Goal: Transaction & Acquisition: Purchase product/service

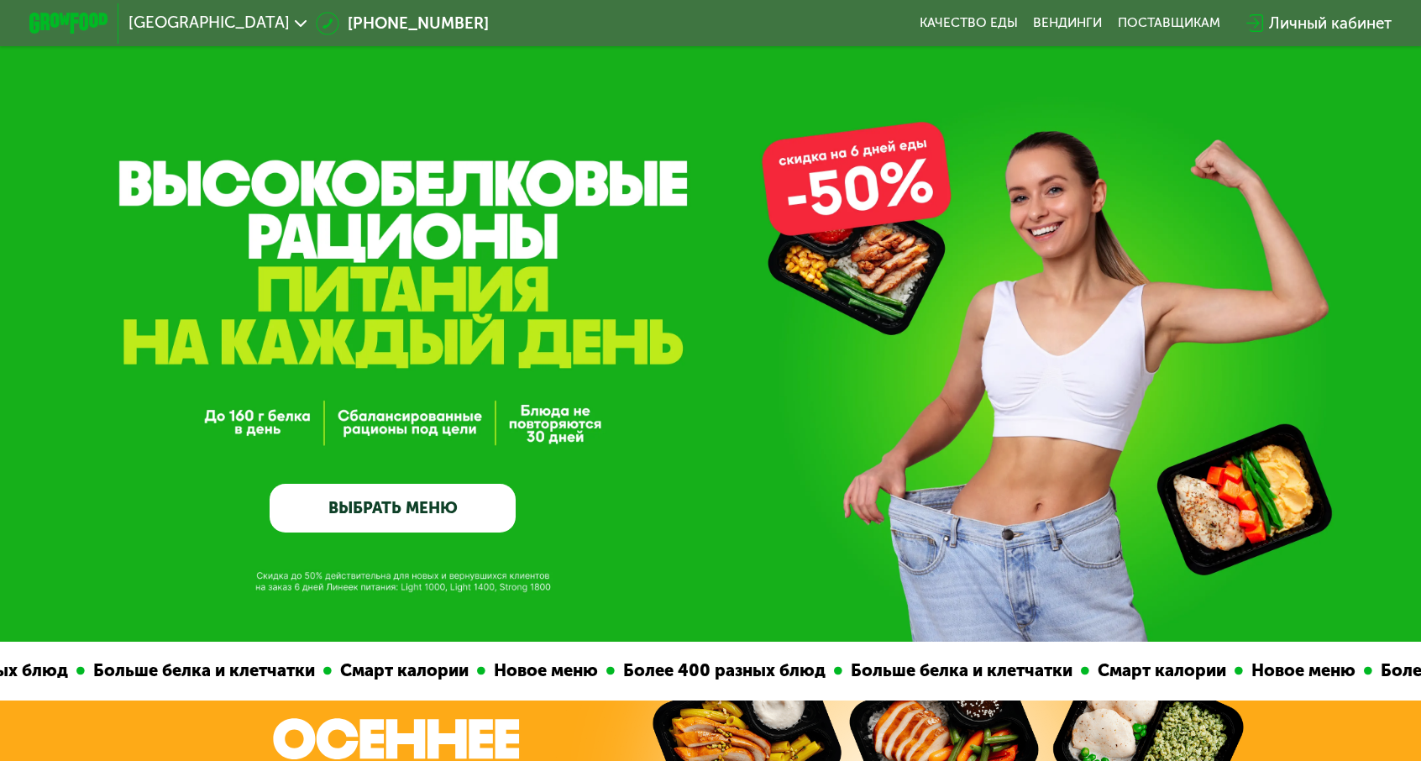
click at [426, 529] on link "ВЫБРАТЬ МЕНЮ" at bounding box center [392, 509] width 246 height 50
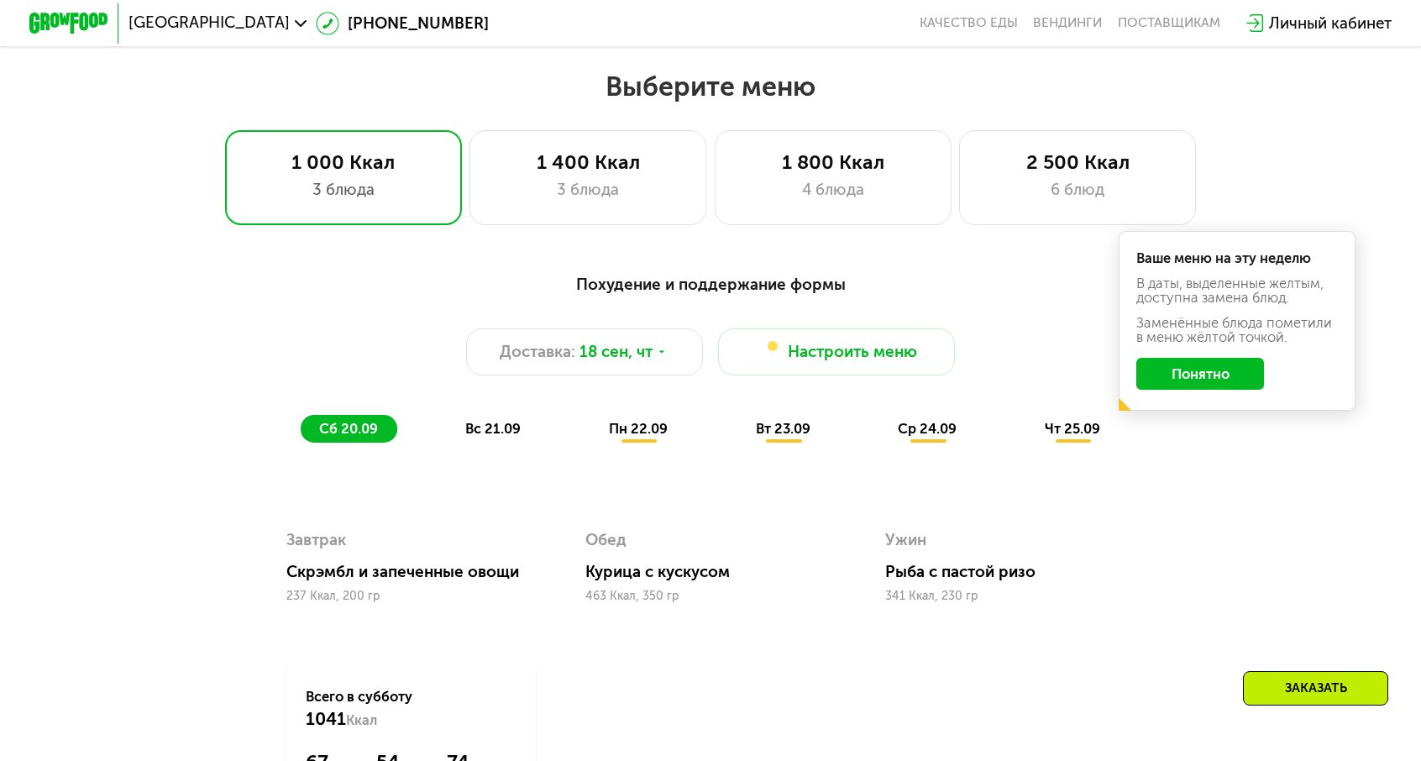
scroll to position [1244, 0]
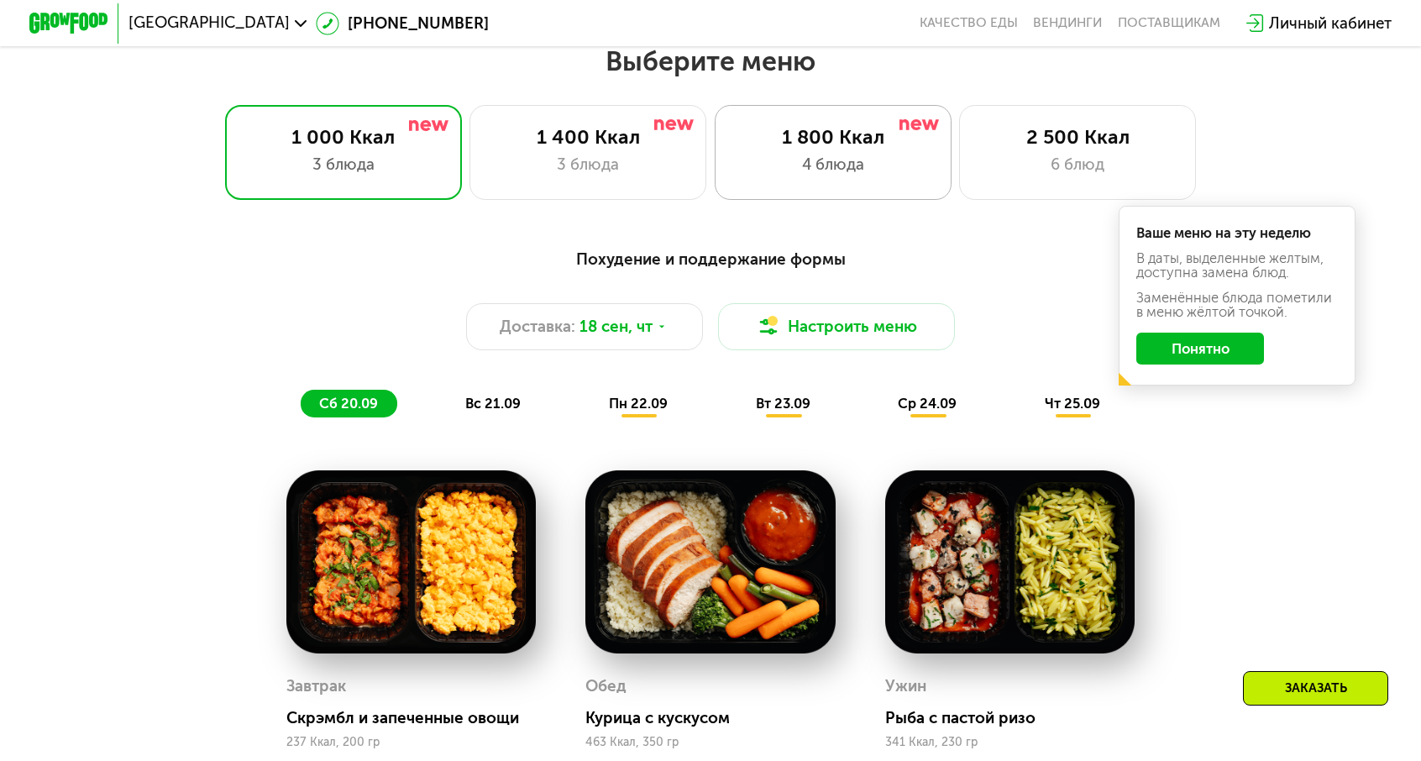
click at [814, 128] on div "1 800 Ккал" at bounding box center [833, 137] width 196 height 24
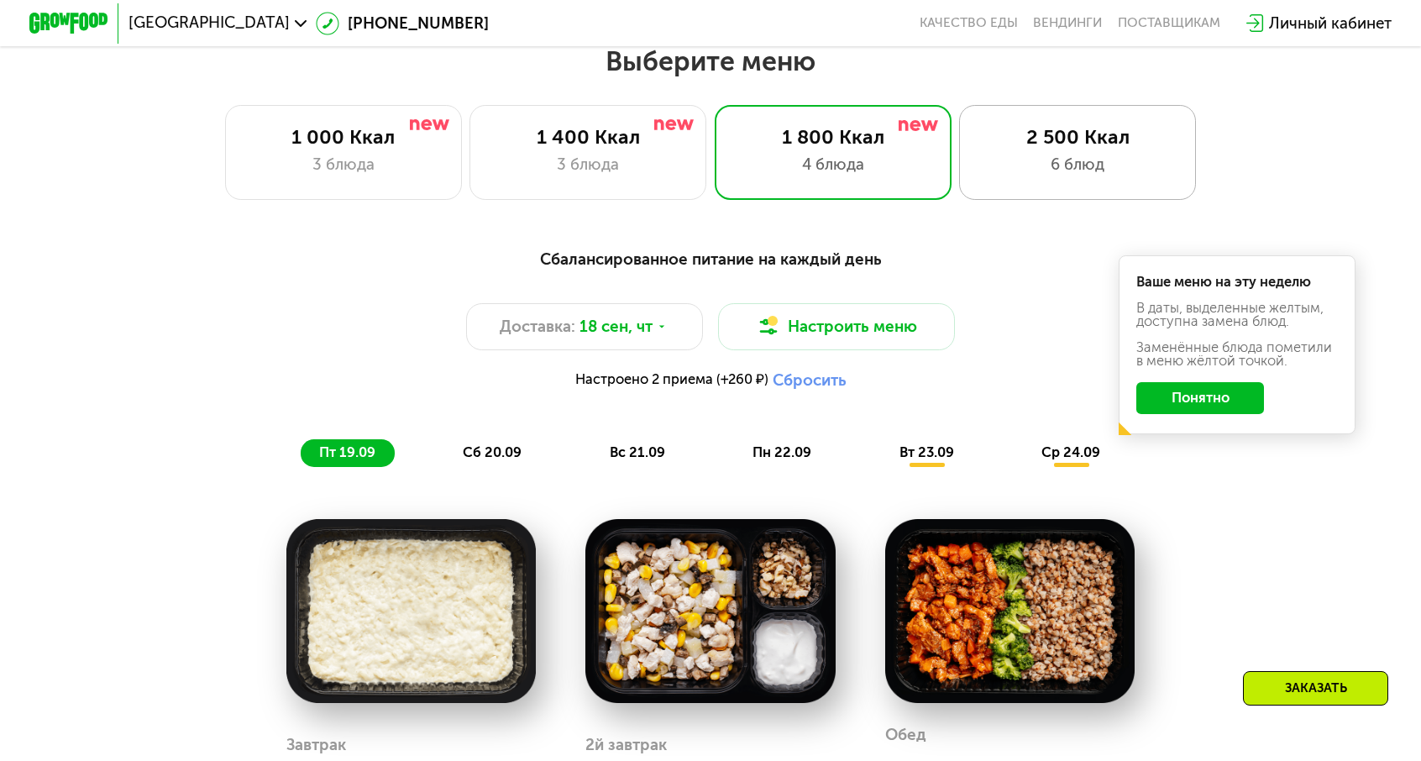
click at [962, 167] on div "2 500 Ккал 6 блюд" at bounding box center [1077, 152] width 237 height 95
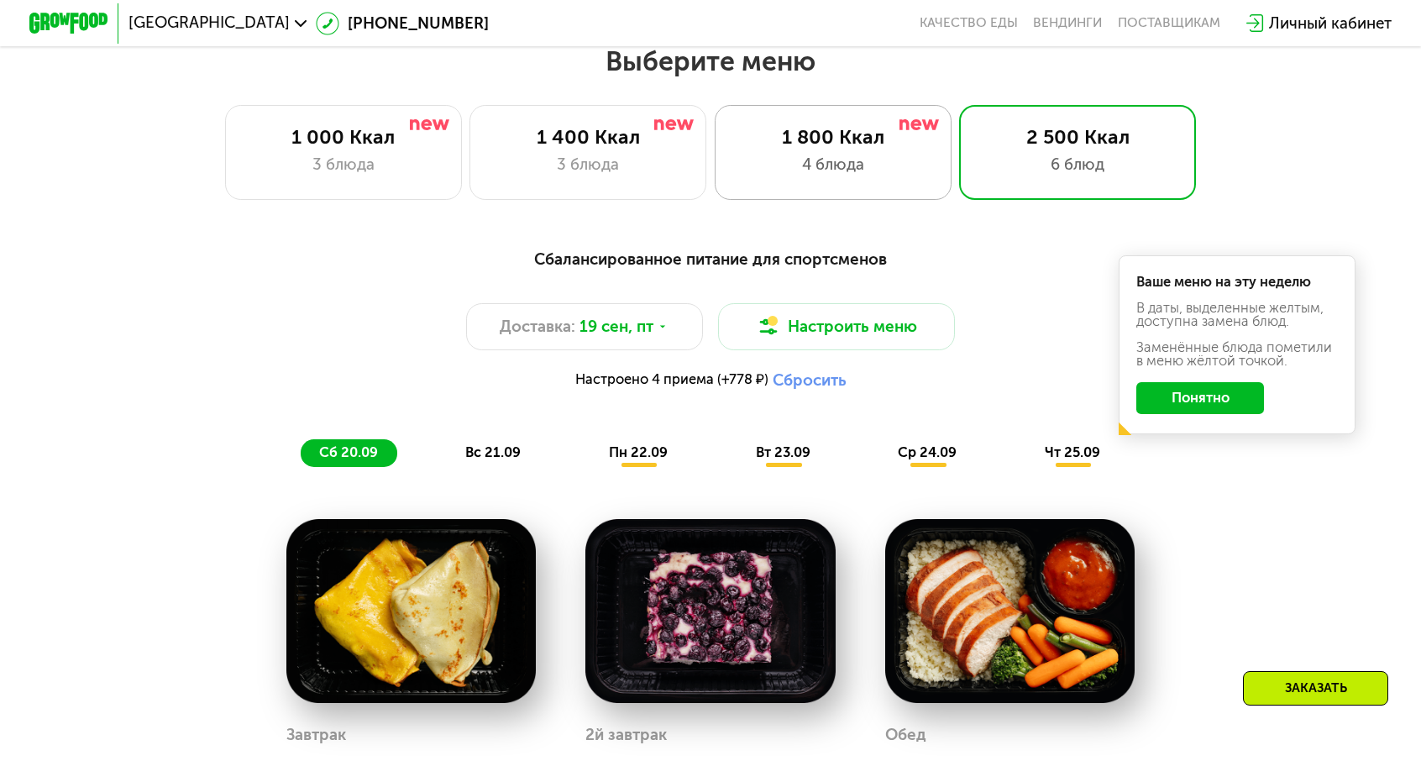
click at [870, 153] on div "4 блюда" at bounding box center [833, 165] width 196 height 24
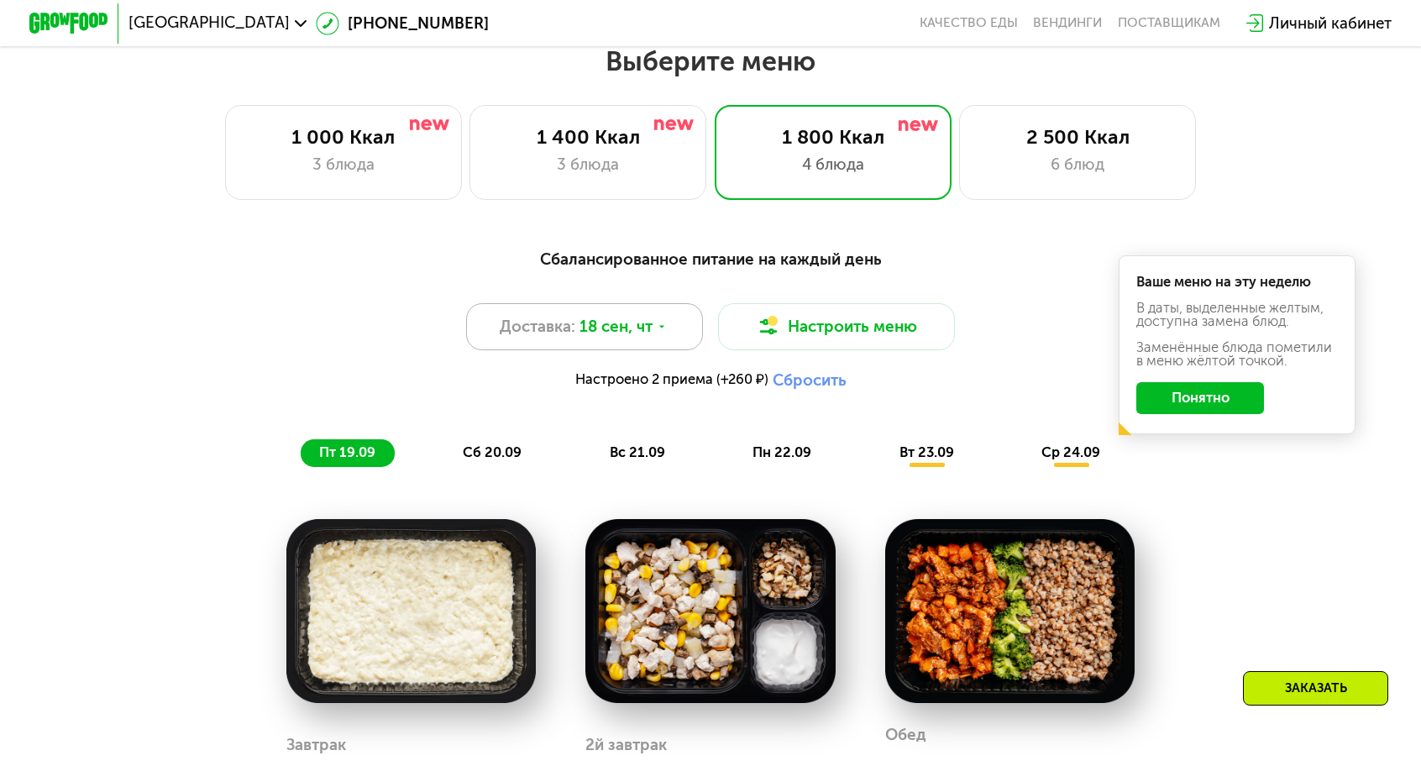
click at [688, 303] on div "Доставка: 18 сен, чт" at bounding box center [584, 326] width 237 height 47
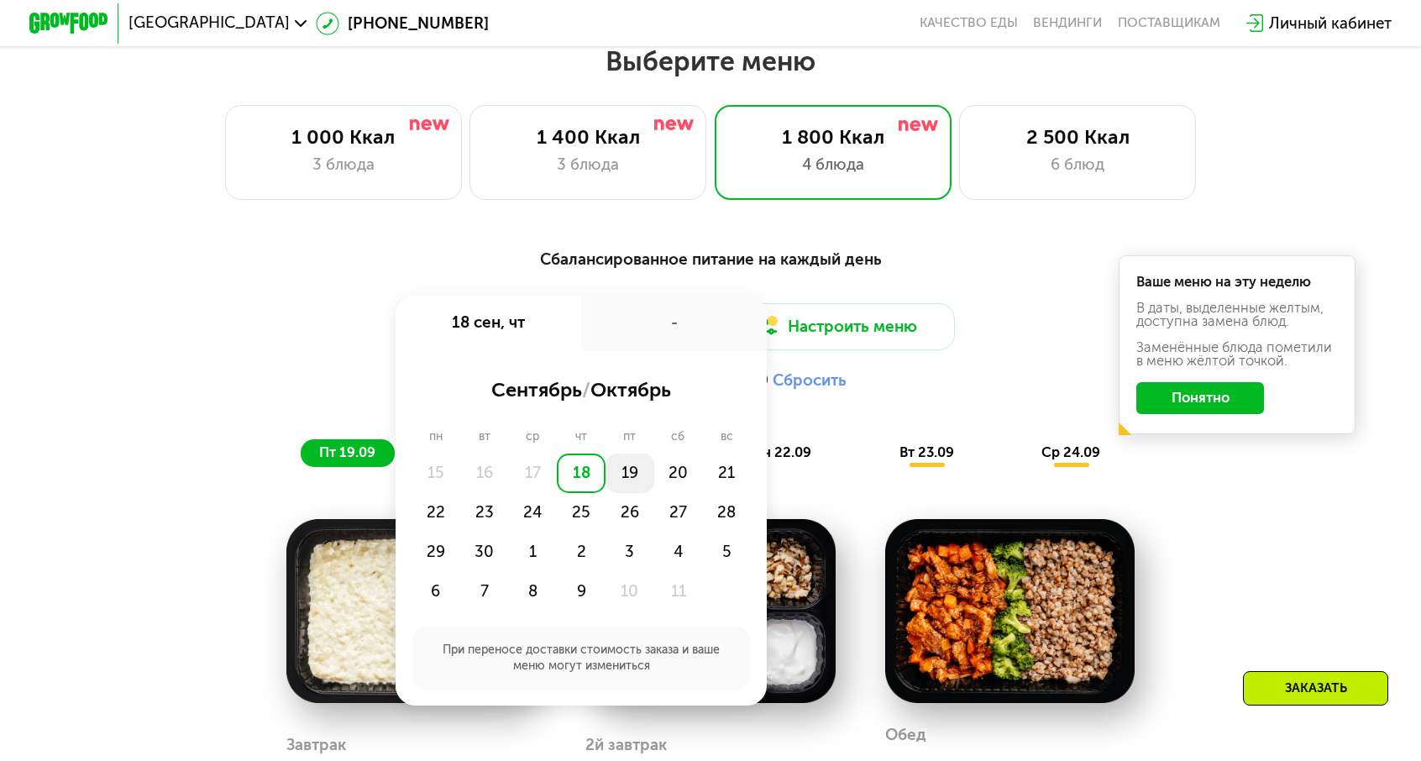
click at [643, 453] on div "19" at bounding box center [629, 472] width 49 height 39
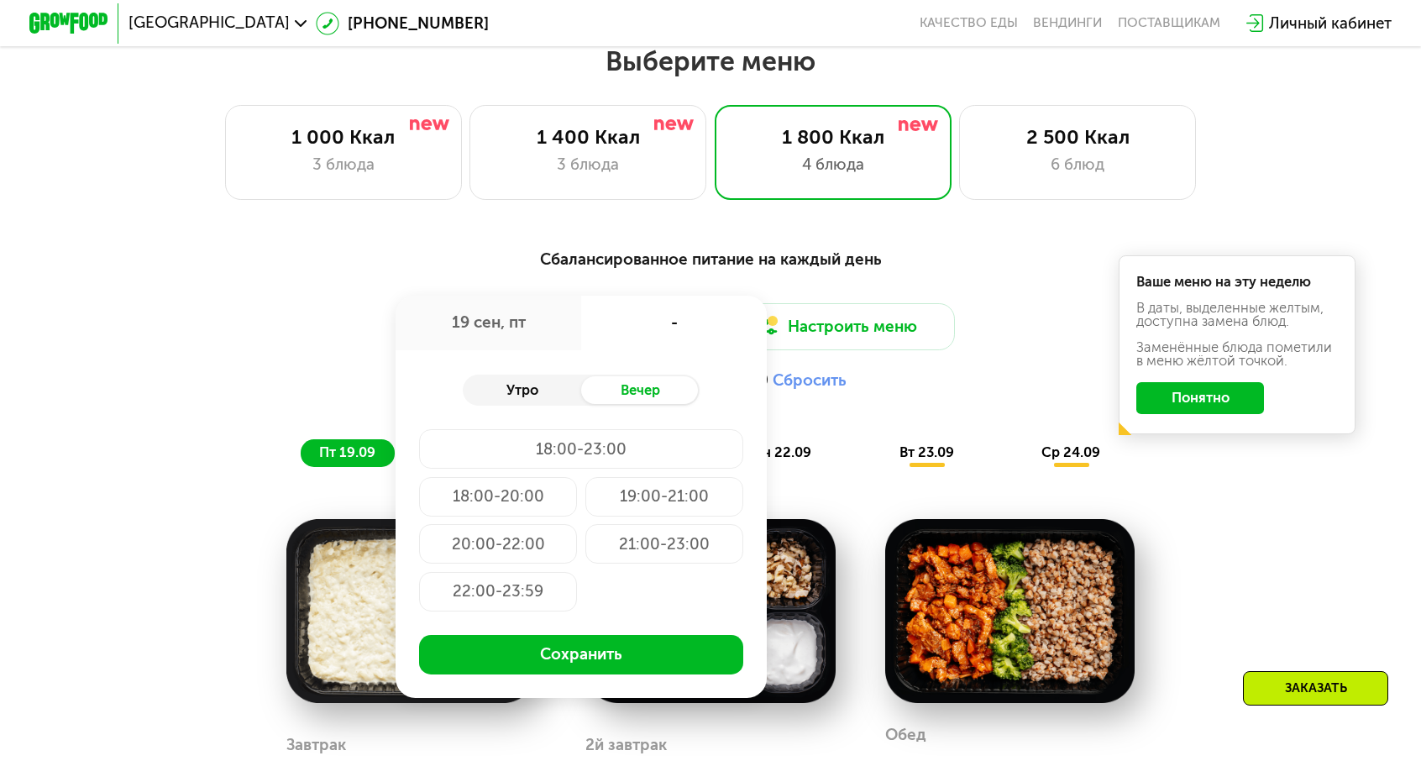
click at [573, 376] on div "Утро" at bounding box center [522, 390] width 118 height 28
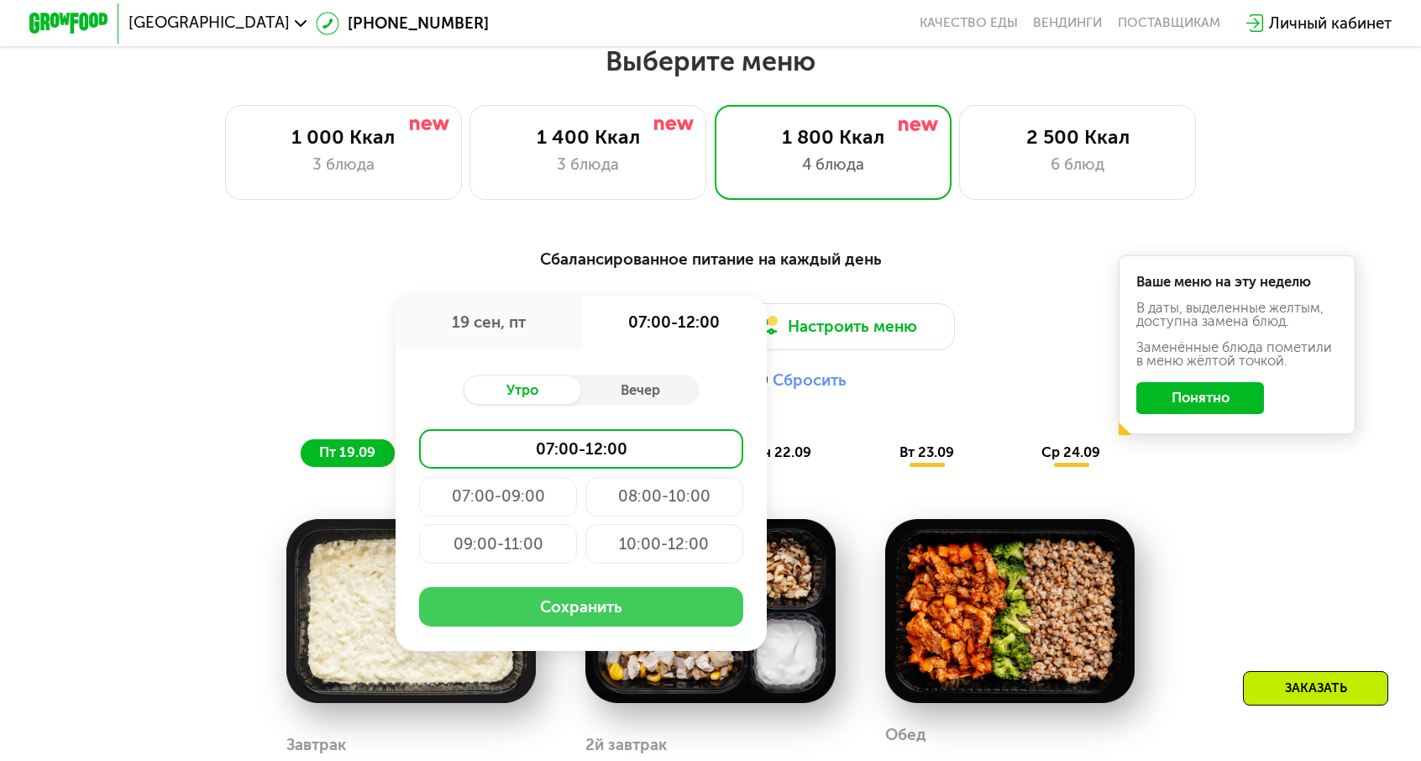
click at [635, 587] on button "Сохранить" at bounding box center [580, 606] width 323 height 39
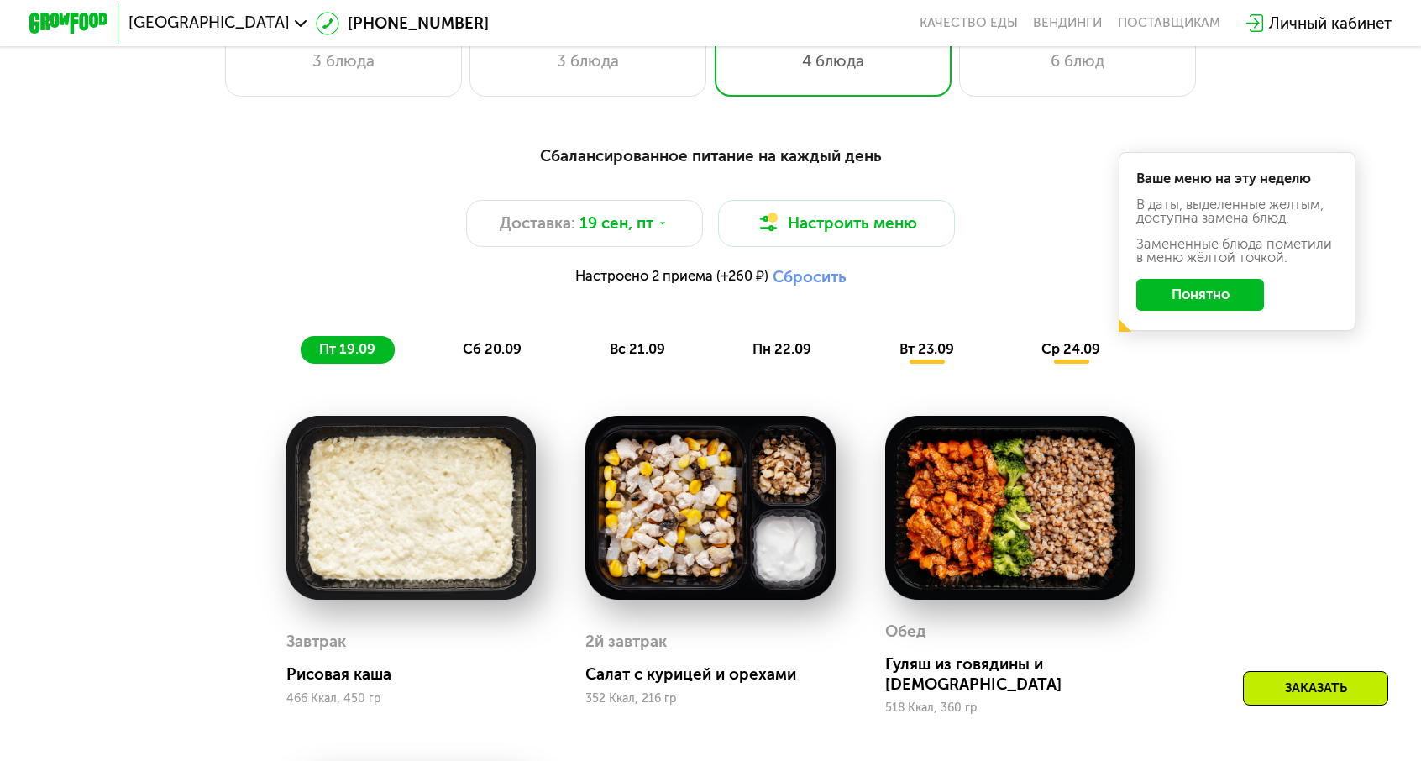
scroll to position [1328, 0]
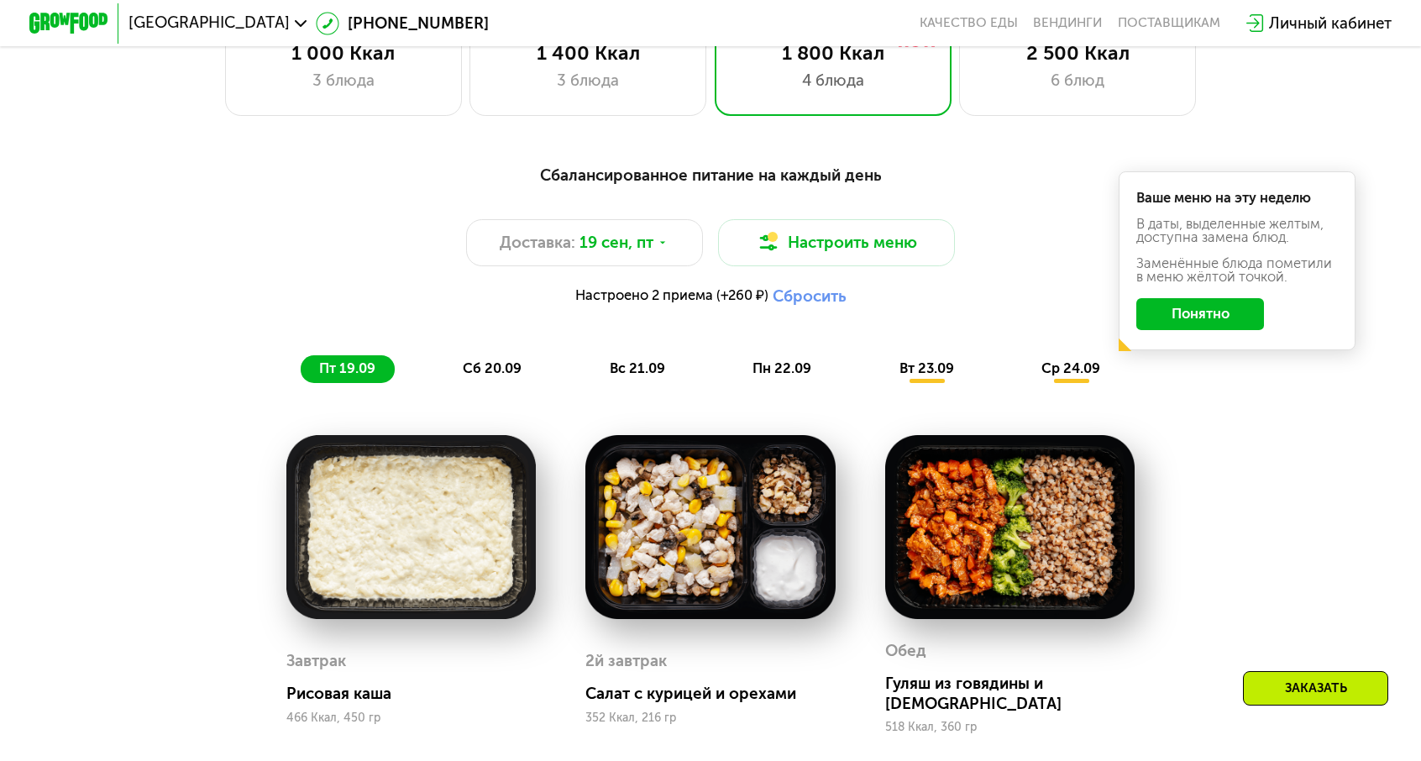
click at [1126, 252] on div "Ваше меню на эту неделю В даты, выделенные желтым, доступна замена блюд. Заменё…" at bounding box center [1236, 260] width 237 height 179
click at [1136, 298] on button "Понятно" at bounding box center [1199, 314] width 127 height 32
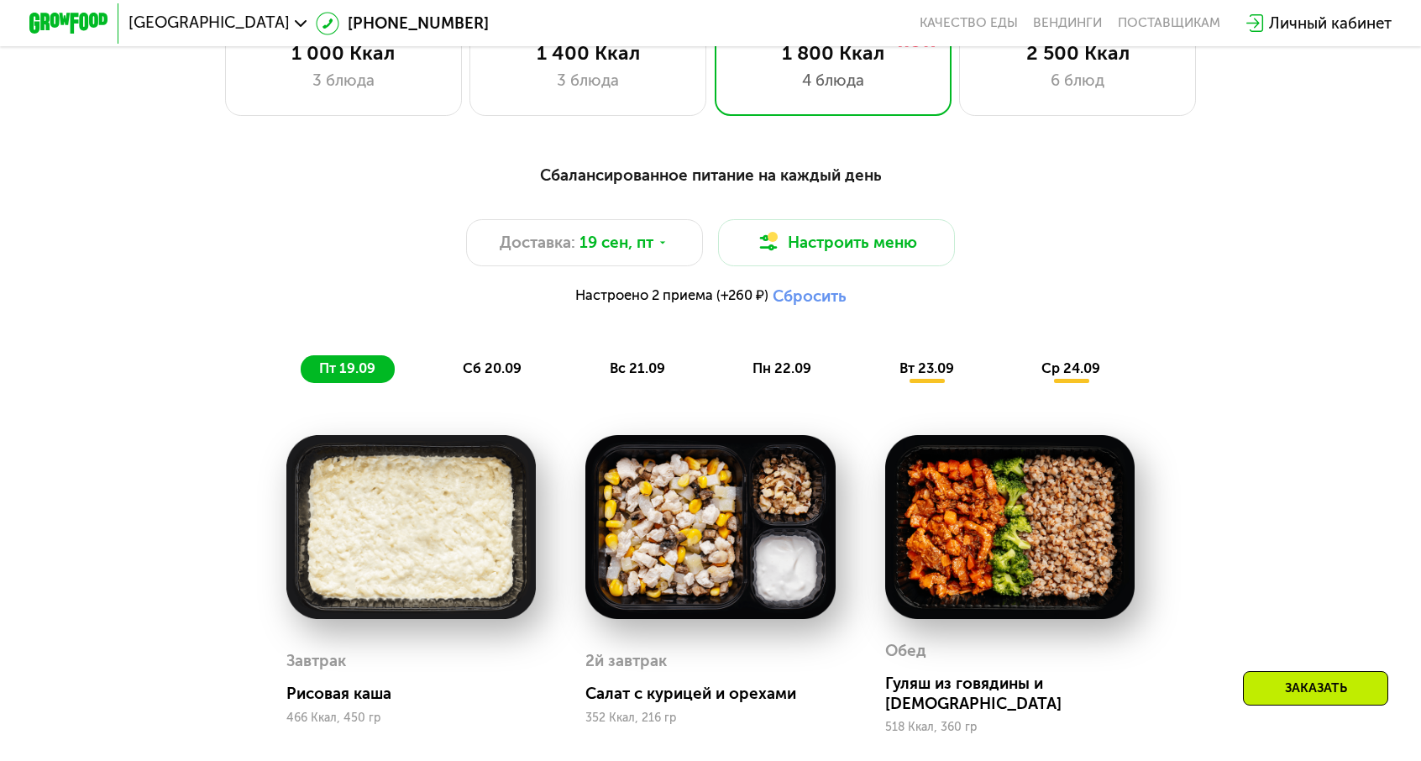
click at [839, 170] on div "Сбалансированное питание на каждый день Доставка: 19 сен, пт Настроить меню Нас…" at bounding box center [710, 273] width 1168 height 220
click at [839, 219] on button "Настроить меню" at bounding box center [836, 242] width 237 height 47
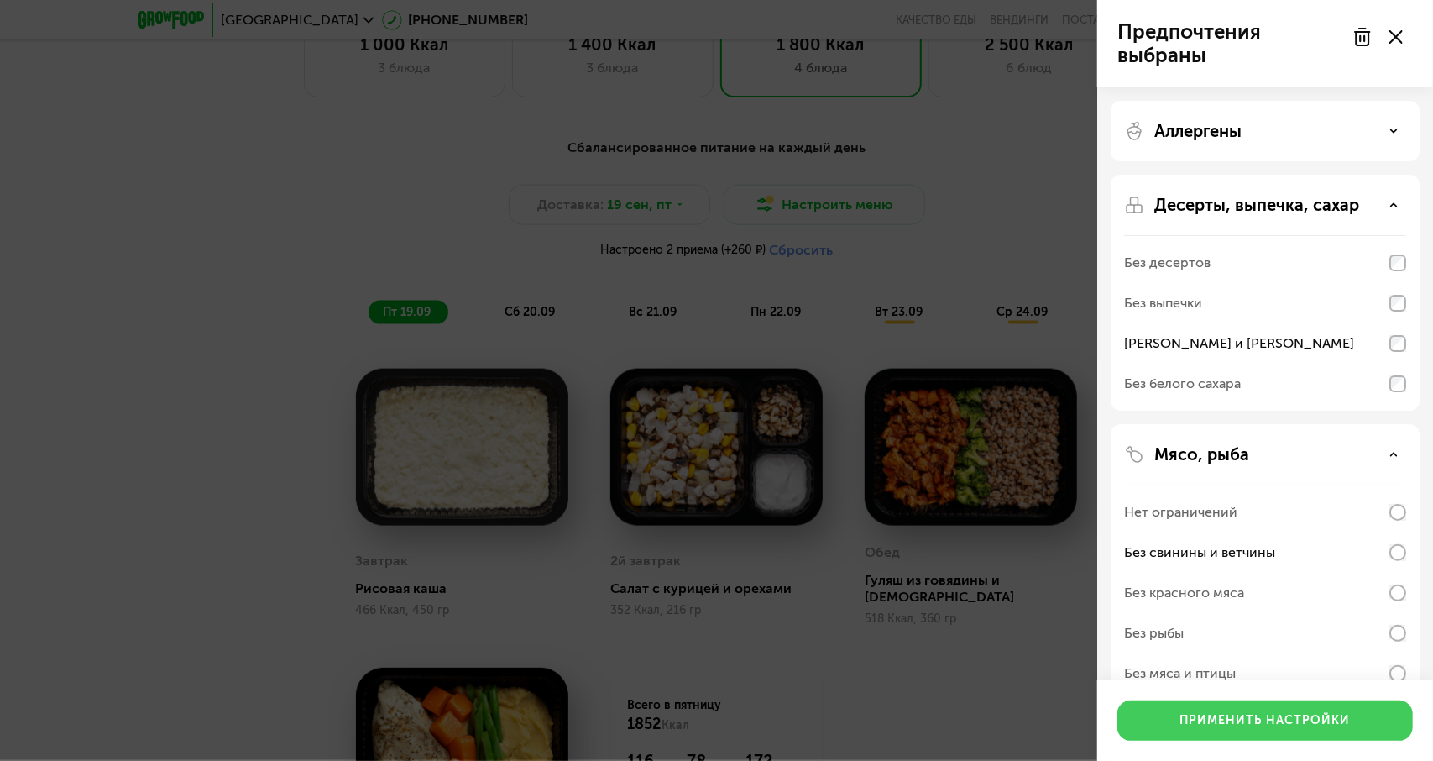
click at [1278, 725] on div "Применить настройки" at bounding box center [1265, 720] width 170 height 17
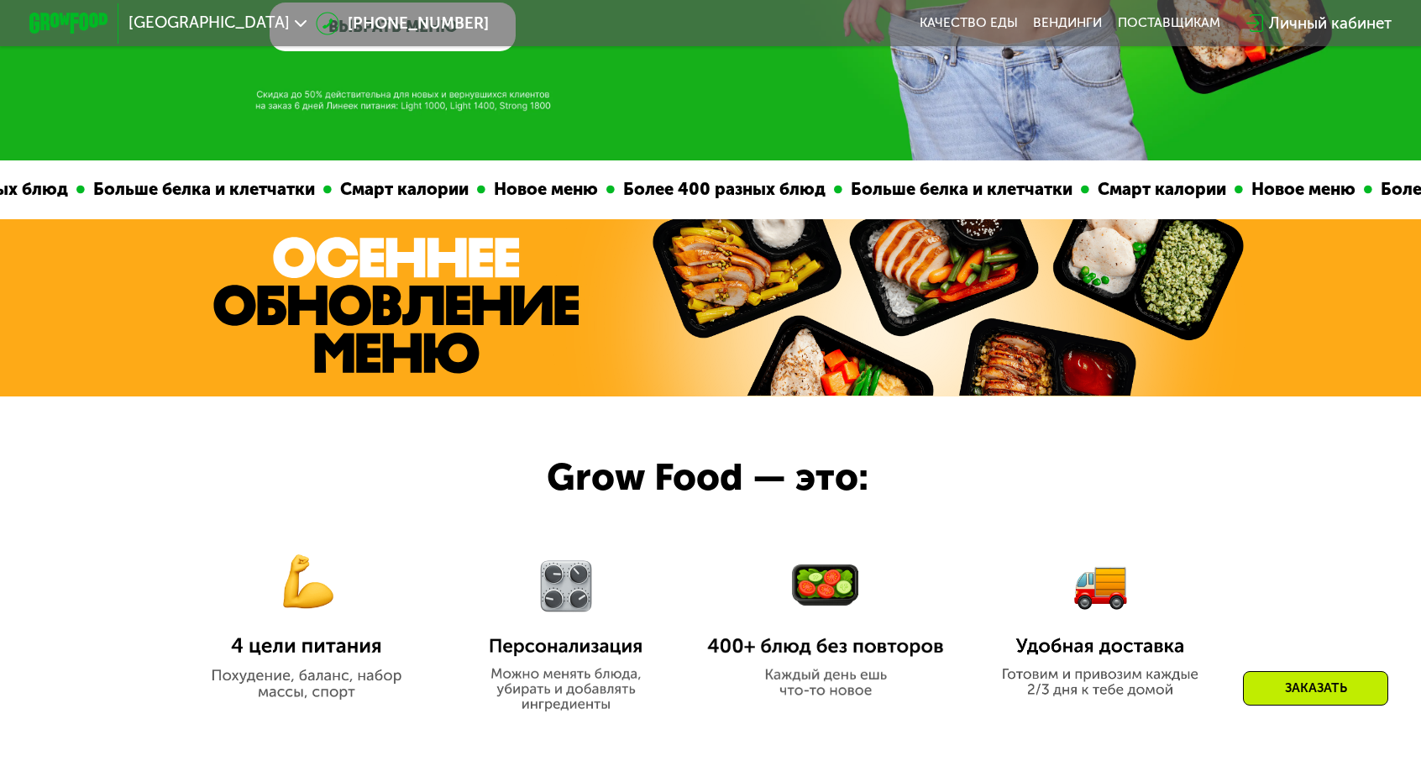
scroll to position [321, 0]
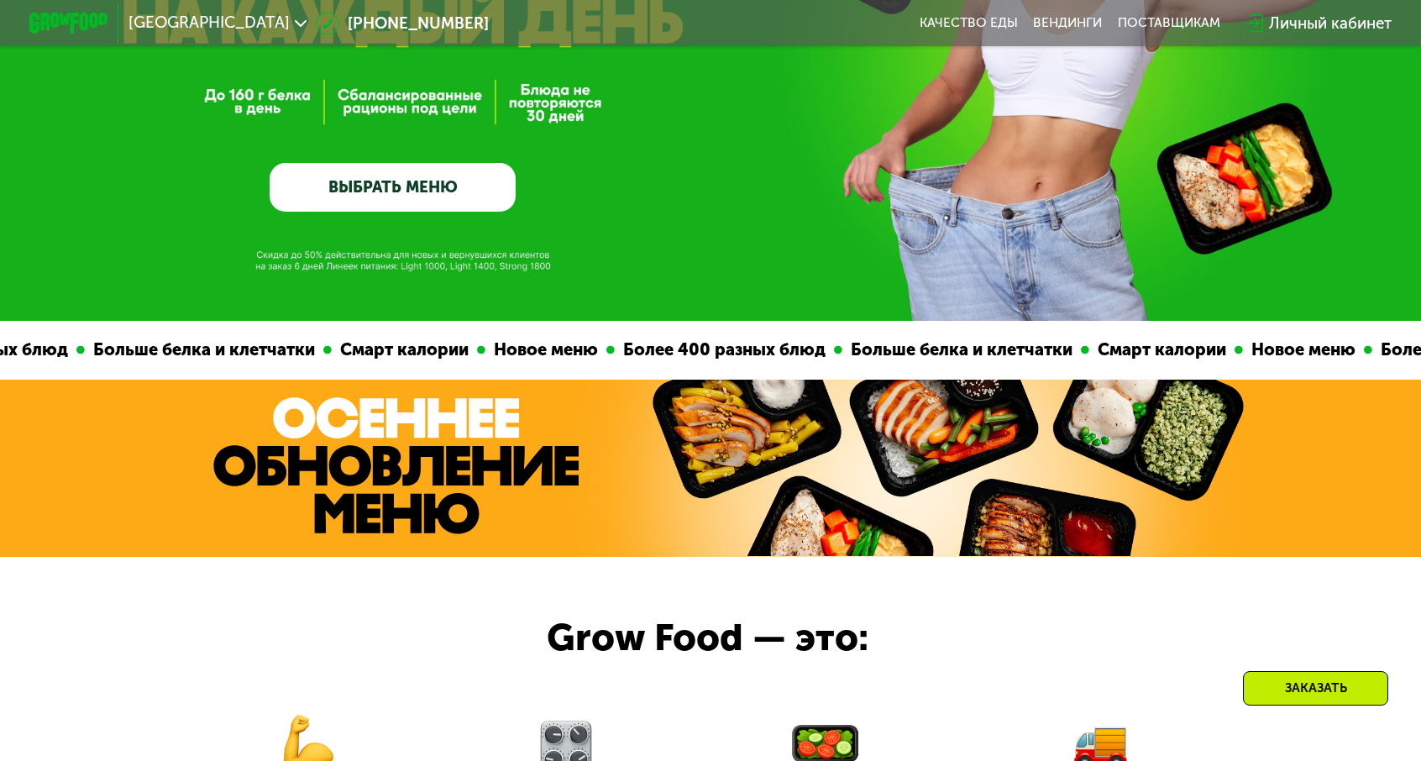
click at [412, 186] on link "ВЫБРАТЬ МЕНЮ" at bounding box center [392, 188] width 246 height 50
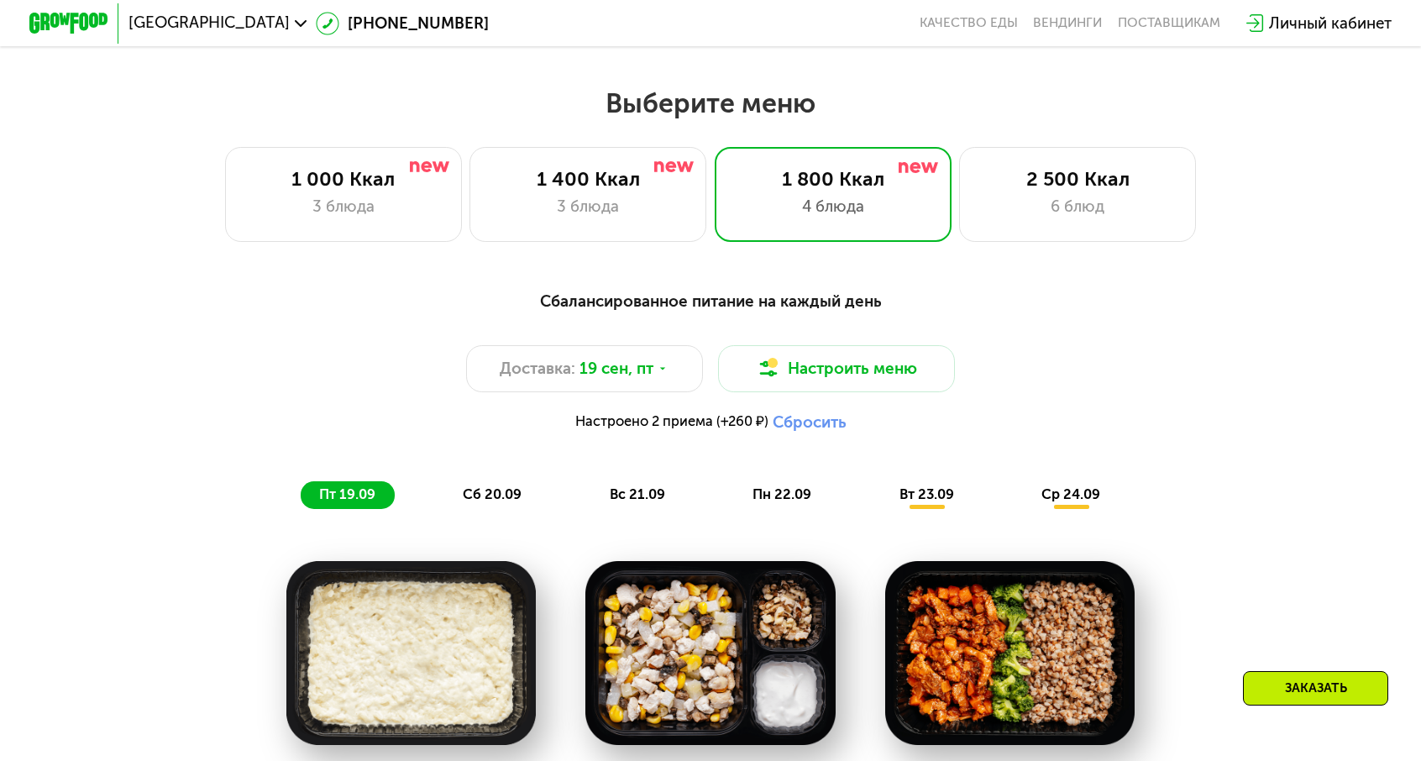
scroll to position [1244, 0]
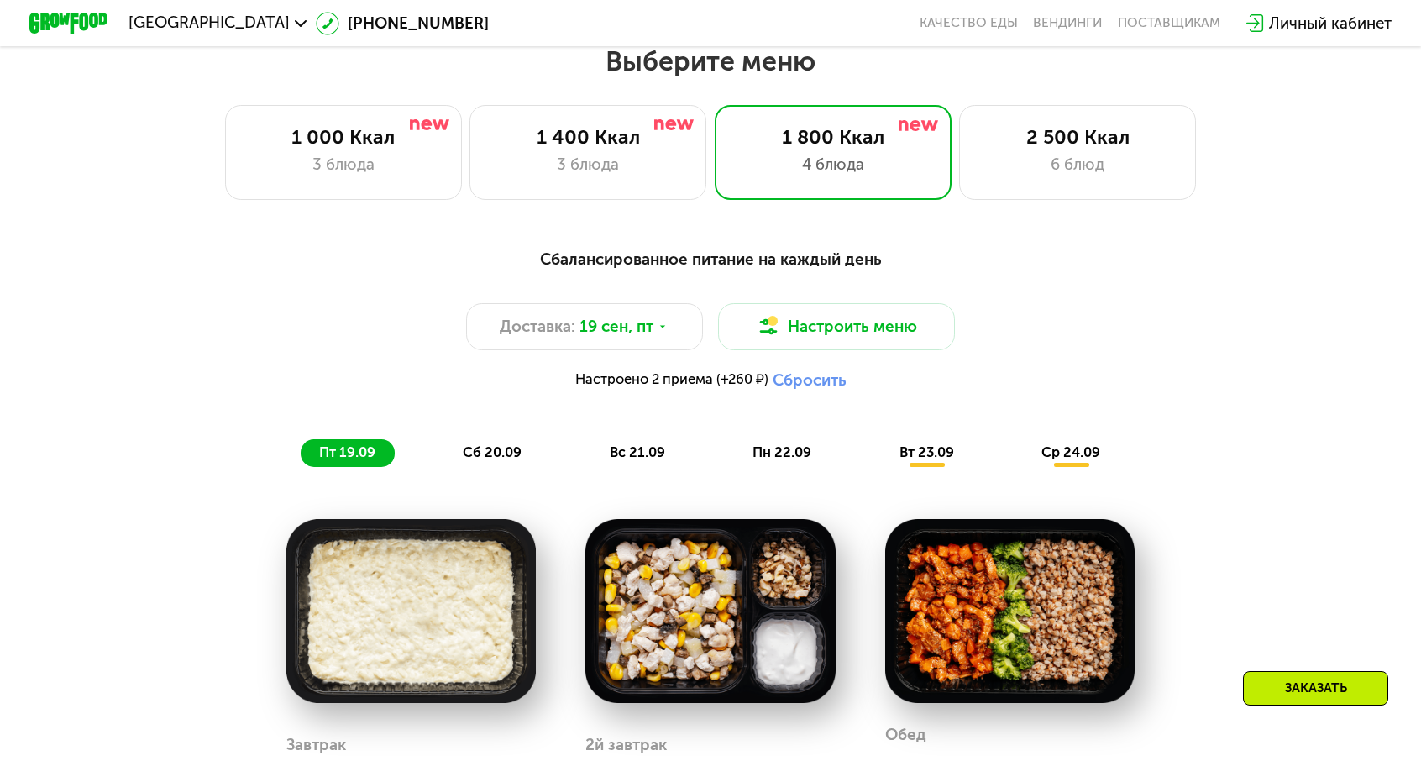
click at [697, 247] on div "Сбалансированное питание на каждый день" at bounding box center [710, 259] width 1168 height 24
click at [766, 303] on button "Настроить меню" at bounding box center [836, 326] width 237 height 47
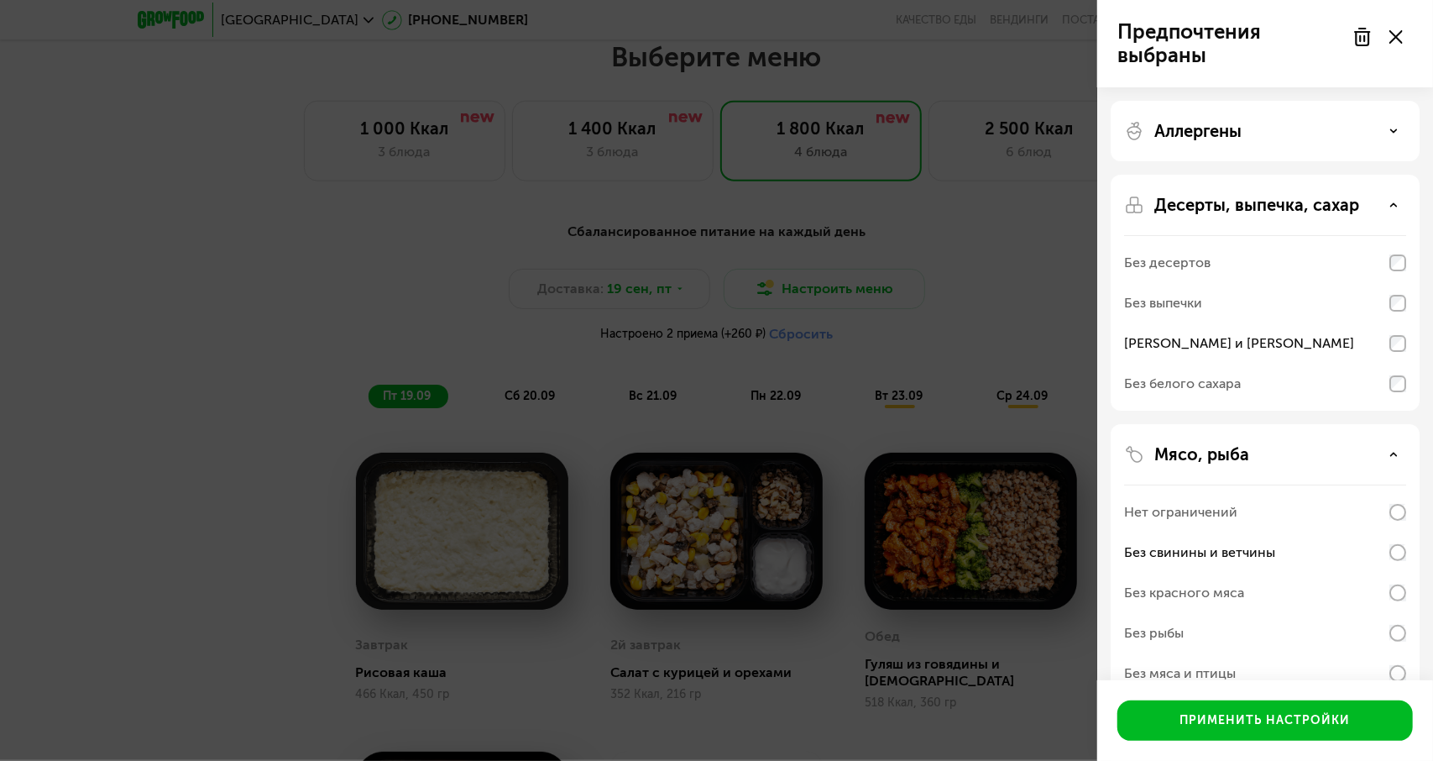
click at [779, 294] on div "Предпочтения выбраны Аллергены Десерты, выпечка, сахар Без десертов Без выпечки…" at bounding box center [716, 380] width 1433 height 761
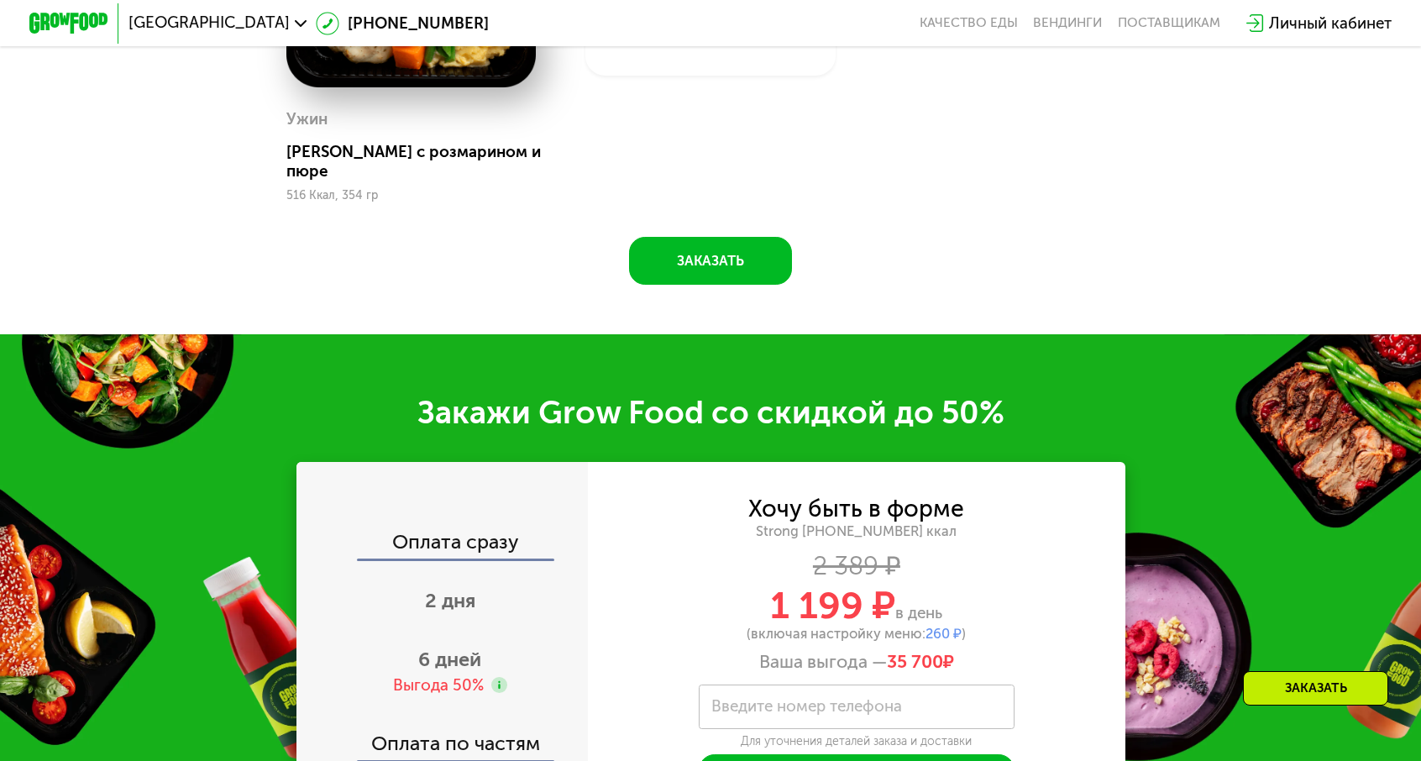
scroll to position [2252, 0]
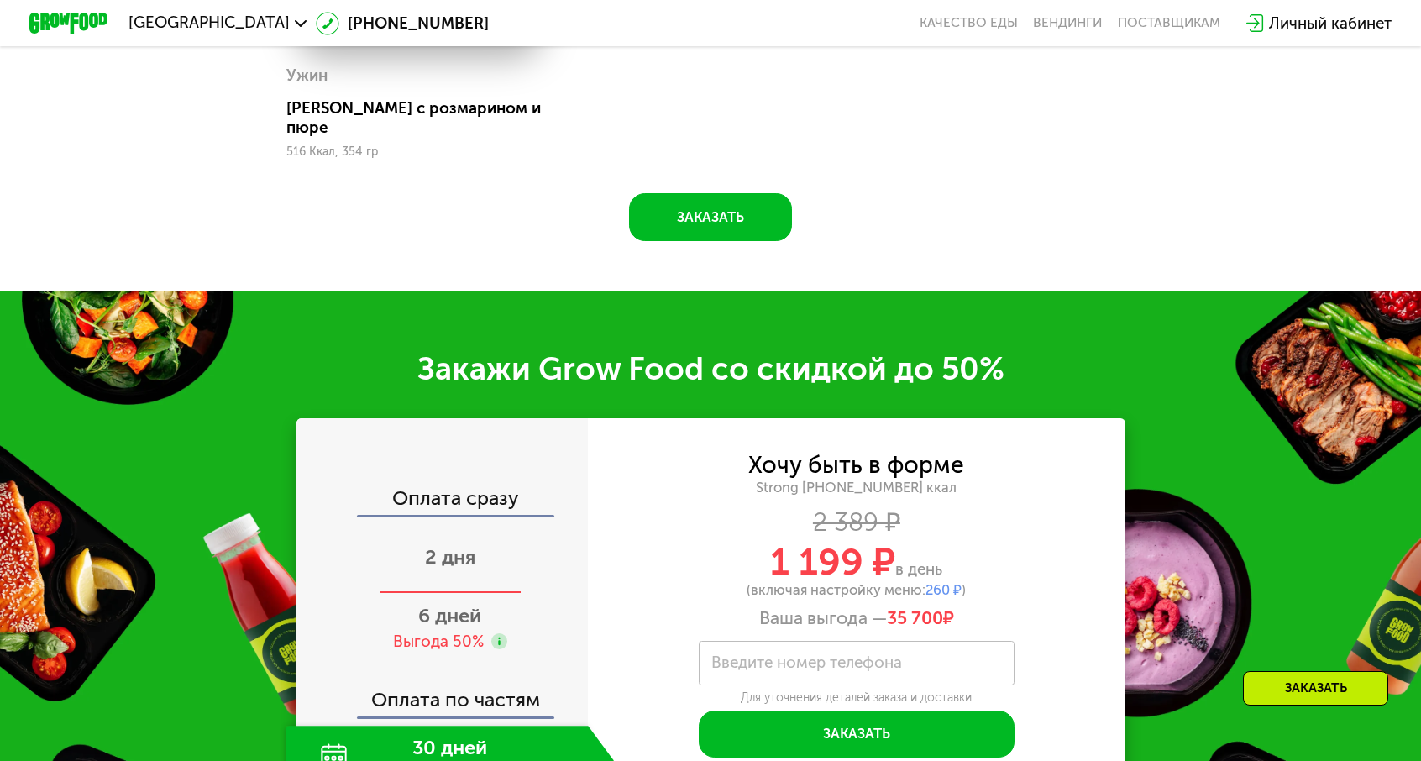
click at [475, 545] on span "2 дня" at bounding box center [450, 557] width 50 height 24
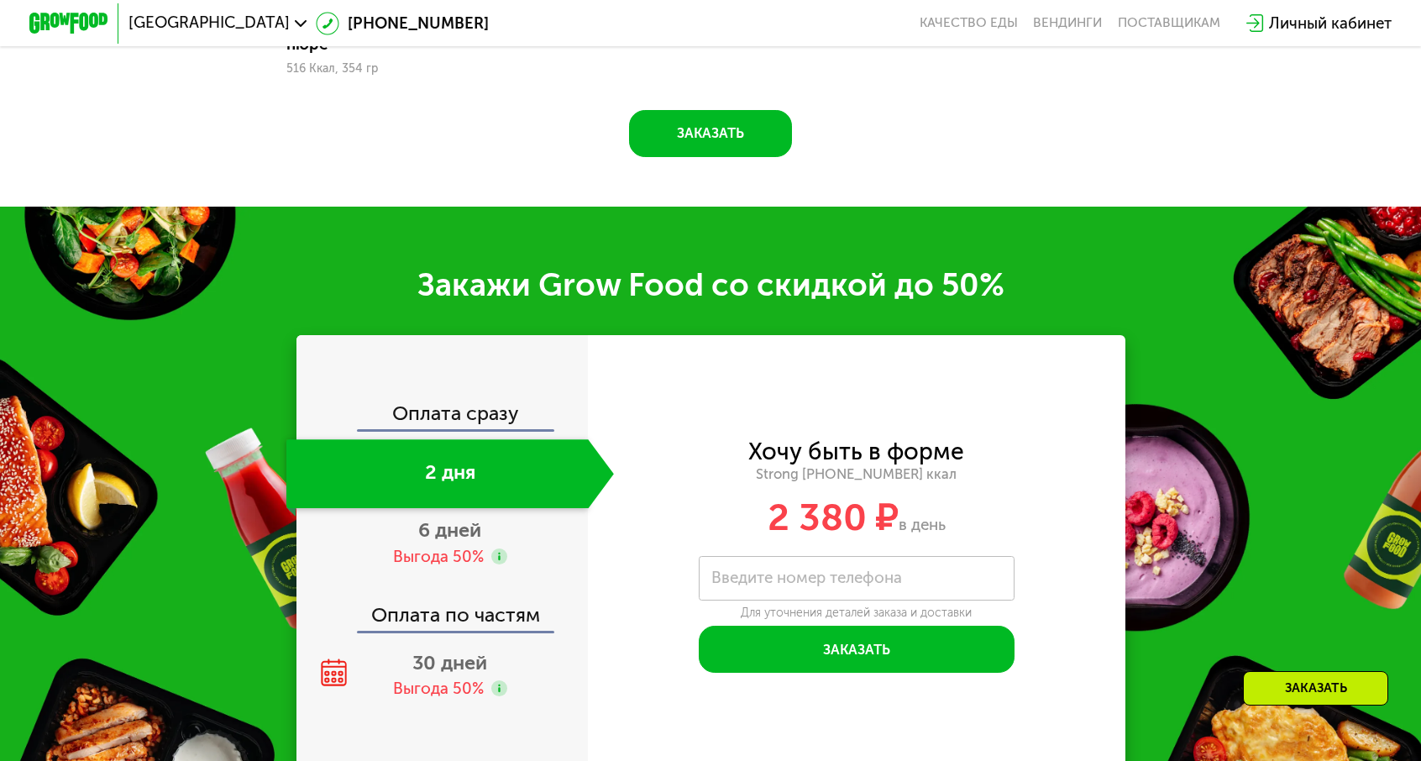
scroll to position [2210, 0]
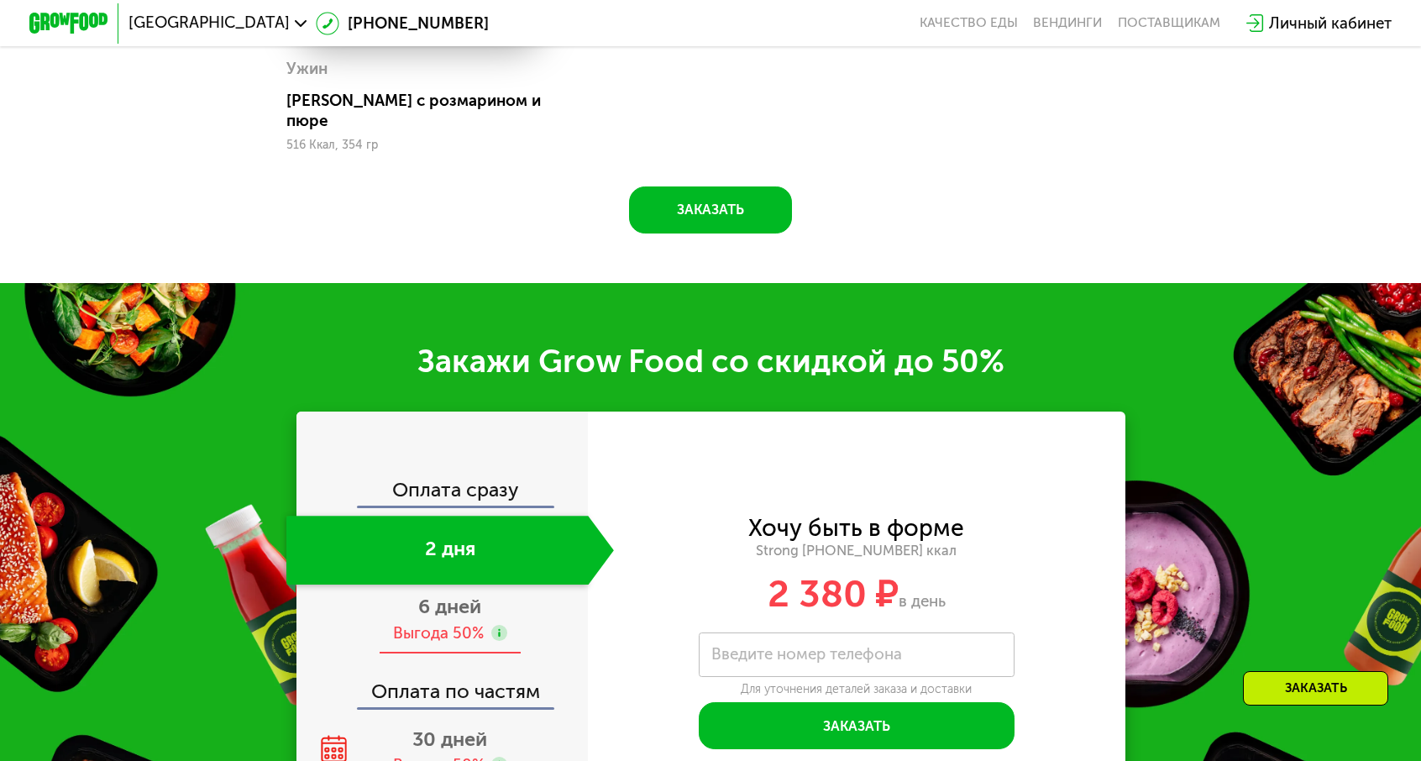
click at [484, 622] on div "Выгода 50%" at bounding box center [438, 633] width 91 height 22
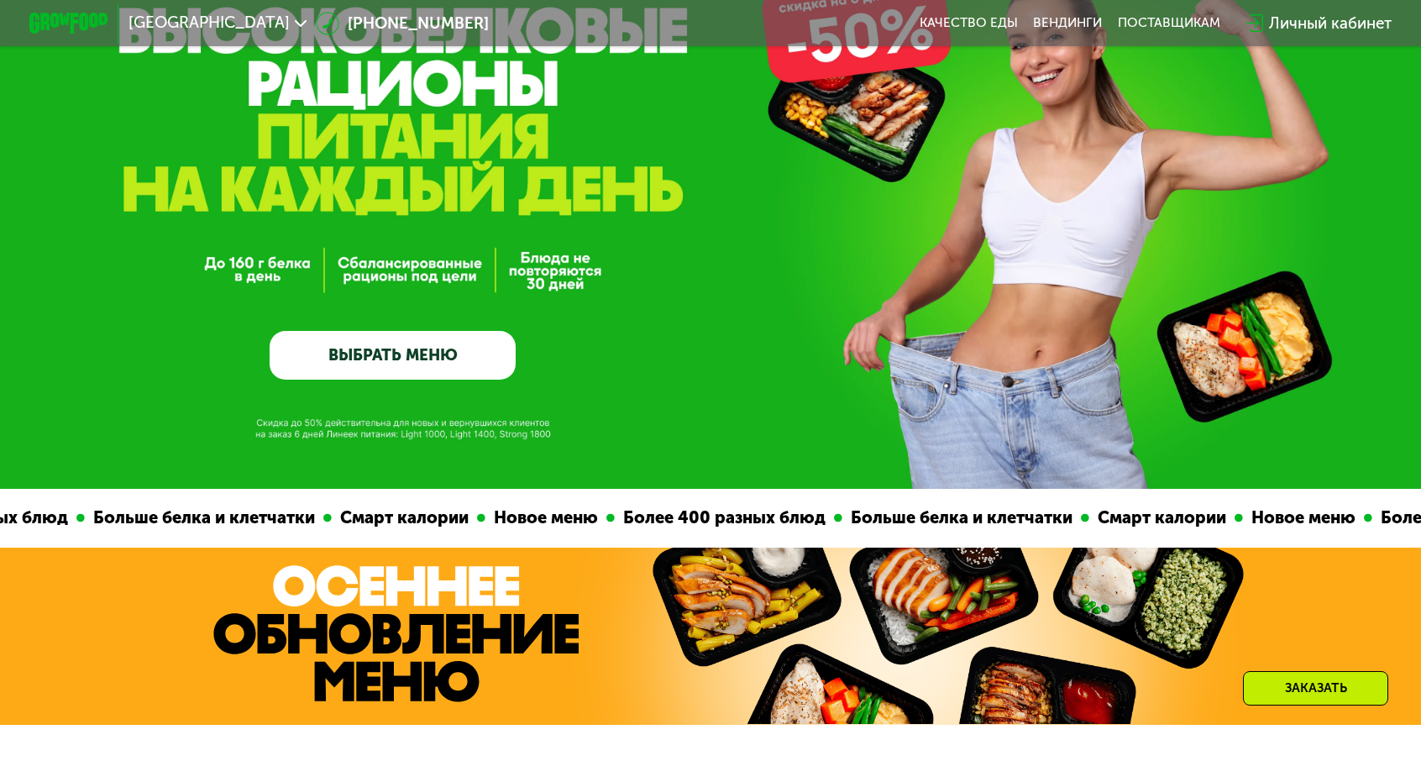
scroll to position [0, 0]
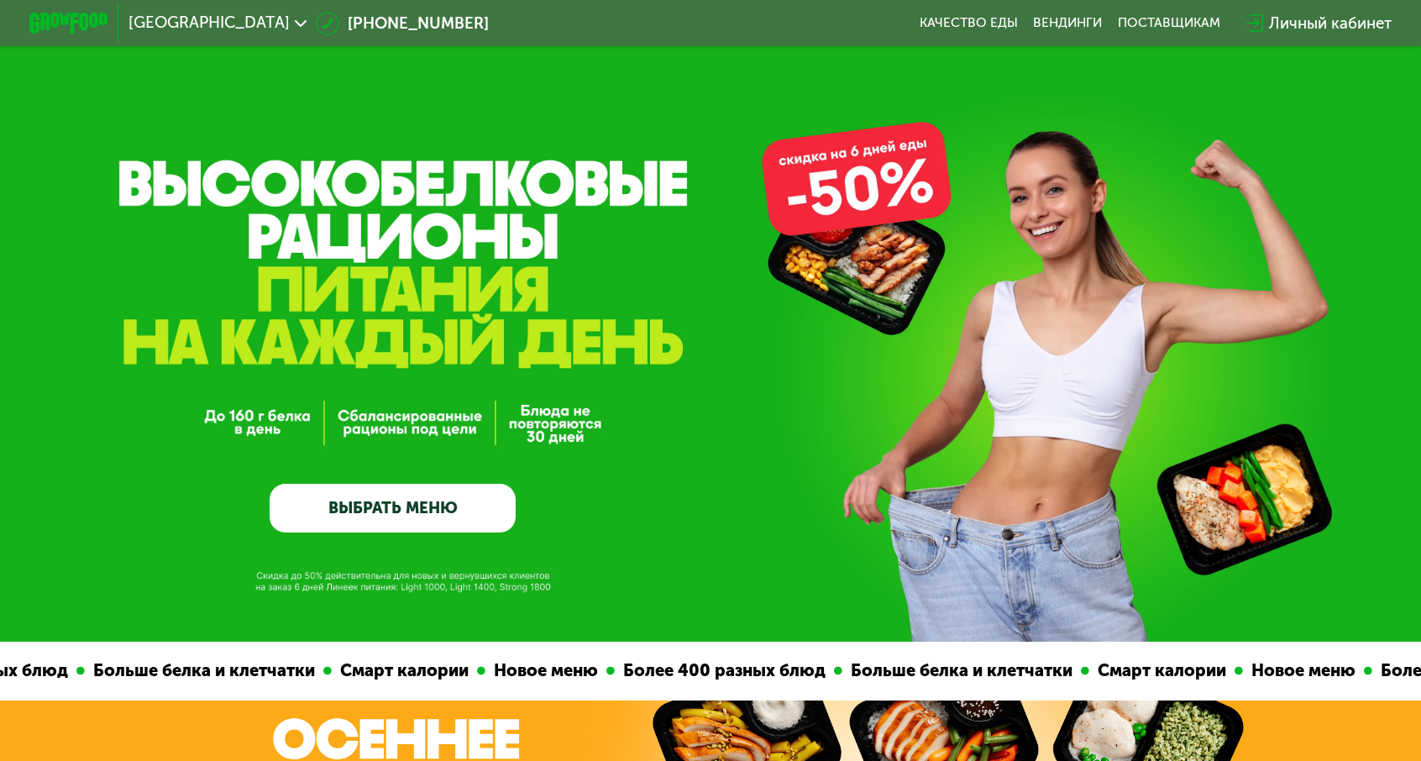
click at [1269, 13] on div "Личный кабинет" at bounding box center [1330, 24] width 123 height 24
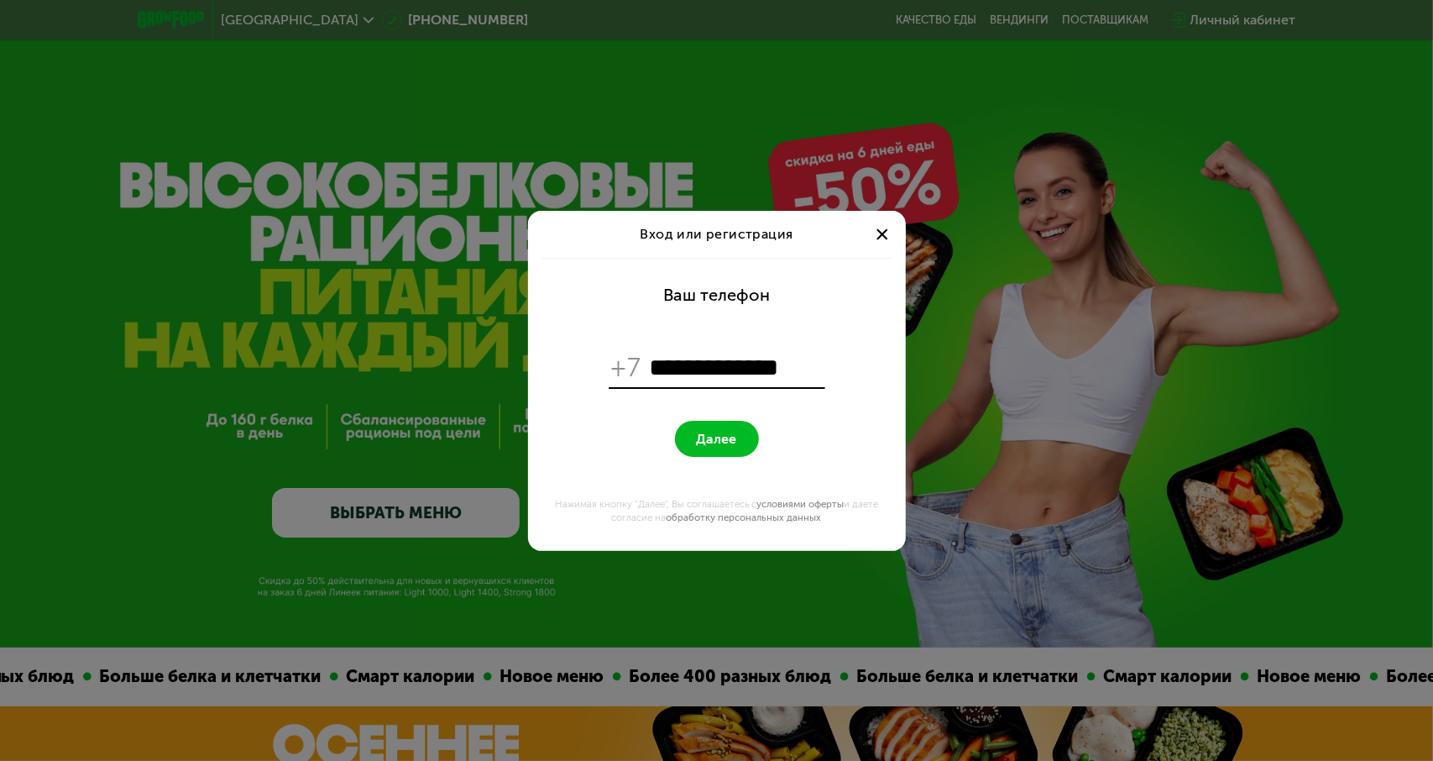
type input "**********"
click at [675, 421] on button "Далее" at bounding box center [717, 439] width 84 height 36
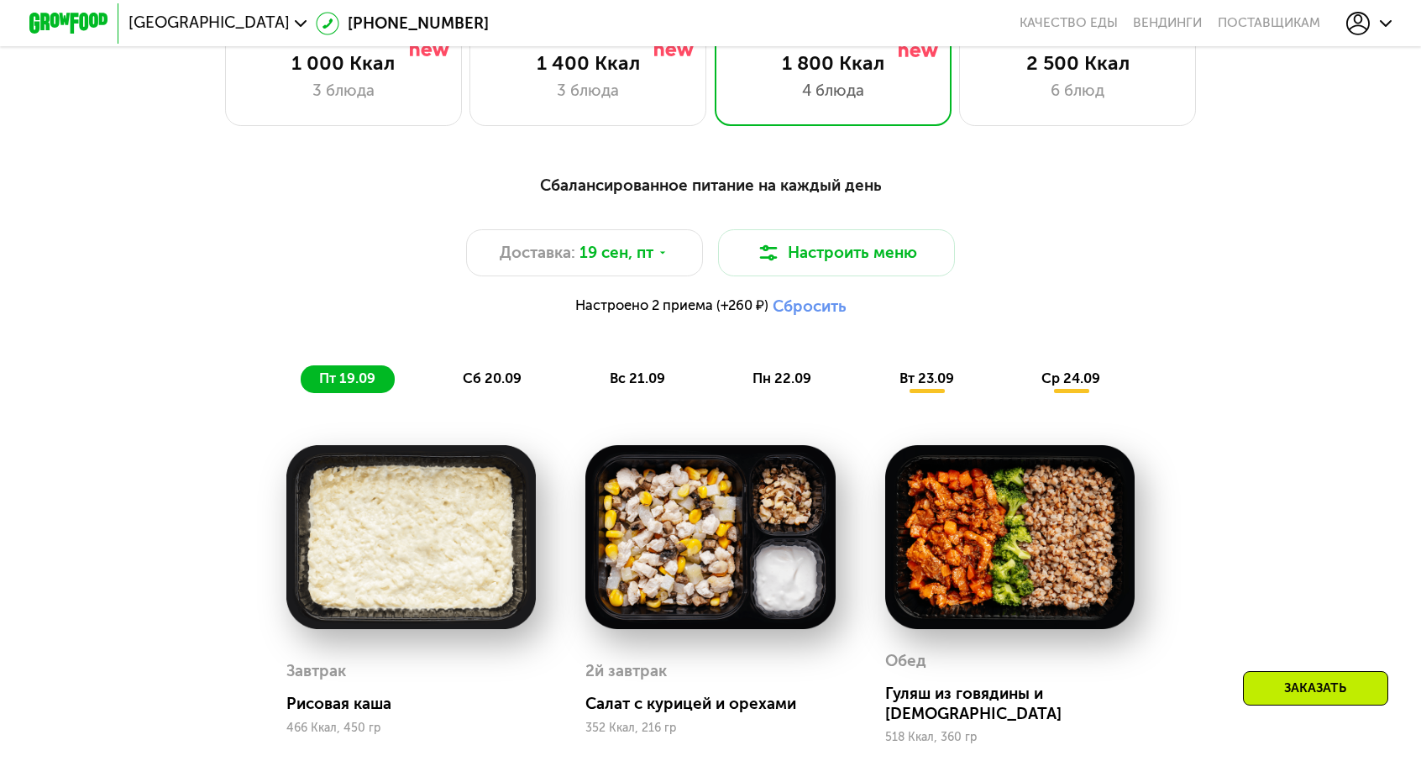
scroll to position [1427, 0]
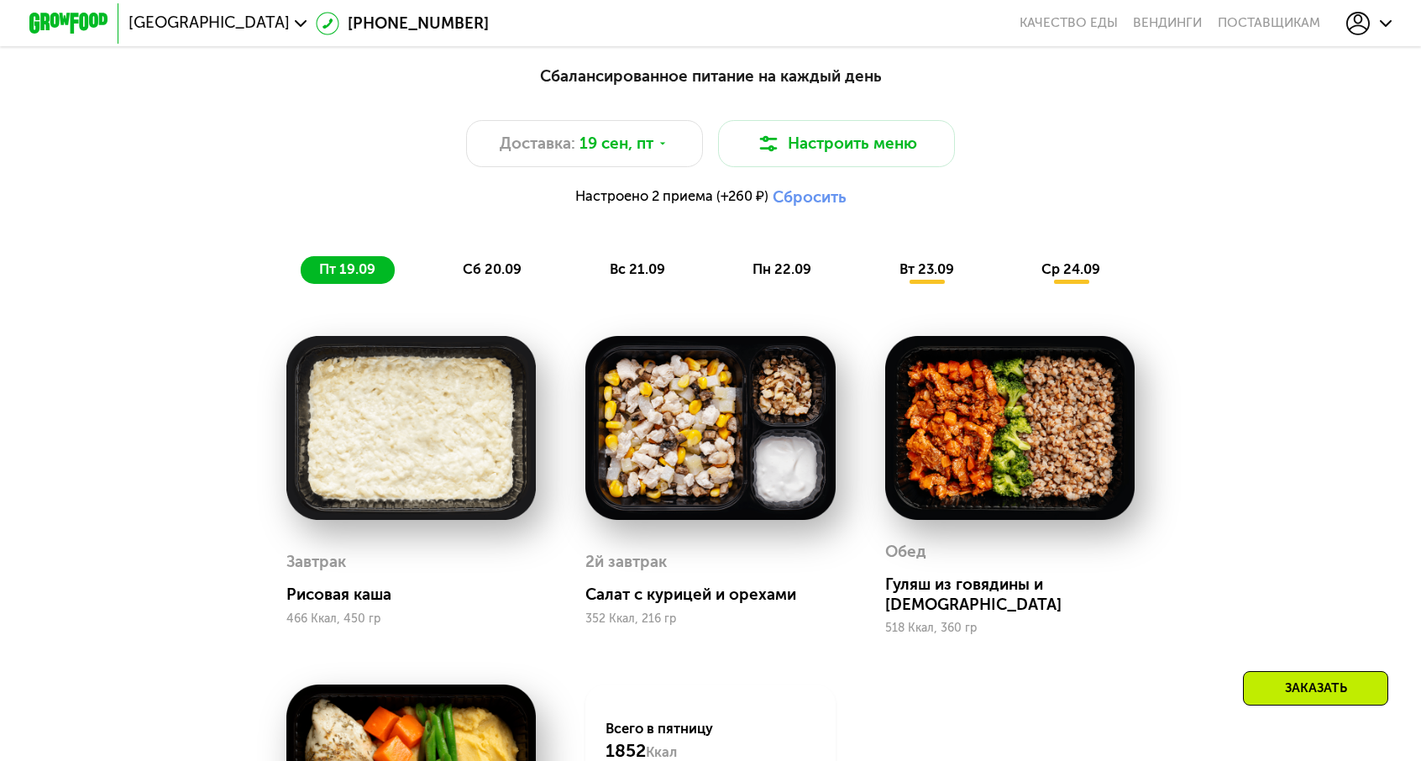
click at [501, 261] on span "сб 20.09" at bounding box center [492, 269] width 59 height 16
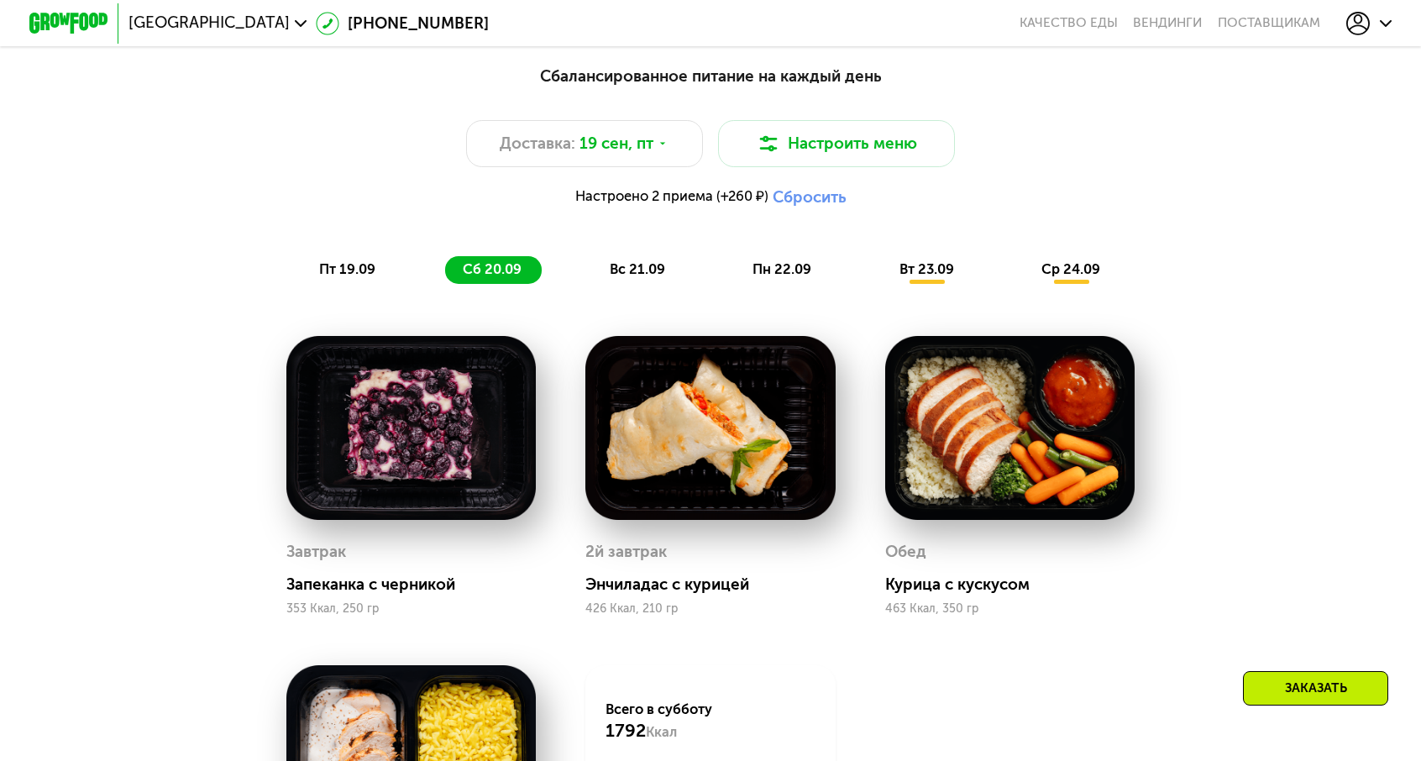
click at [620, 256] on div "вс 21.09" at bounding box center [637, 270] width 93 height 28
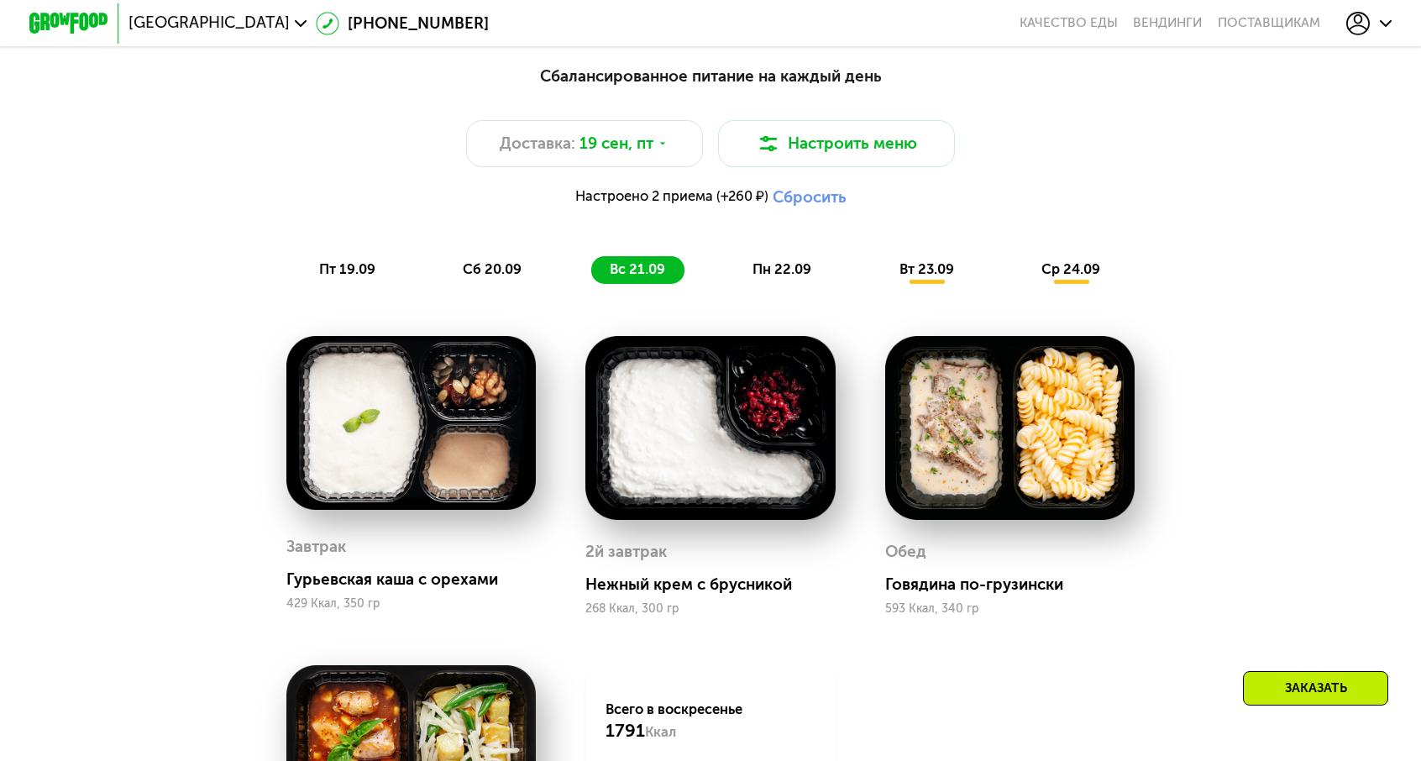
click at [752, 261] on span "пн 22.09" at bounding box center [781, 269] width 59 height 16
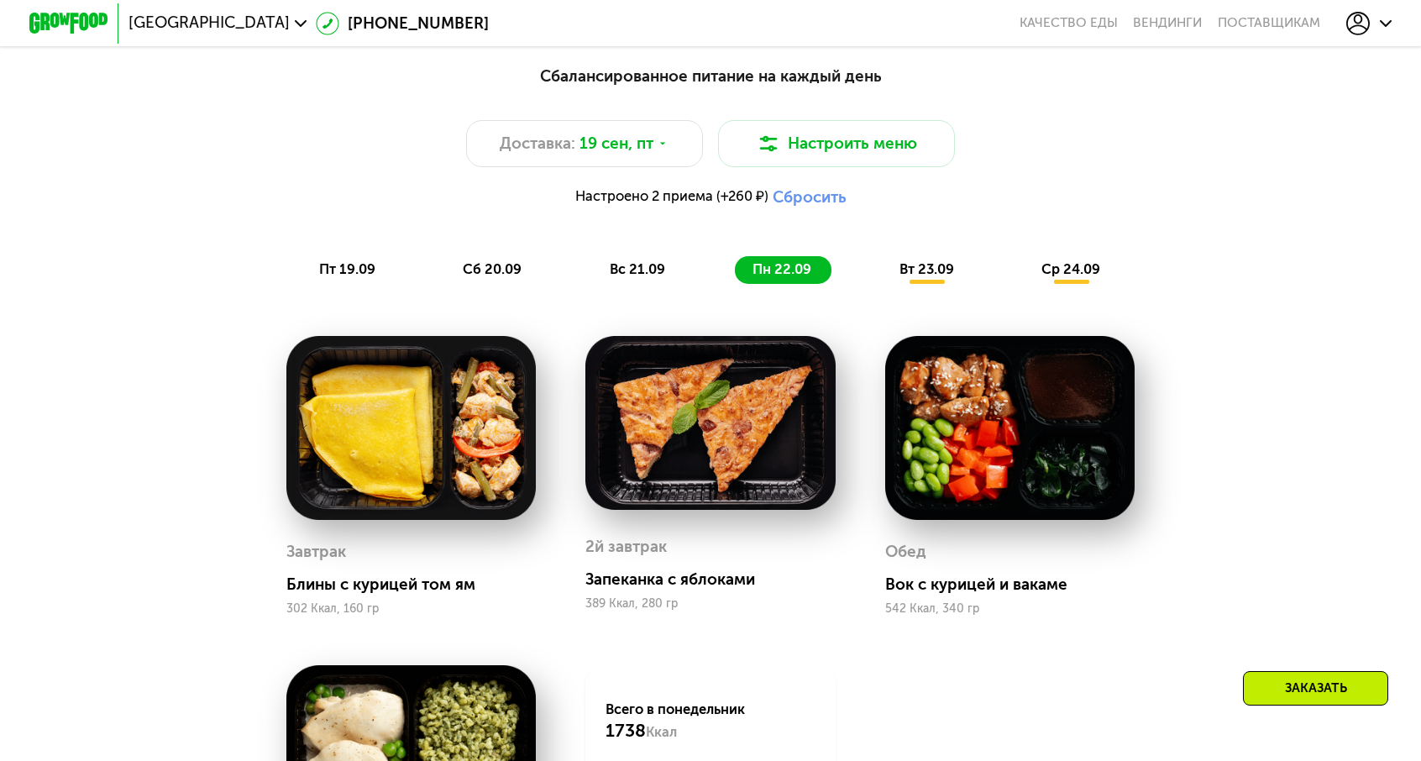
click at [881, 256] on div "вт 23.09" at bounding box center [927, 270] width 92 height 28
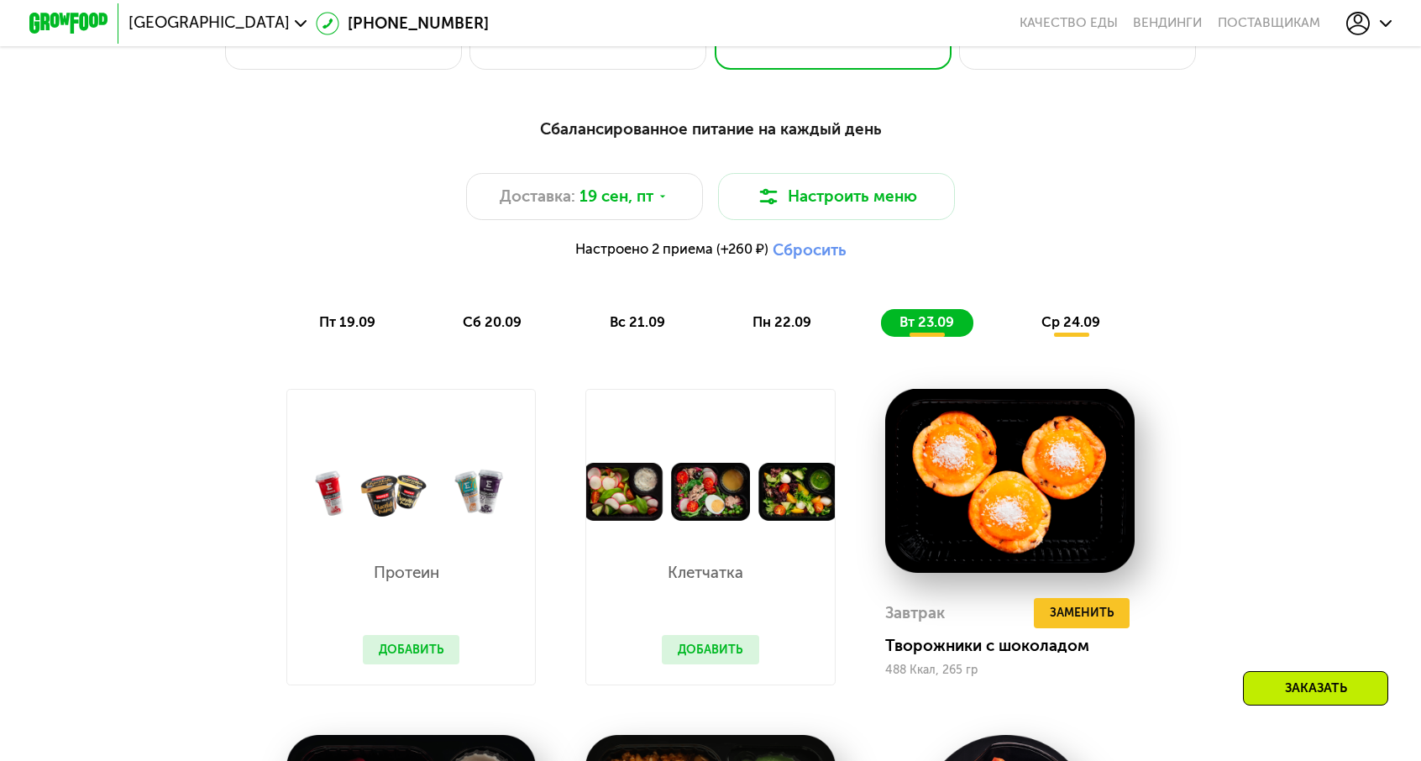
scroll to position [1343, 0]
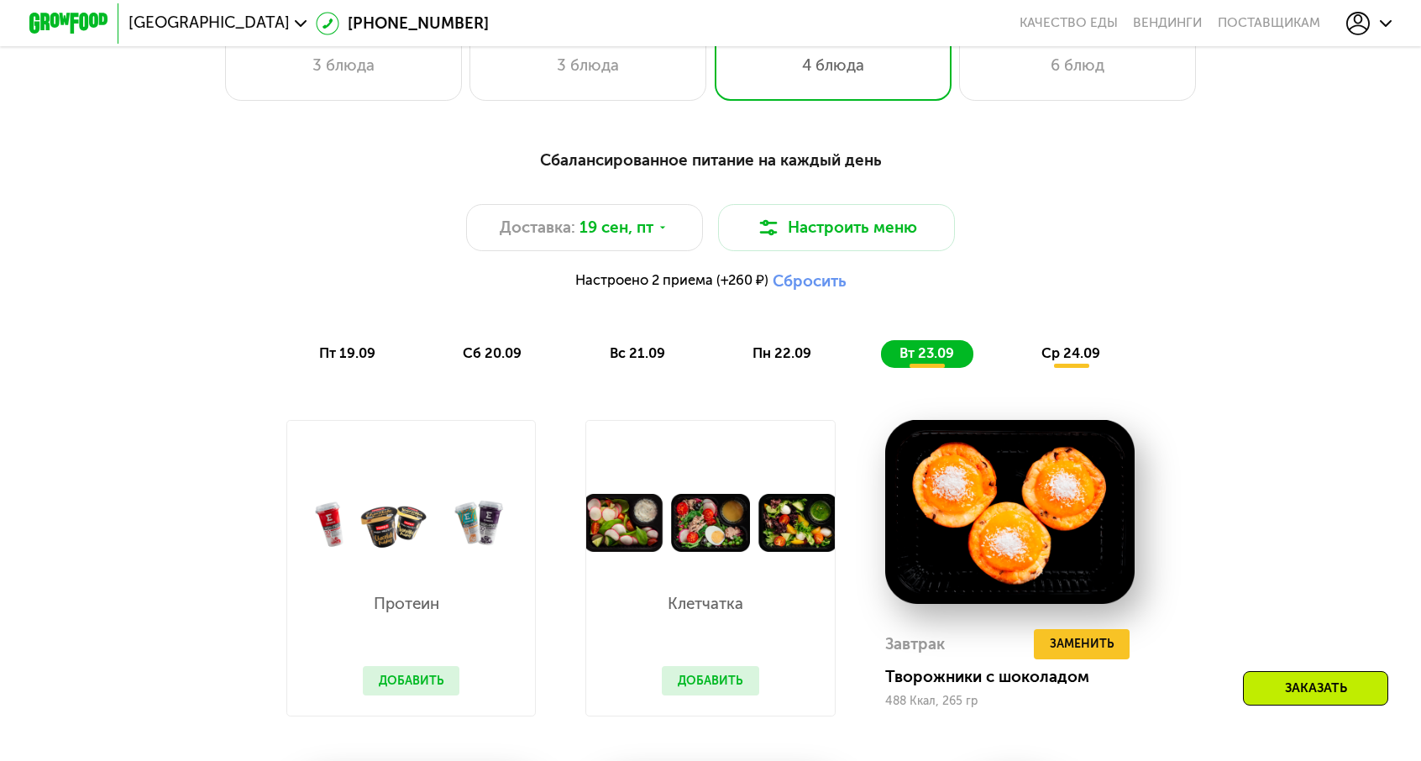
click at [1041, 345] on span "ср 24.09" at bounding box center [1070, 353] width 59 height 16
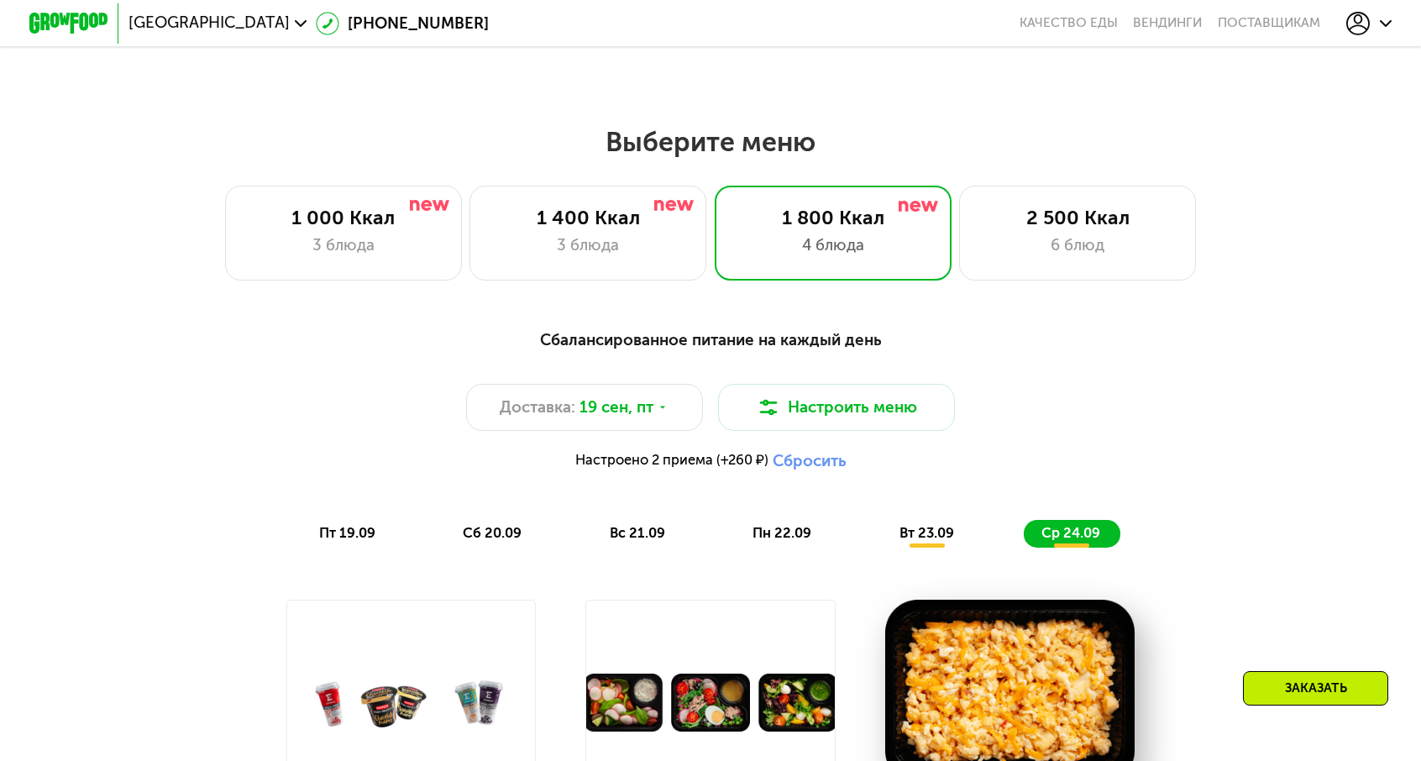
scroll to position [1175, 0]
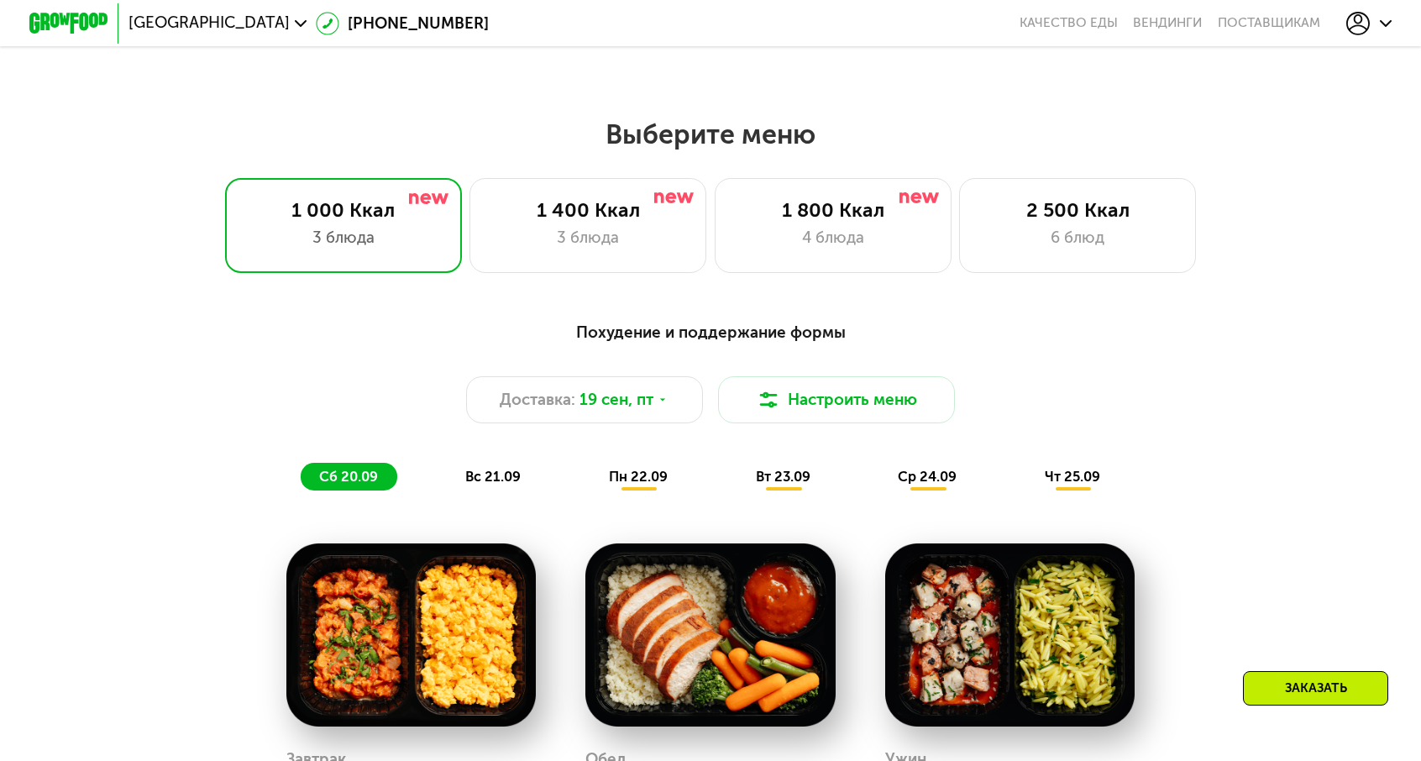
scroll to position [1091, 0]
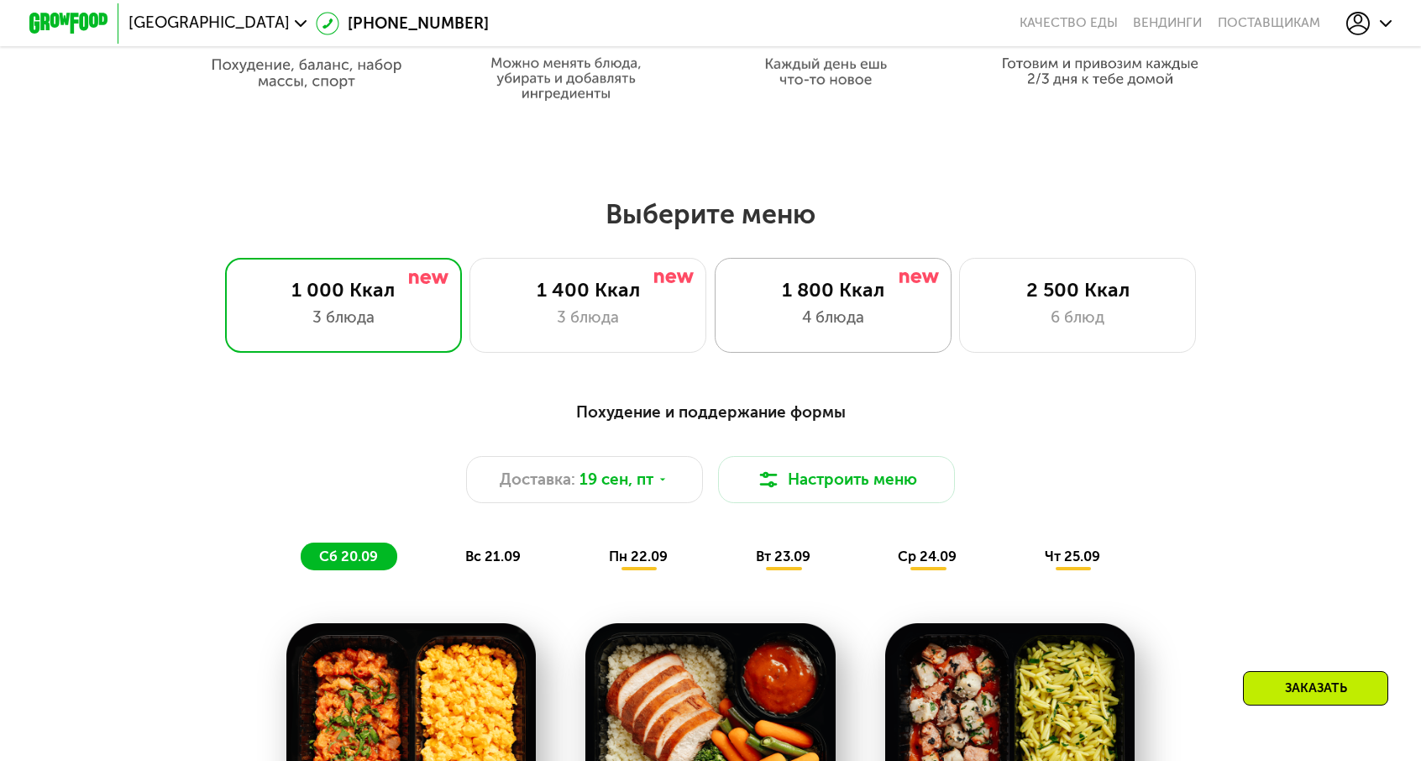
click at [840, 290] on div "1 800 Ккал 4 блюда" at bounding box center [832, 305] width 237 height 95
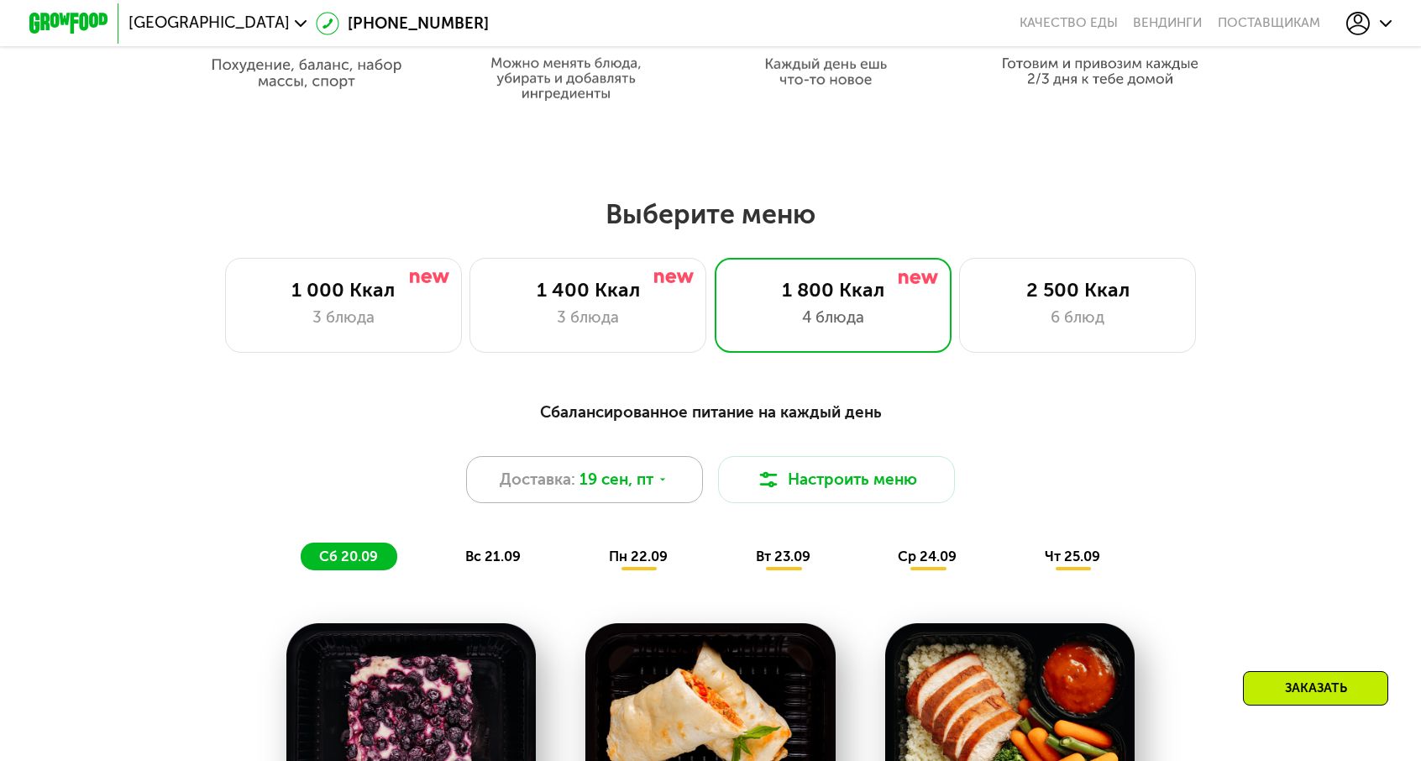
click at [665, 456] on div "Доставка: 19 сен, пт" at bounding box center [584, 479] width 237 height 47
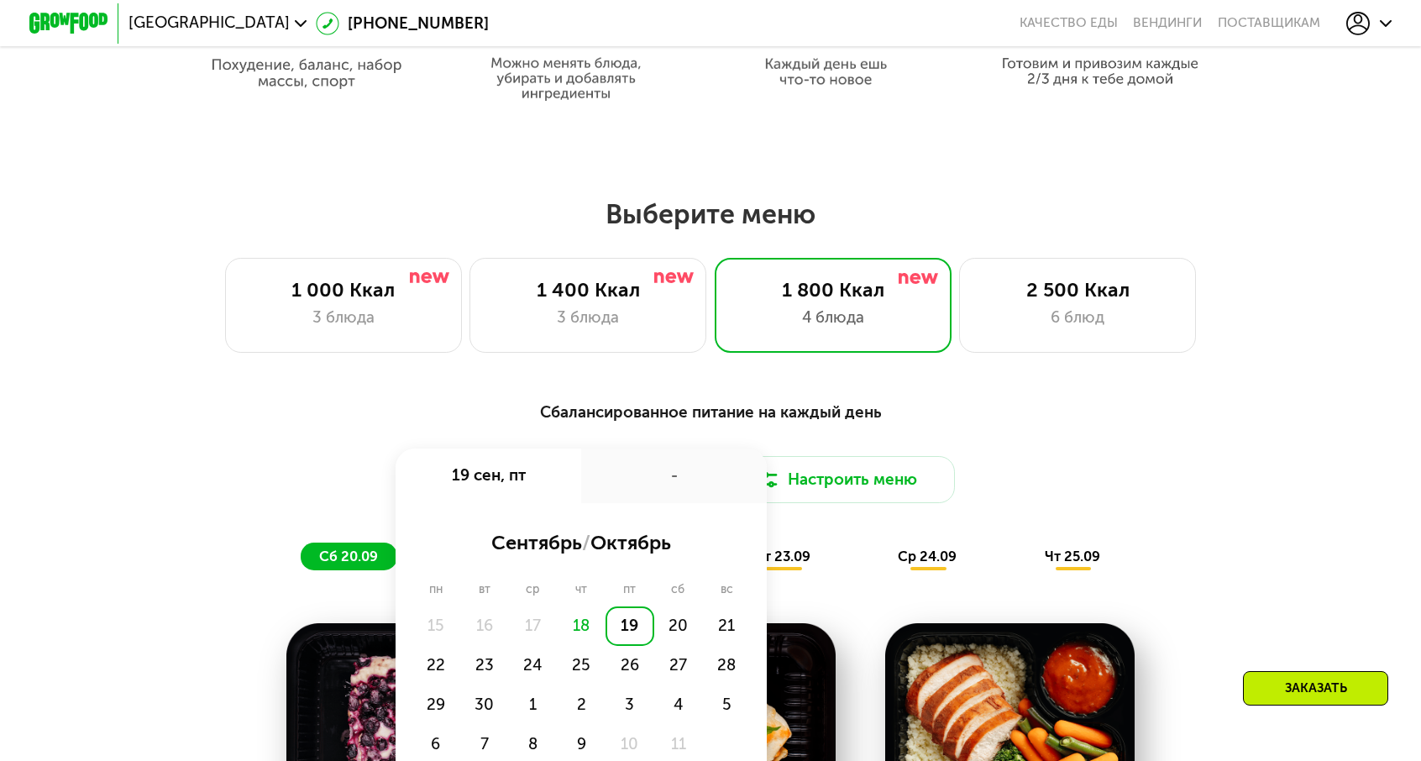
click at [602, 606] on div "18" at bounding box center [581, 625] width 49 height 39
click at [633, 606] on div "19" at bounding box center [629, 625] width 49 height 39
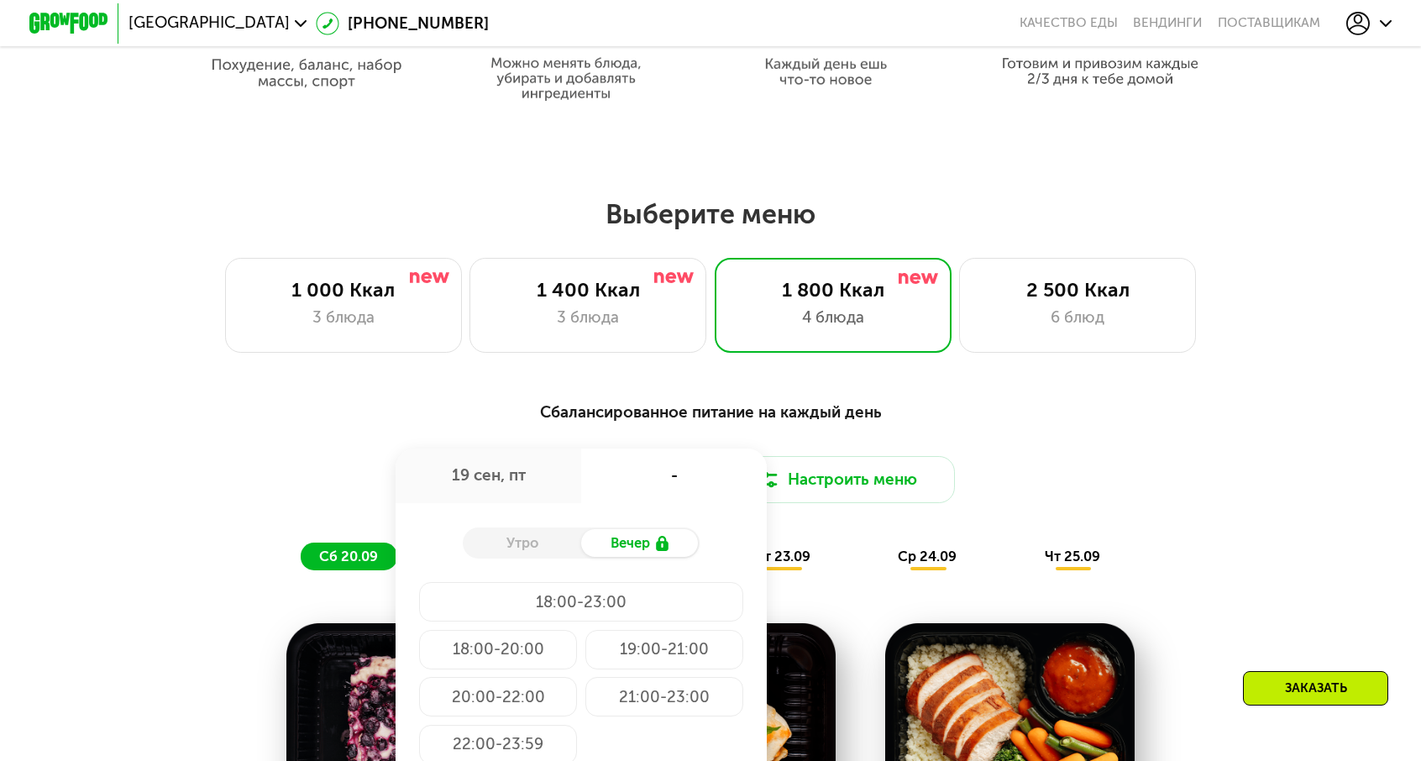
click at [552, 529] on div "Утро" at bounding box center [522, 543] width 118 height 28
click at [1068, 469] on div "Сбалансированное питание на каждый день Доставка: 19 сен, пт 19 сен, пт - Утро …" at bounding box center [710, 485] width 1168 height 170
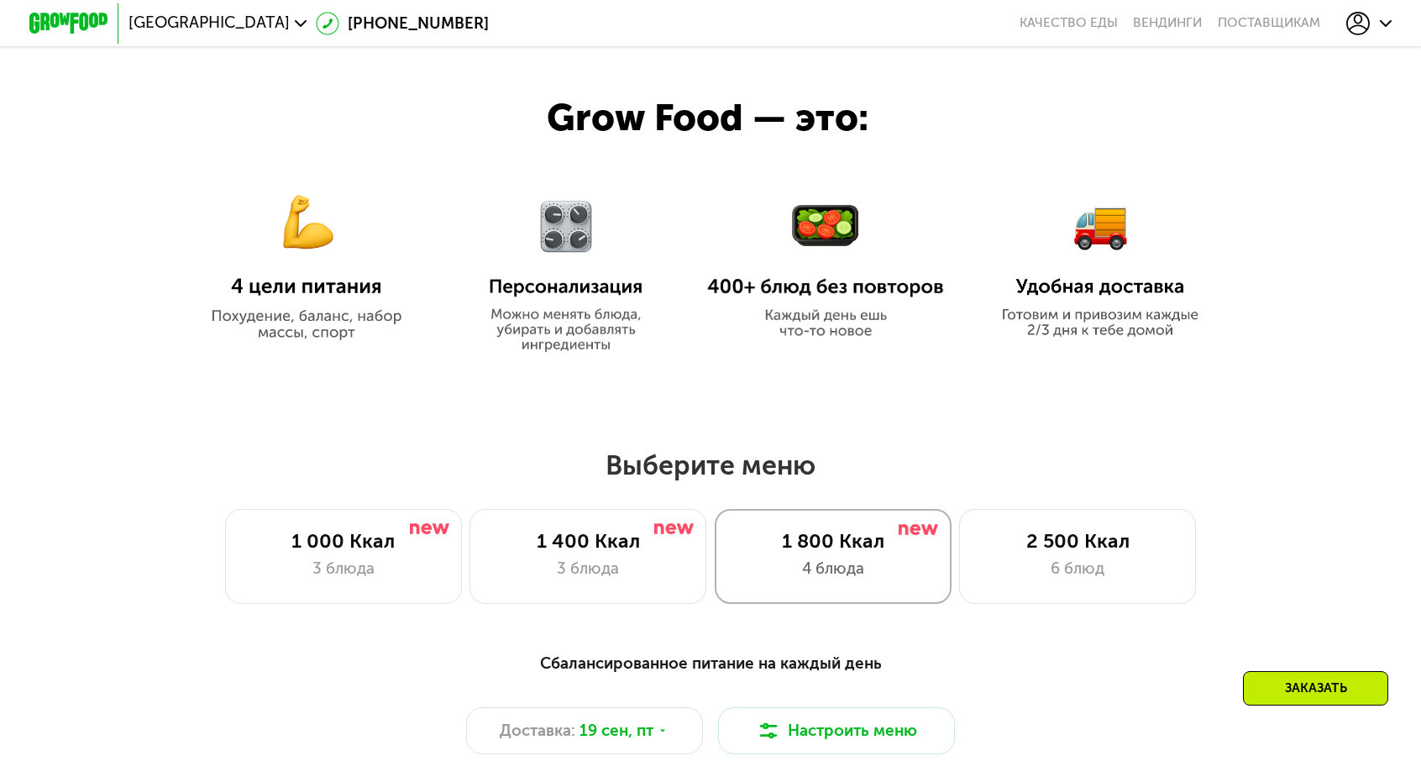
scroll to position [840, 0]
click at [653, 533] on div "1 400 Ккал" at bounding box center [588, 542] width 196 height 24
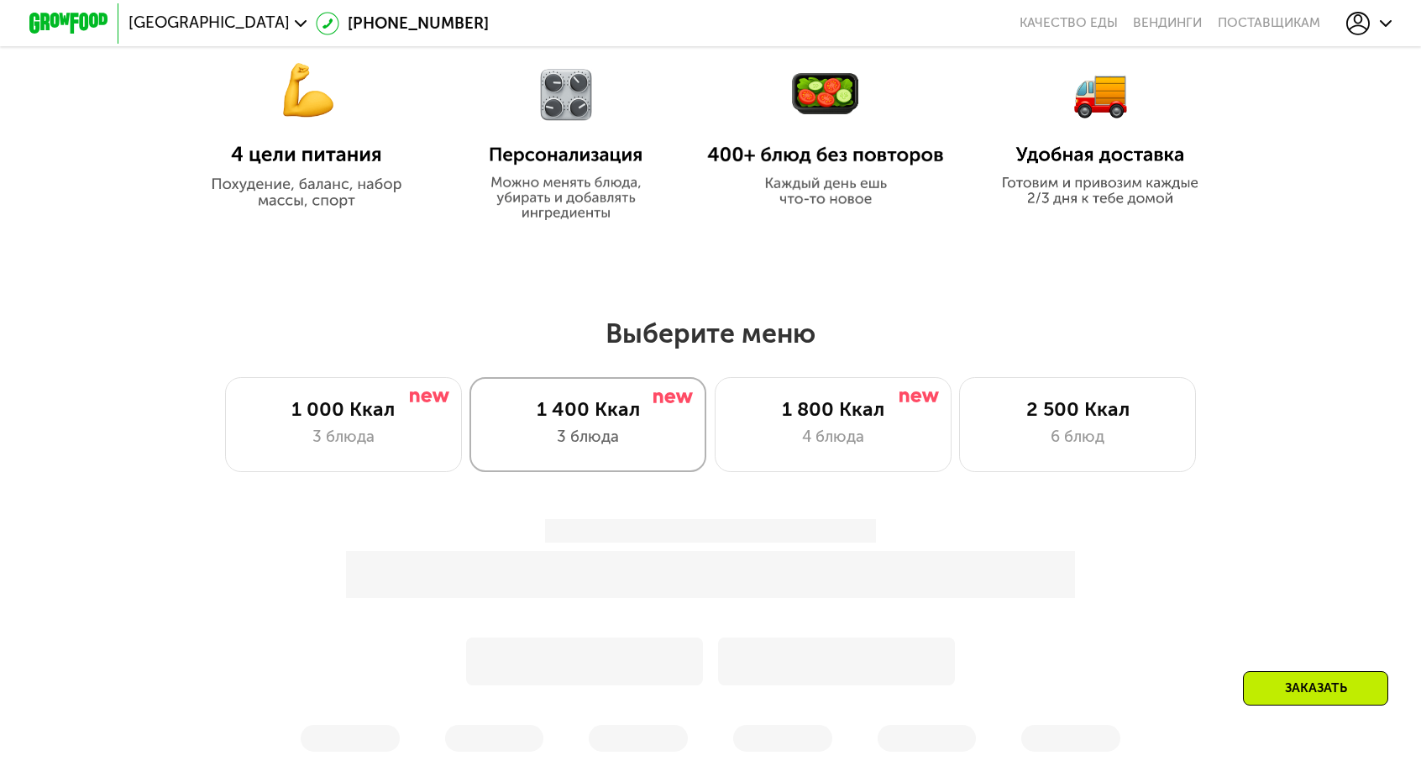
scroll to position [1007, 0]
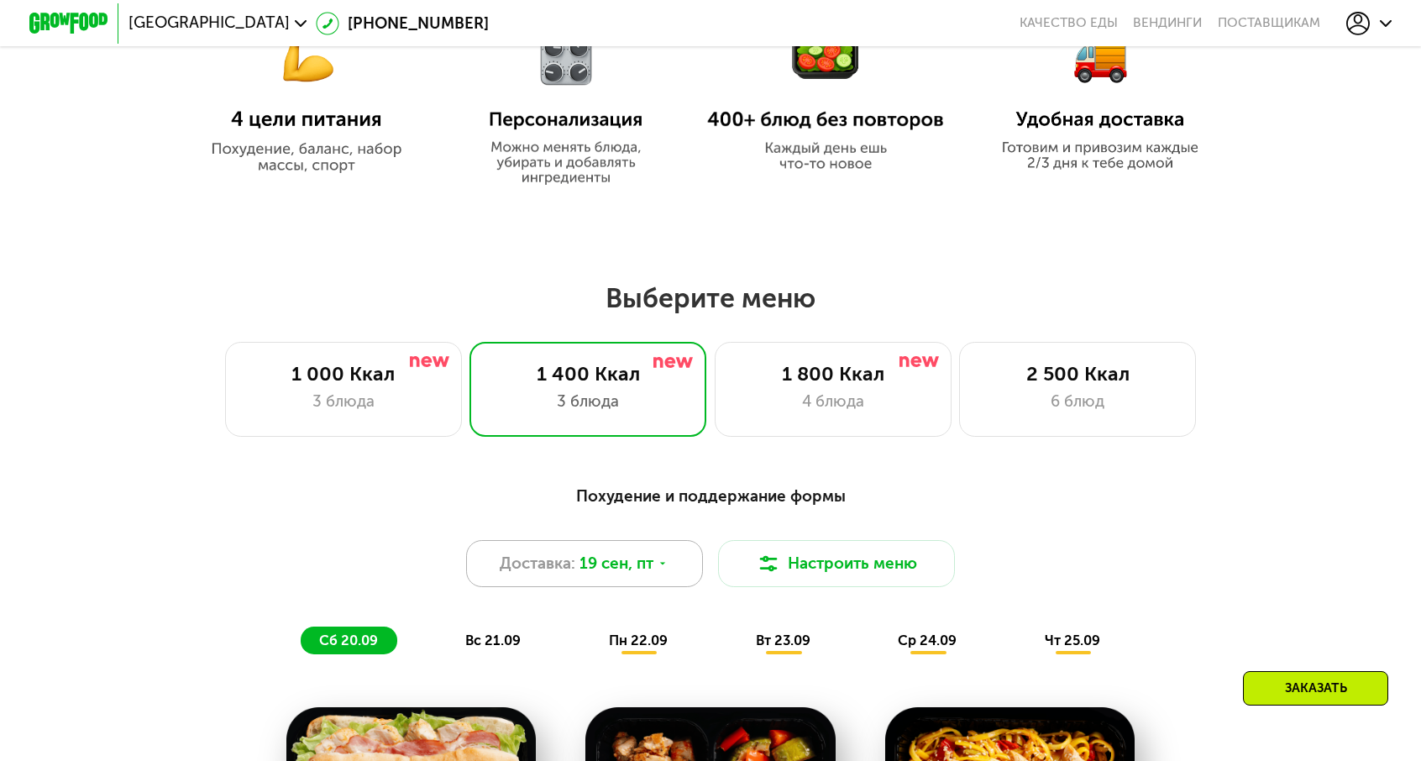
click at [667, 557] on icon at bounding box center [663, 563] width 12 height 12
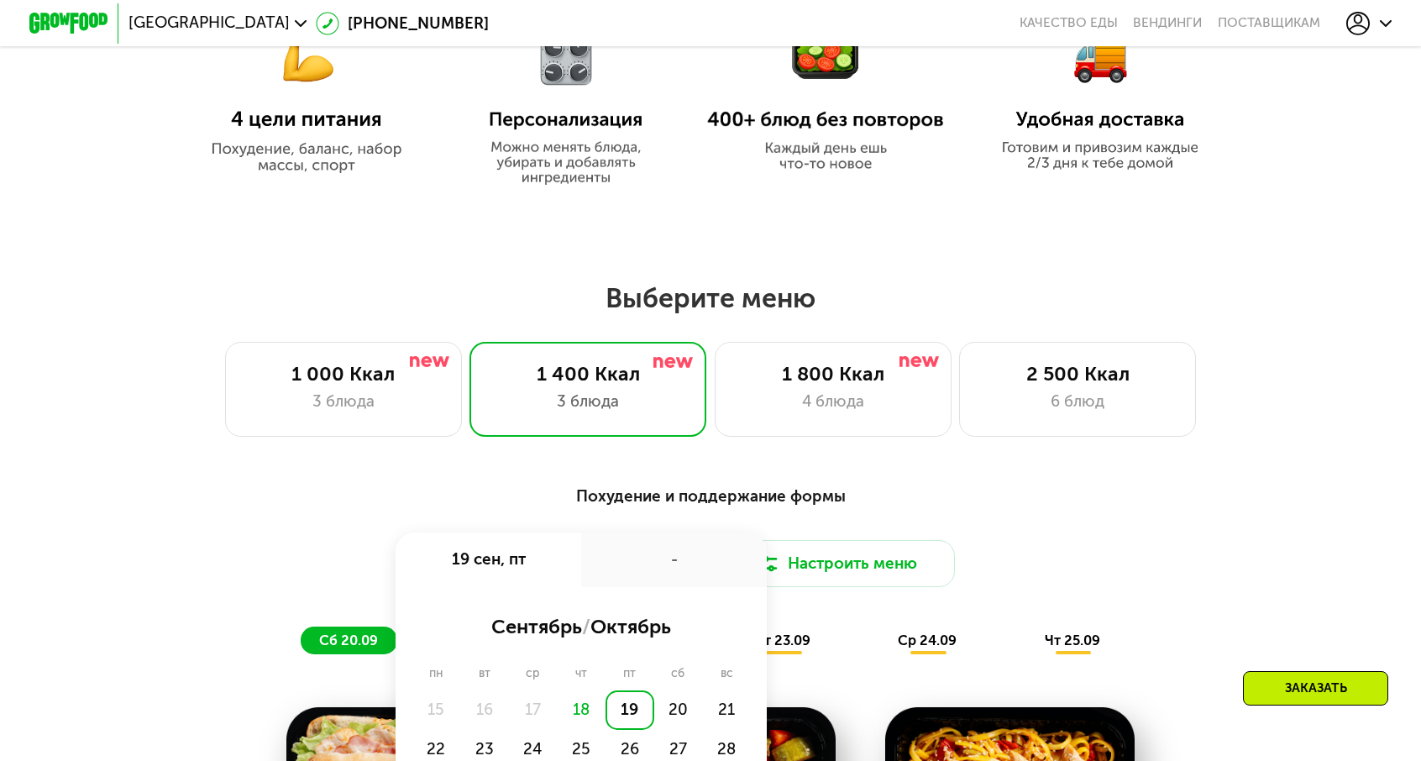
click at [605, 690] on div "18" at bounding box center [581, 709] width 49 height 39
click at [602, 690] on div "18" at bounding box center [581, 709] width 49 height 39
click at [636, 690] on div "19" at bounding box center [629, 709] width 49 height 39
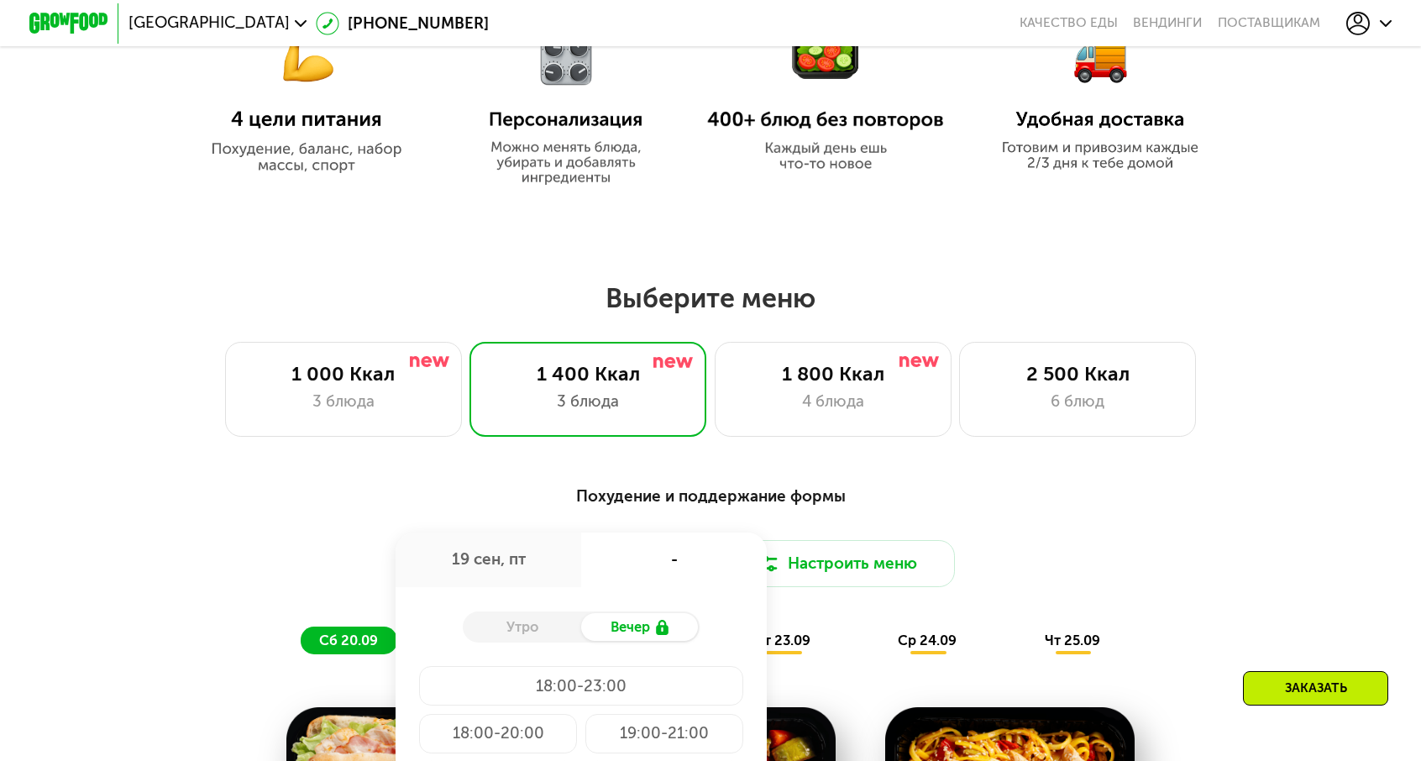
click at [630, 613] on div "Вечер" at bounding box center [640, 627] width 118 height 28
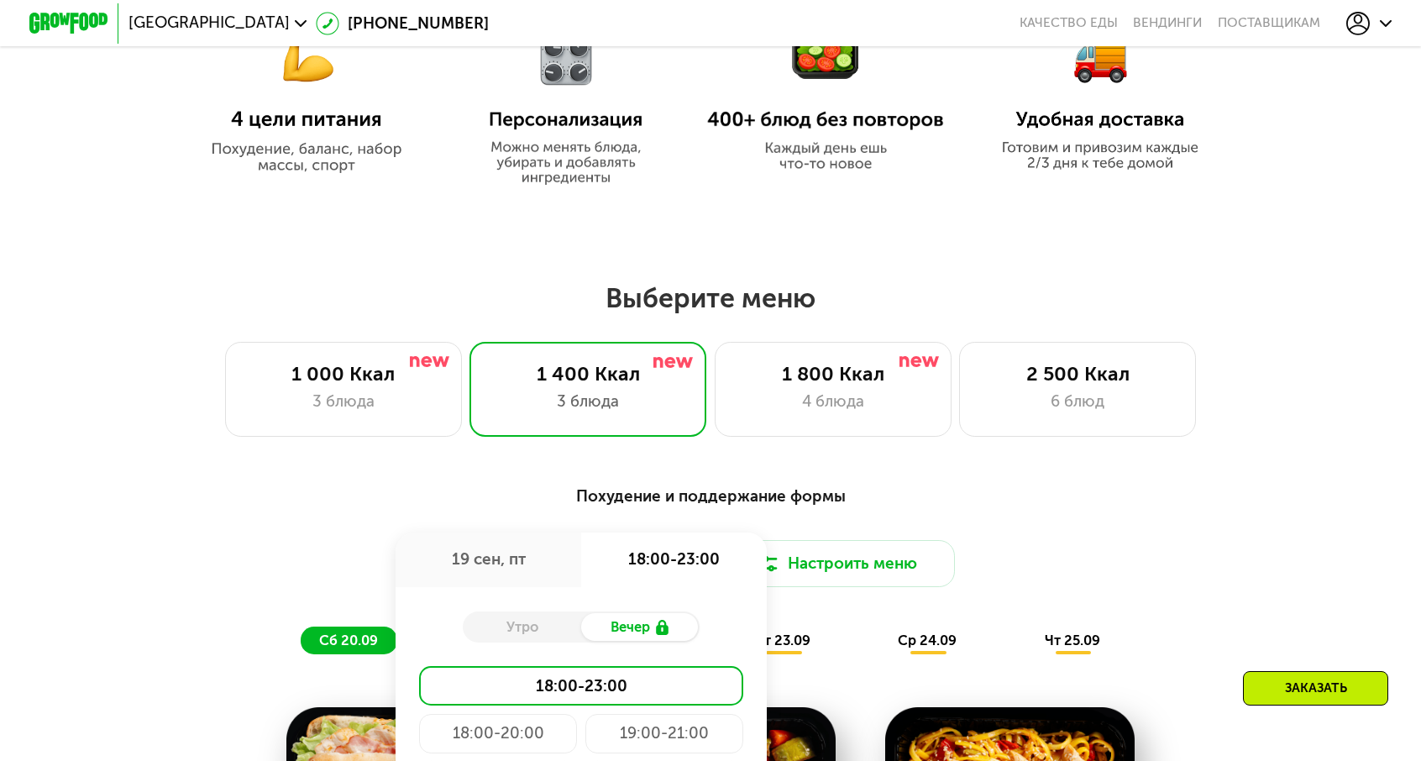
click at [1034, 540] on div "Доставка: 19 сен, пт 19 сен, пт 18:00-23:00 Утро Вечер 18:00-23:00 18:00-20:00 …" at bounding box center [710, 563] width 1168 height 47
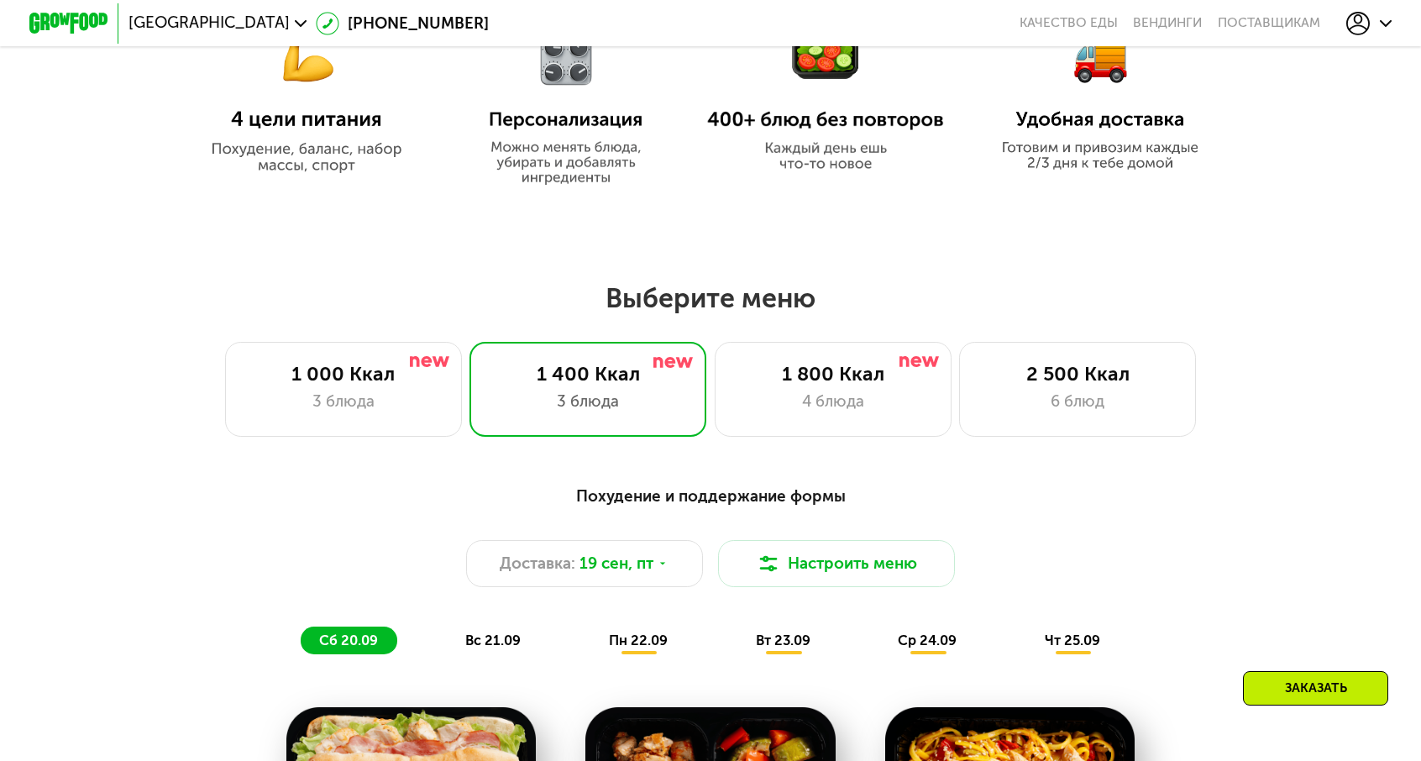
scroll to position [1175, 0]
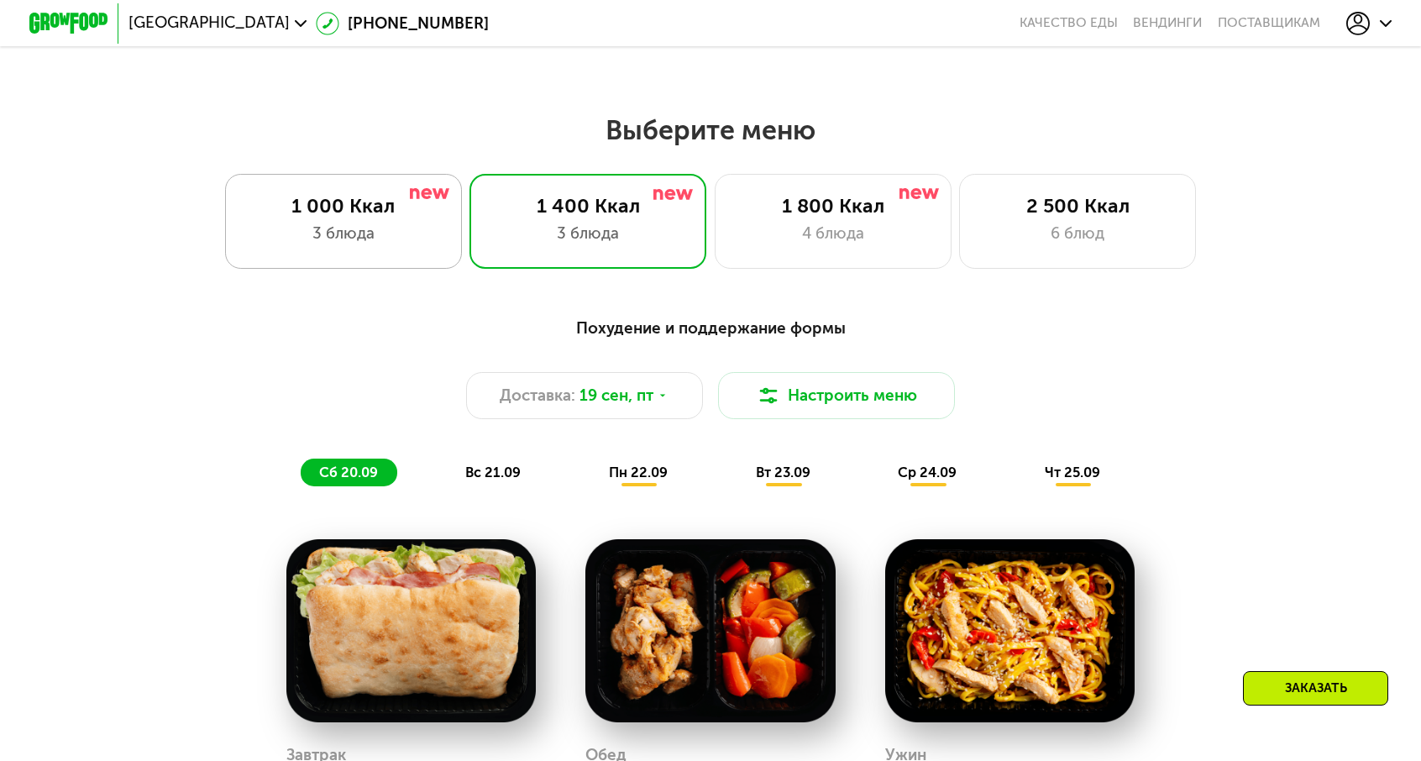
click at [437, 194] on div "1 000 Ккал" at bounding box center [343, 206] width 196 height 24
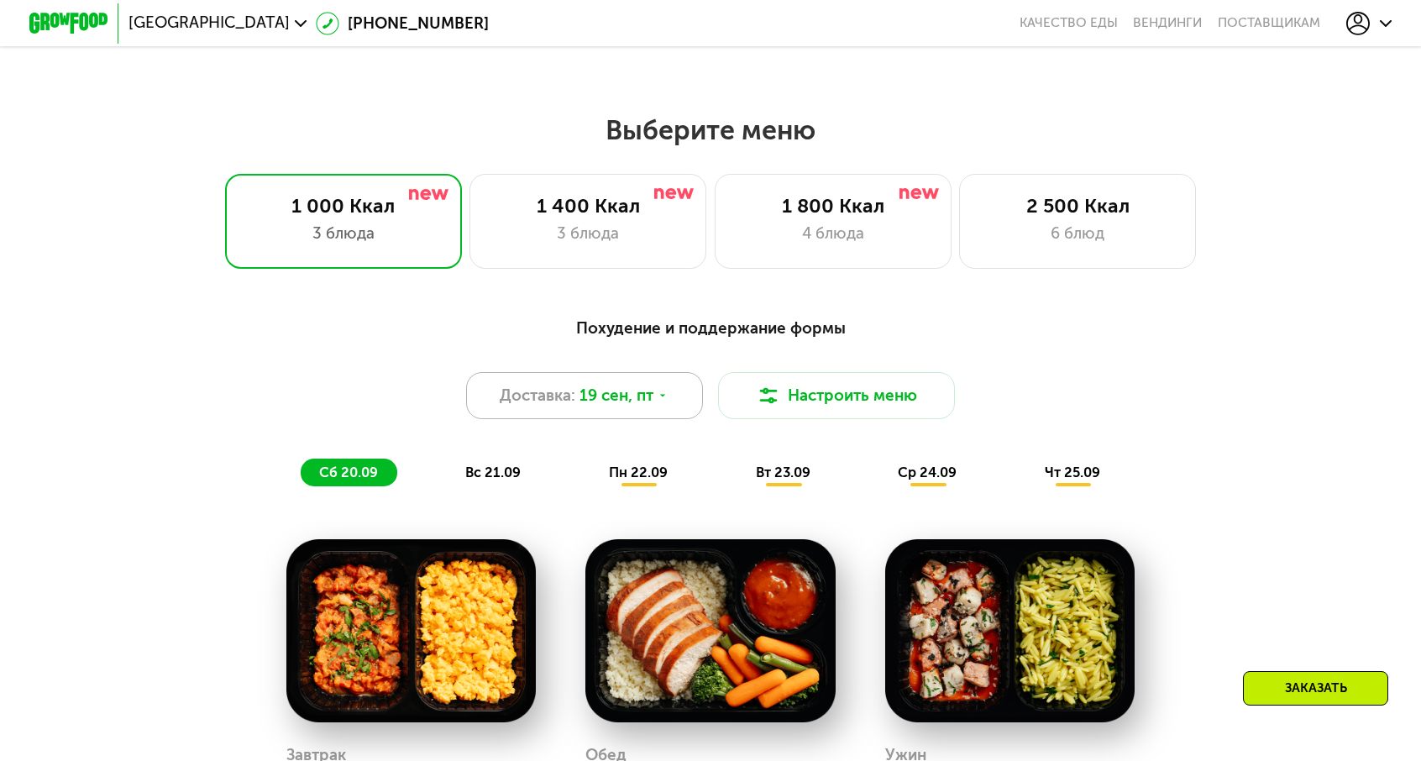
click at [648, 384] on span "19 сен, пт" at bounding box center [616, 396] width 74 height 24
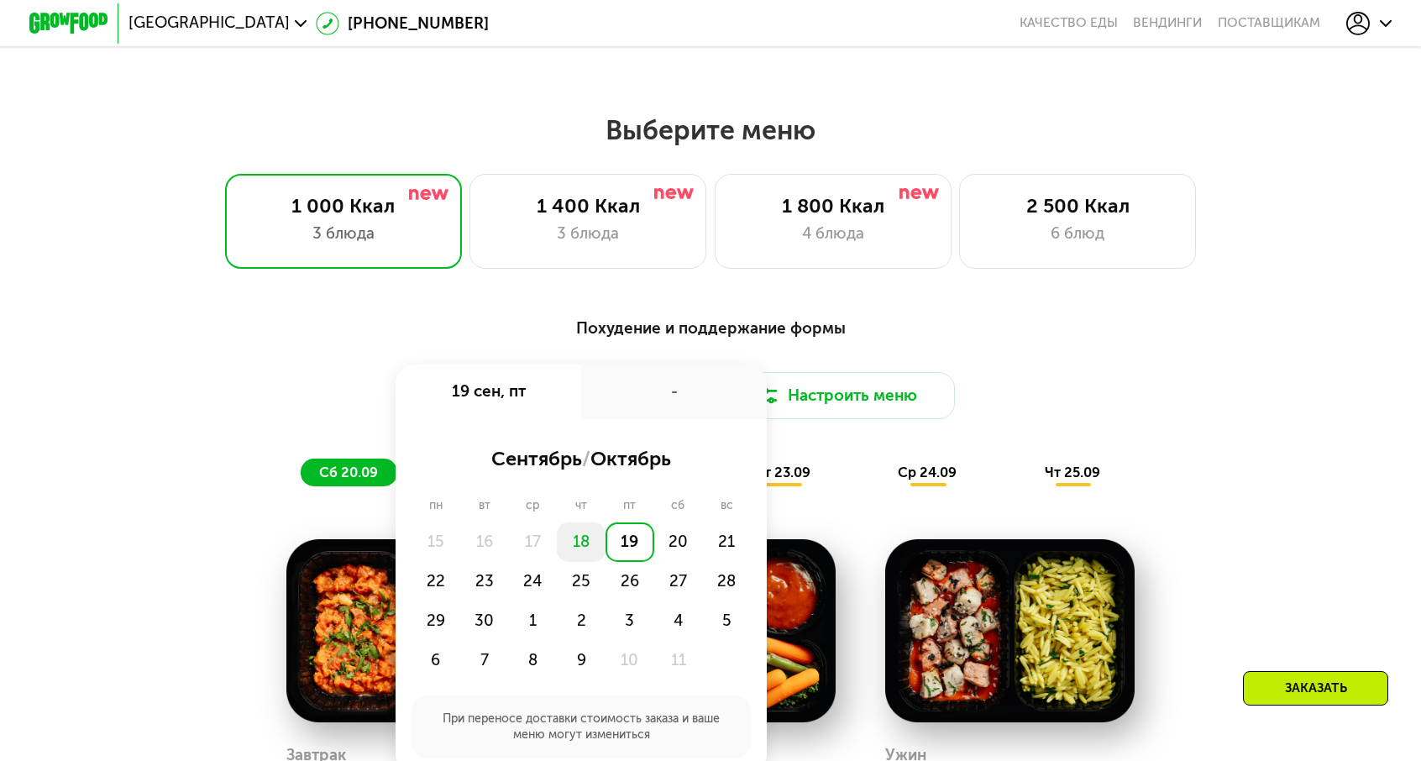
click at [605, 522] on div "18" at bounding box center [581, 541] width 49 height 39
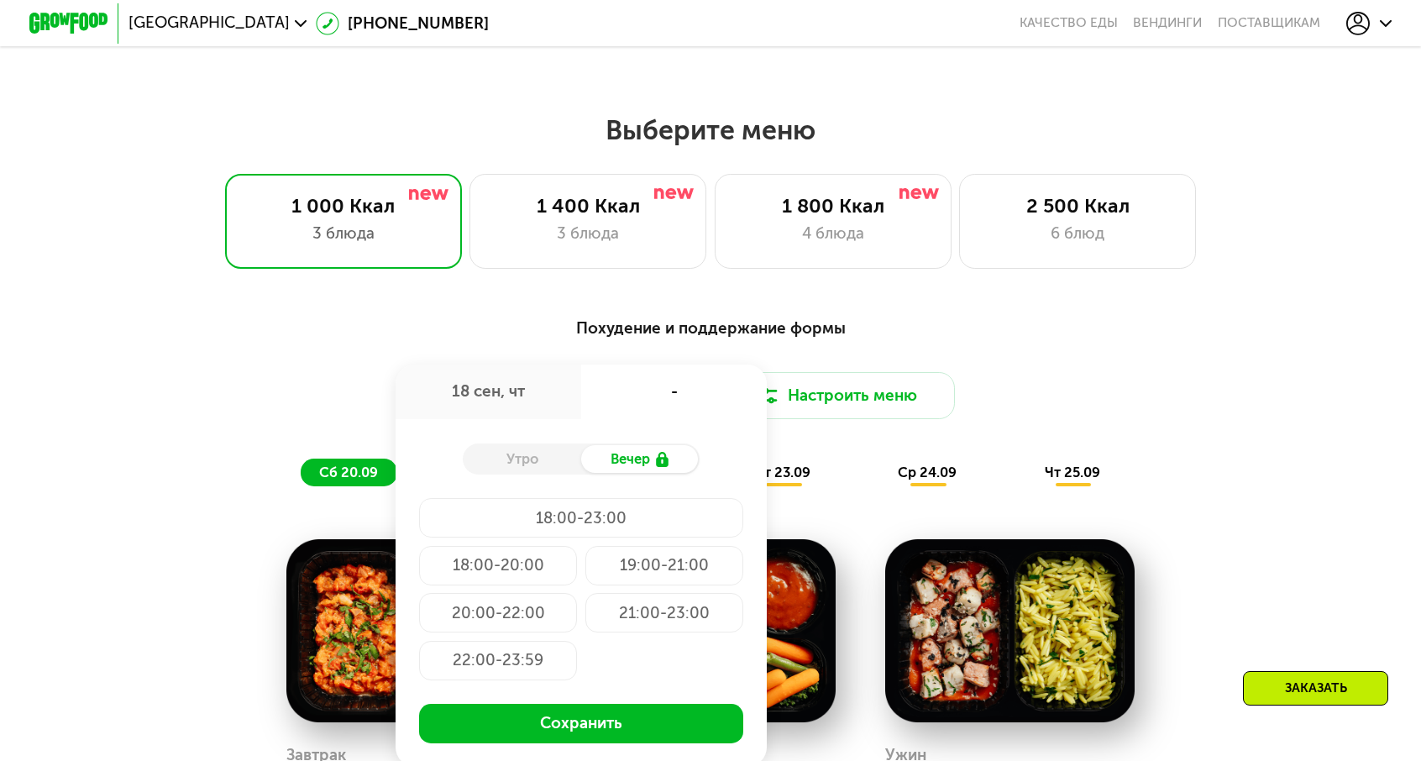
click at [569, 445] on div "Утро" at bounding box center [522, 459] width 118 height 28
click at [549, 364] on div "18 сен, чт" at bounding box center [488, 391] width 186 height 55
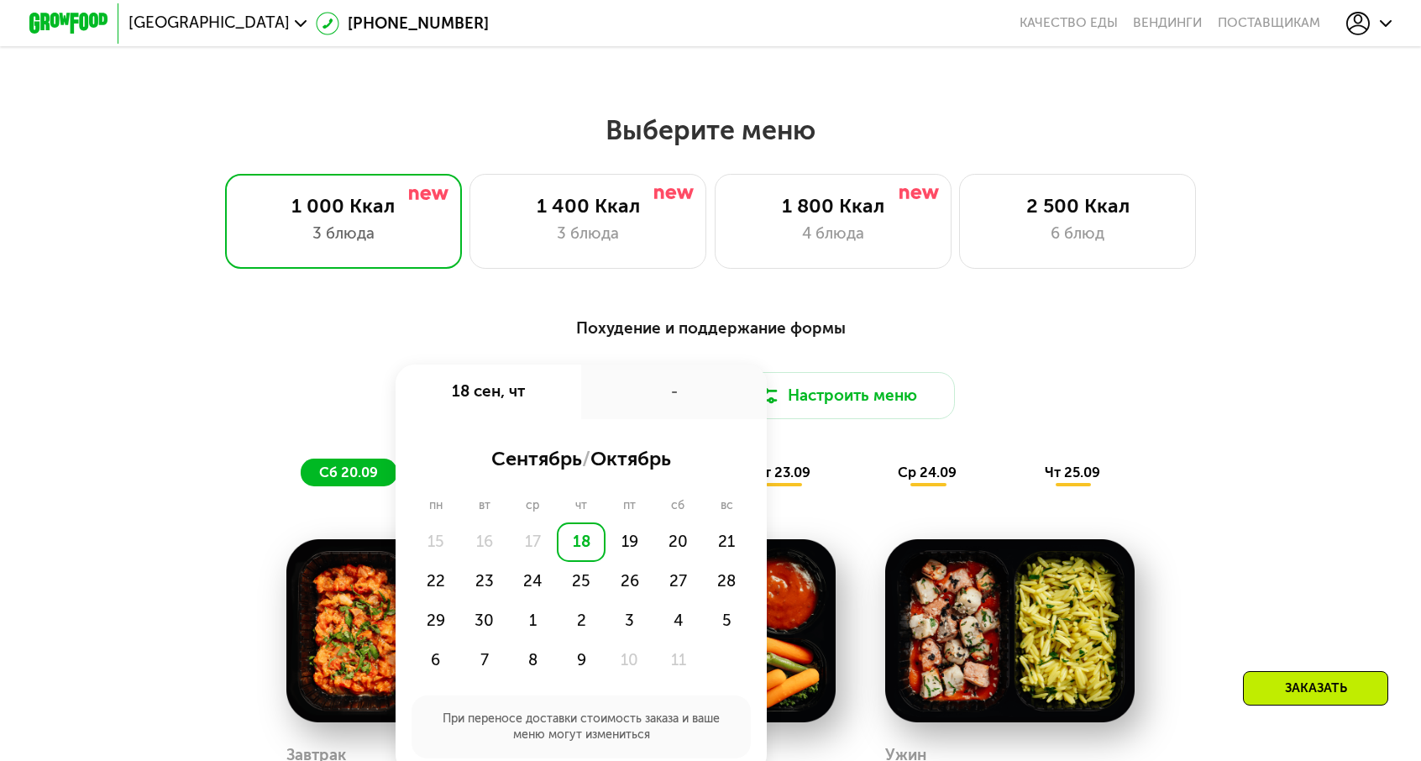
click at [602, 522] on div "18" at bounding box center [581, 541] width 49 height 39
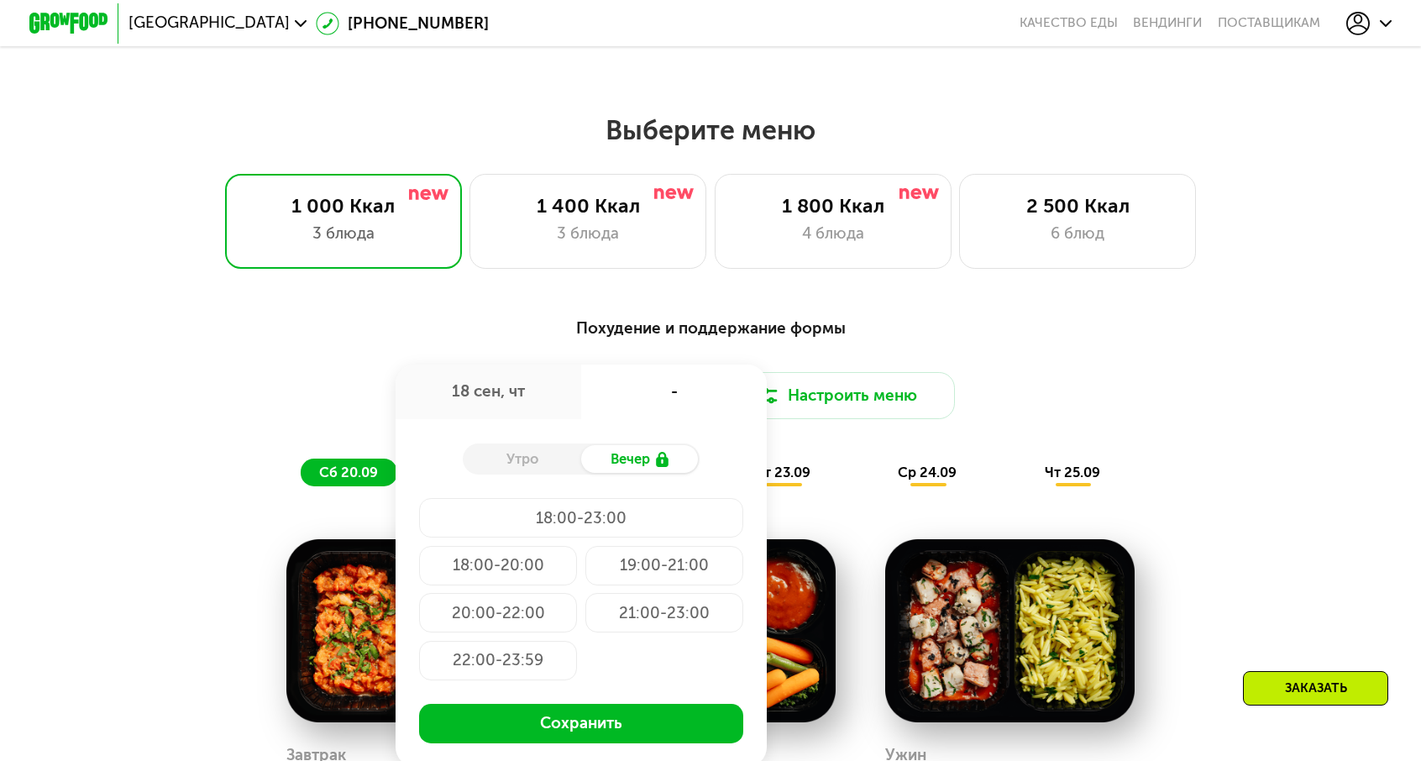
click at [539, 364] on div "18 сен, чт" at bounding box center [488, 391] width 186 height 55
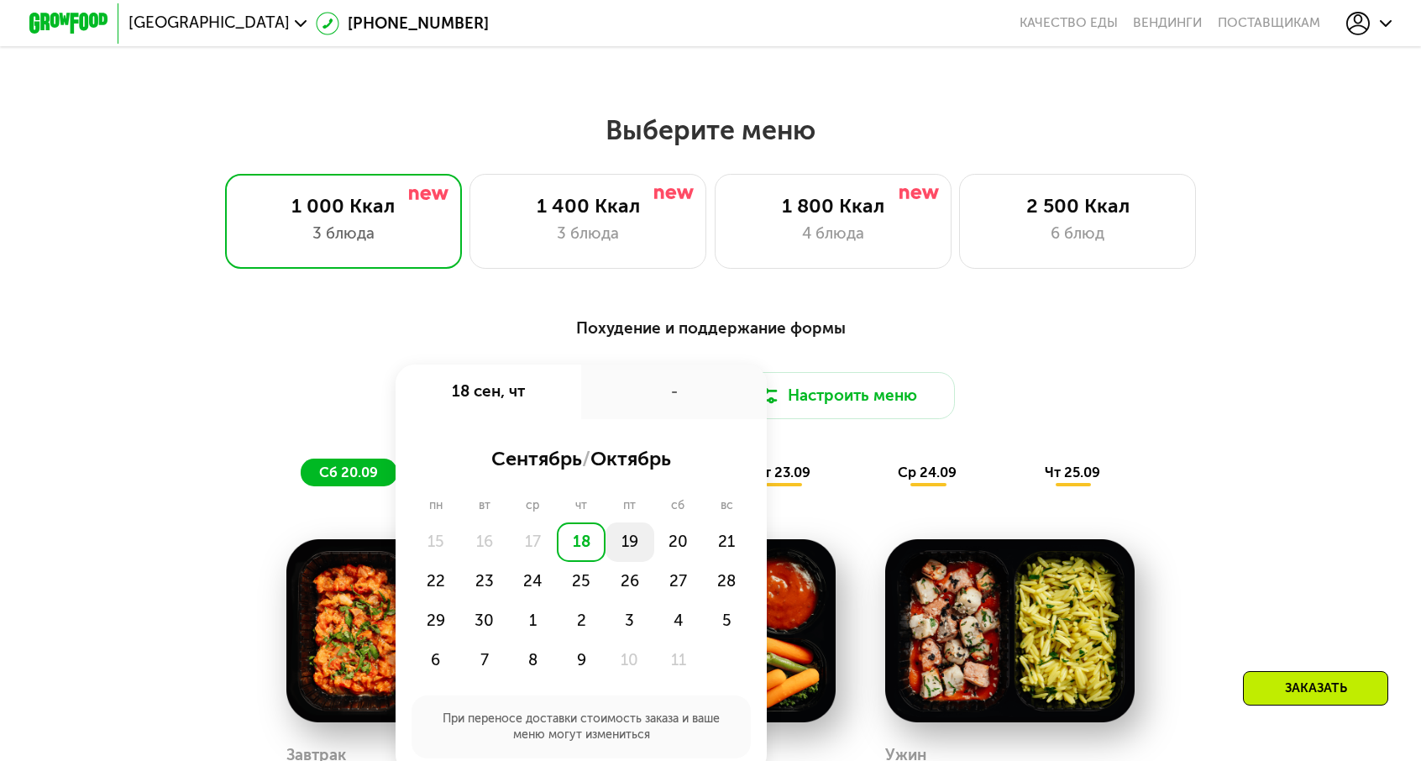
click at [635, 522] on div "19" at bounding box center [629, 541] width 49 height 39
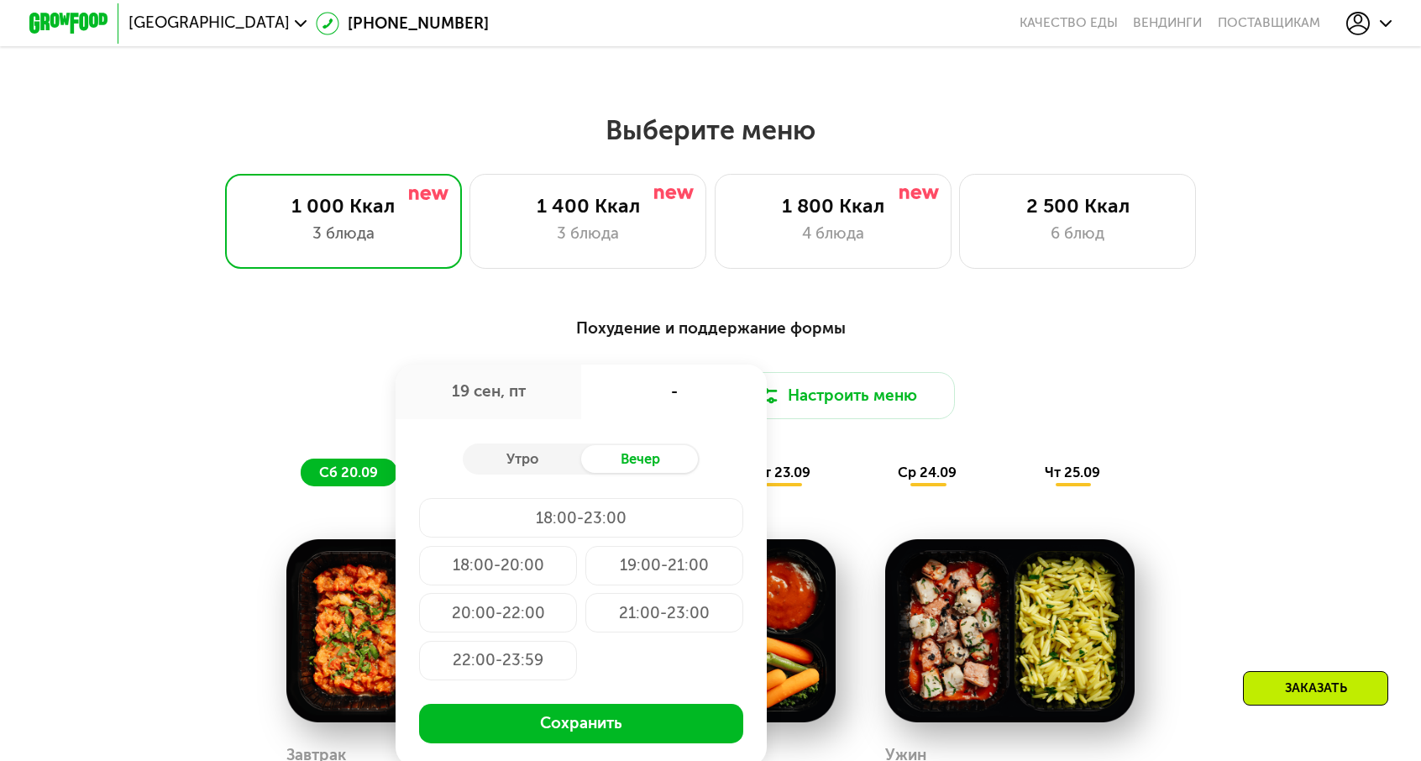
click at [565, 443] on div "Утро Вечер" at bounding box center [581, 459] width 237 height 32
click at [565, 445] on div "Утро" at bounding box center [522, 459] width 118 height 28
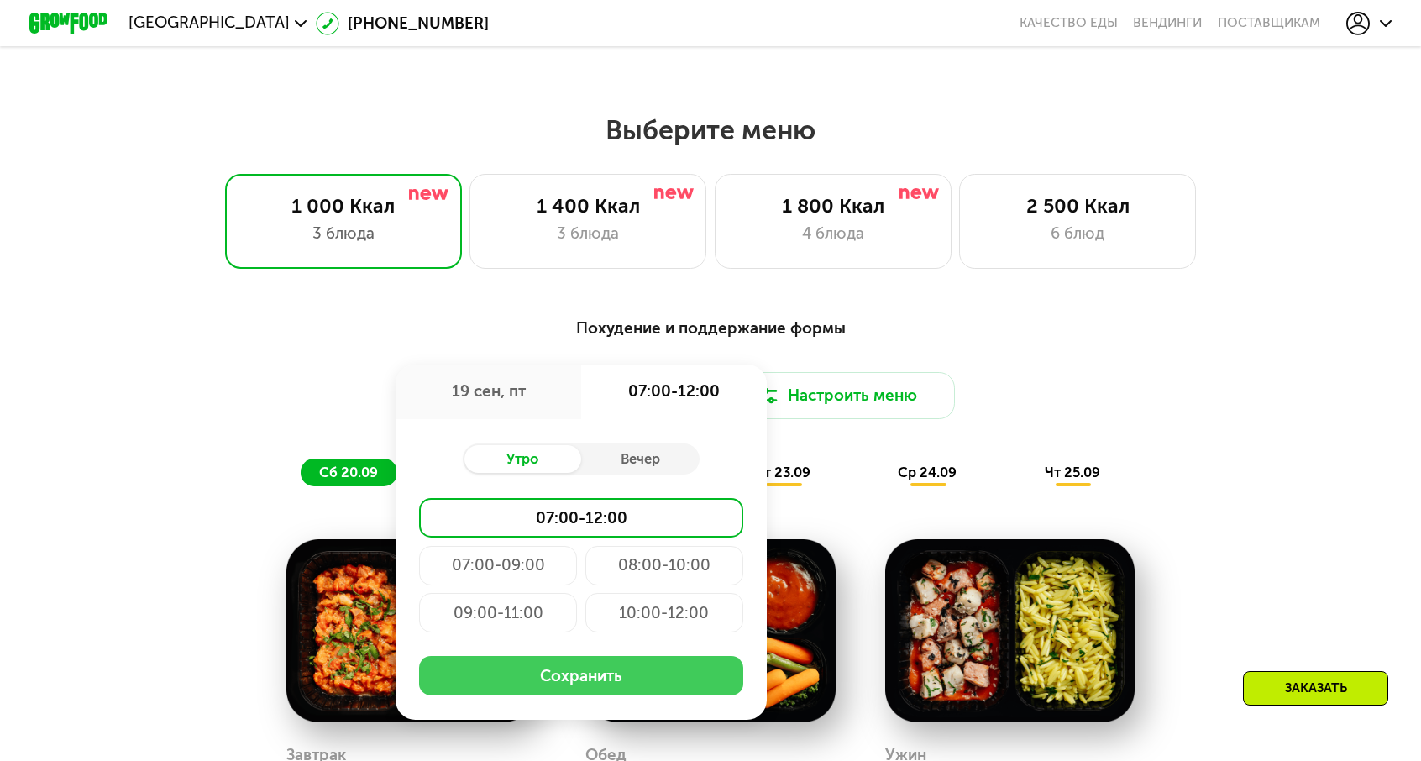
click at [641, 656] on button "Сохранить" at bounding box center [580, 675] width 323 height 39
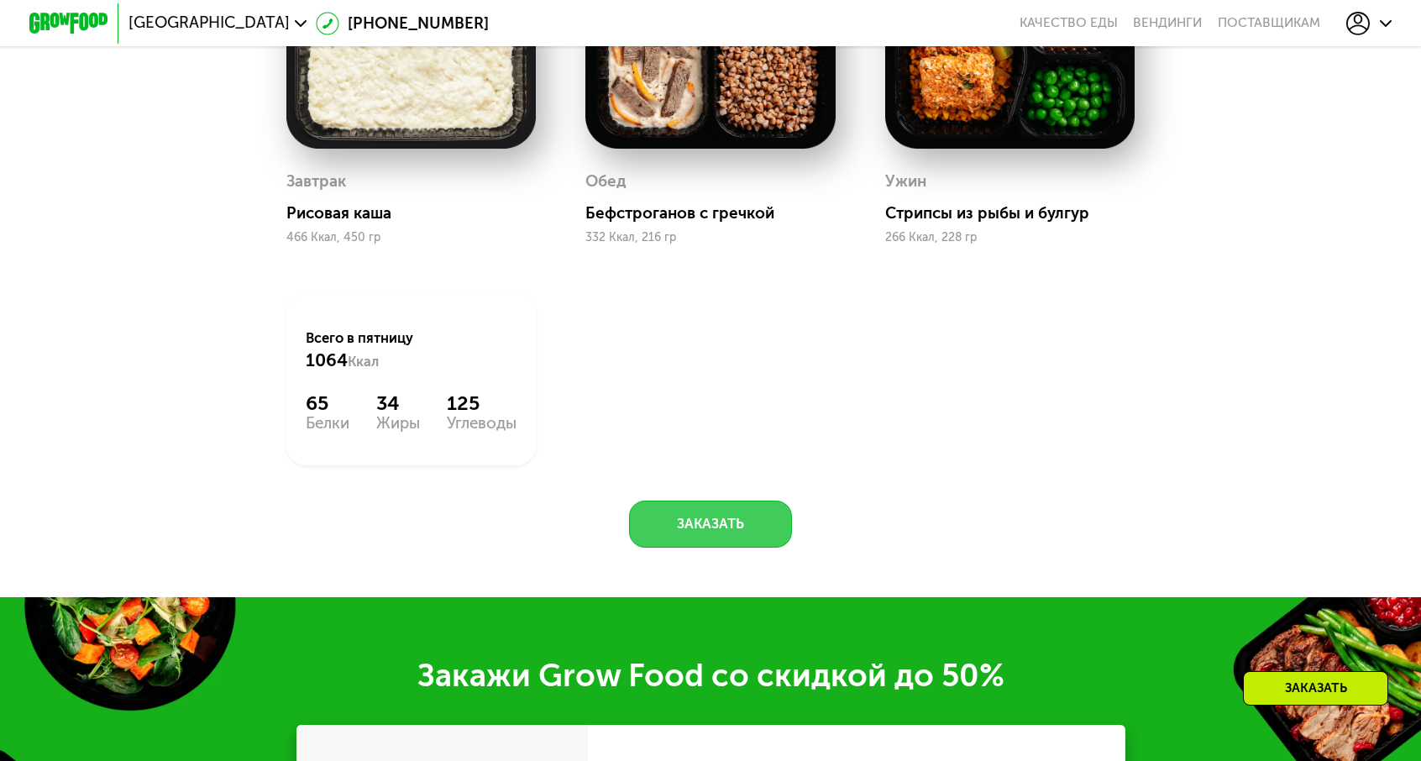
scroll to position [2015, 0]
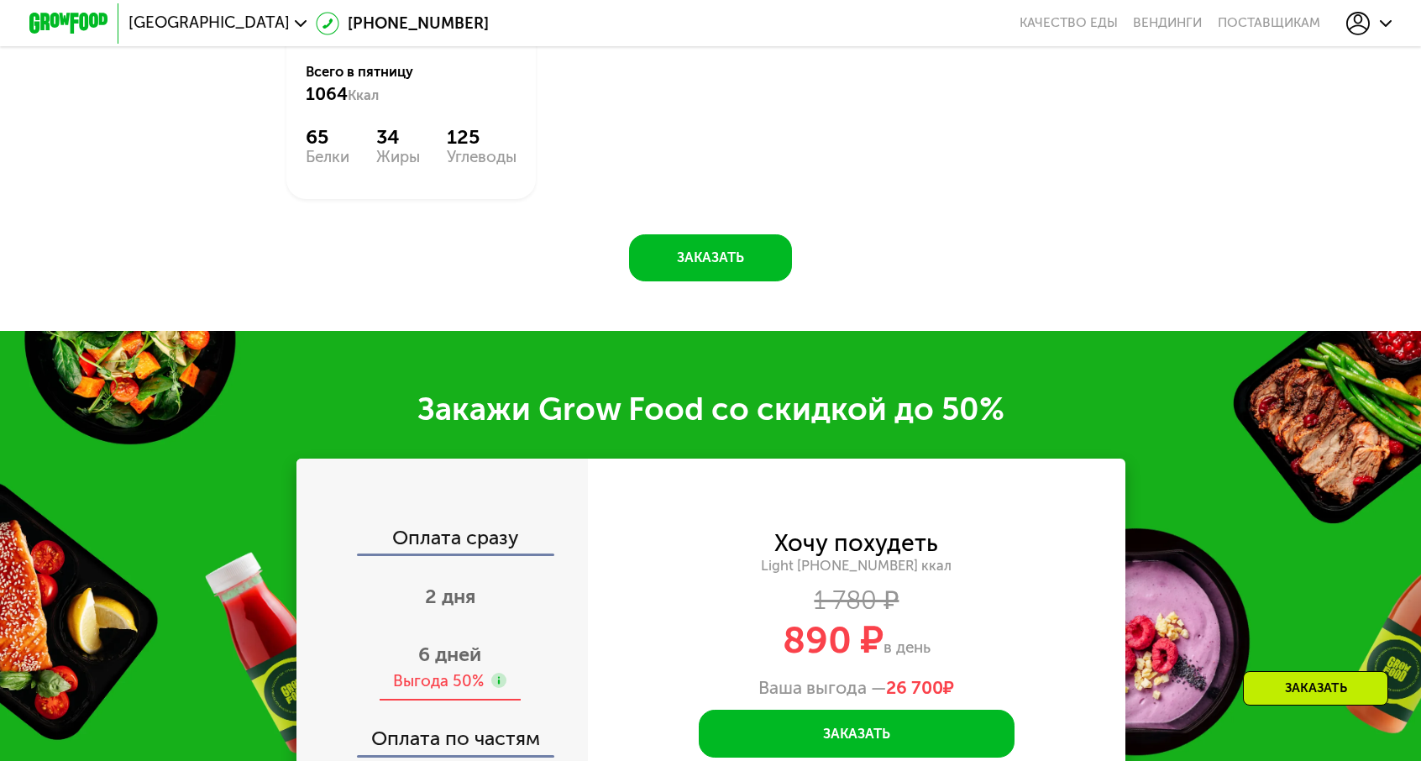
click at [497, 632] on div "6 дней Выгода 50%" at bounding box center [449, 666] width 327 height 69
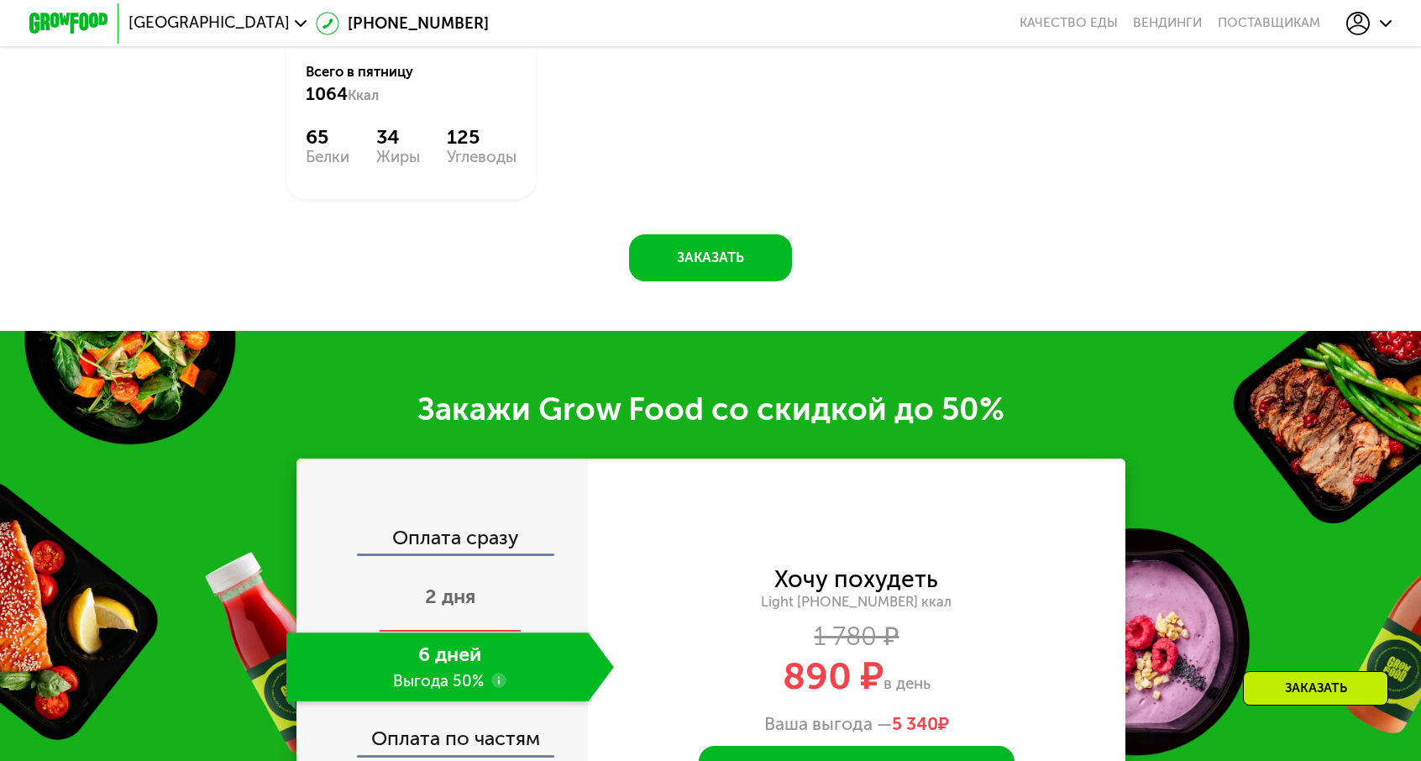
click at [475, 584] on span "2 дня" at bounding box center [450, 596] width 50 height 24
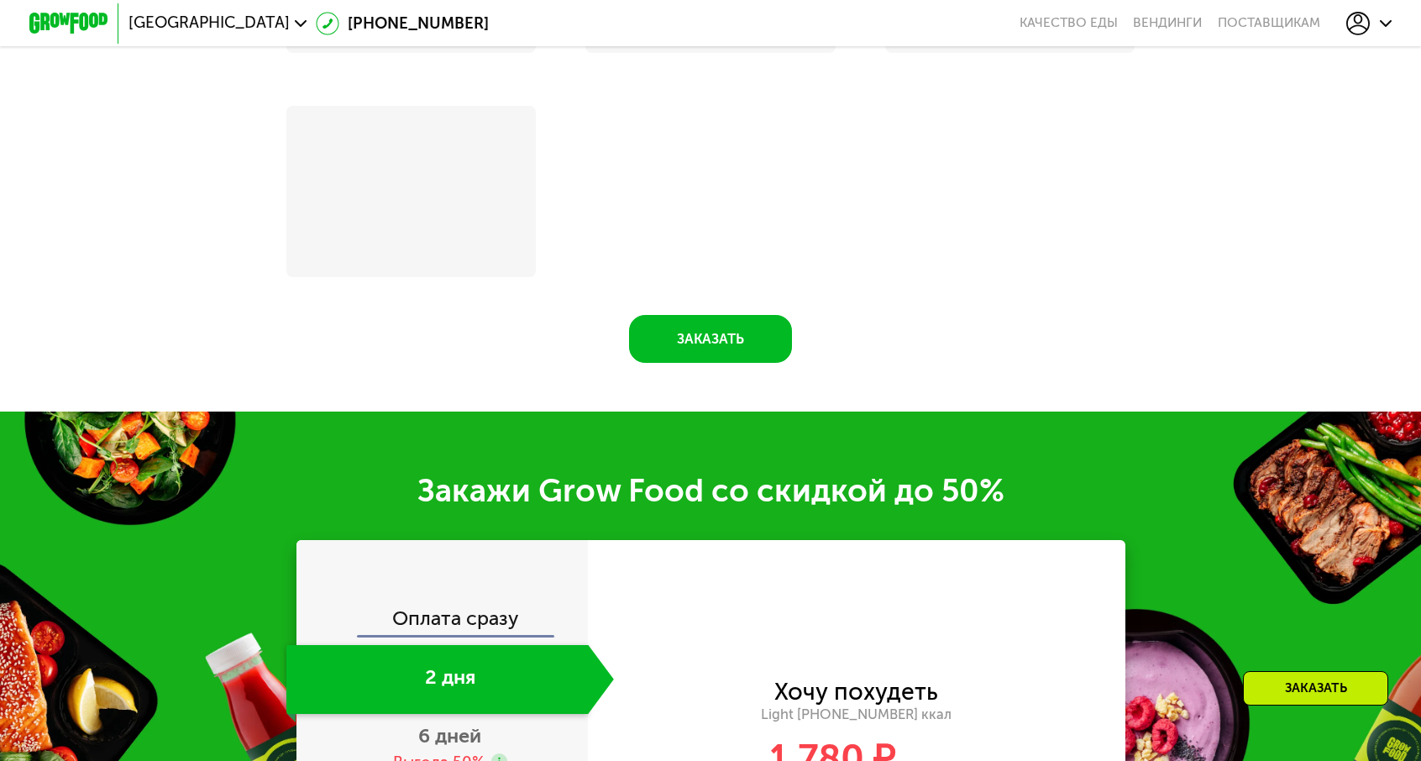
scroll to position [2083, 0]
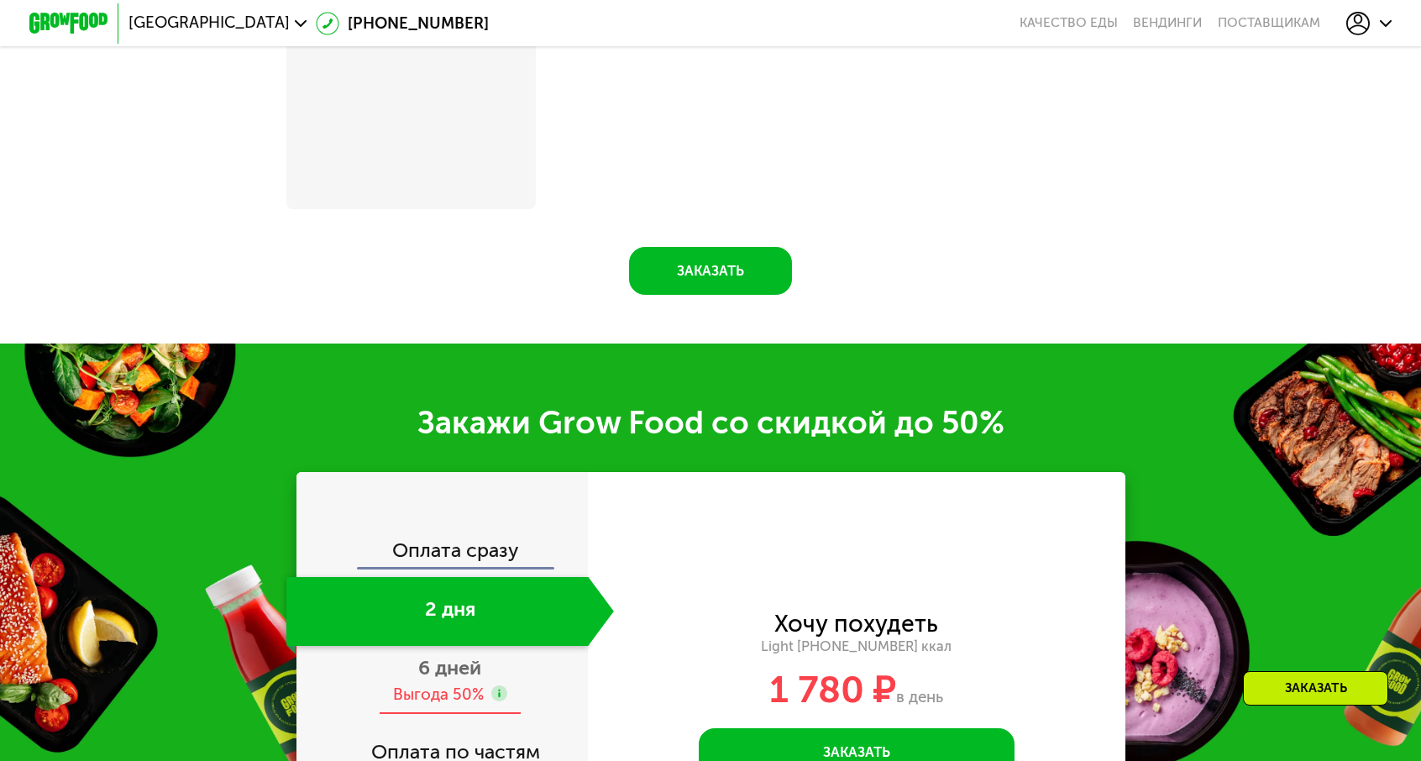
click at [481, 656] on span "6 дней" at bounding box center [449, 668] width 63 height 24
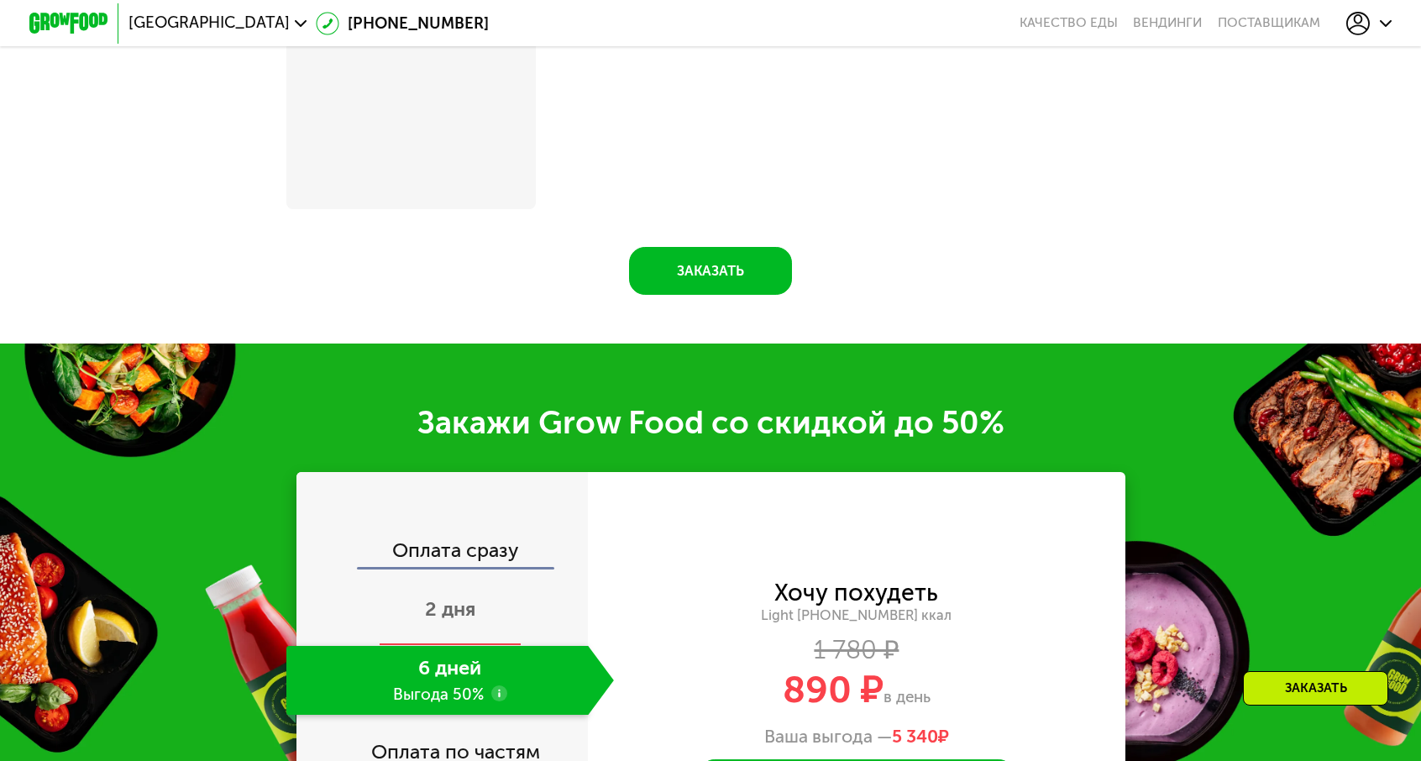
click at [475, 597] on span "2 дня" at bounding box center [450, 609] width 50 height 24
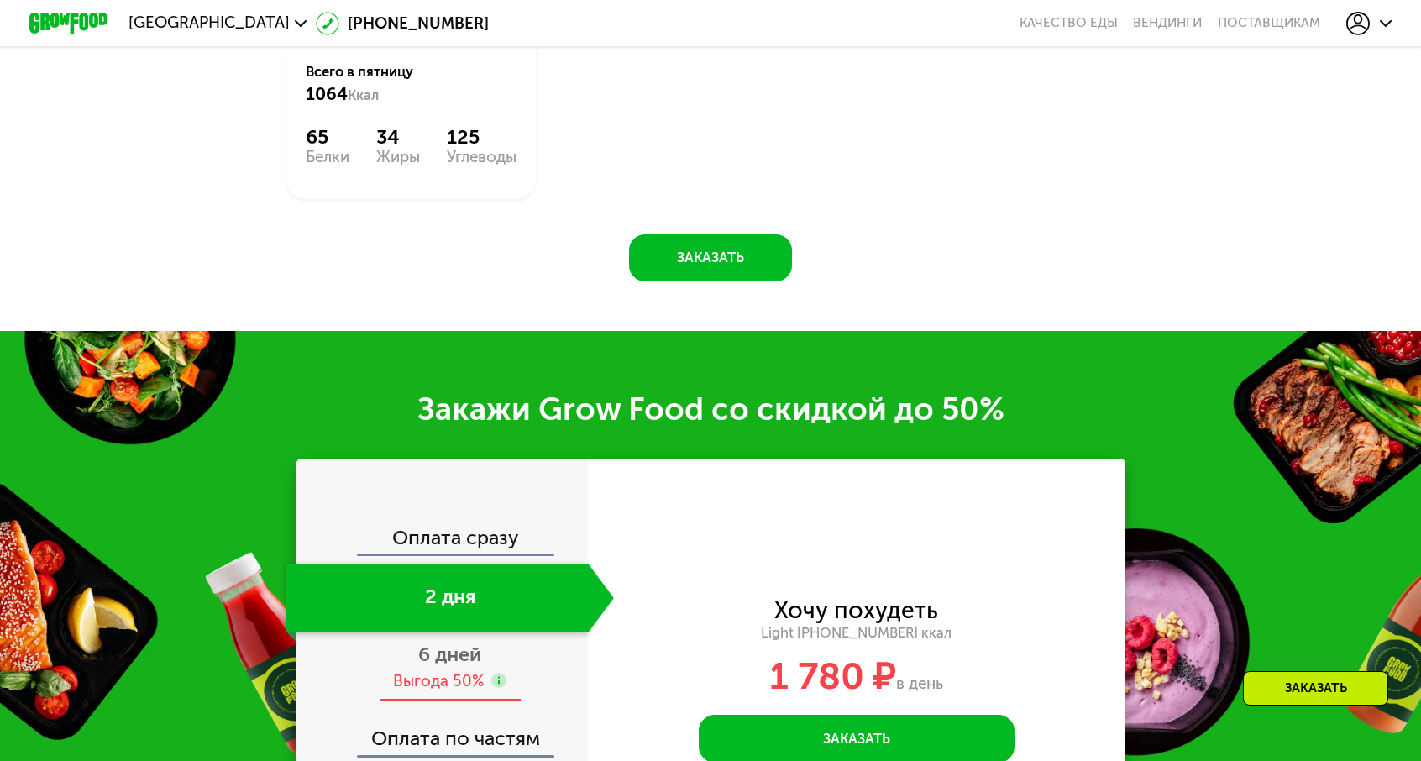
click at [505, 632] on div "6 дней Выгода 50%" at bounding box center [449, 666] width 327 height 69
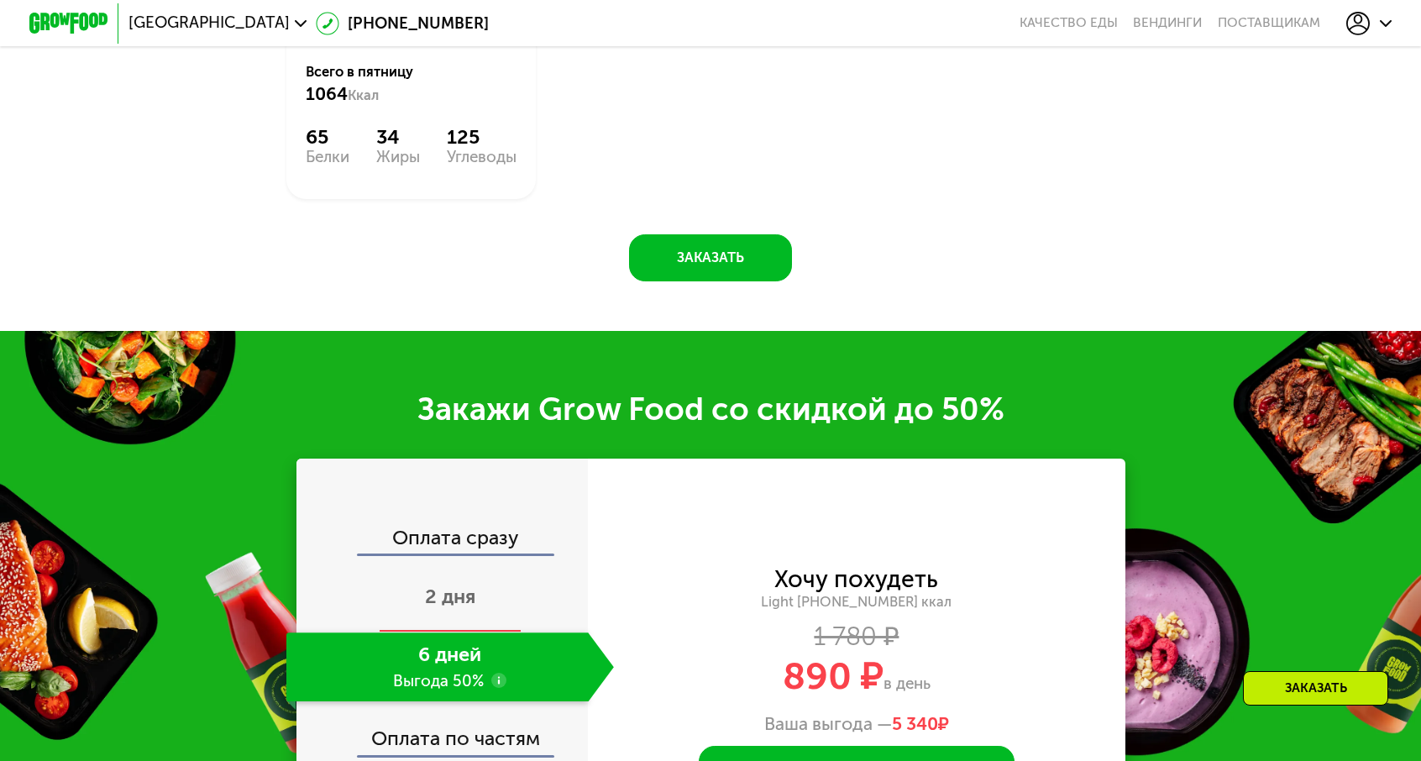
click at [505, 563] on div "2 дня" at bounding box center [449, 597] width 327 height 69
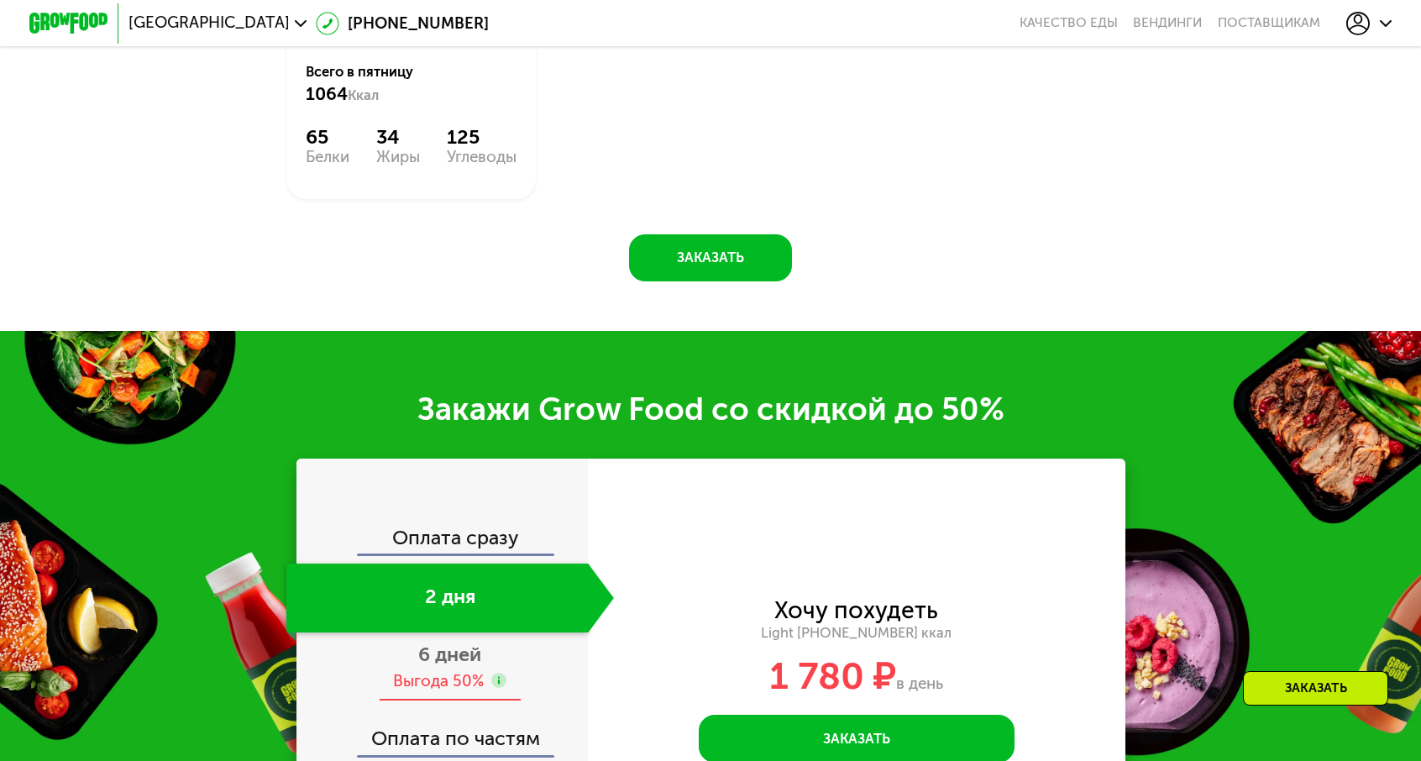
click at [481, 642] on span "6 дней" at bounding box center [449, 654] width 63 height 24
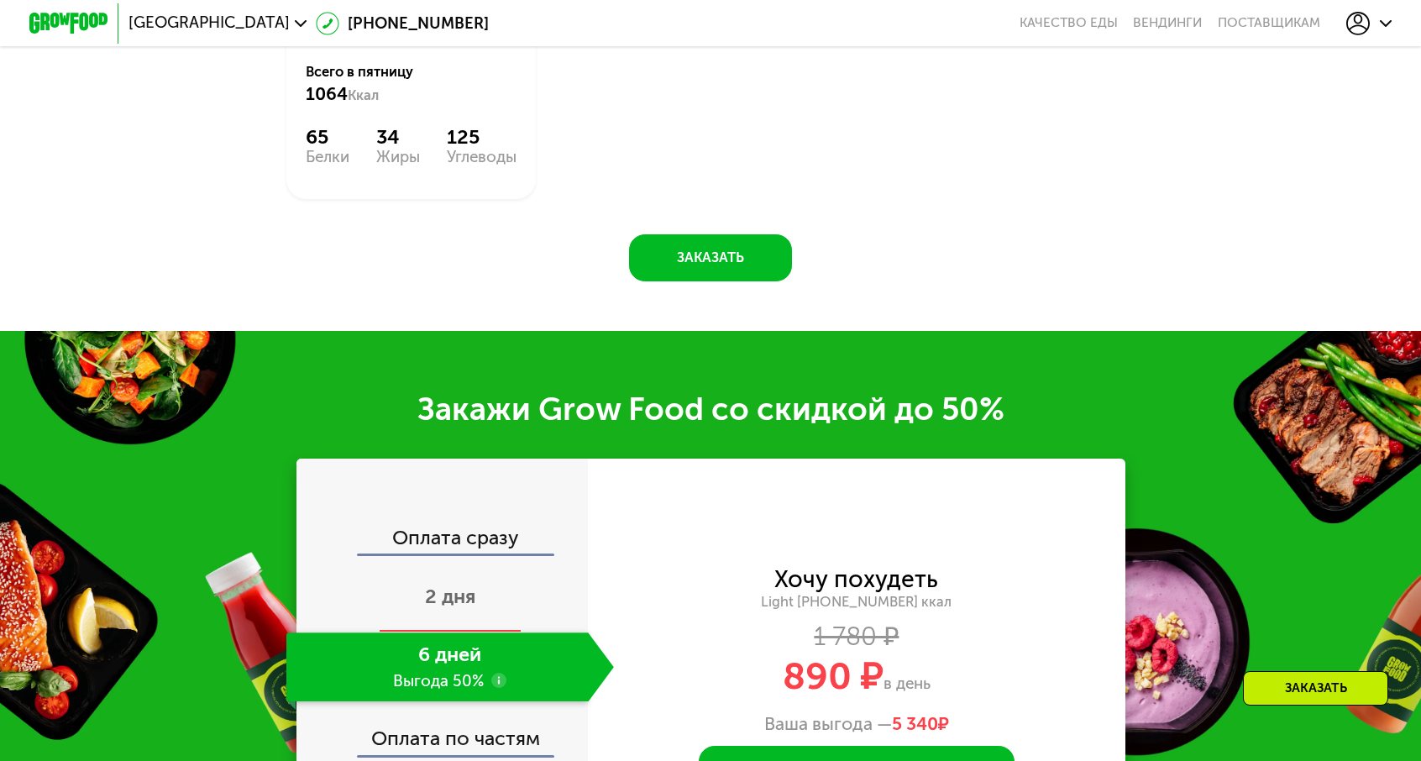
click at [475, 584] on span "2 дня" at bounding box center [450, 596] width 50 height 24
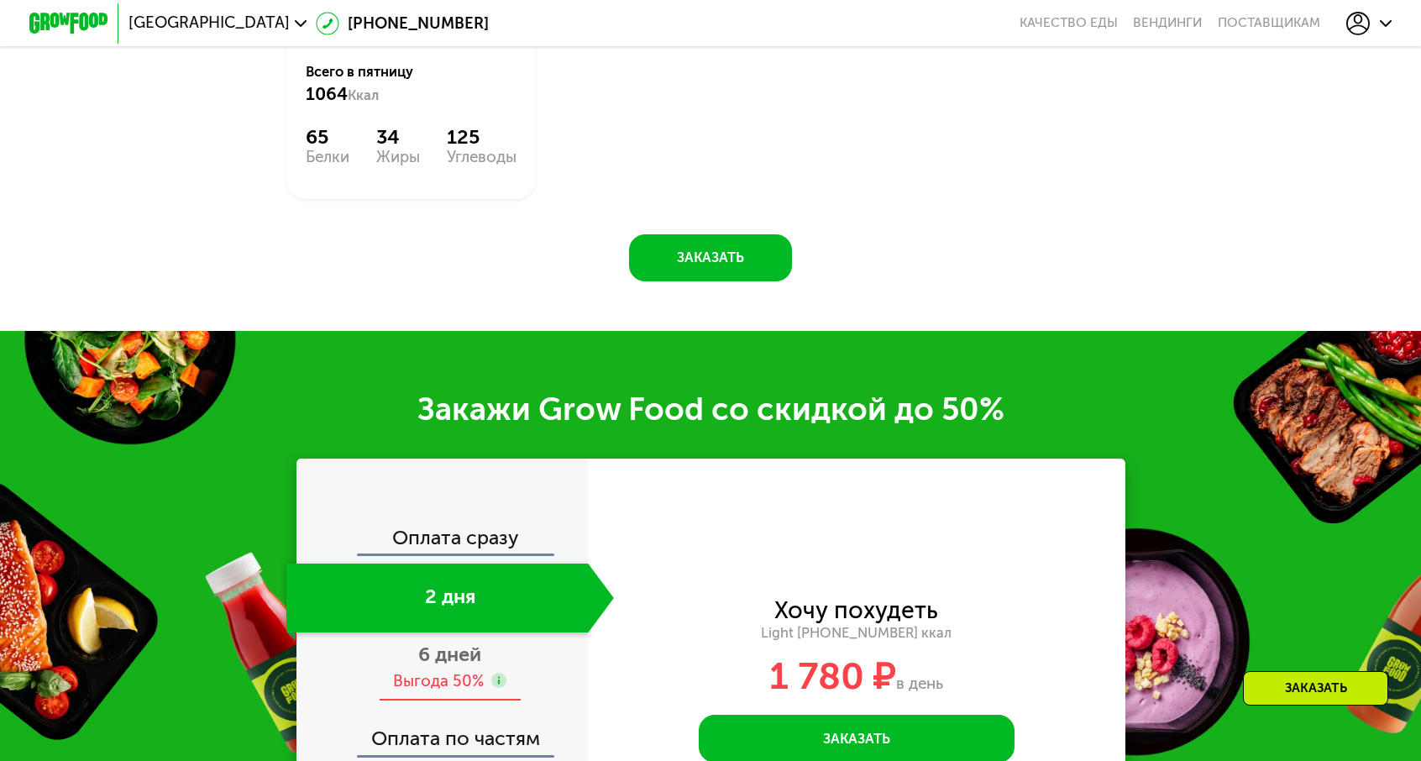
click at [481, 642] on span "6 дней" at bounding box center [449, 654] width 63 height 24
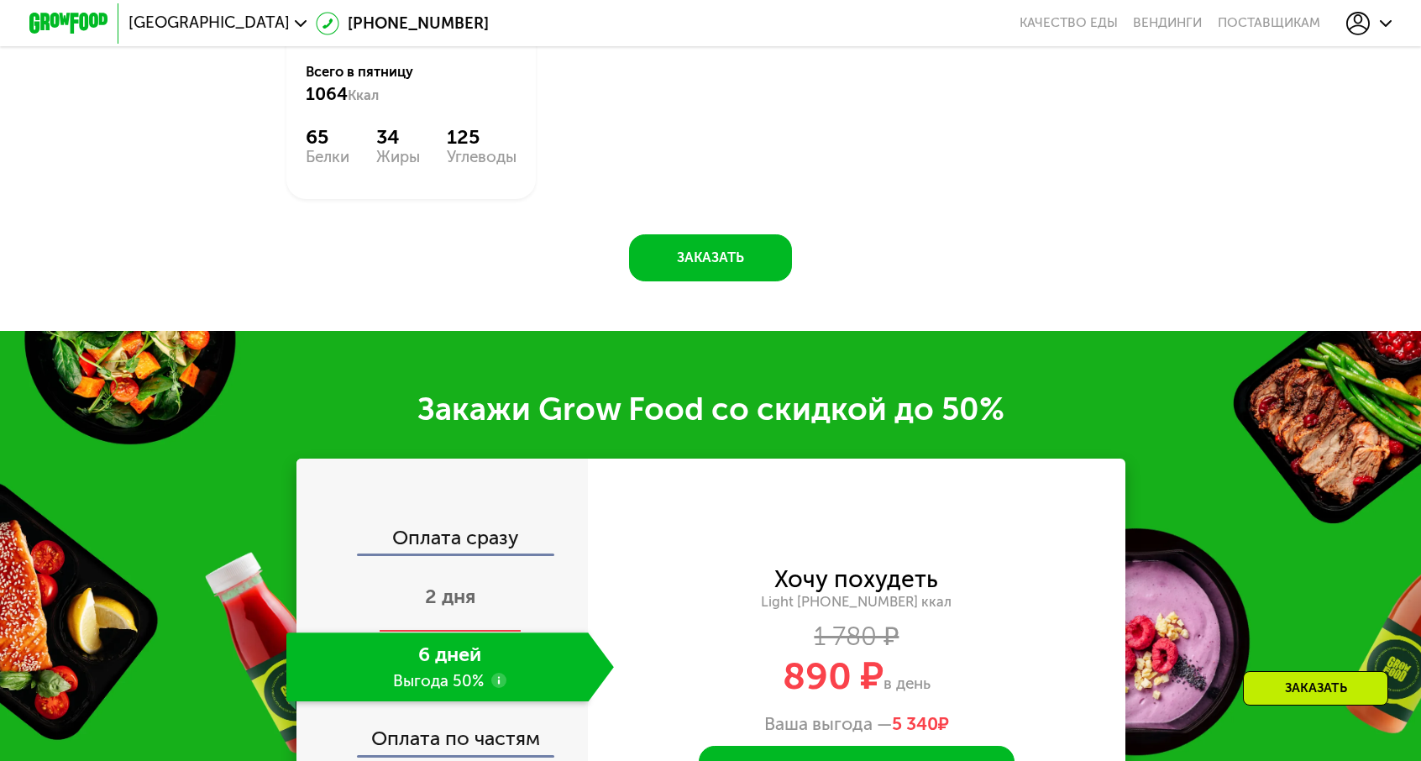
click at [509, 563] on div "2 дня" at bounding box center [449, 597] width 327 height 69
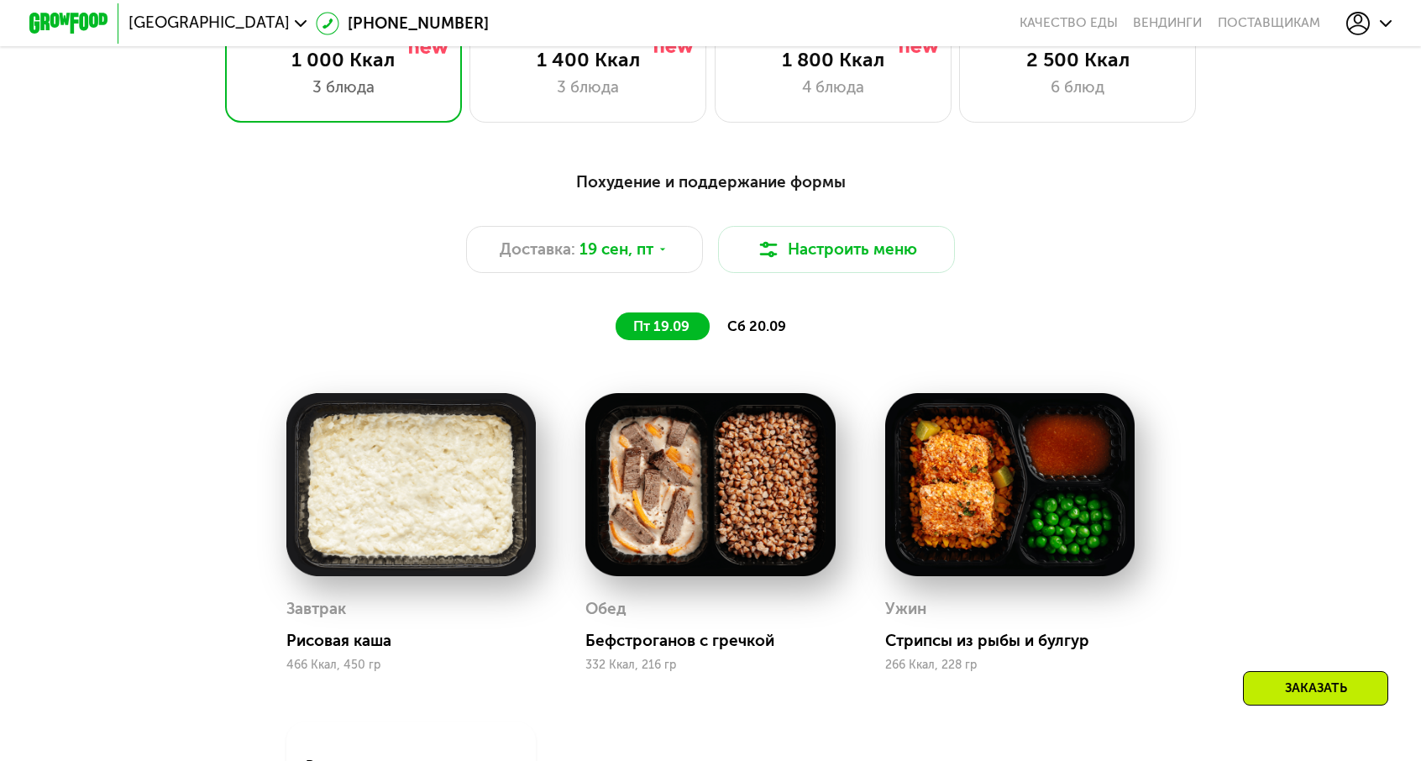
scroll to position [1259, 0]
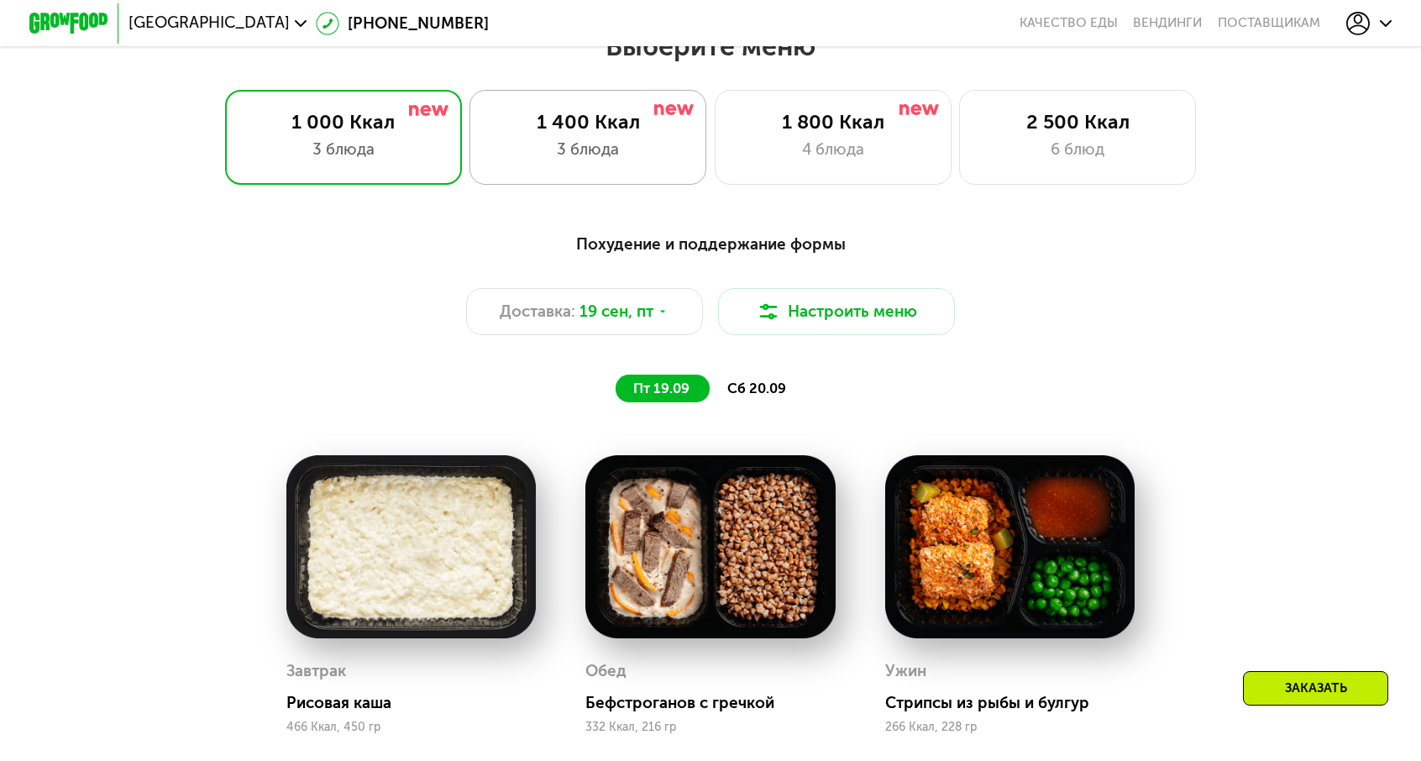
click at [584, 114] on div "1 400 Ккал" at bounding box center [588, 122] width 196 height 24
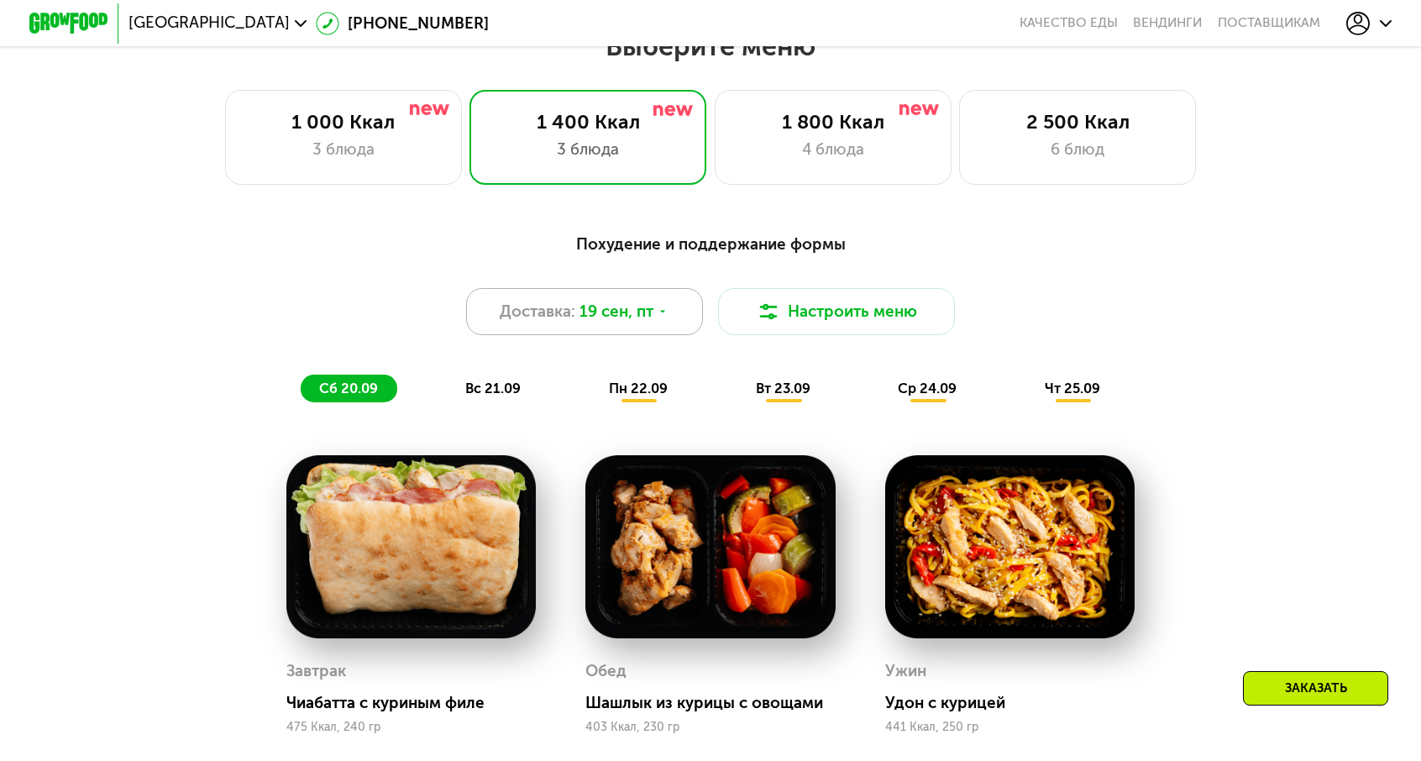
click at [650, 291] on div "Доставка: 19 сен, пт" at bounding box center [584, 311] width 237 height 47
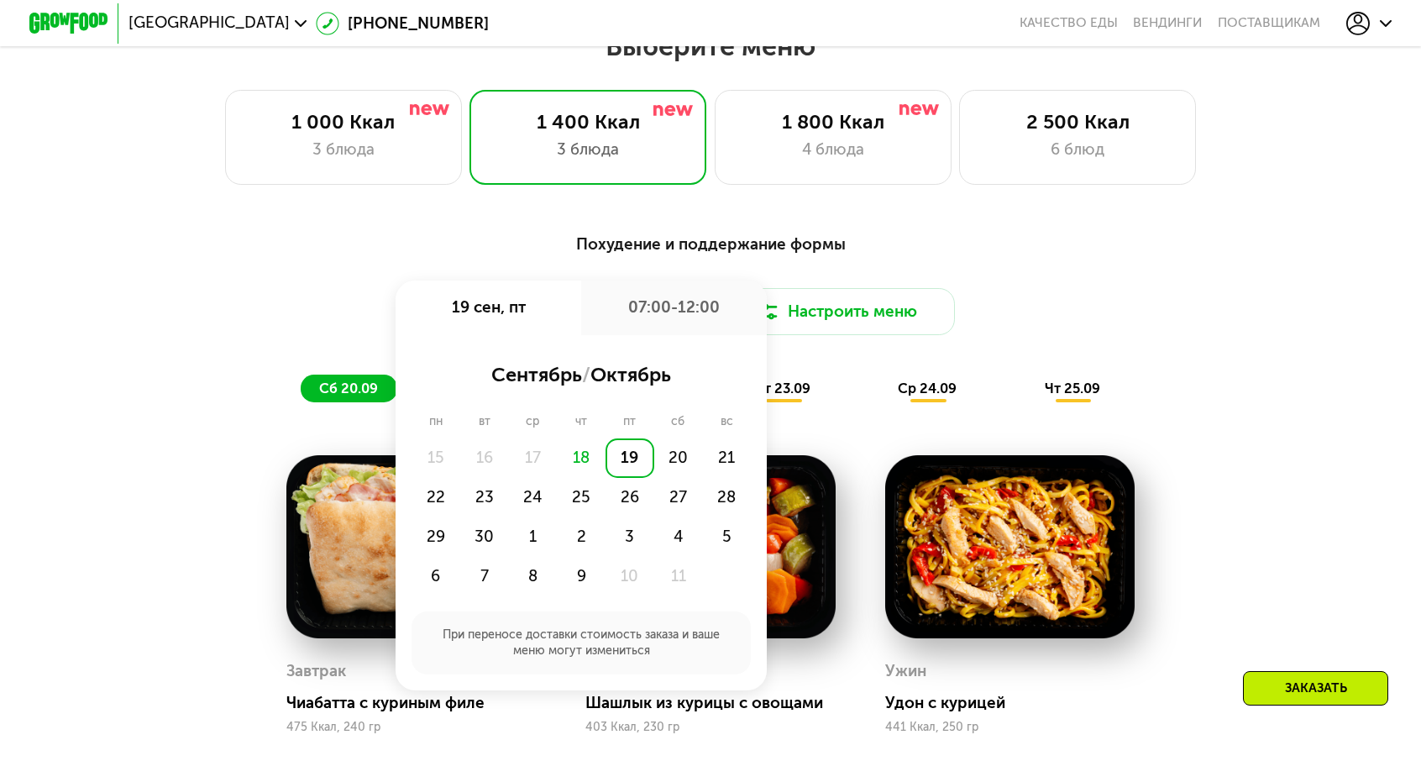
click at [600, 438] on div "18" at bounding box center [581, 457] width 49 height 39
click at [626, 438] on div "19" at bounding box center [629, 457] width 49 height 39
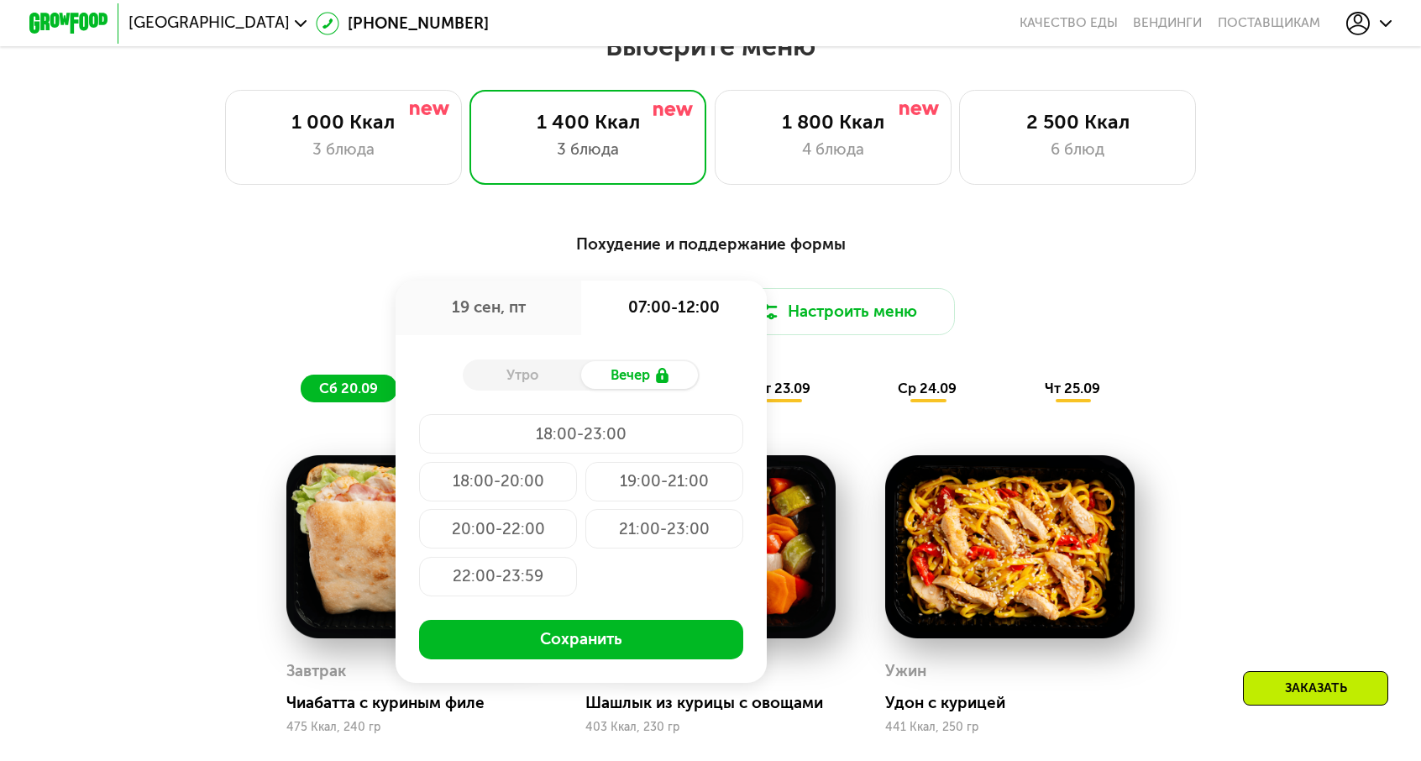
click at [565, 361] on div "Утро" at bounding box center [522, 375] width 118 height 28
click at [959, 306] on div "Похудение и поддержание формы Доставка: 19 сен, пт 19 сен, пт 07:00-12:00 Утро …" at bounding box center [710, 317] width 1168 height 170
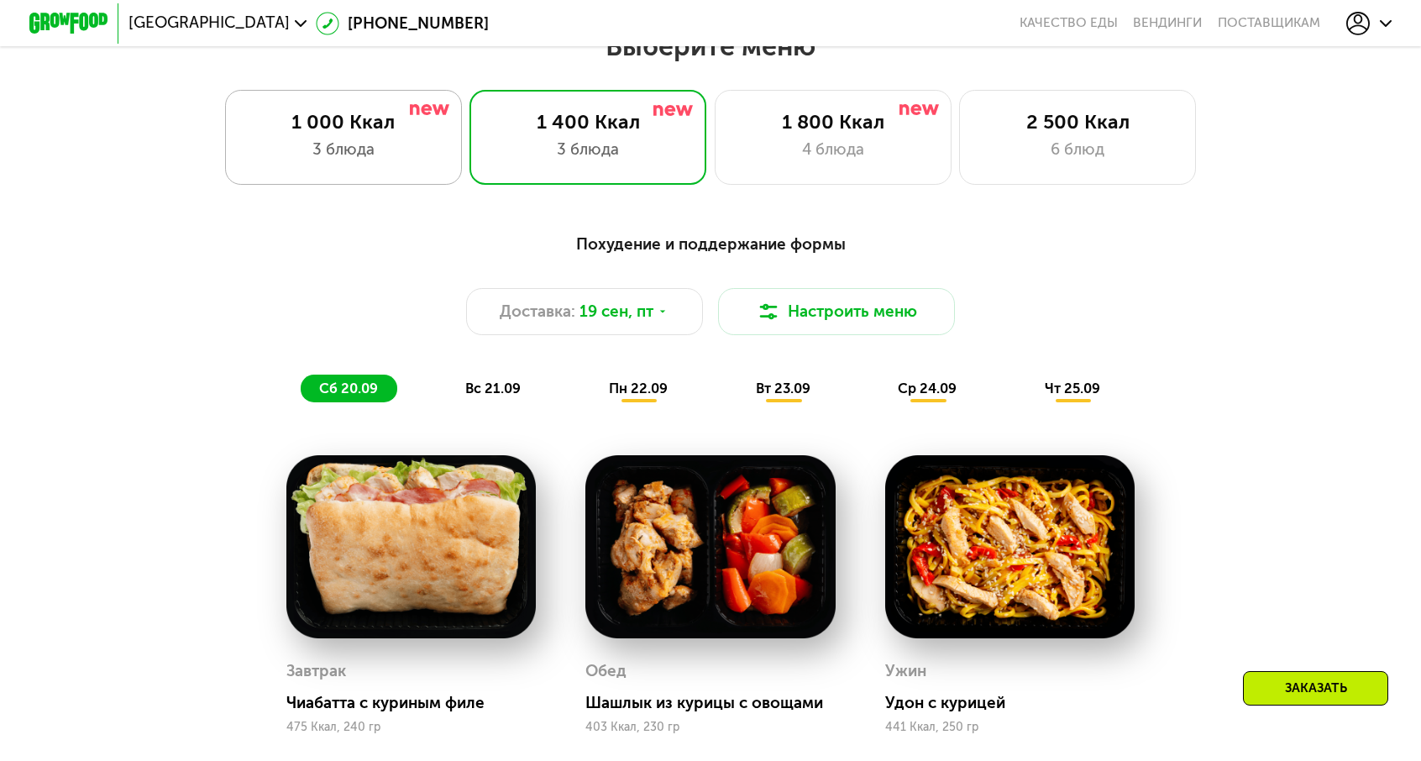
click at [441, 116] on div "1 000 Ккал" at bounding box center [343, 122] width 196 height 24
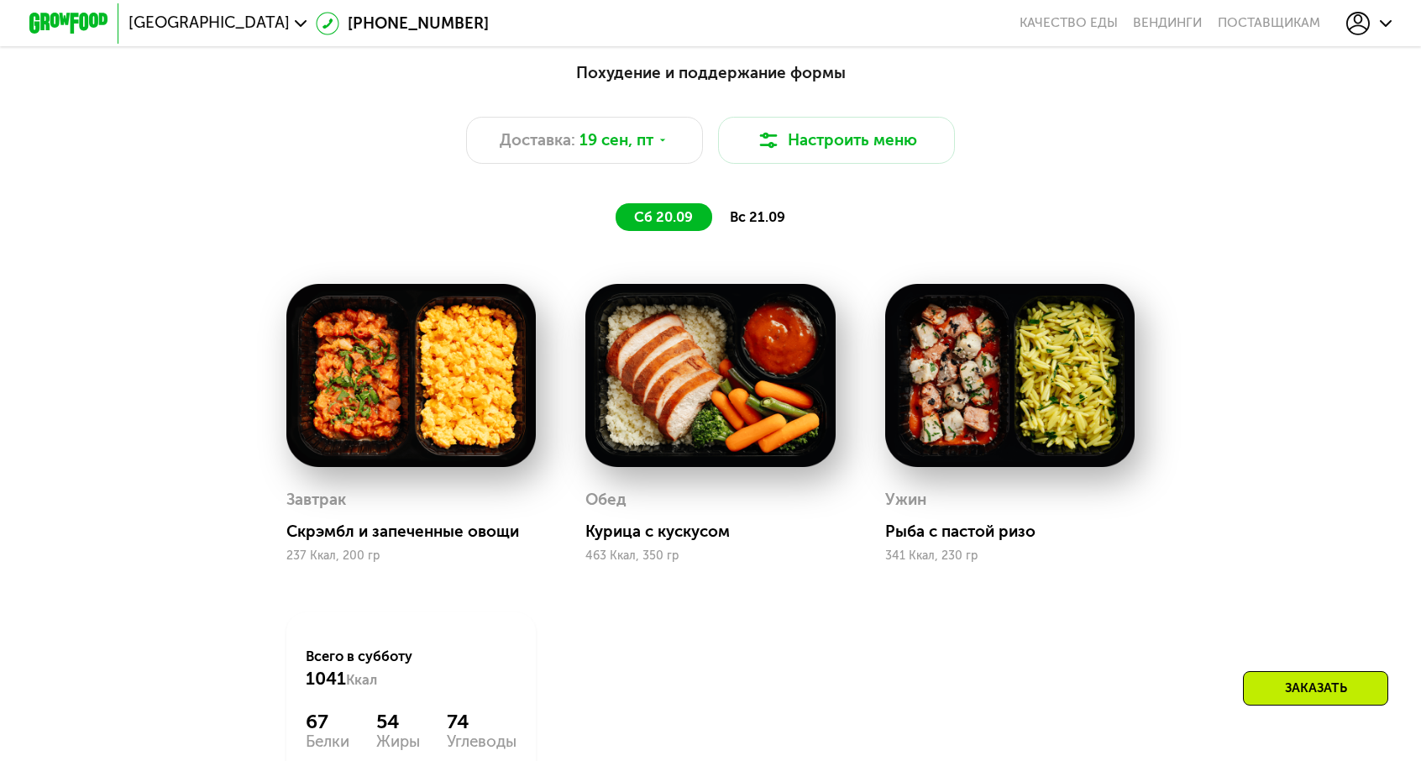
scroll to position [1427, 0]
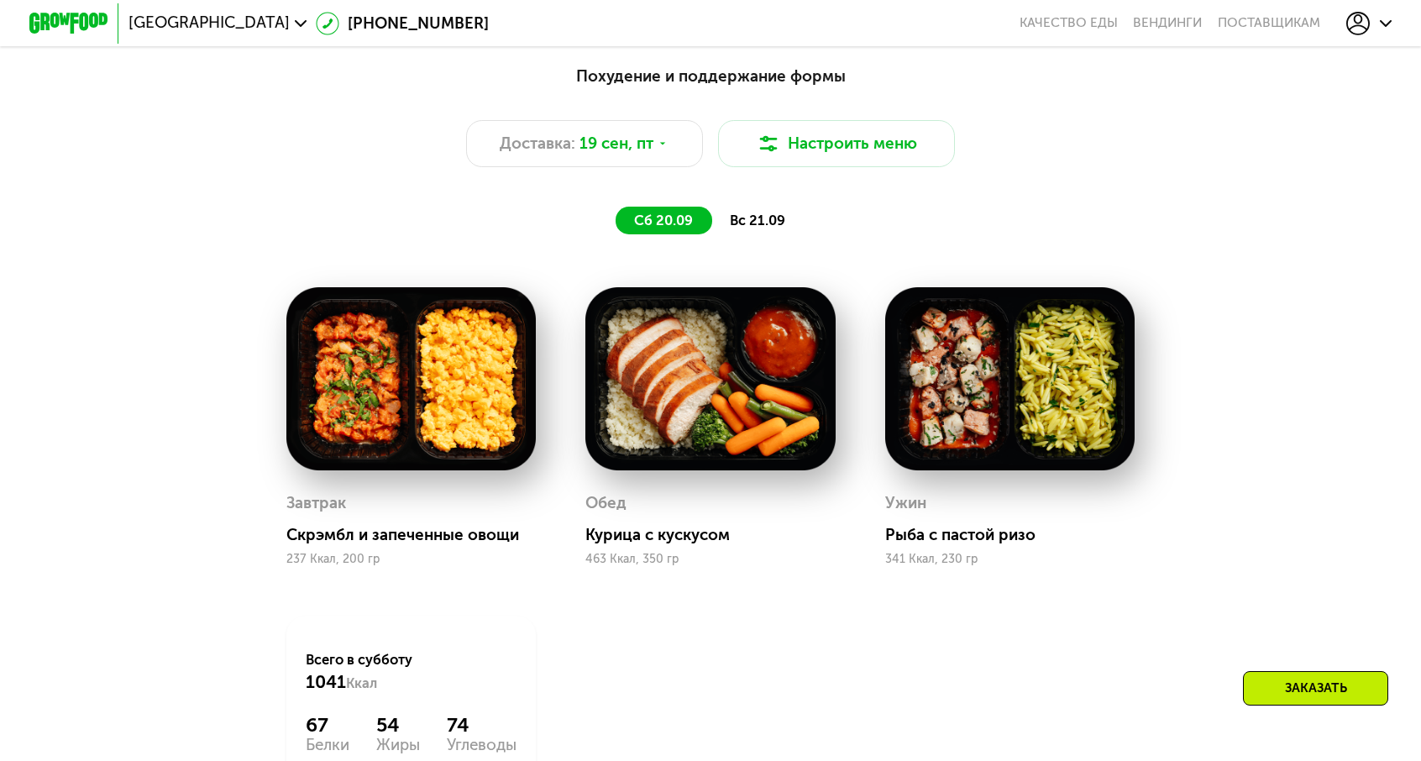
click at [730, 212] on span "вс 21.09" at bounding box center [757, 220] width 55 height 16
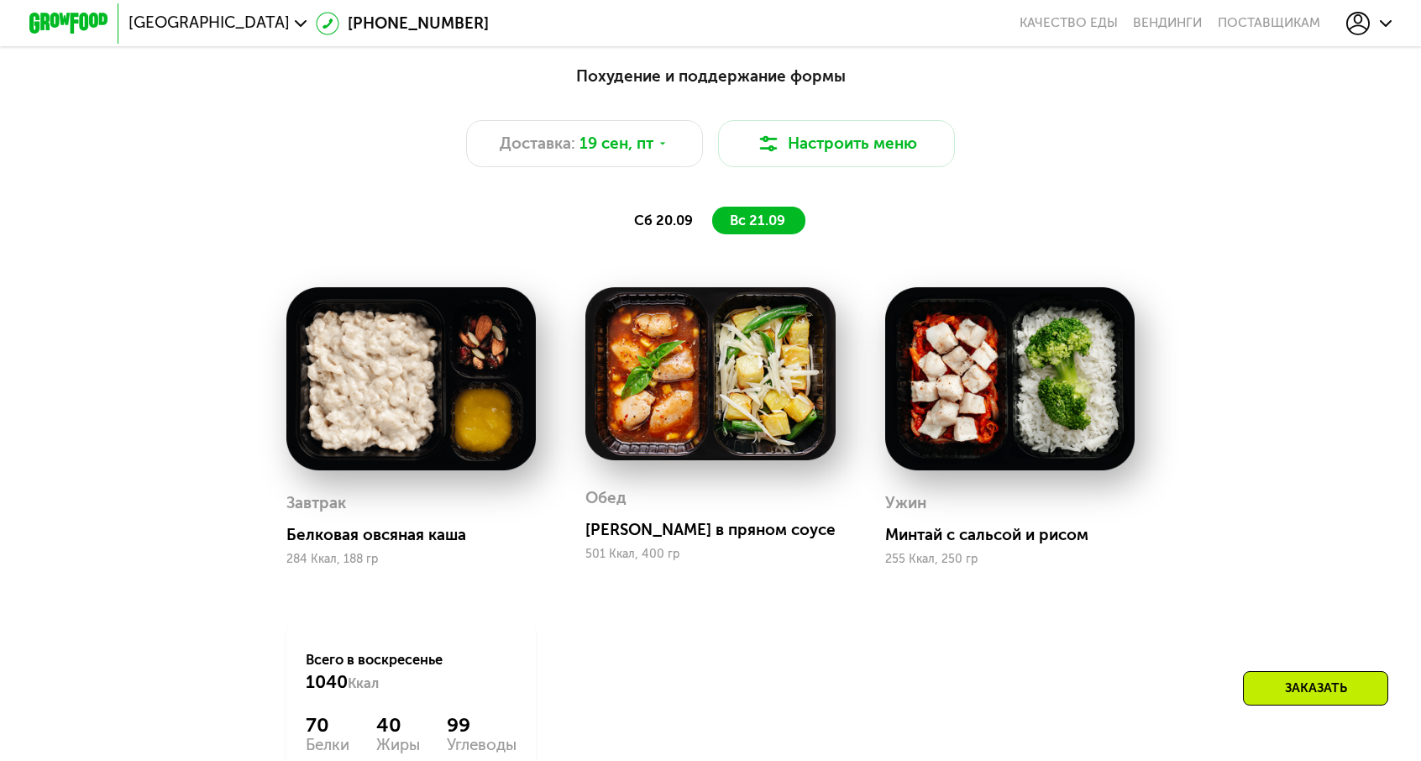
click at [698, 207] on div "сб 20.09" at bounding box center [663, 221] width 97 height 28
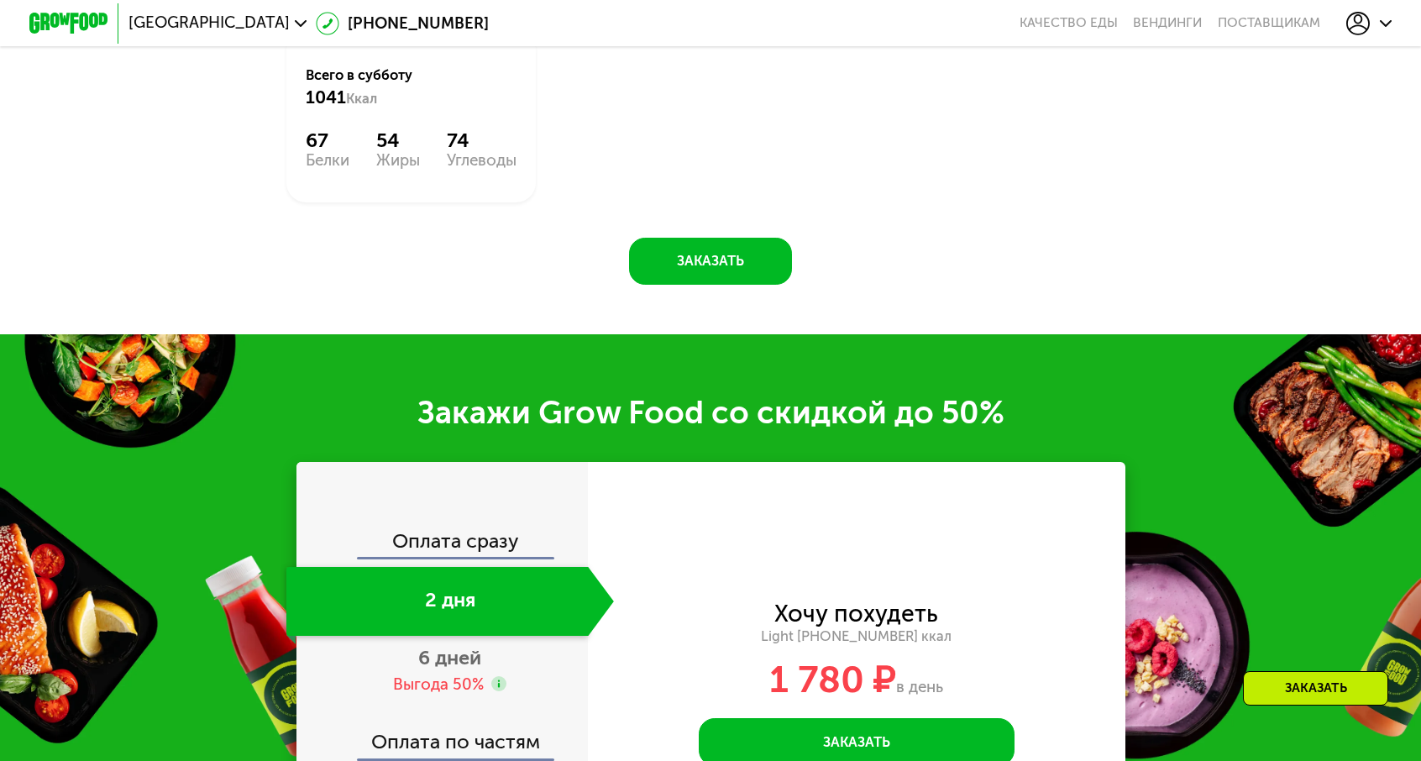
scroll to position [2015, 0]
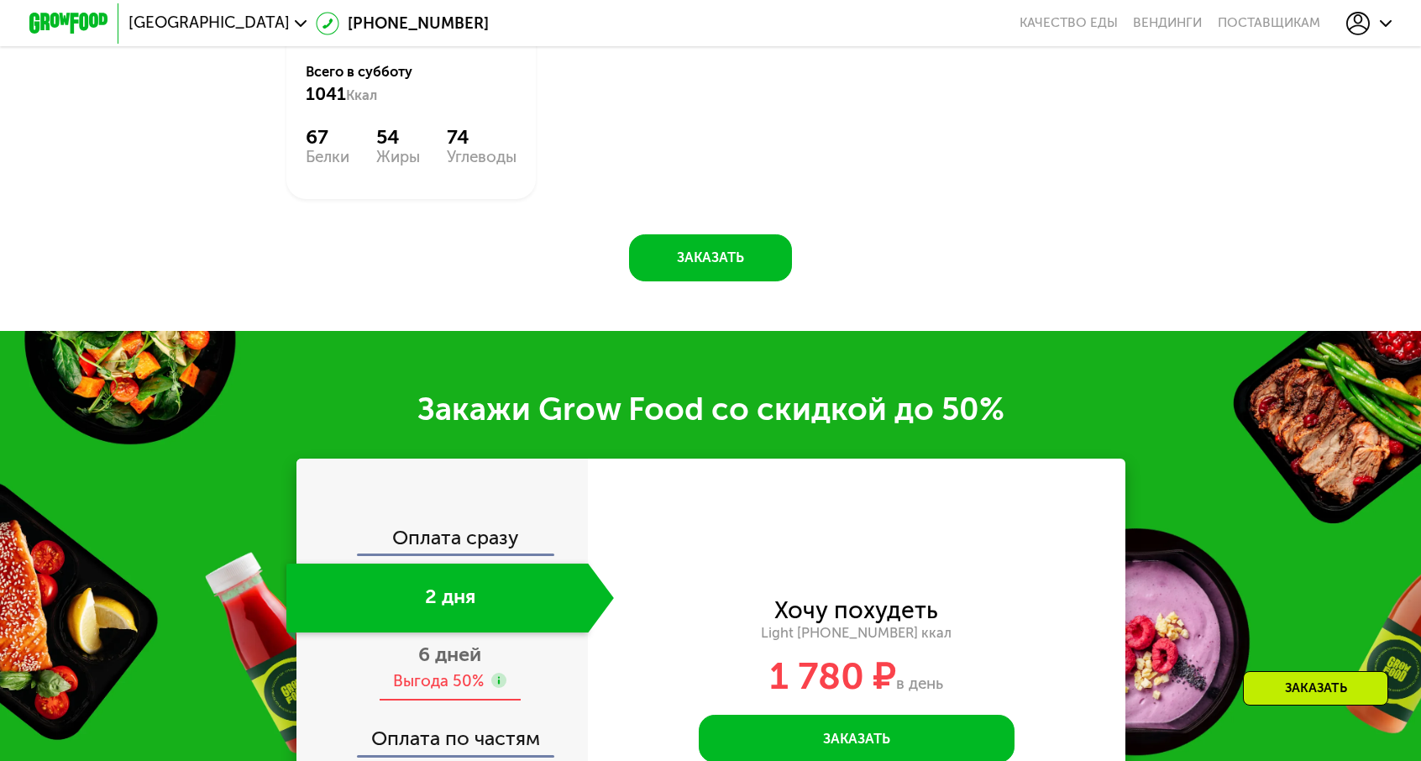
click at [479, 670] on div "Выгода 50%" at bounding box center [438, 681] width 91 height 22
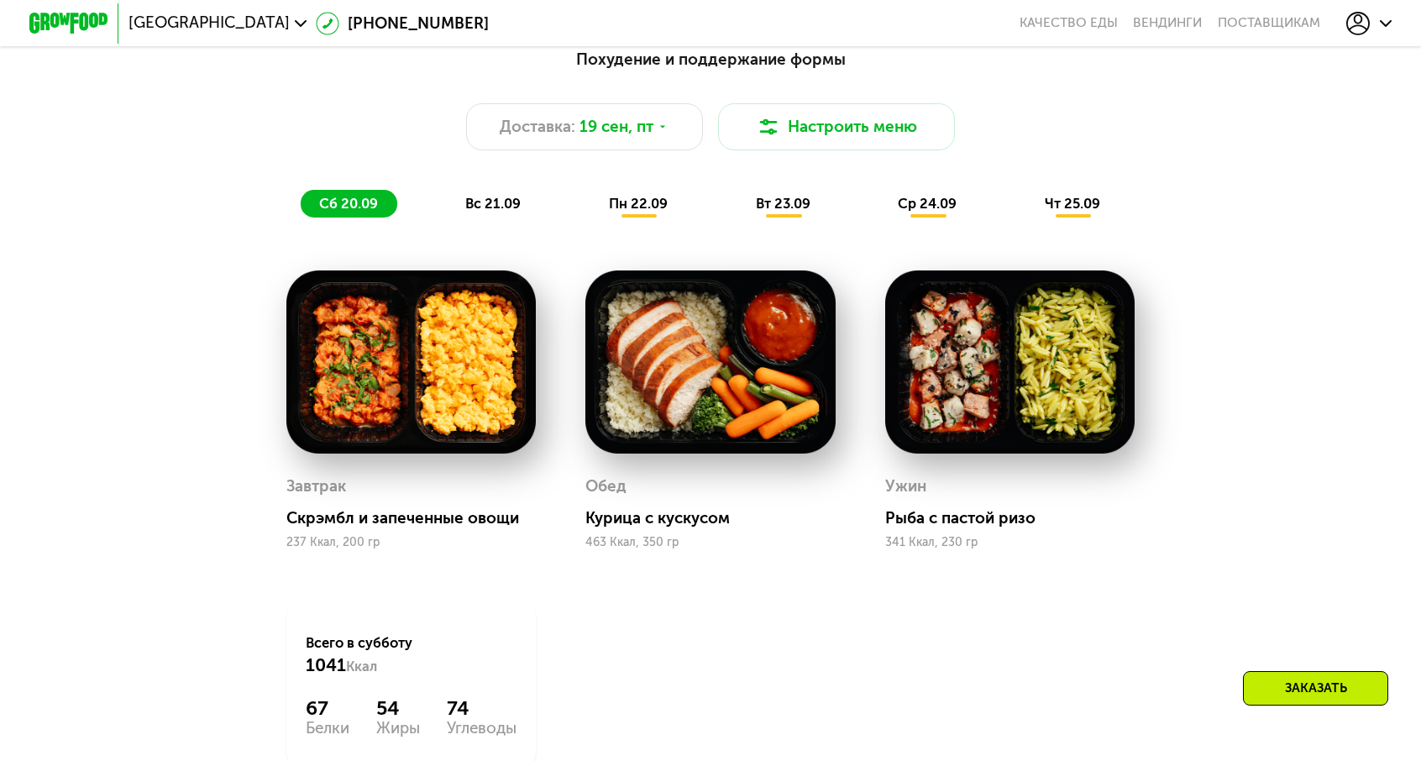
scroll to position [1259, 0]
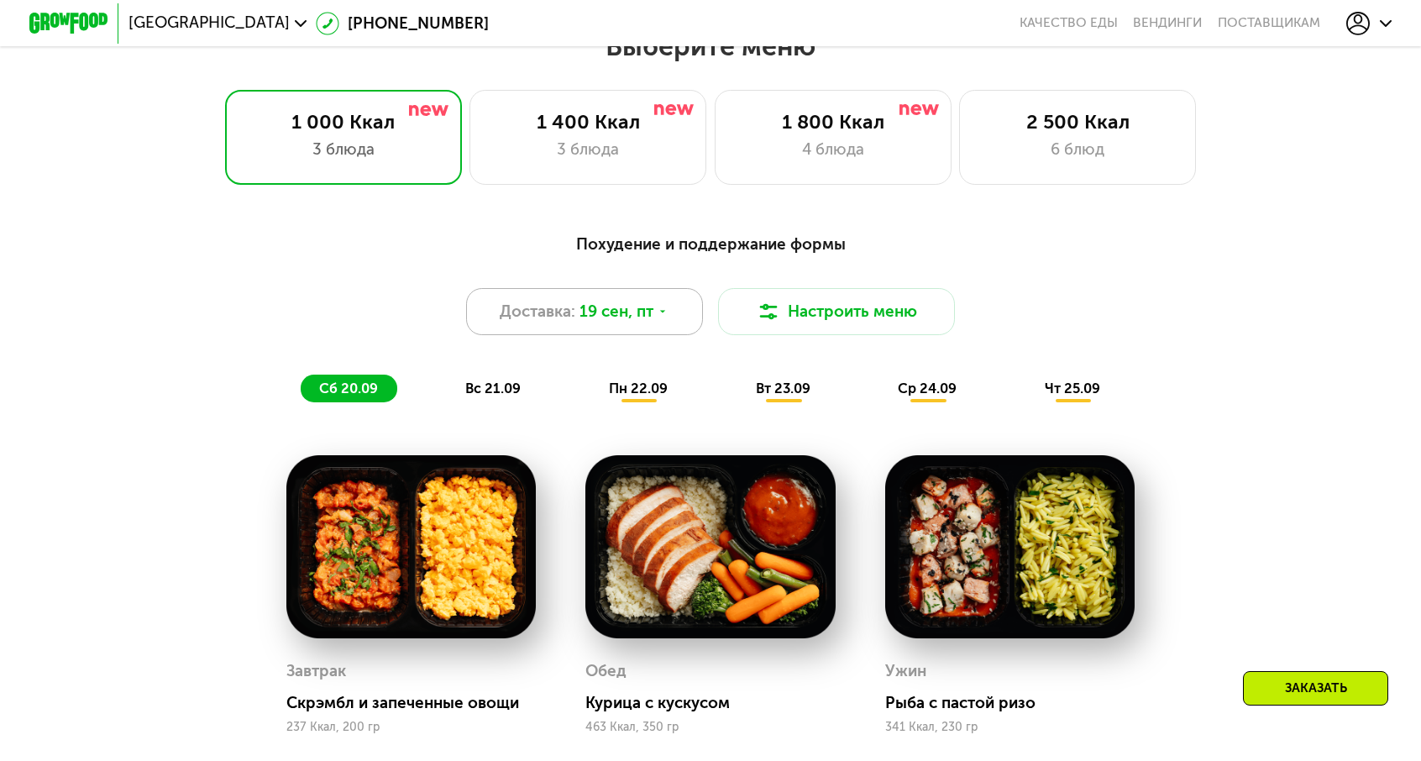
click at [575, 300] on span "Доставка:" at bounding box center [538, 312] width 76 height 24
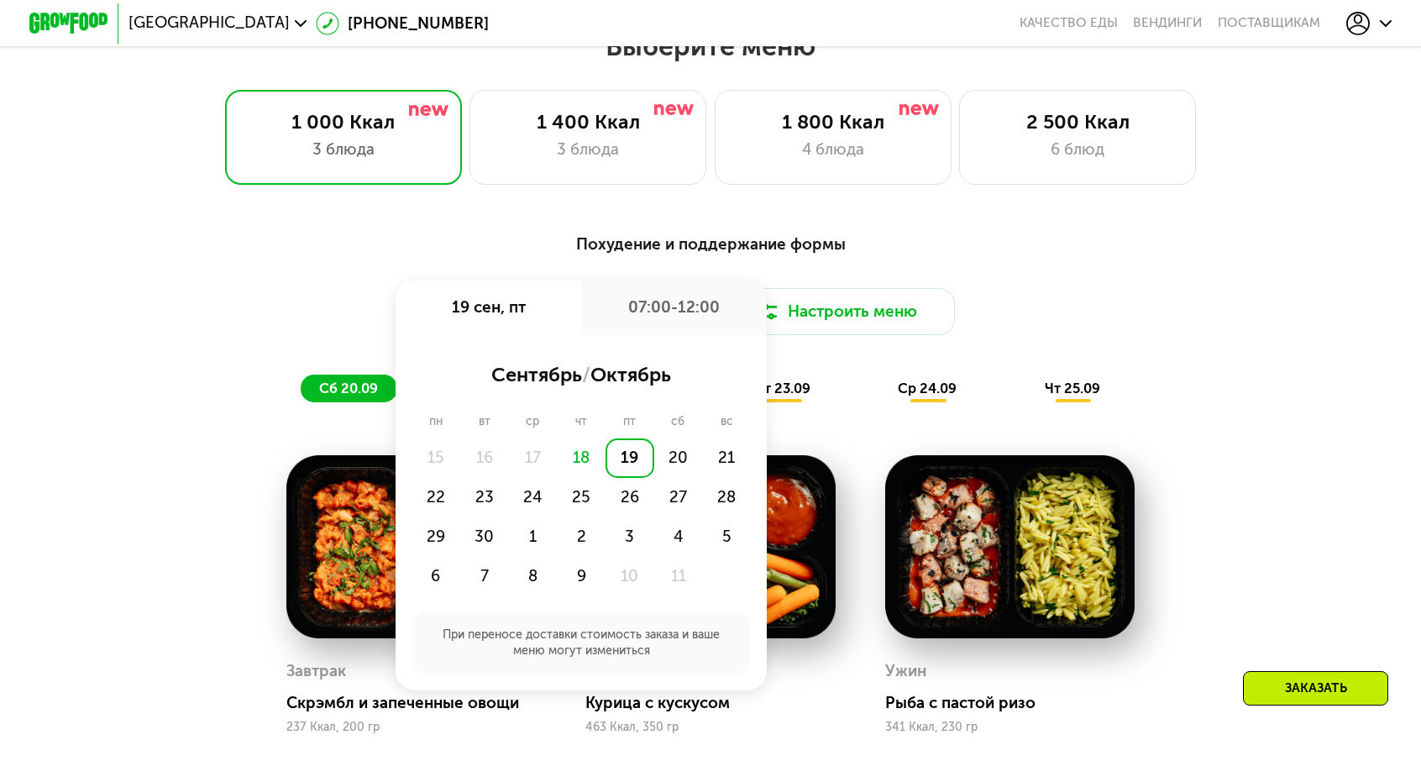
click at [339, 325] on div "Похудение и поддержание формы Доставка: 19 сен, пт 19 сен, пт 07:00-12:00 сентя…" at bounding box center [710, 317] width 1168 height 170
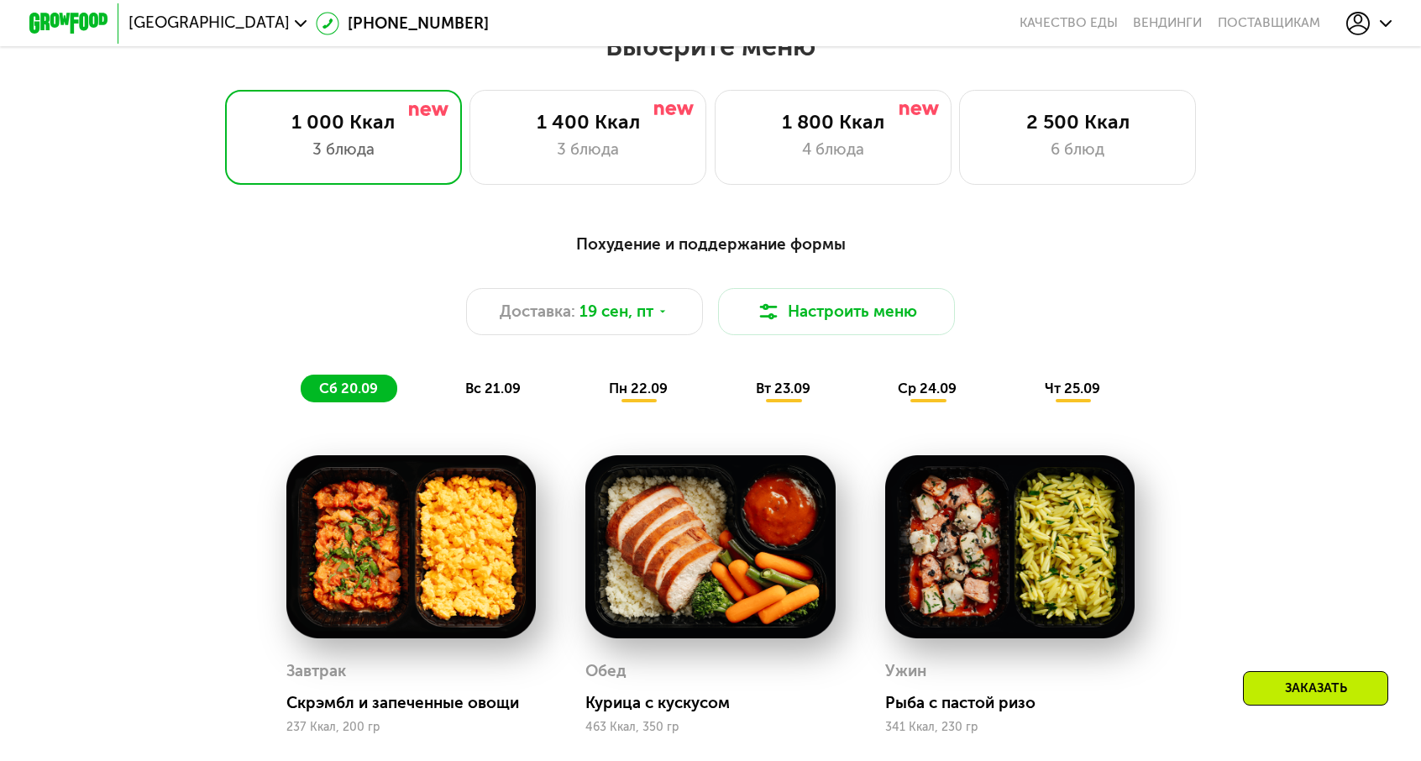
click at [519, 380] on span "вс 21.09" at bounding box center [492, 388] width 55 height 16
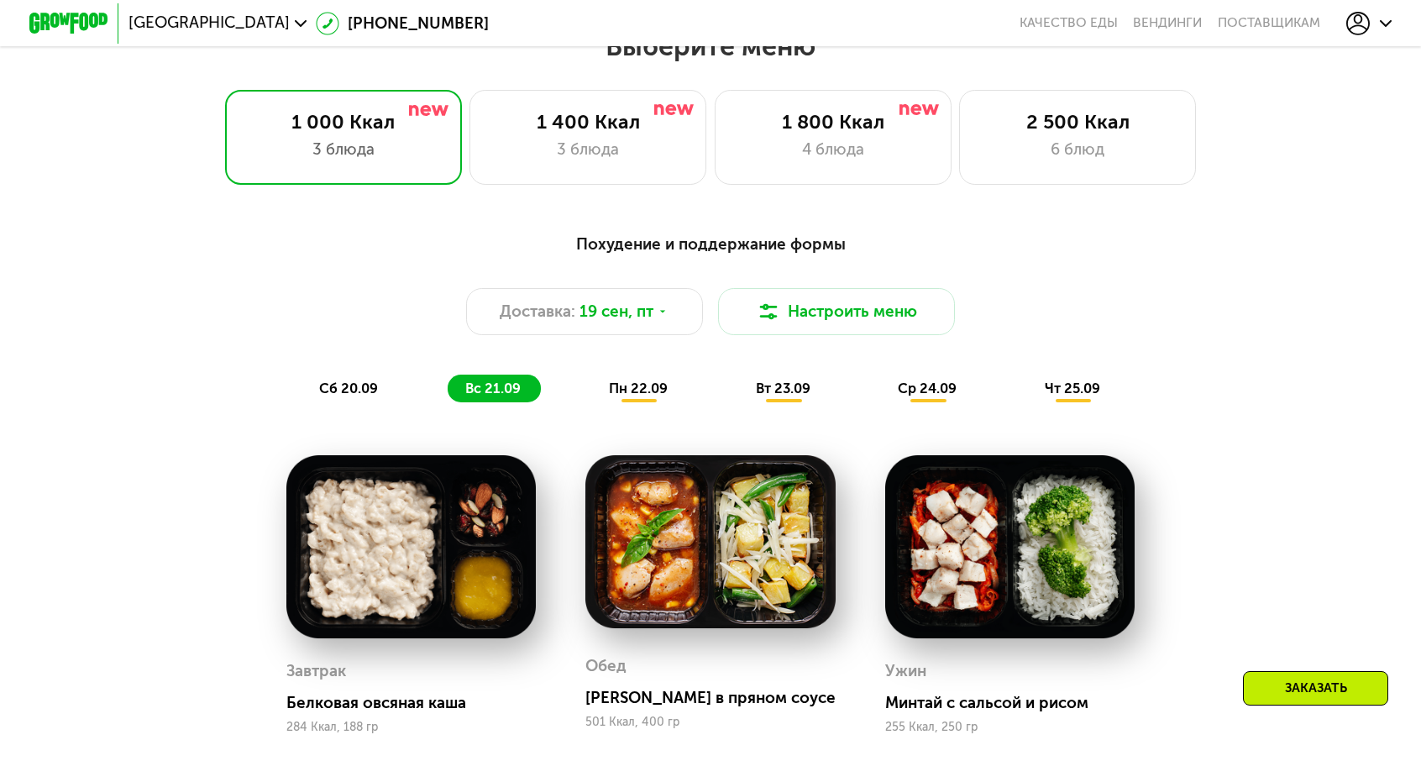
click at [378, 380] on span "сб 20.09" at bounding box center [348, 388] width 59 height 16
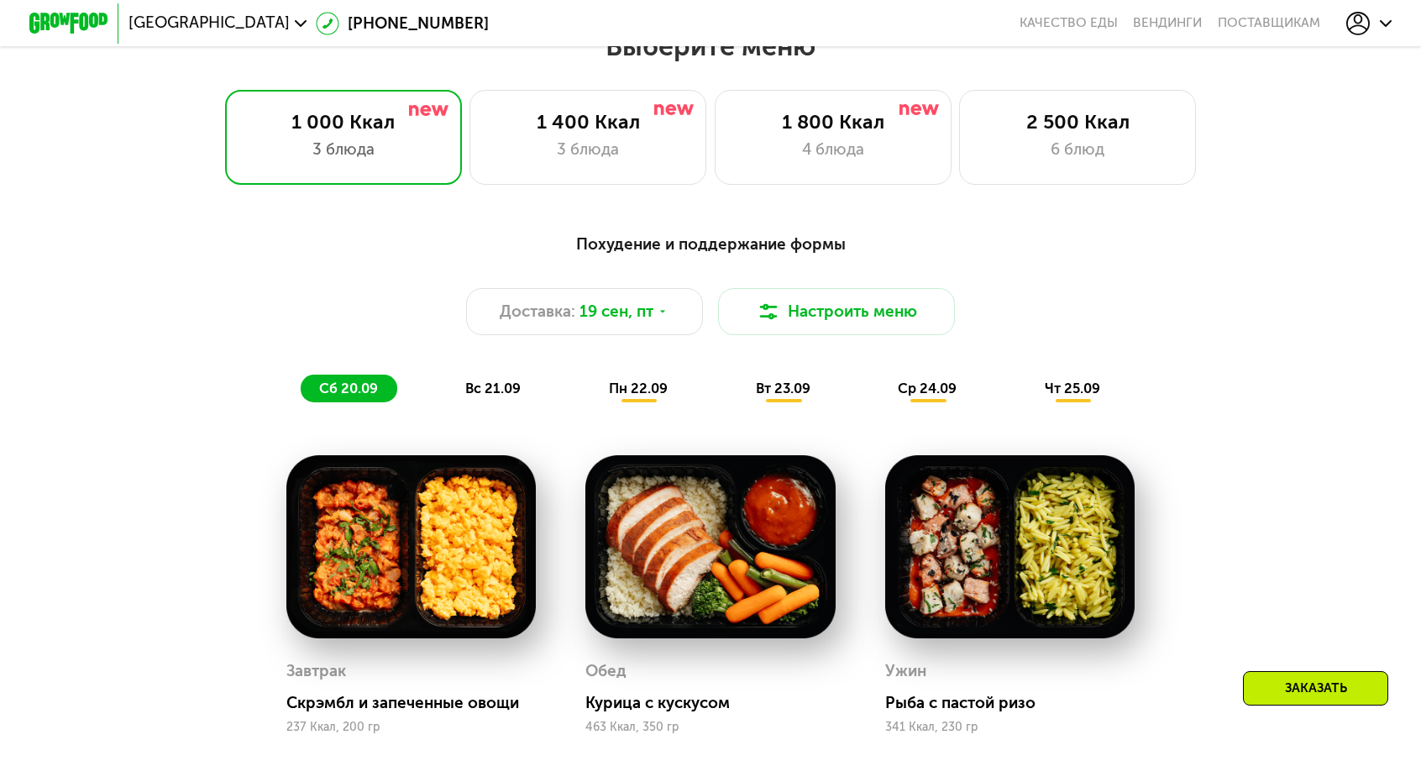
click at [521, 380] on span "вс 21.09" at bounding box center [492, 388] width 55 height 16
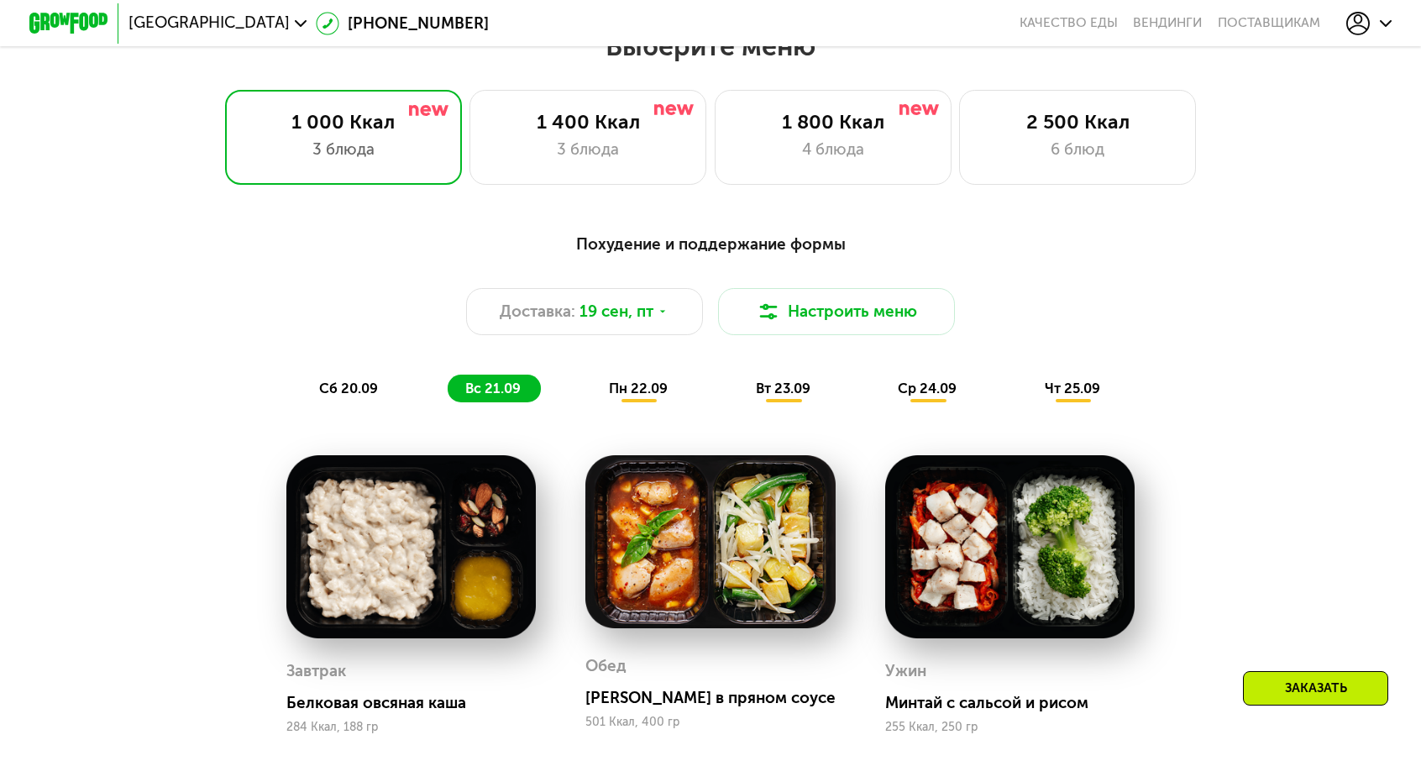
click at [644, 374] on div "пн 22.09" at bounding box center [639, 388] width 97 height 28
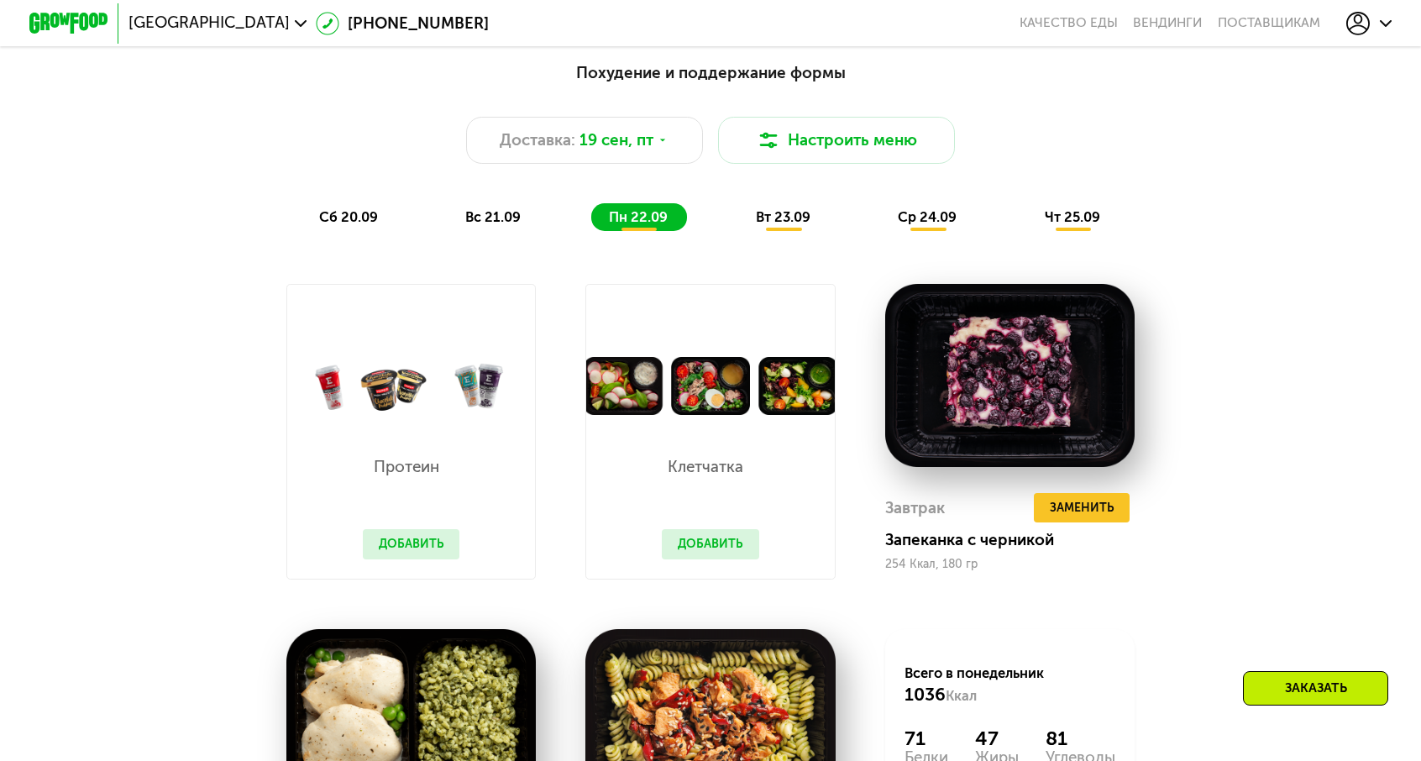
scroll to position [1427, 0]
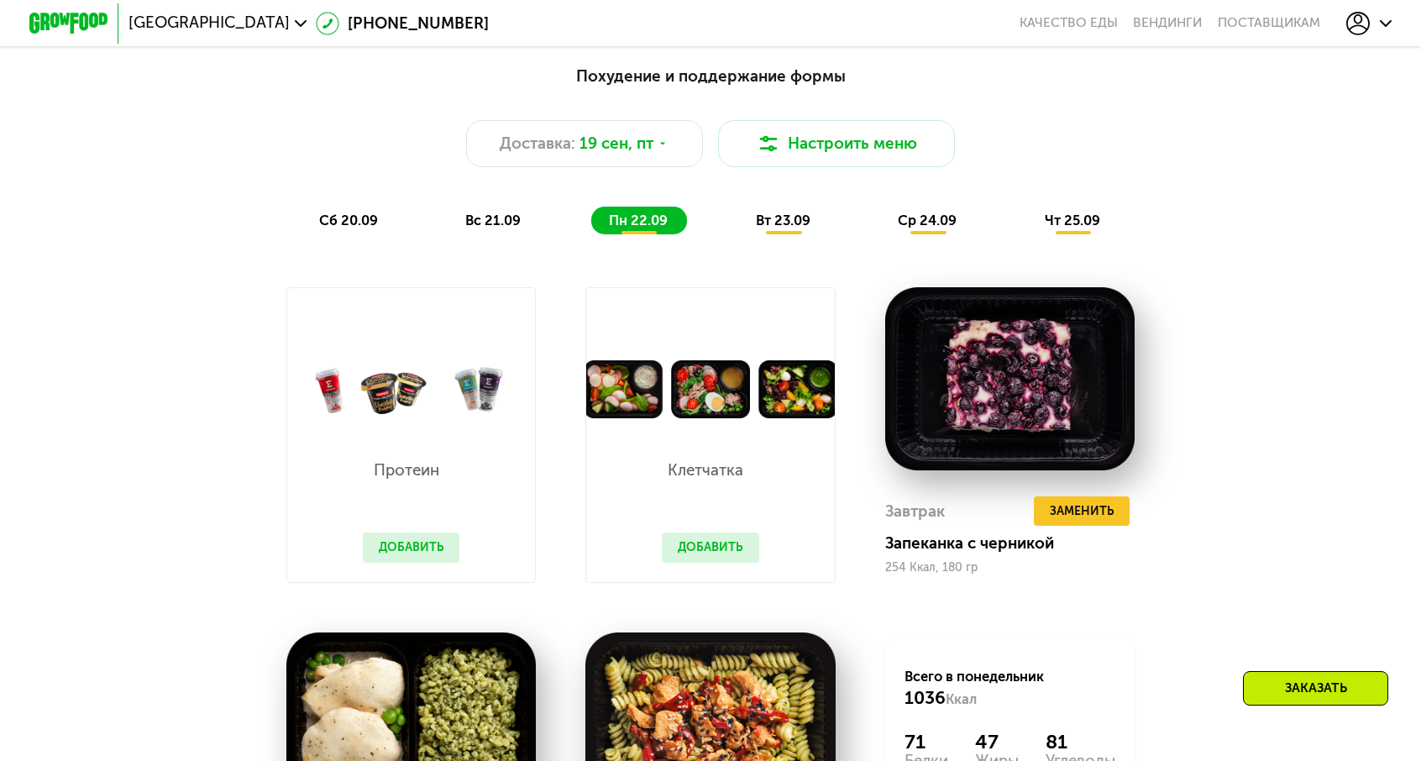
click at [766, 212] on span "вт 23.09" at bounding box center [783, 220] width 55 height 16
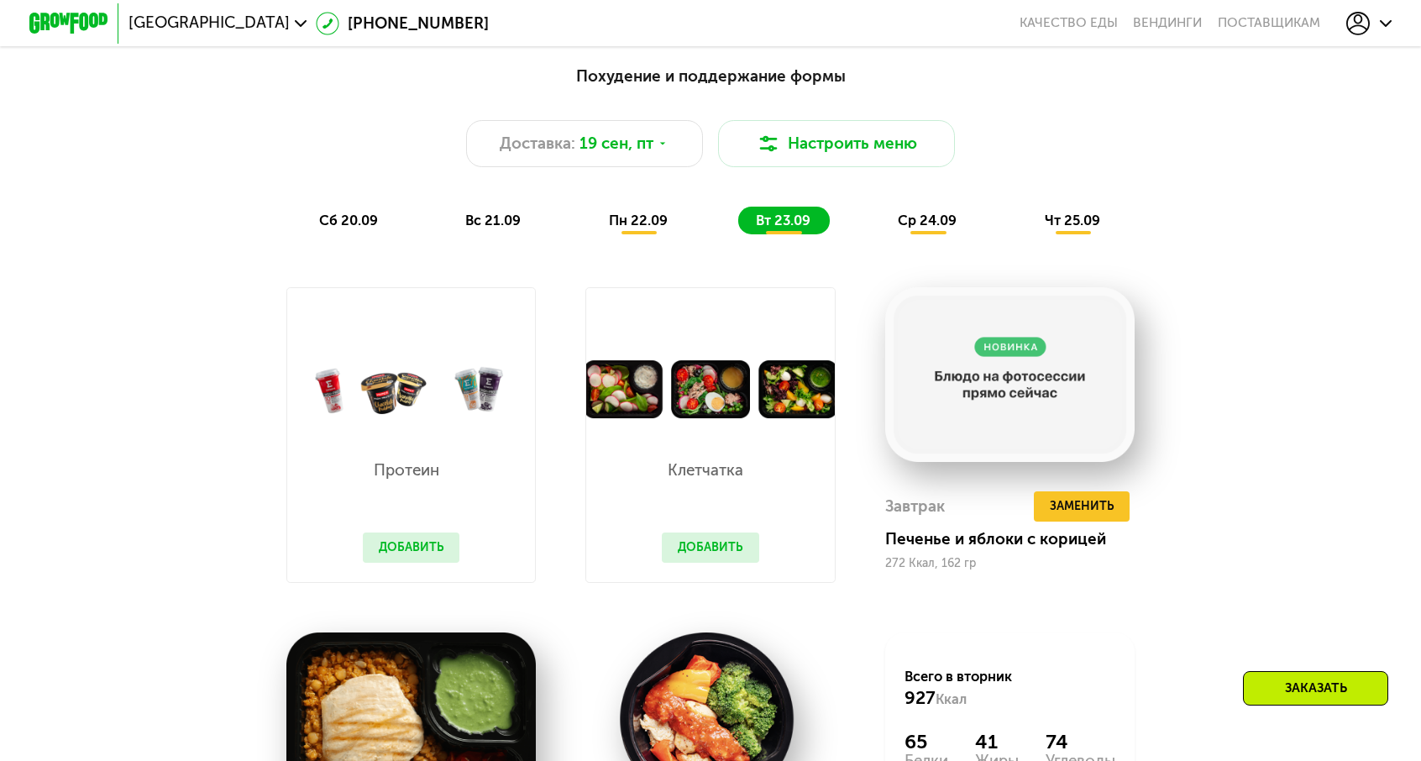
click at [906, 212] on span "ср 24.09" at bounding box center [926, 220] width 59 height 16
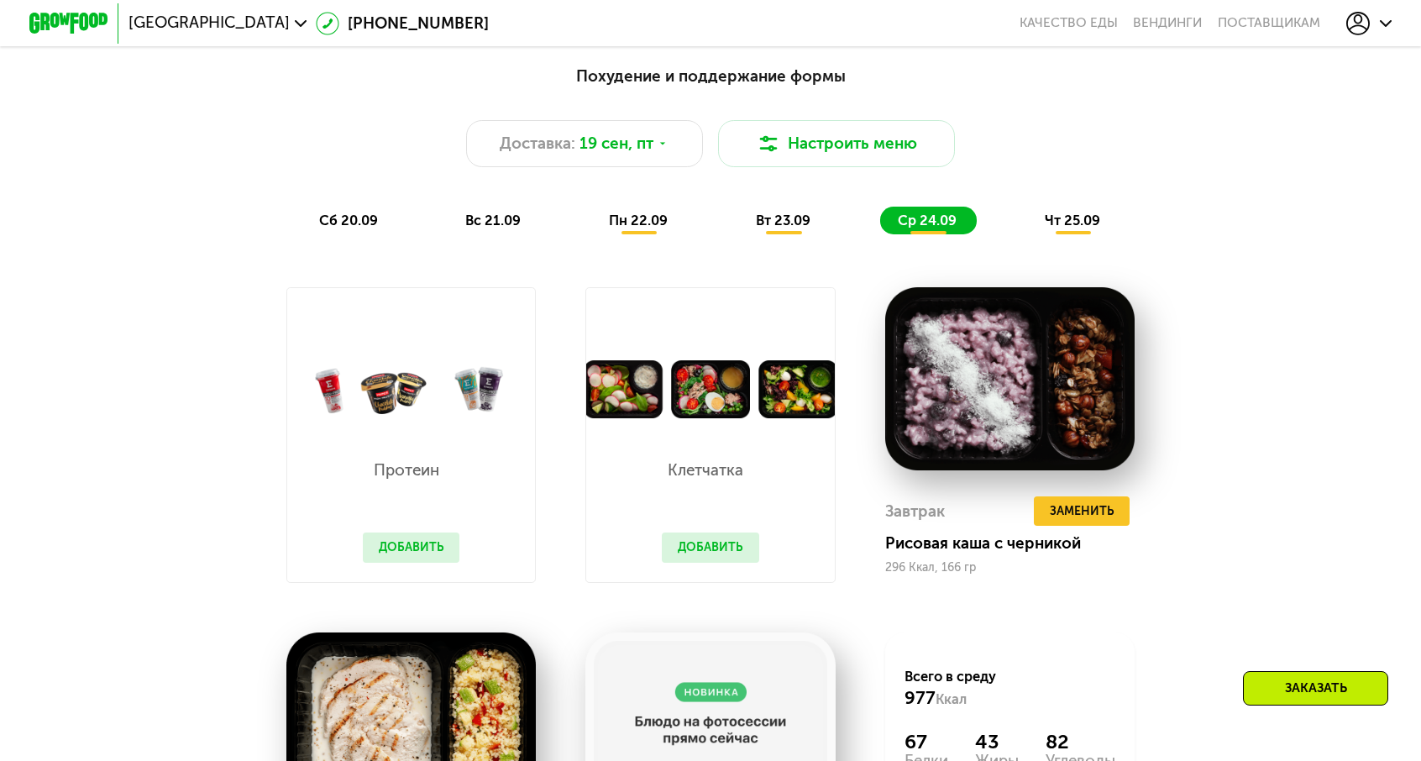
click at [1044, 212] on span "чт 25.09" at bounding box center [1071, 220] width 55 height 16
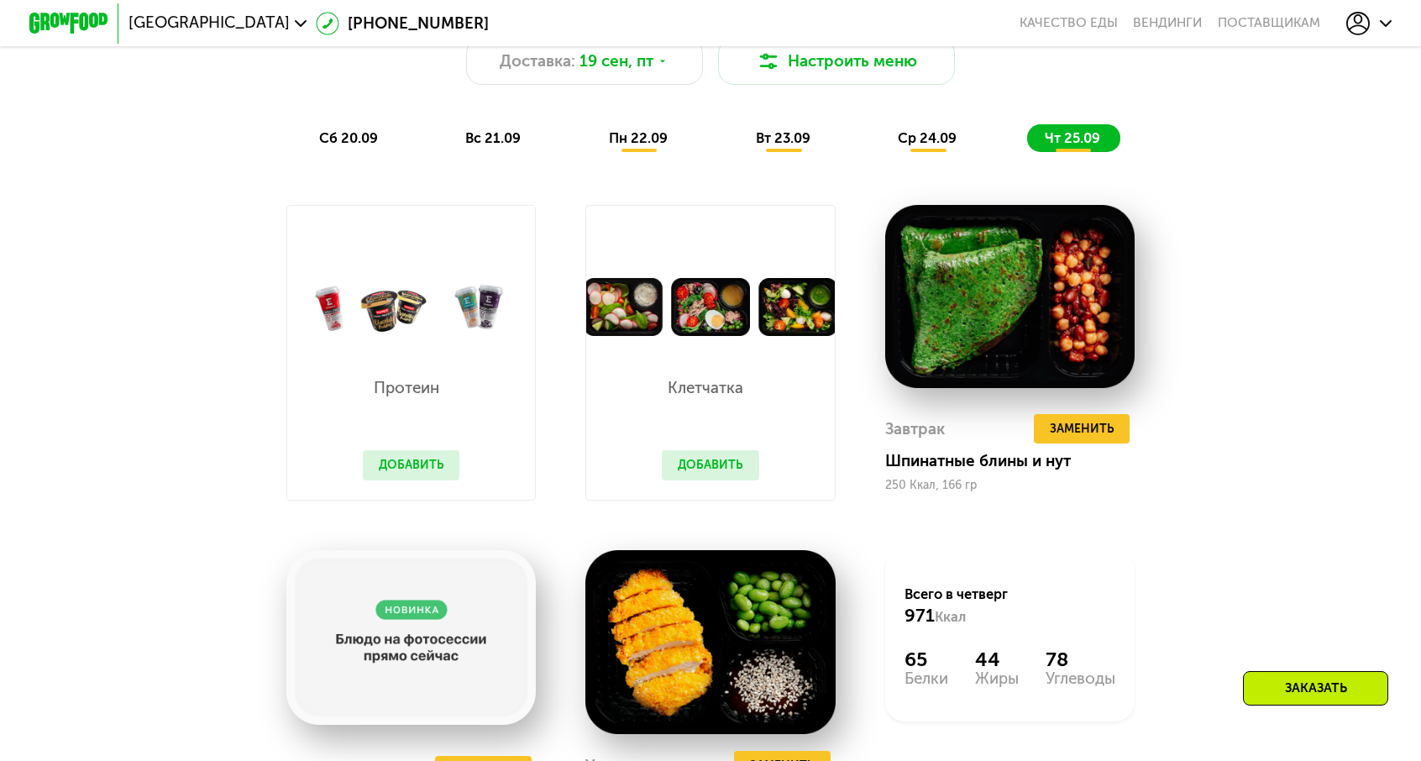
scroll to position [1511, 0]
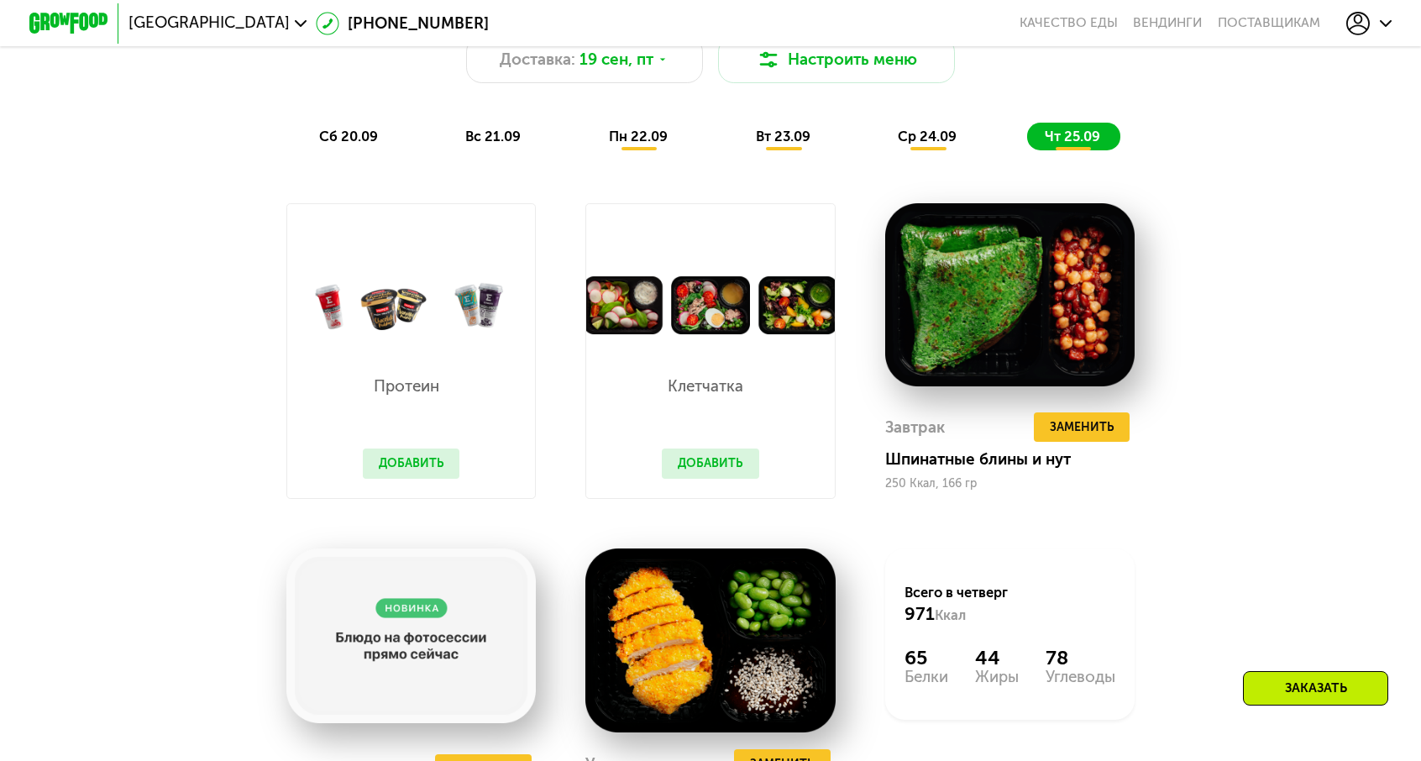
click at [909, 128] on span "ср 24.09" at bounding box center [926, 136] width 59 height 16
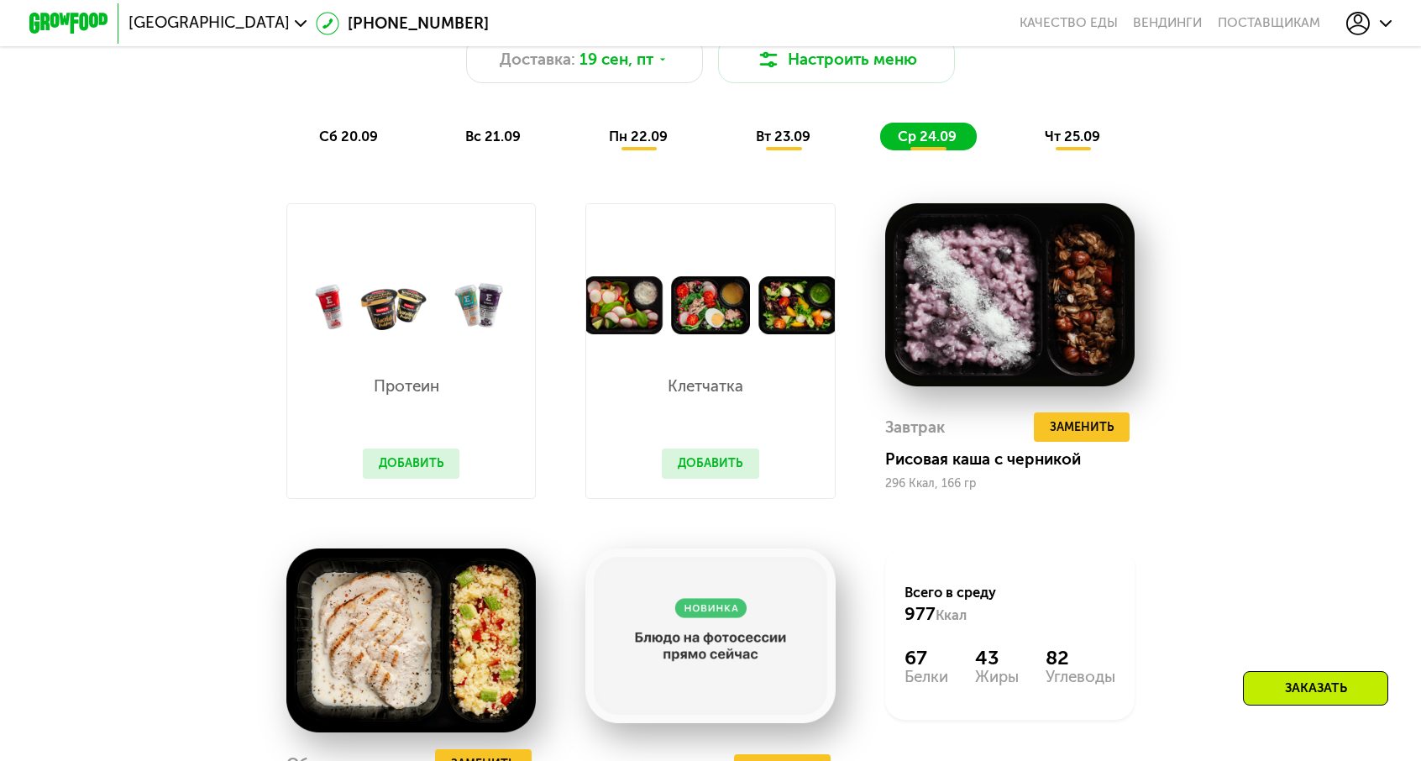
click at [805, 123] on div "вт 23.09" at bounding box center [784, 137] width 92 height 28
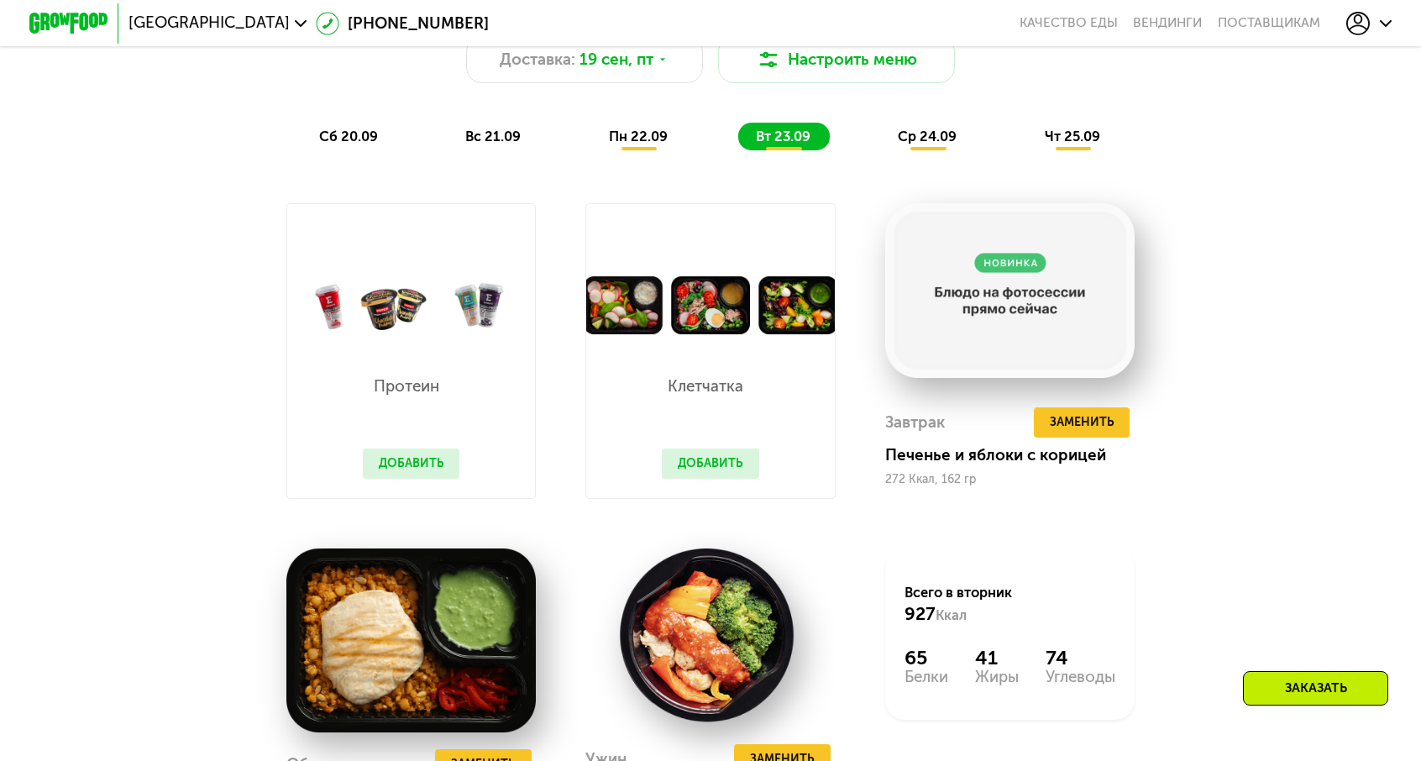
click at [626, 128] on span "пн 22.09" at bounding box center [638, 136] width 59 height 16
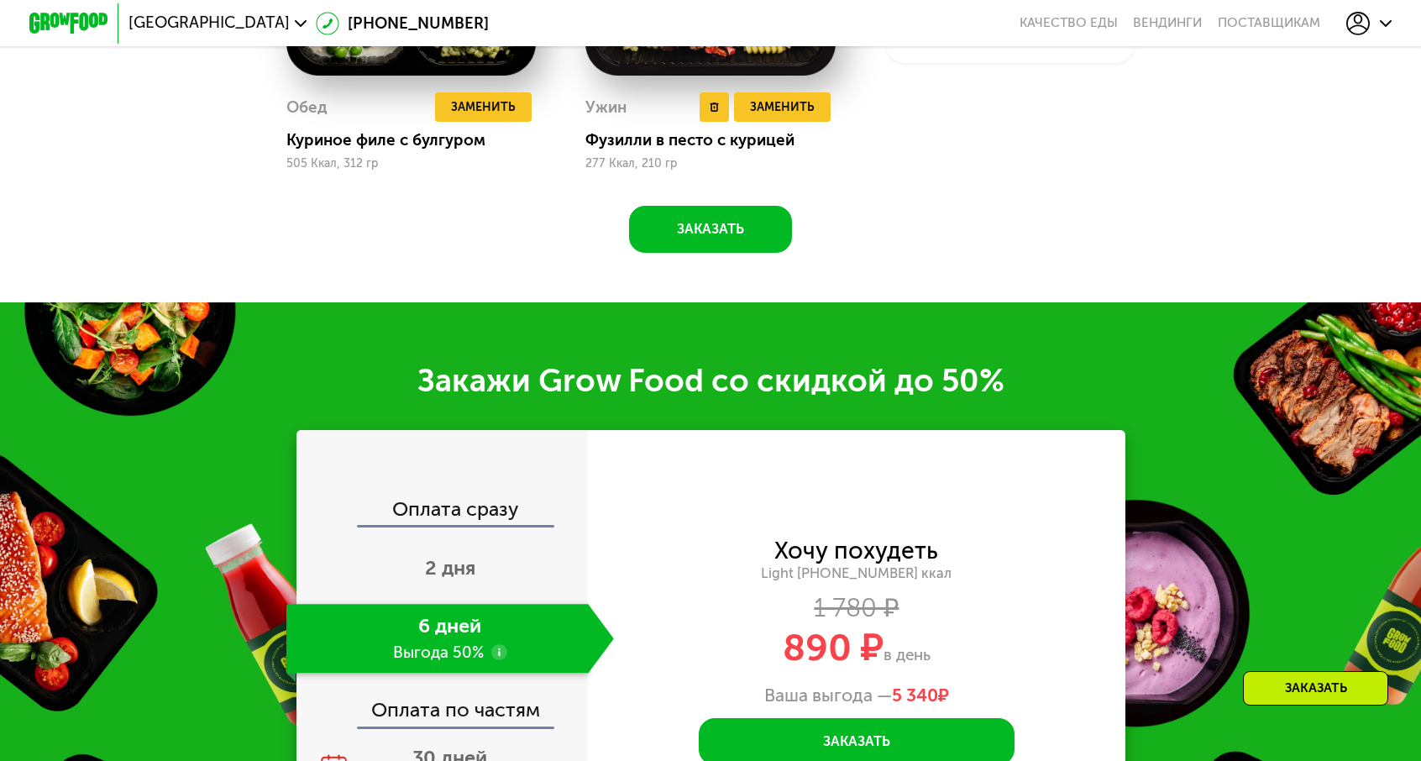
scroll to position [2183, 0]
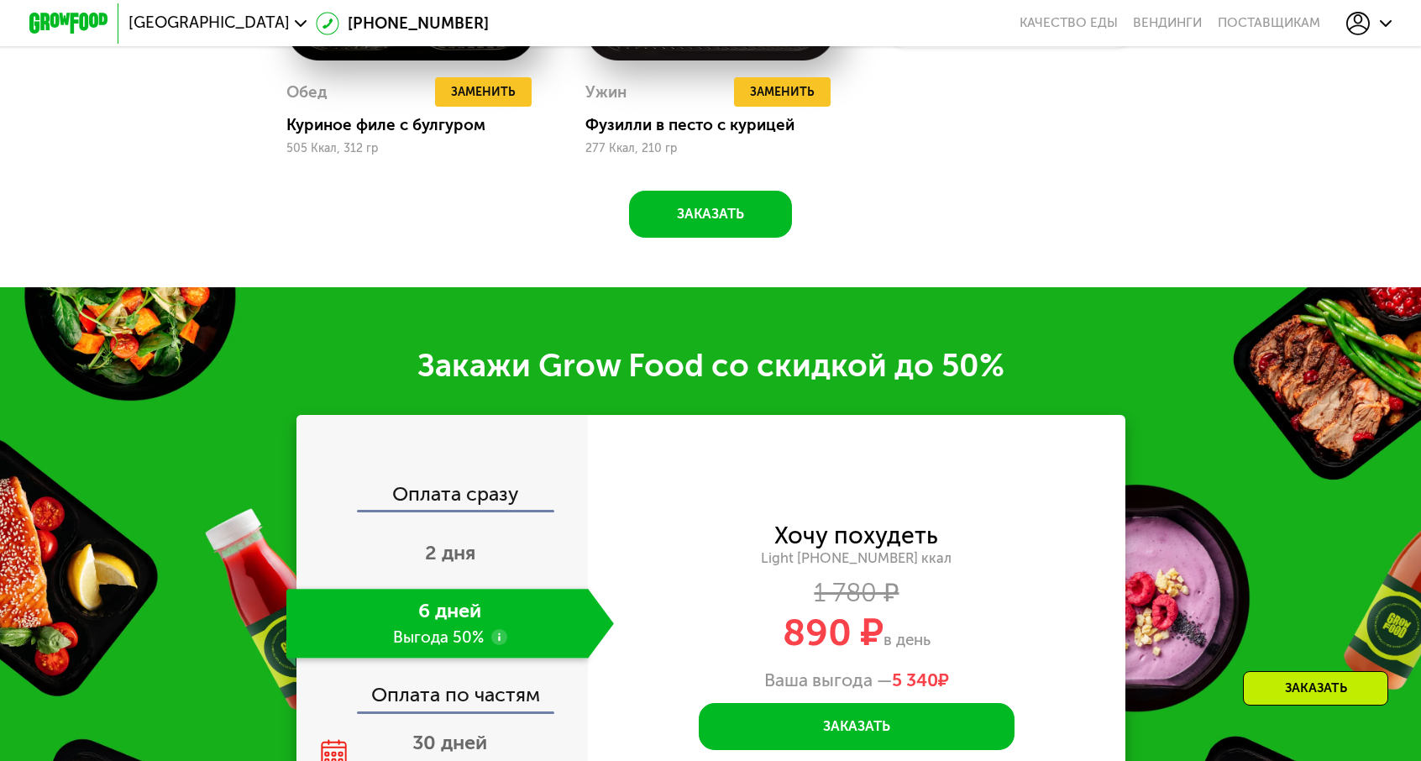
click at [507, 629] on use at bounding box center [499, 637] width 16 height 16
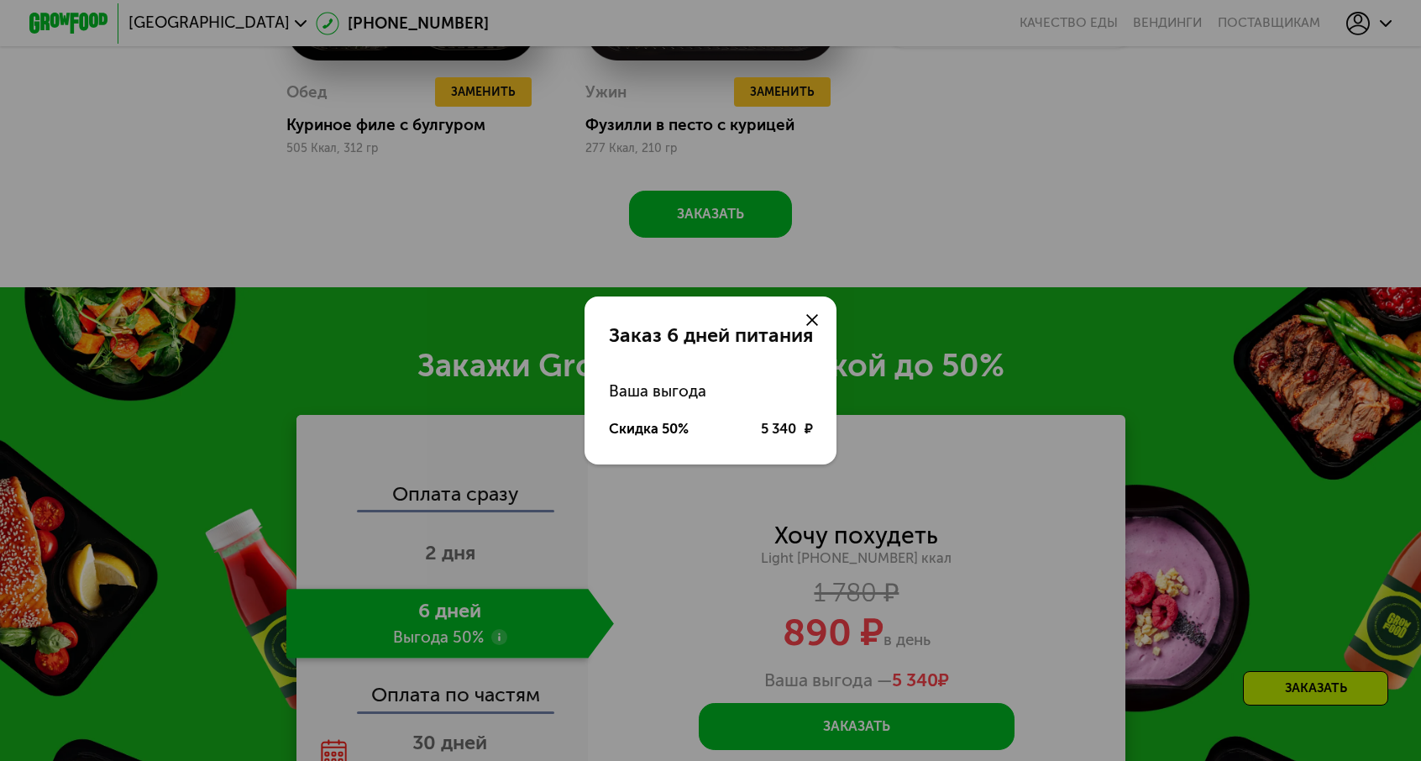
click at [791, 320] on div at bounding box center [811, 319] width 47 height 47
click at [788, 327] on div at bounding box center [811, 319] width 47 height 47
click at [806, 325] on icon at bounding box center [812, 320] width 12 height 12
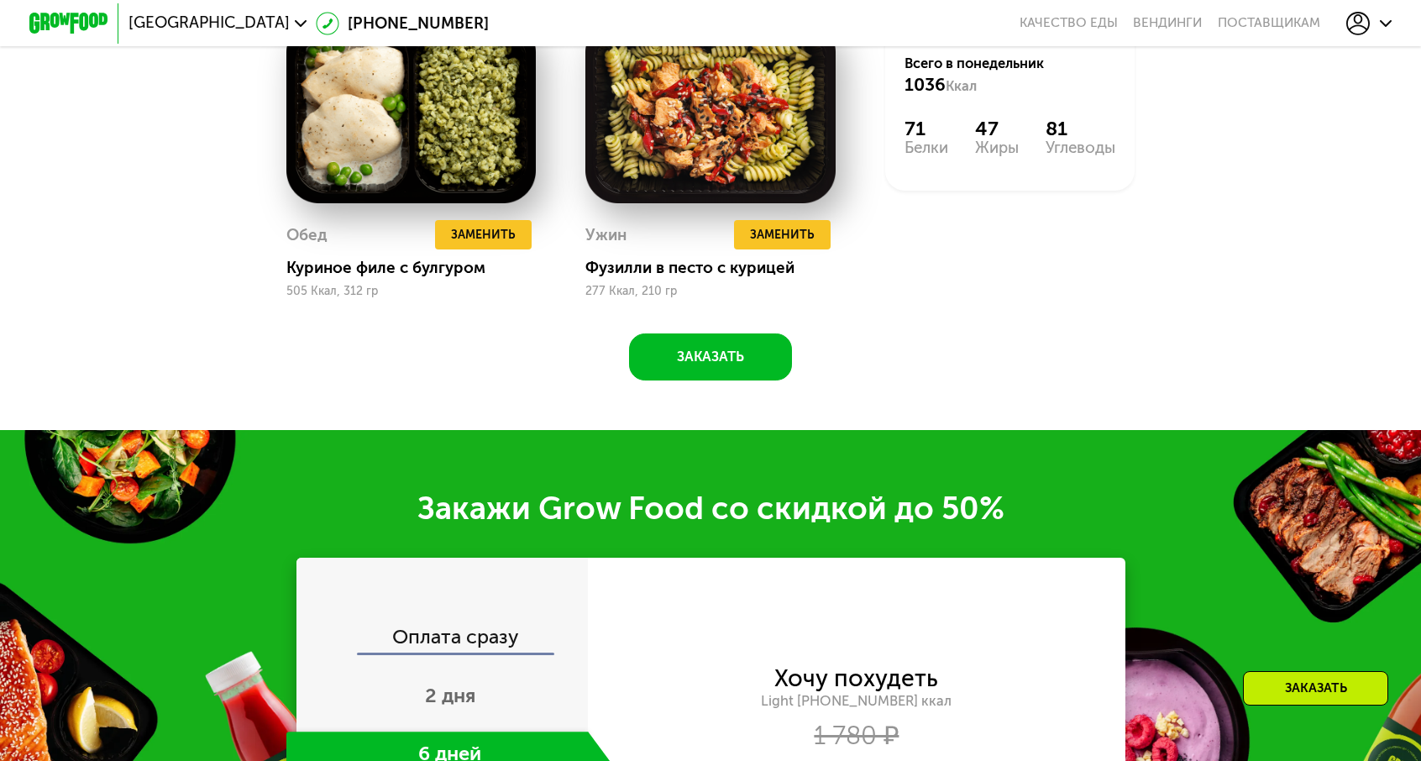
scroll to position [2099, 0]
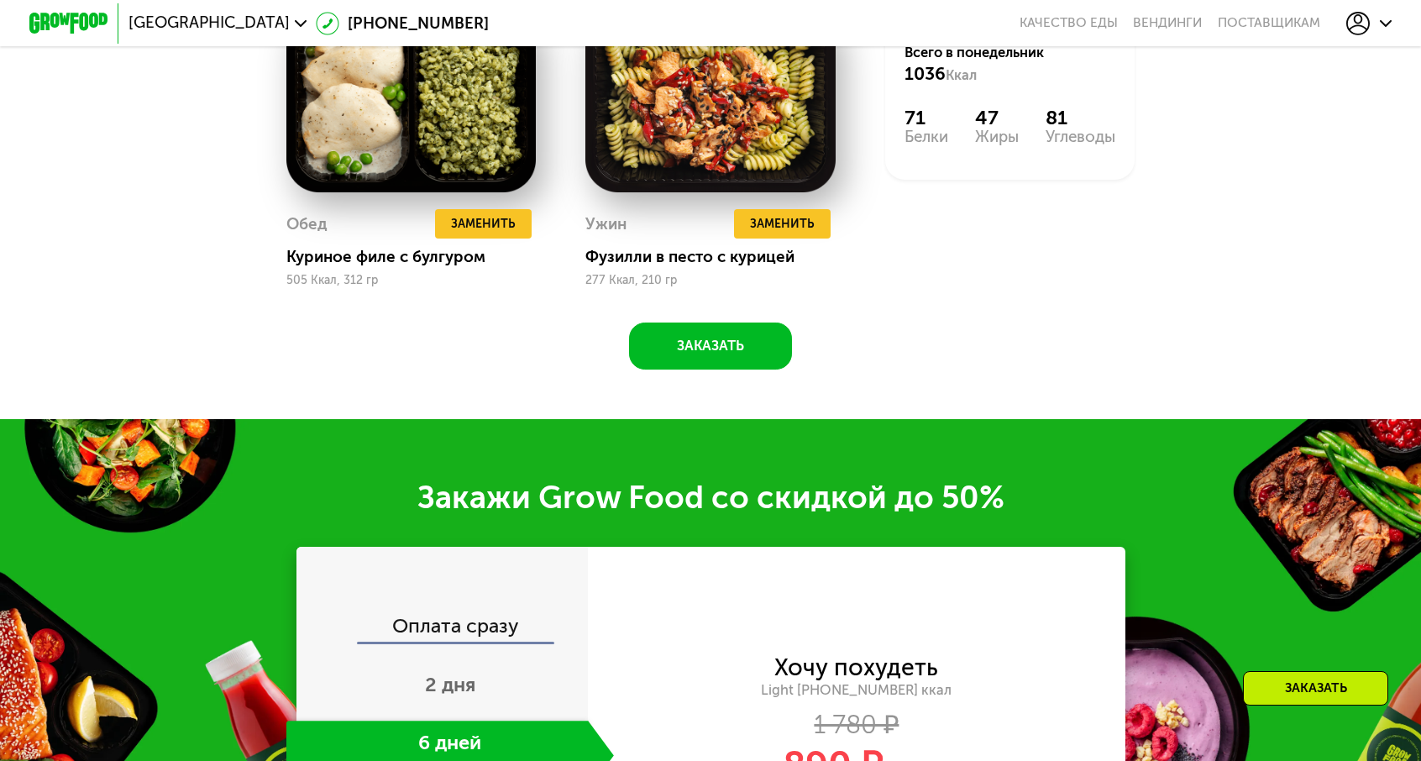
scroll to position [2183, 0]
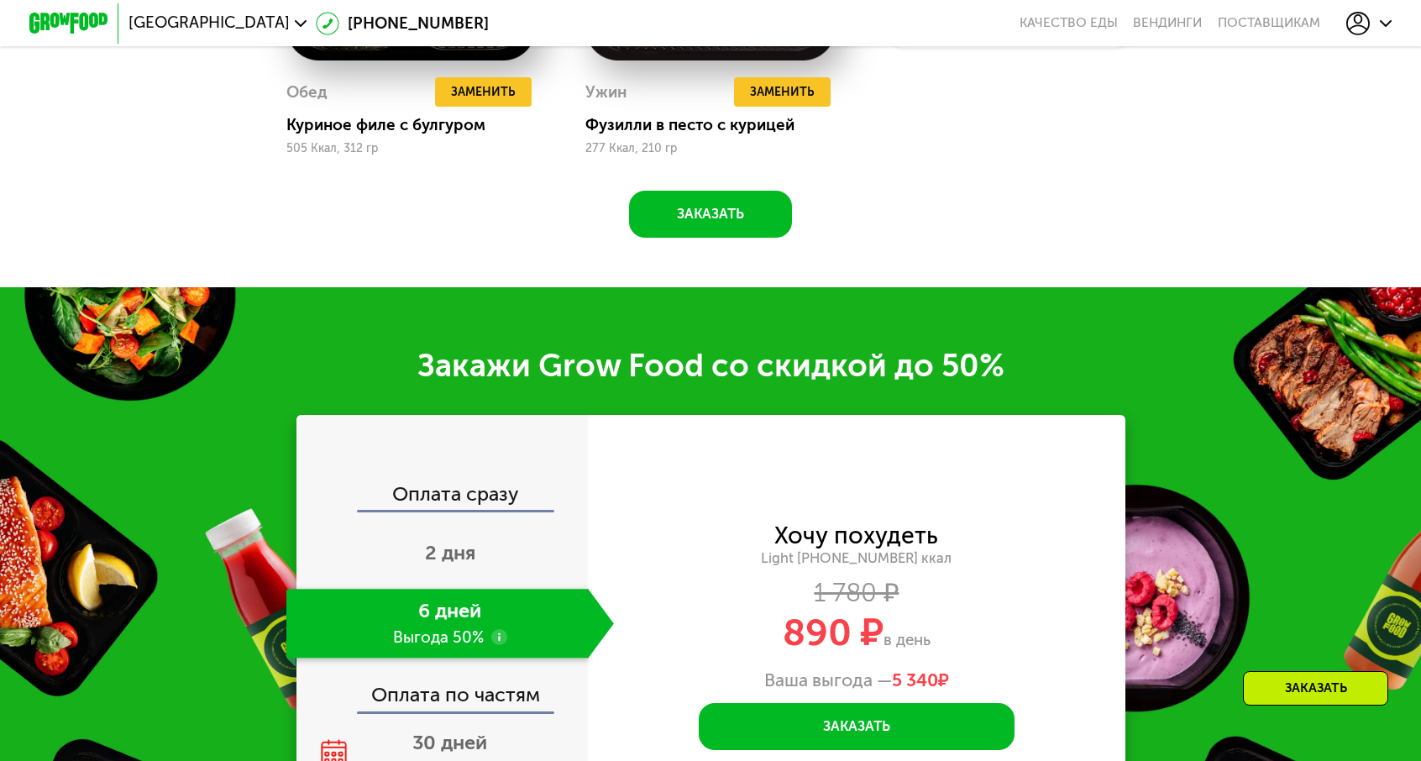
click at [836, 515] on div "Хочу похудеть Light 1000 ~1000 ккал 1 780 ₽ 890 ₽ в день Ваша выгода — 5 340 ₽ …" at bounding box center [856, 637] width 536 height 444
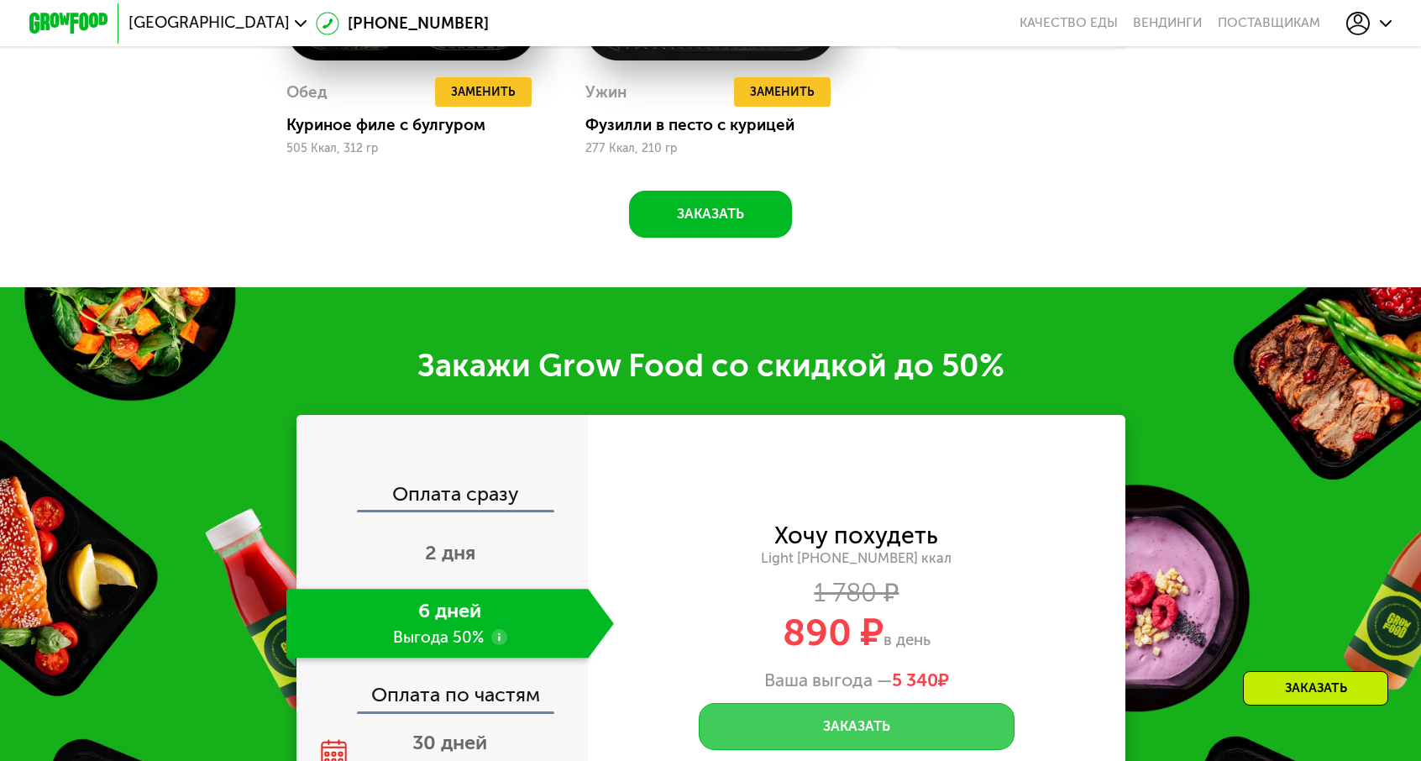
click at [834, 703] on button "Заказать" at bounding box center [857, 726] width 316 height 47
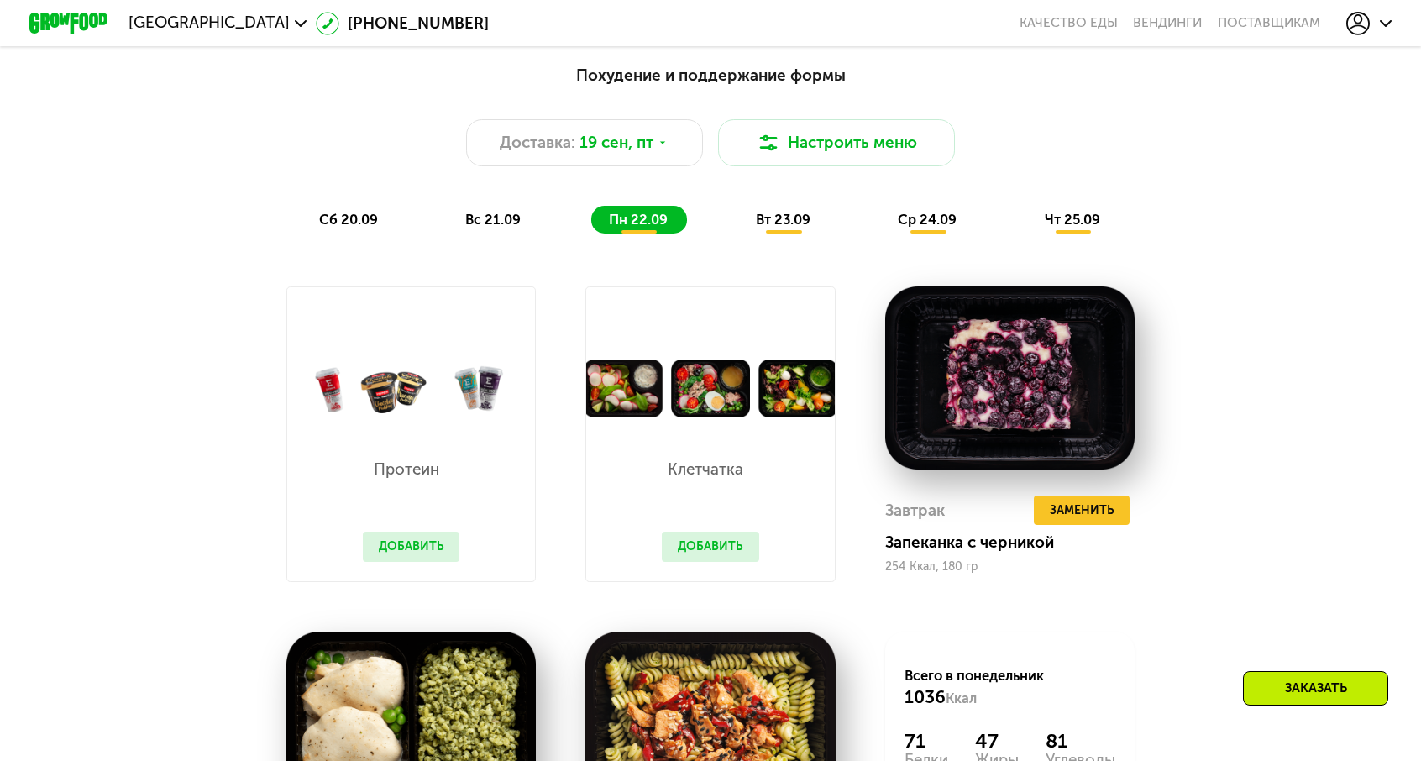
scroll to position [1427, 0]
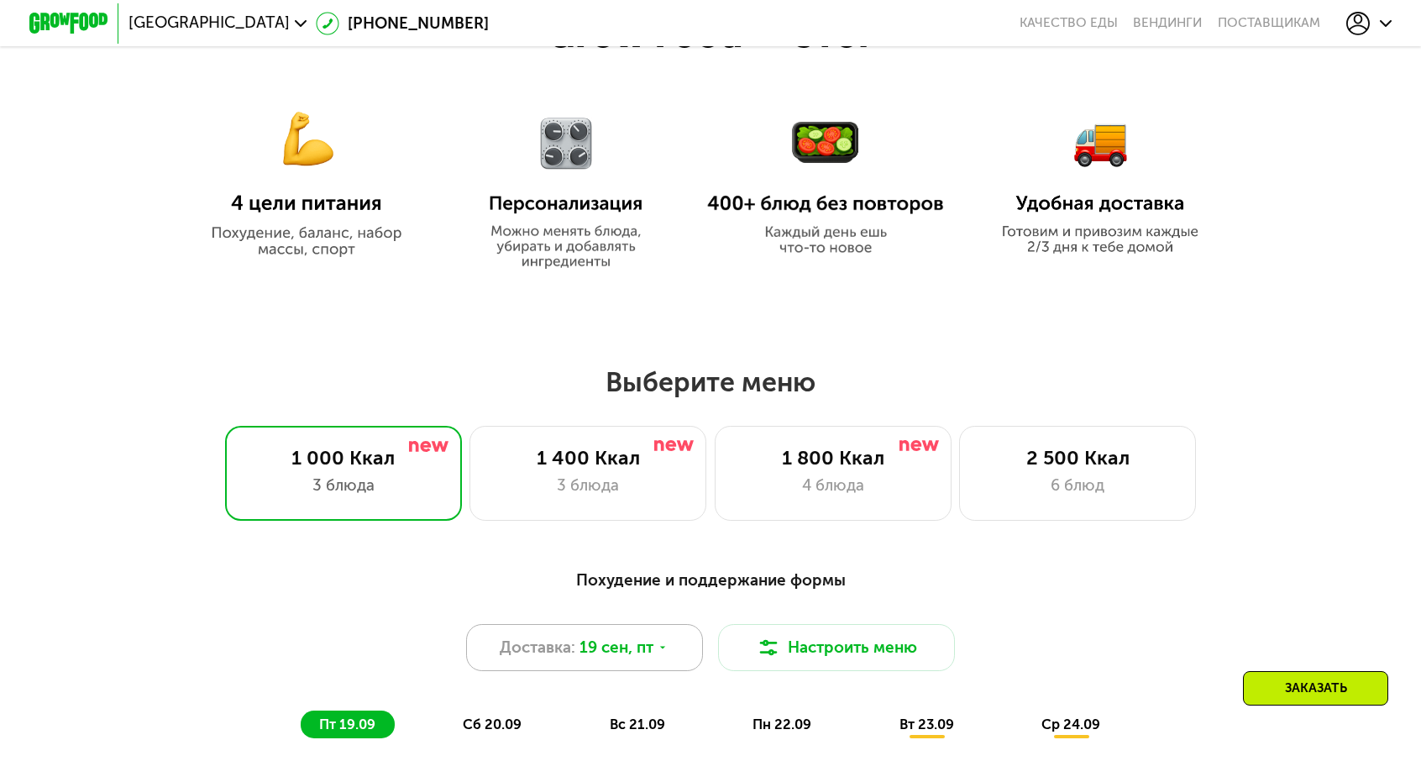
click at [650, 636] on span "19 сен, пт" at bounding box center [616, 648] width 74 height 24
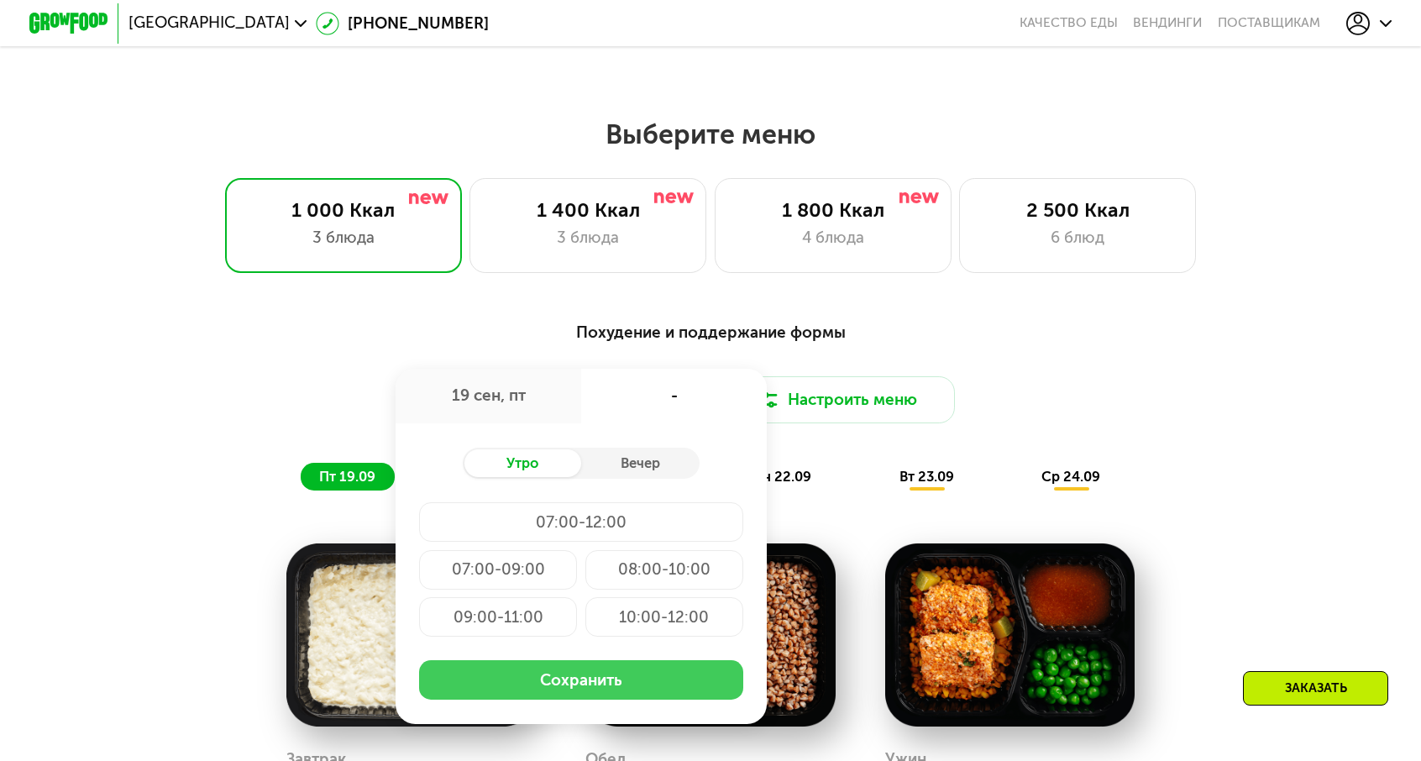
scroll to position [1175, 0]
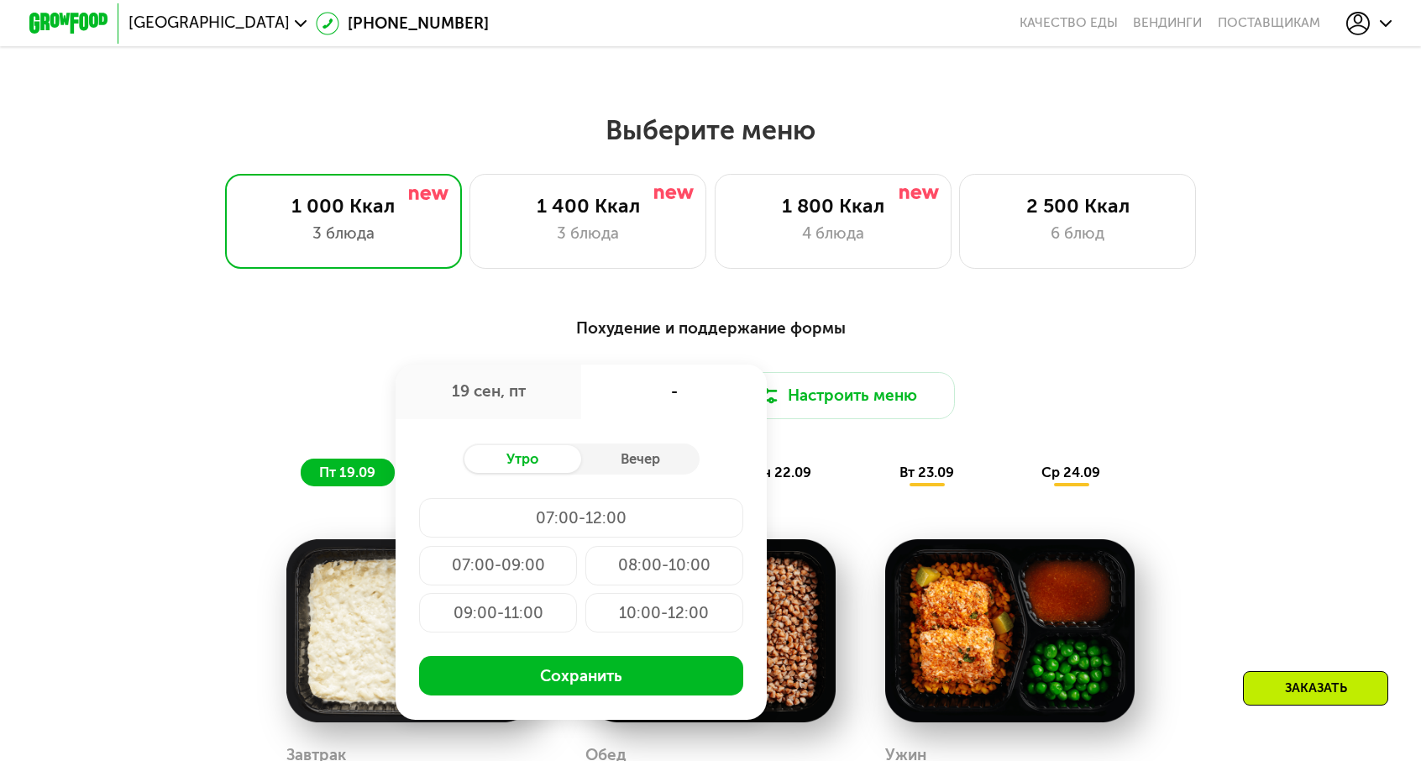
click at [627, 498] on div "07:00-12:00" at bounding box center [580, 517] width 323 height 39
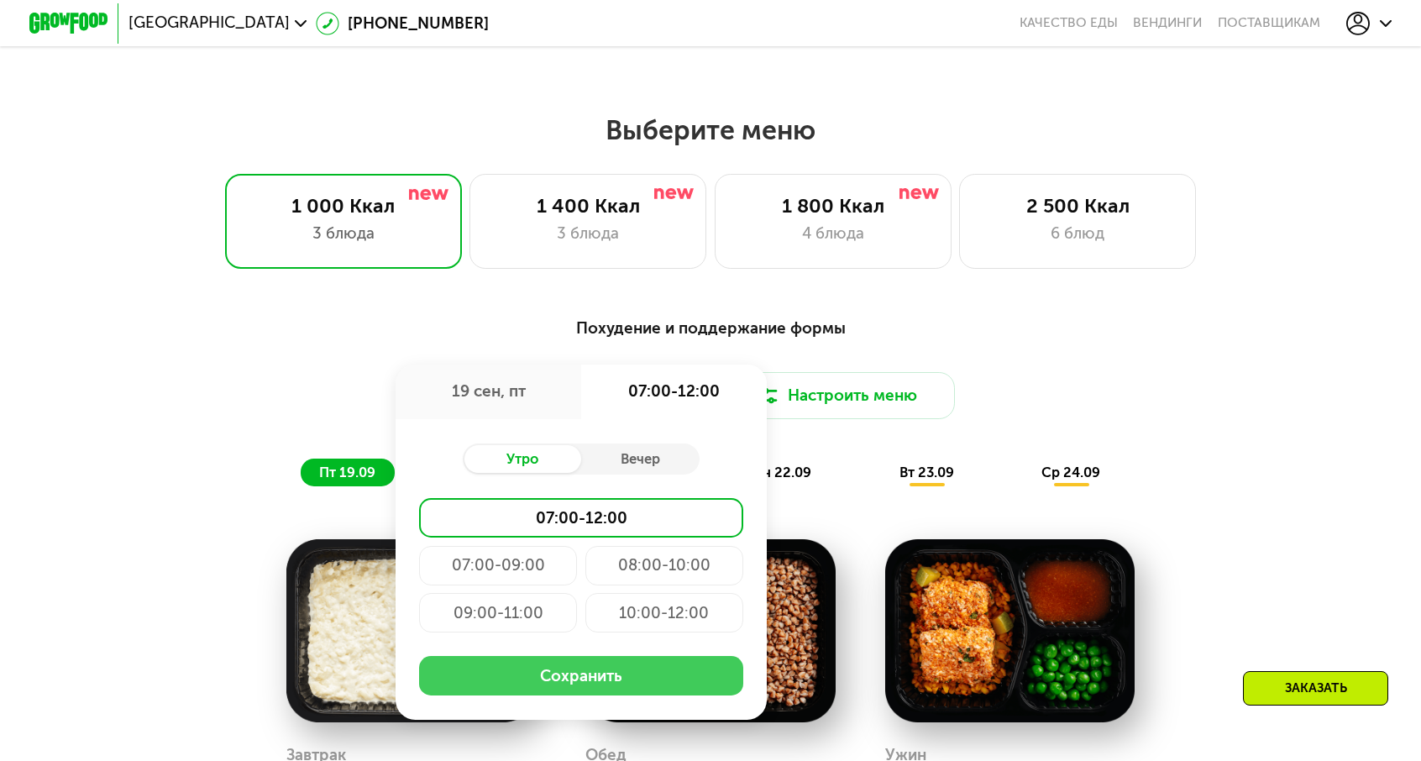
click at [647, 656] on button "Сохранить" at bounding box center [580, 675] width 323 height 39
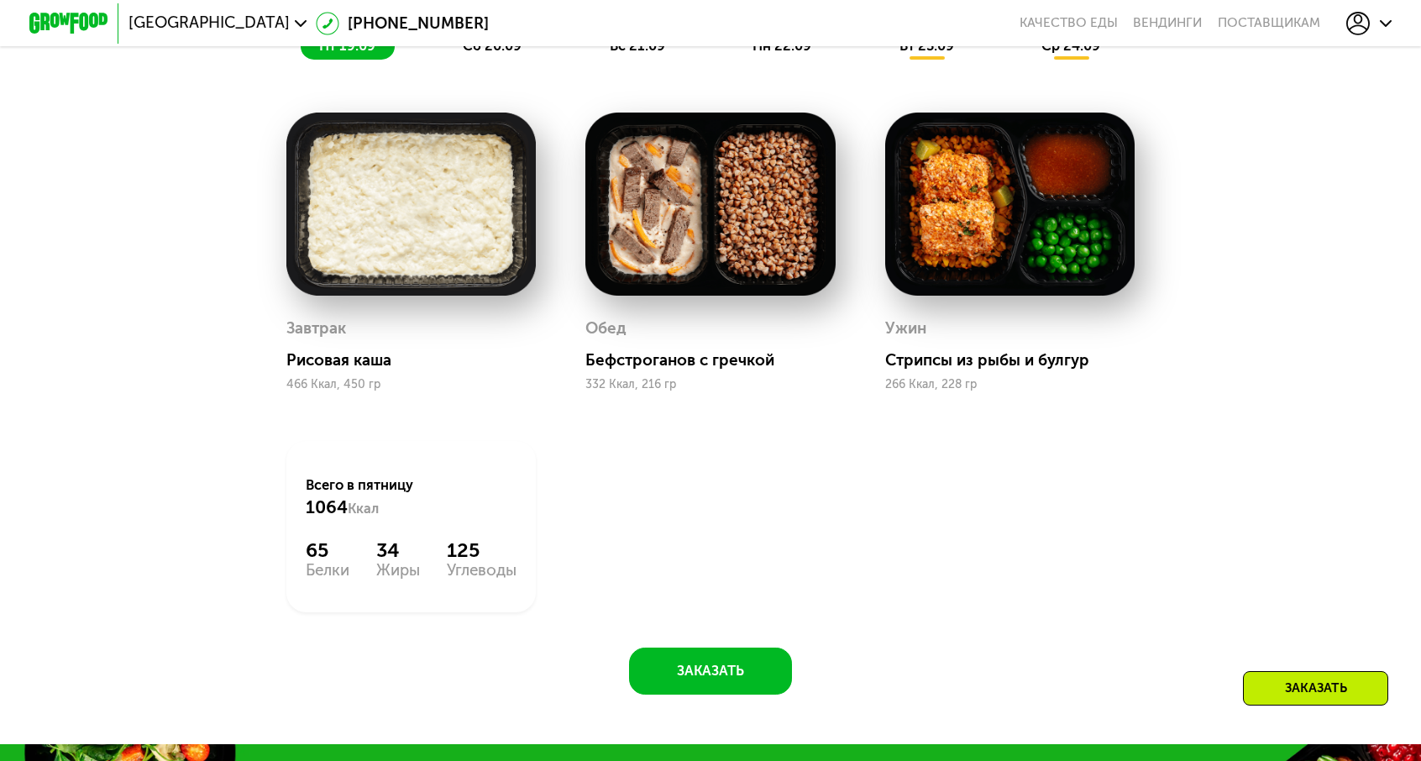
scroll to position [2015, 0]
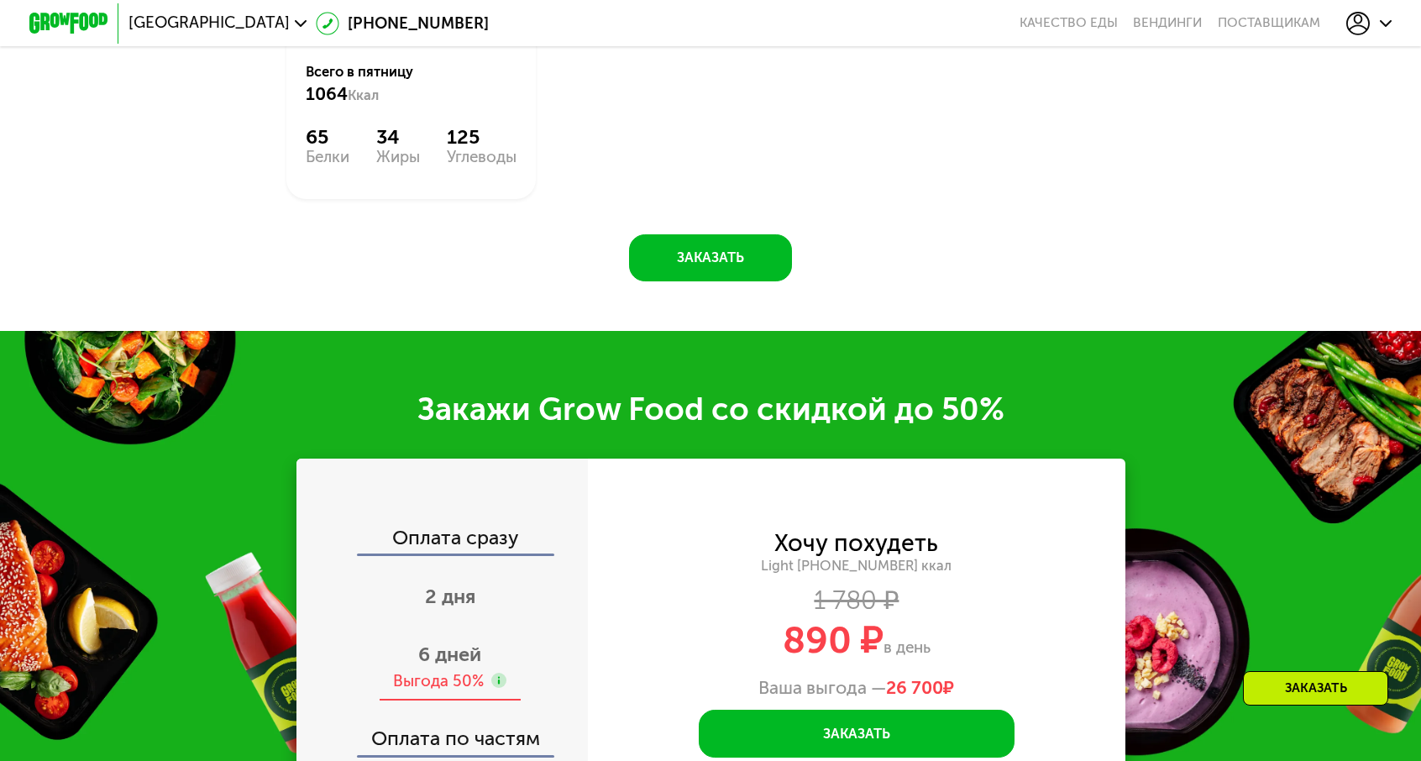
click at [481, 670] on div "Выгода 50%" at bounding box center [438, 681] width 91 height 22
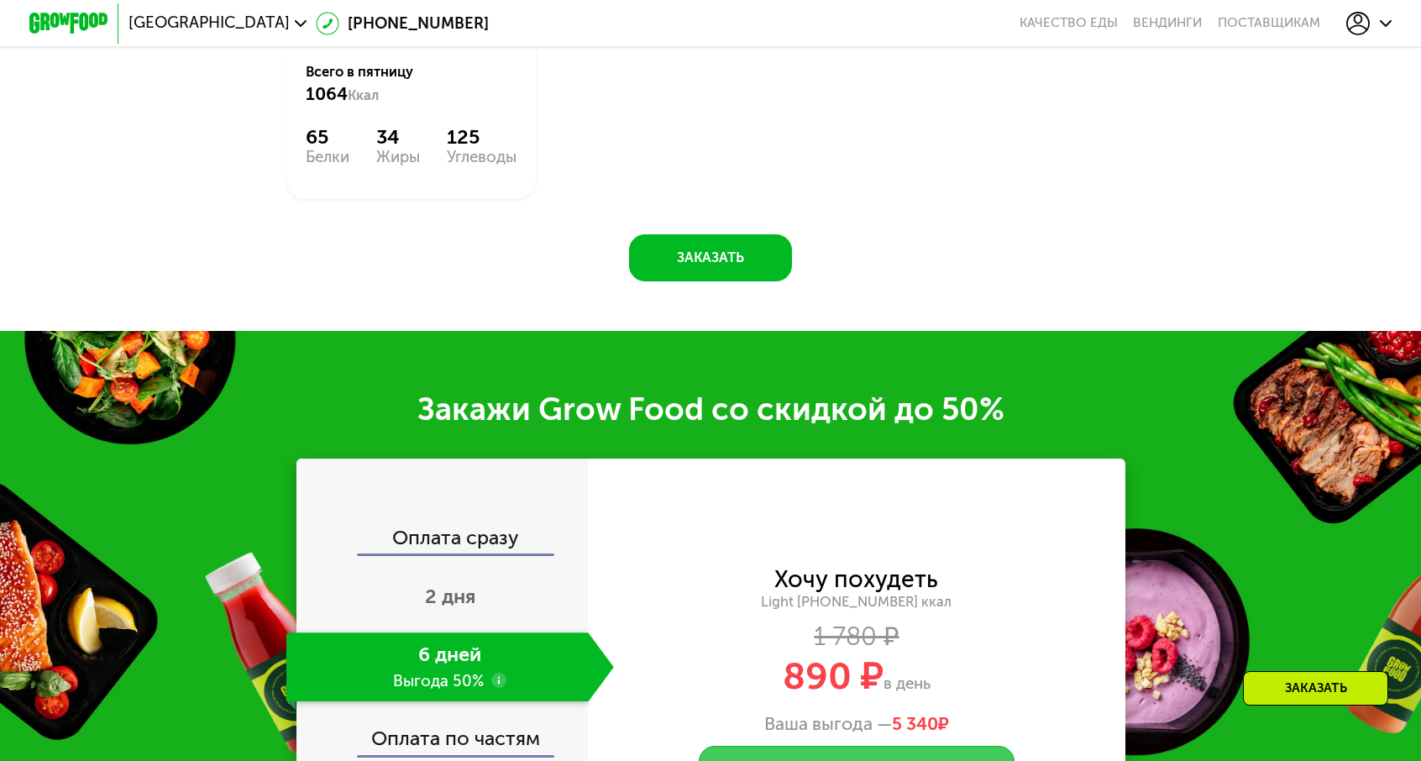
click at [779, 746] on button "Заказать" at bounding box center [857, 769] width 316 height 47
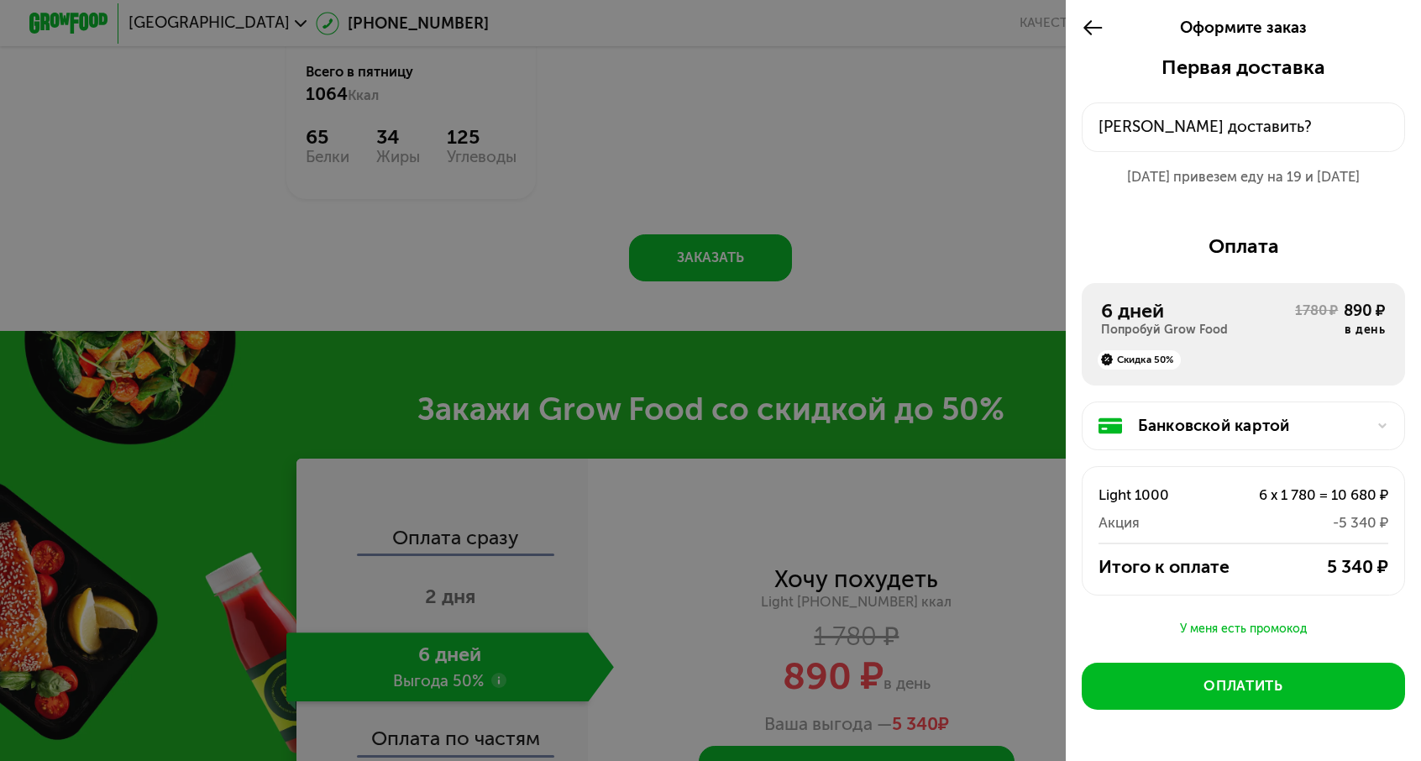
click at [1104, 17] on icon at bounding box center [1092, 28] width 23 height 24
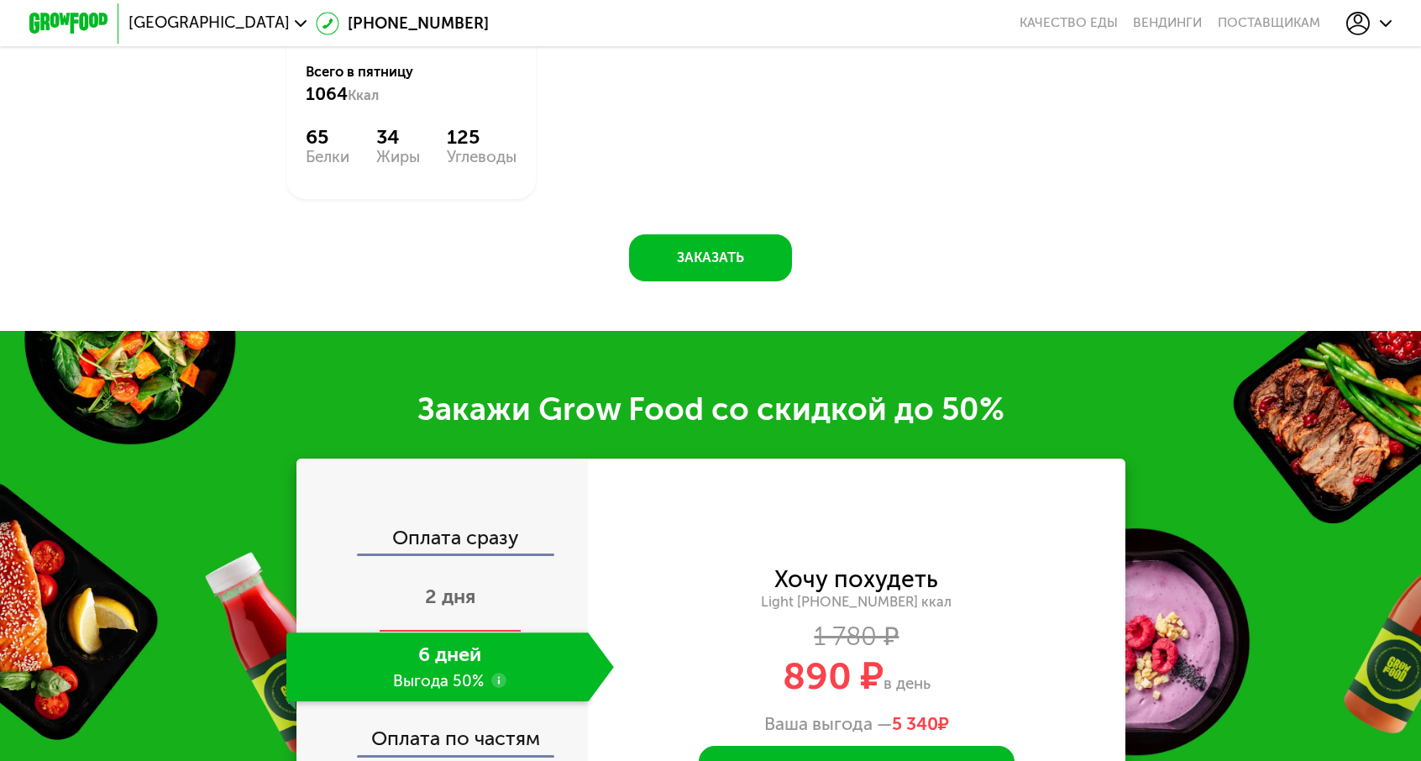
click at [475, 584] on span "2 дня" at bounding box center [450, 596] width 50 height 24
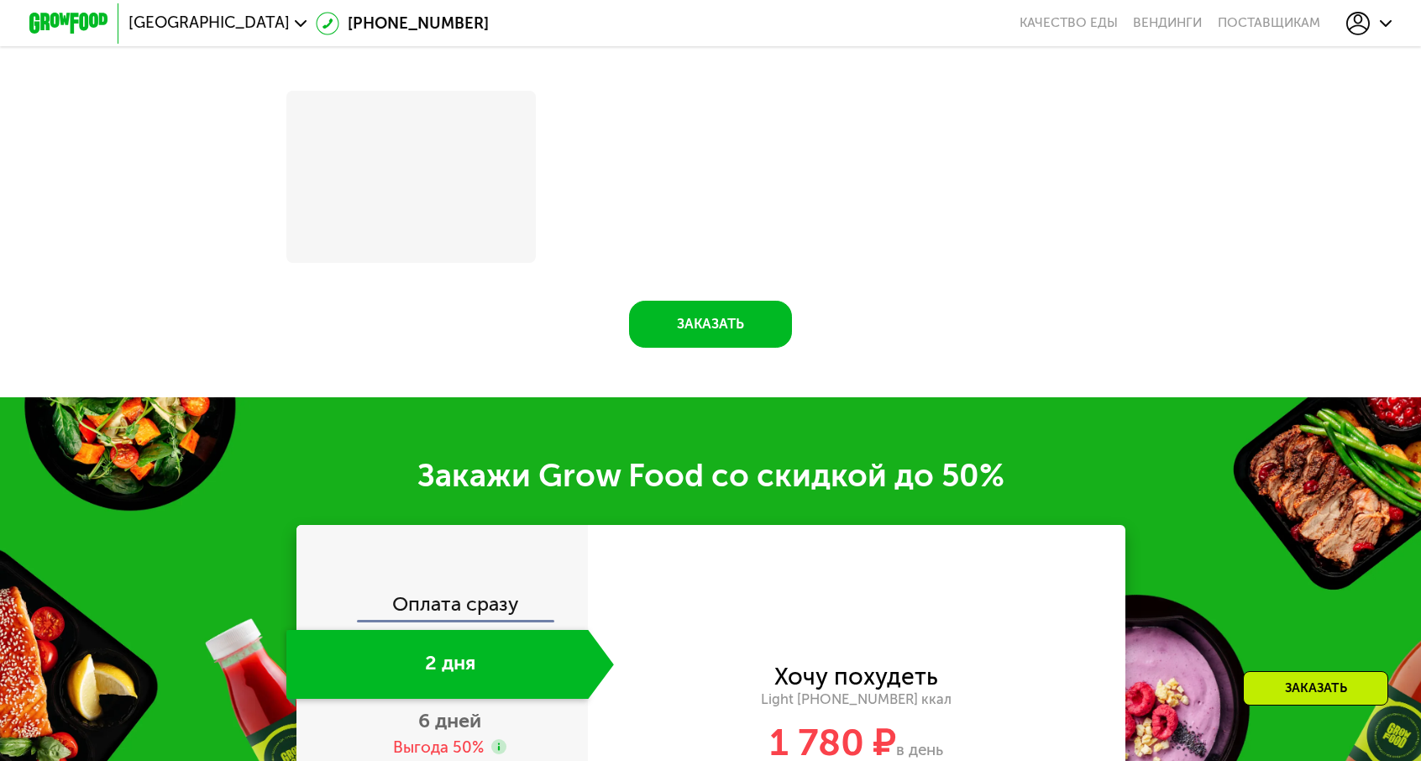
scroll to position [2015, 0]
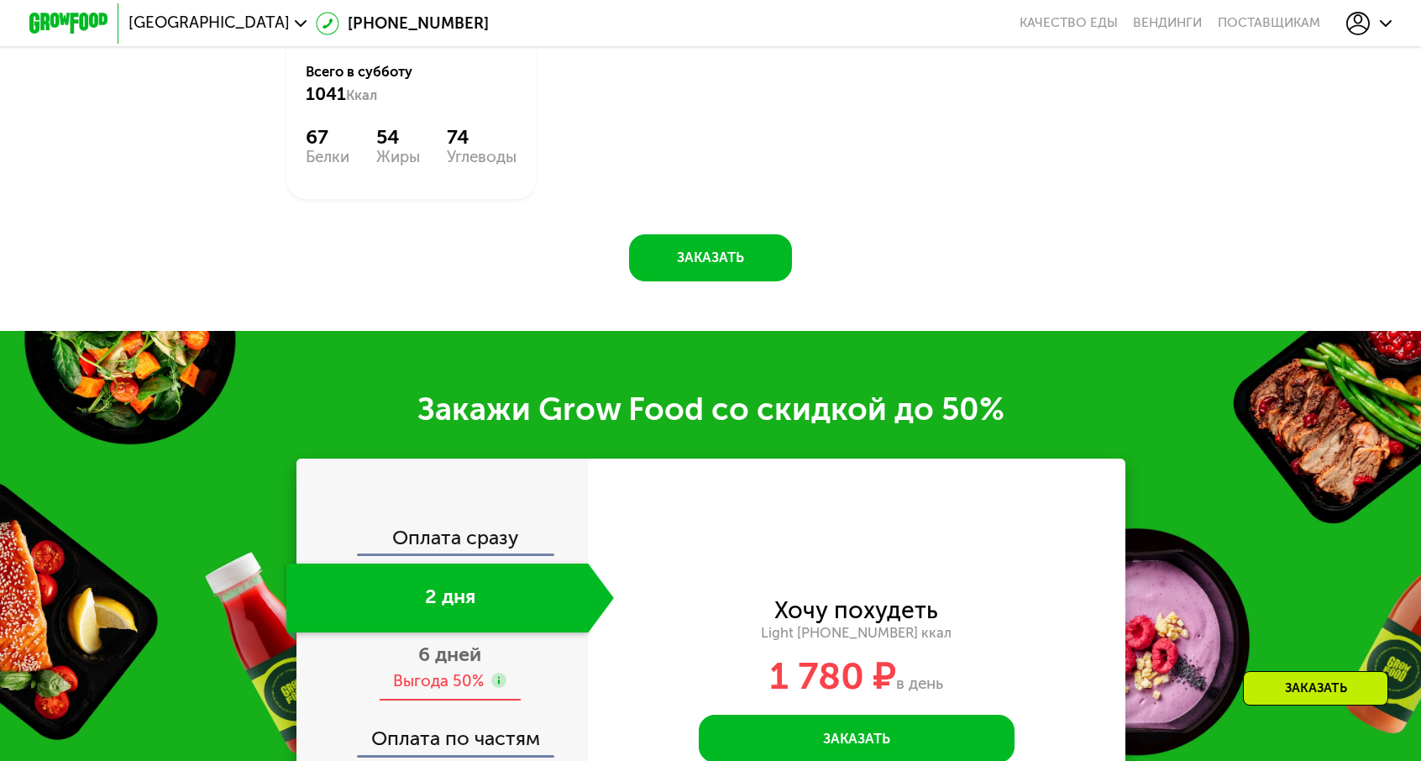
click at [484, 670] on div "Выгода 50%" at bounding box center [438, 681] width 91 height 22
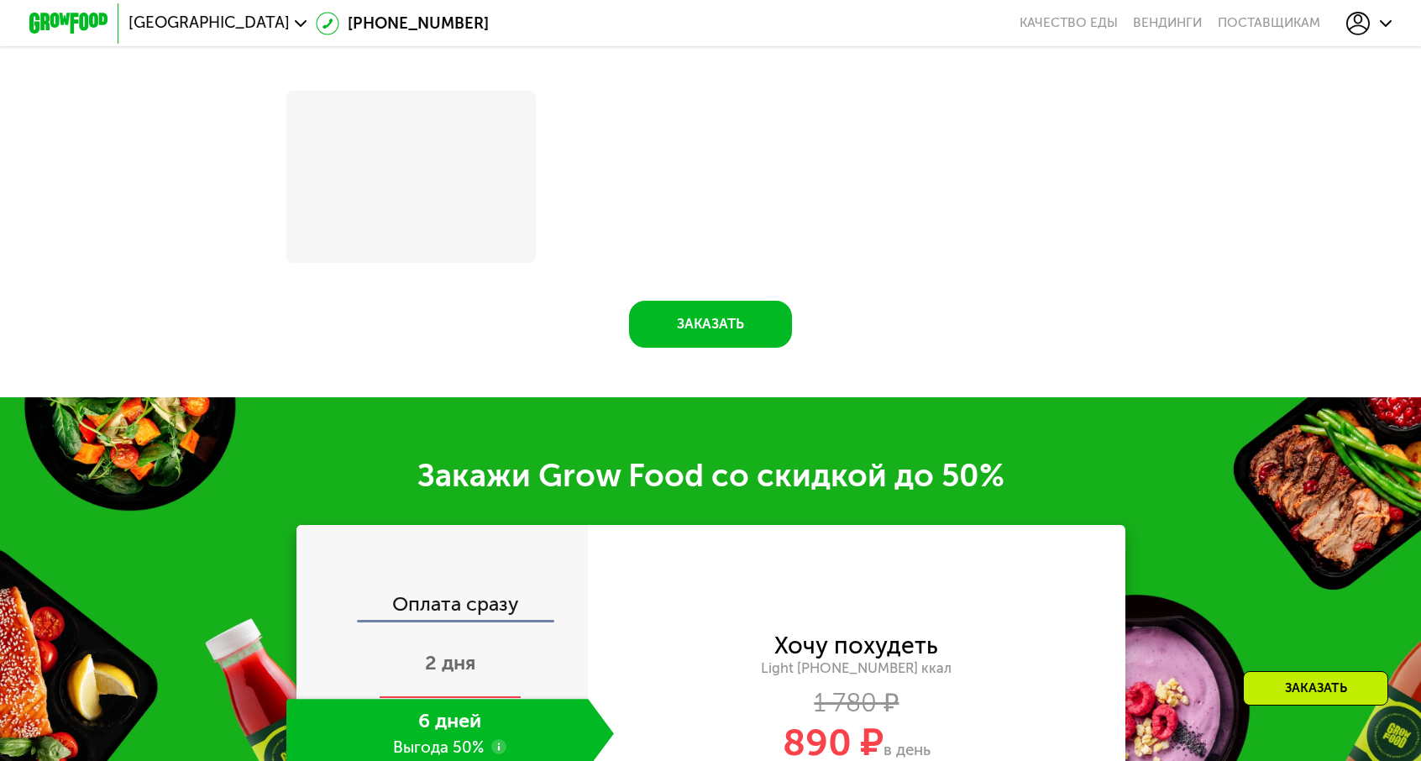
click at [513, 630] on div "2 дня" at bounding box center [449, 664] width 327 height 69
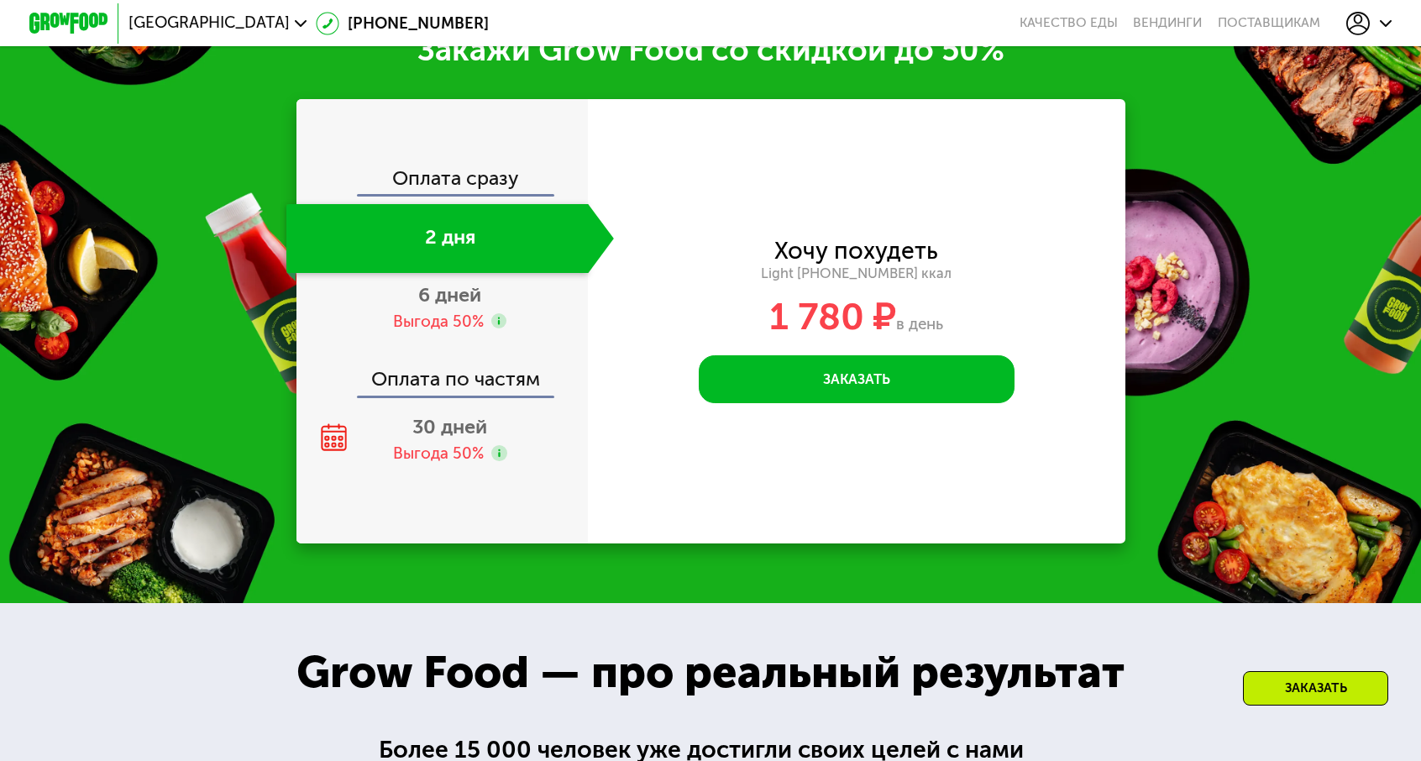
scroll to position [2015, 0]
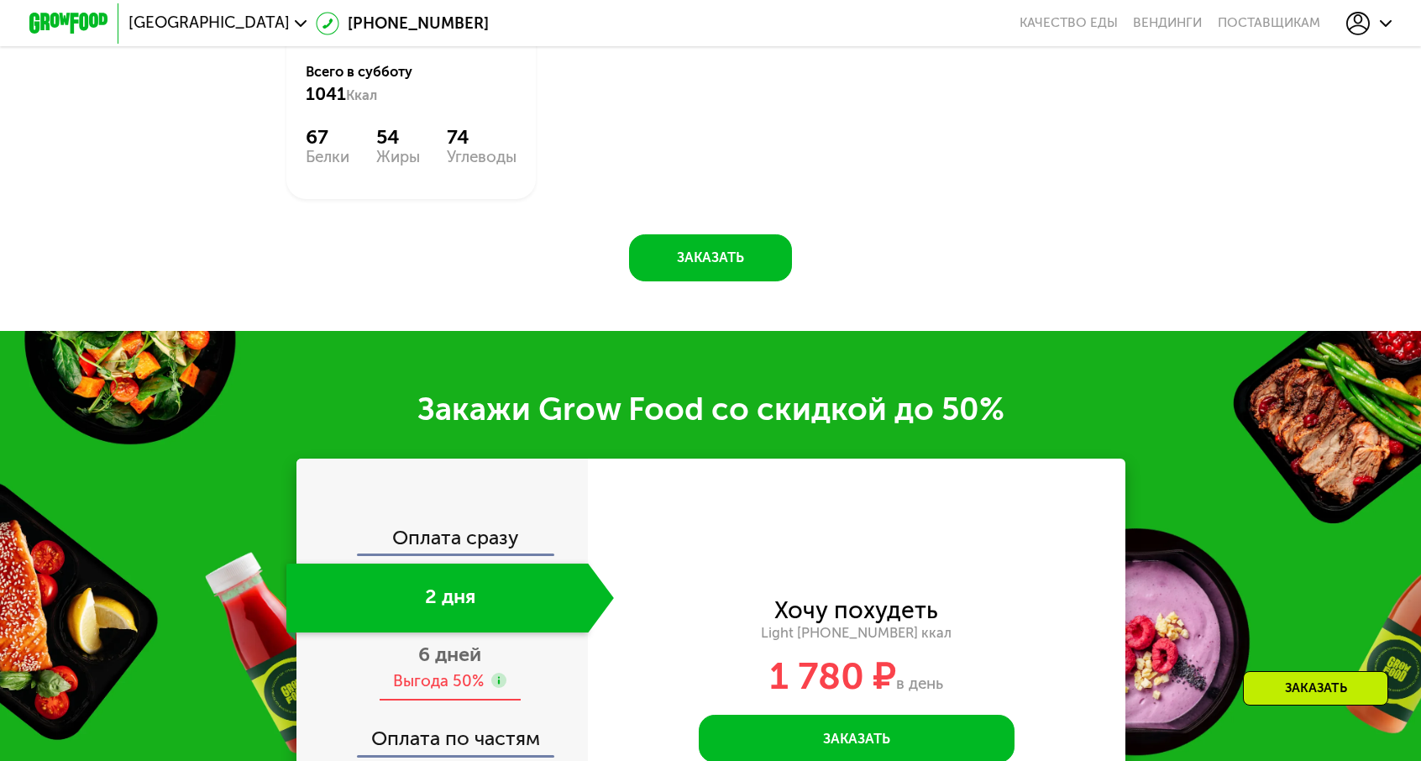
click at [507, 672] on icon at bounding box center [499, 680] width 16 height 16
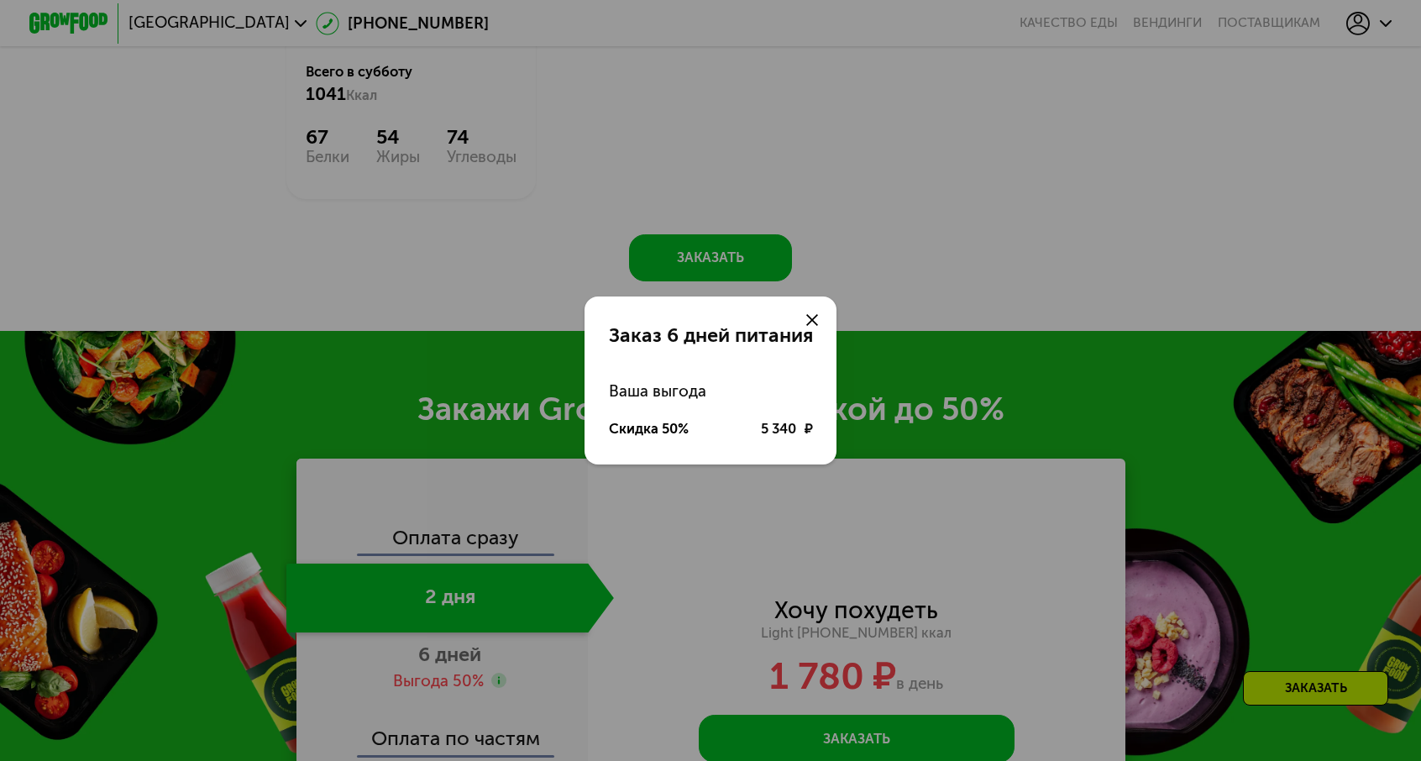
click at [806, 326] on icon at bounding box center [812, 320] width 12 height 12
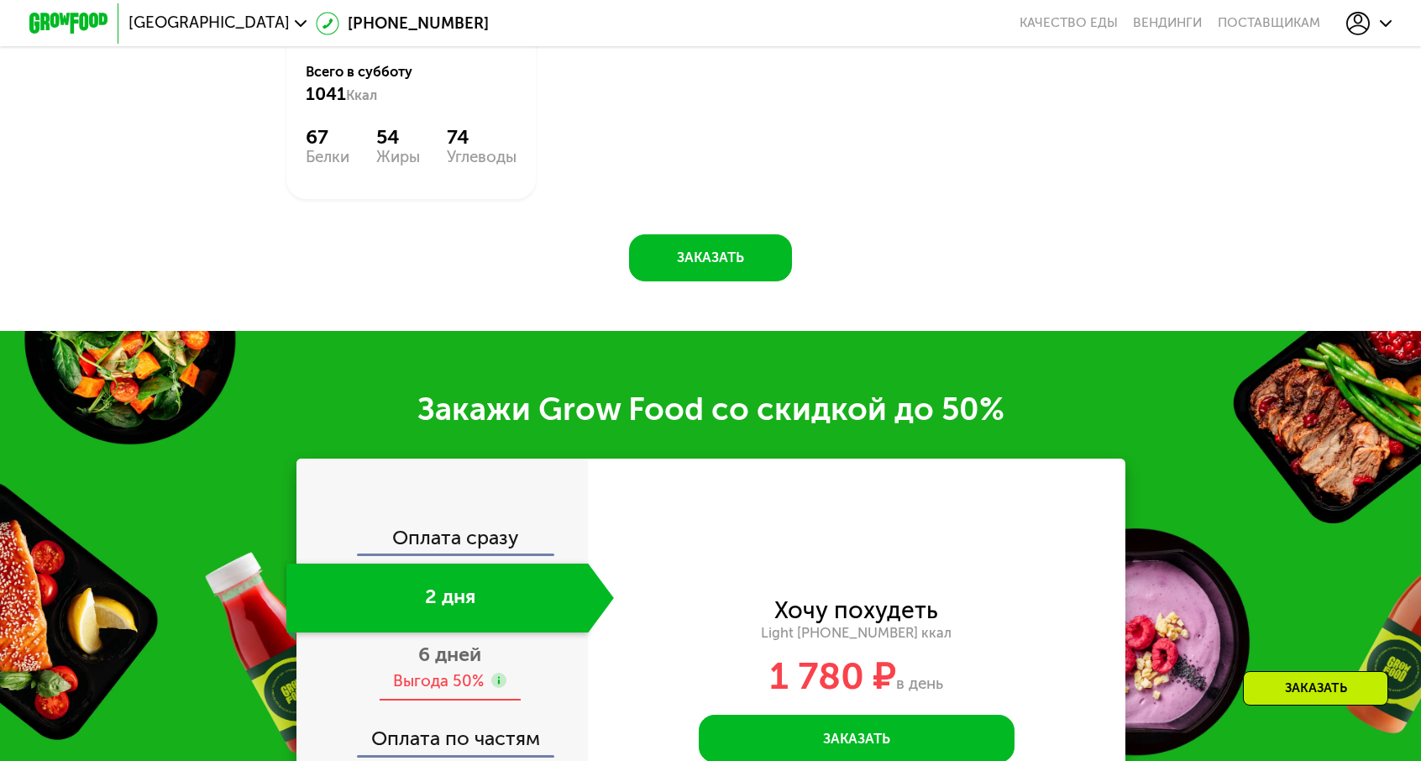
click at [485, 632] on div "6 дней Выгода 50%" at bounding box center [449, 666] width 327 height 69
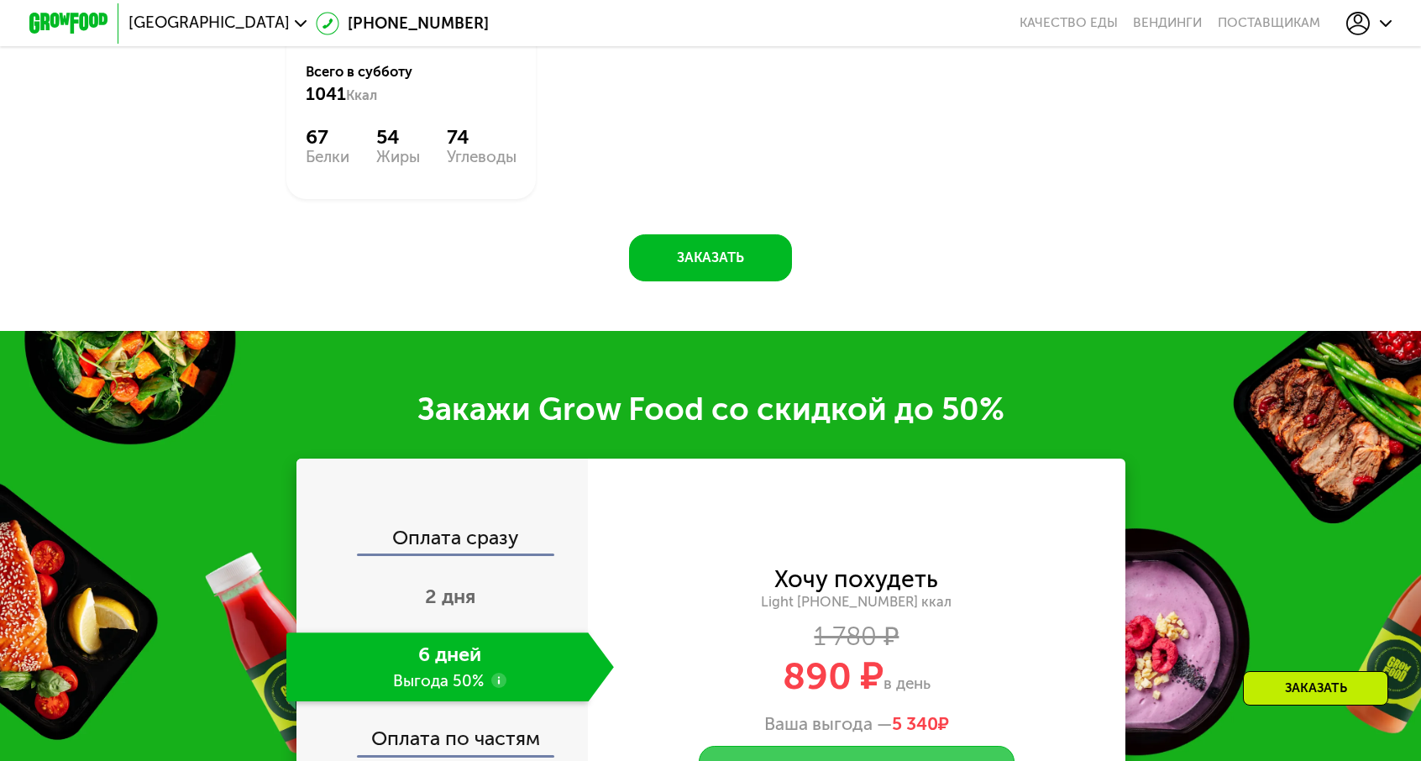
click at [753, 746] on button "Заказать" at bounding box center [857, 769] width 316 height 47
click at [1277, 421] on div "Закажи Grow Food со скидкой до 50% Оплата сразу 2 дня 6 дней Выгода 50% Оплата …" at bounding box center [710, 646] width 1421 height 631
click at [918, 746] on button "Заказать" at bounding box center [857, 769] width 316 height 47
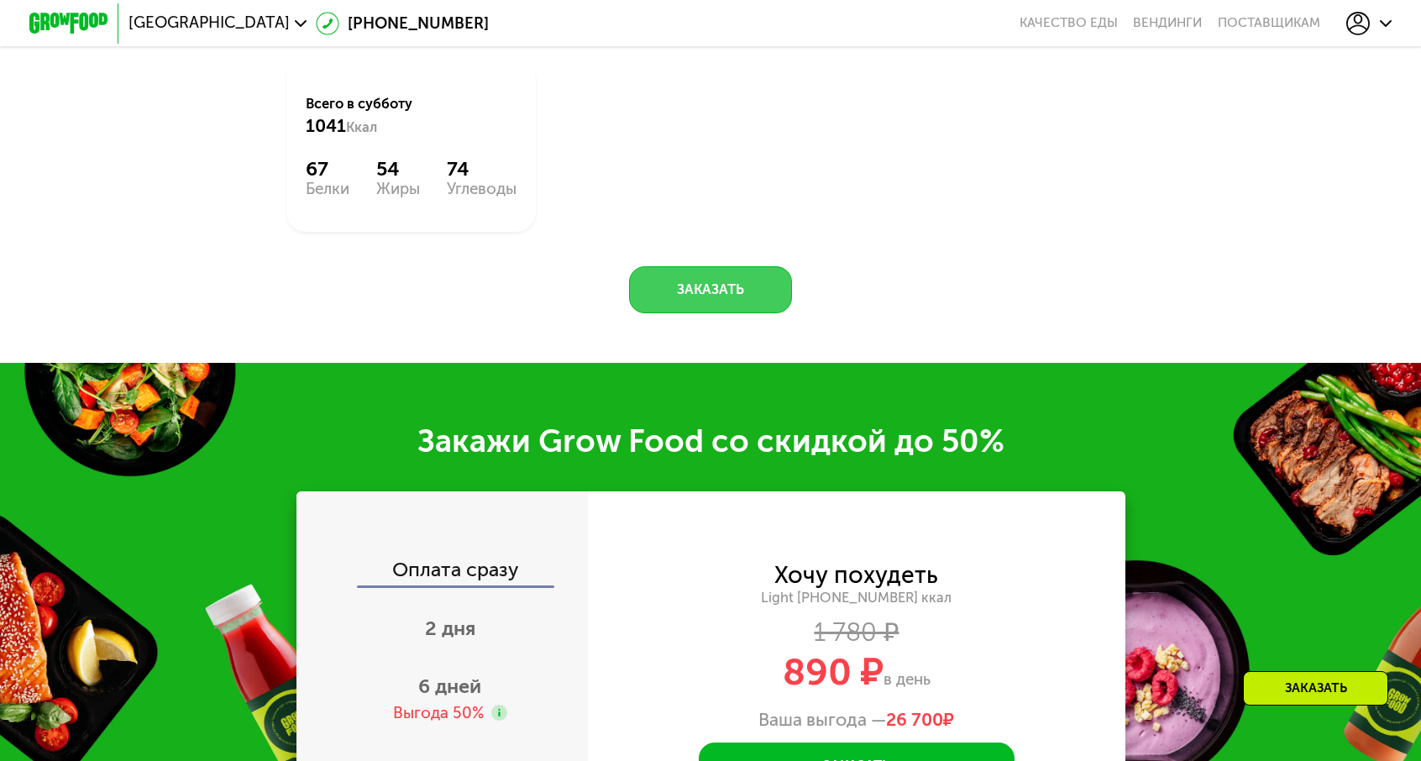
scroll to position [2015, 0]
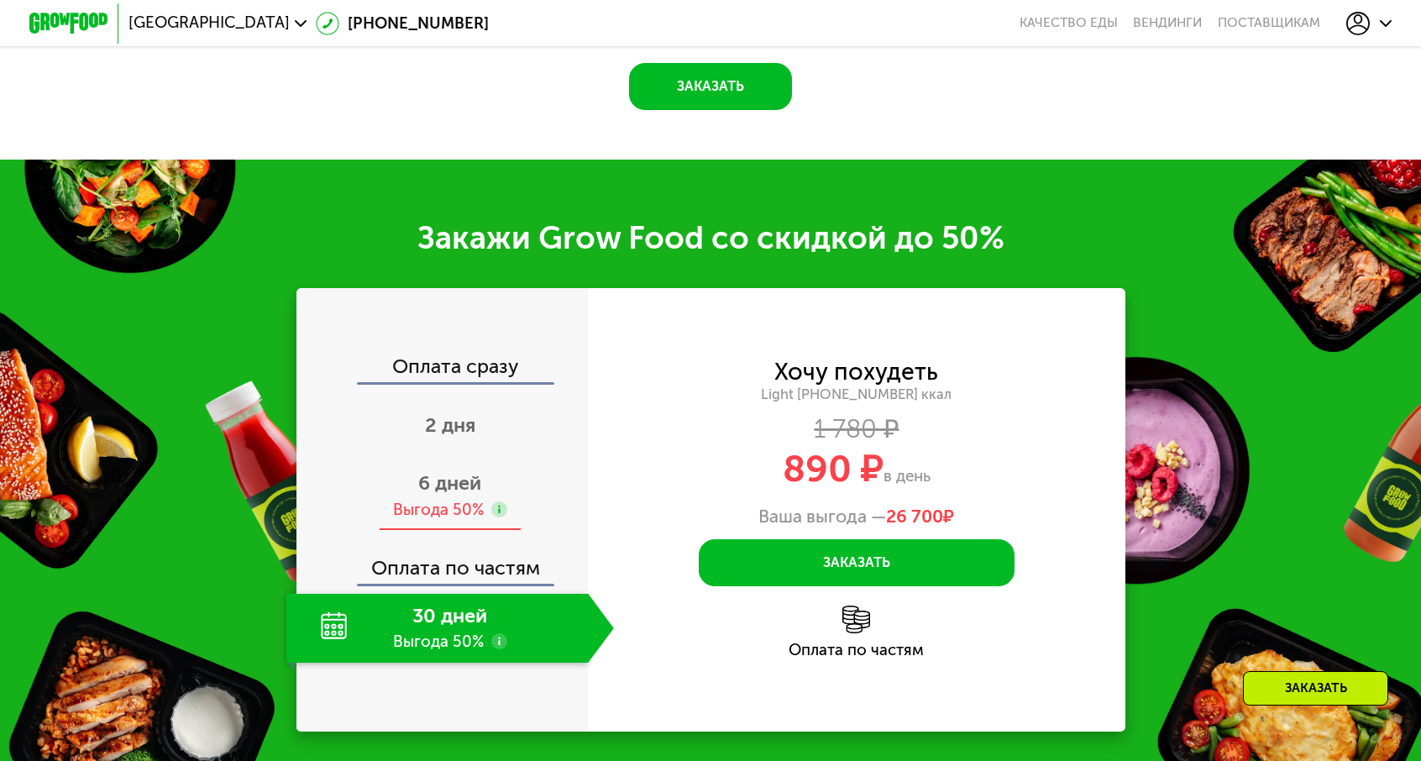
click at [481, 471] on span "6 дней" at bounding box center [449, 483] width 63 height 24
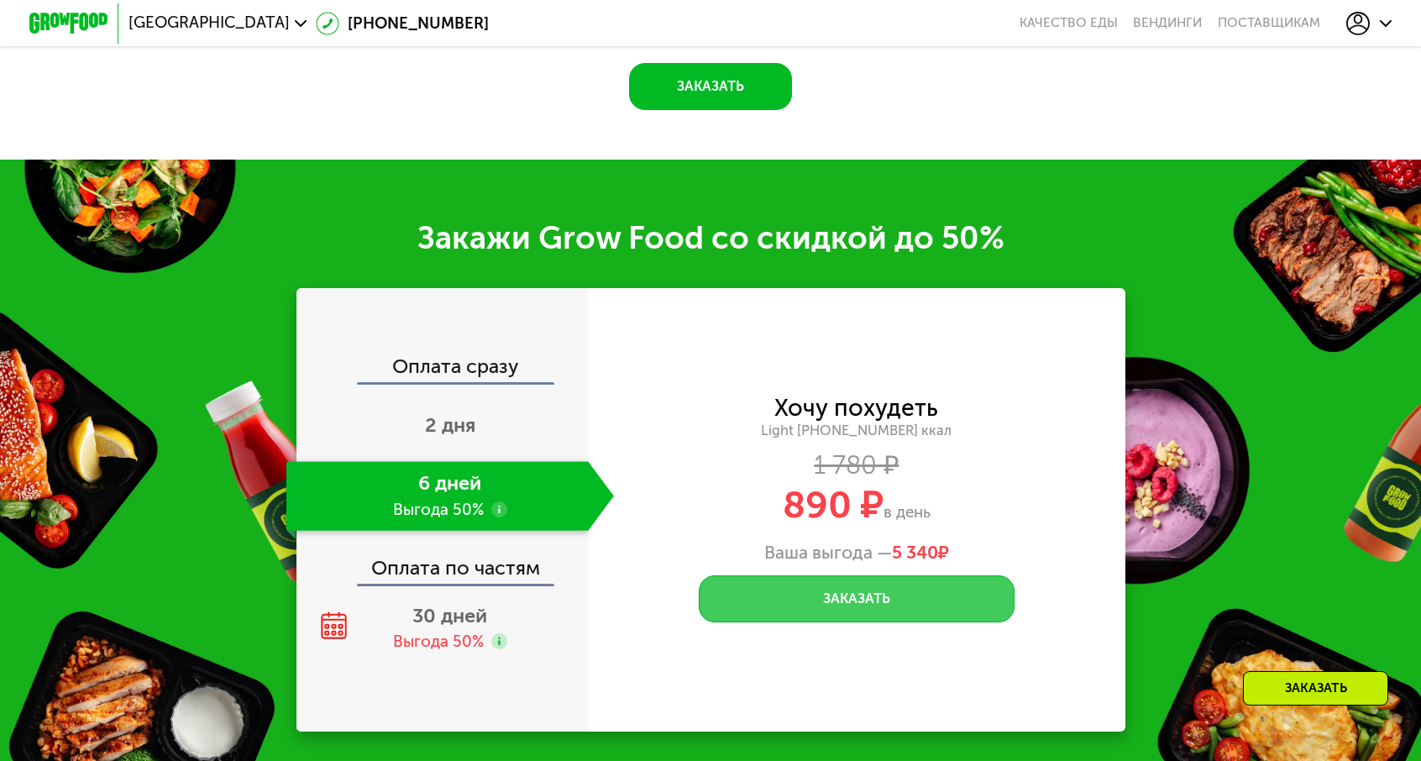
click at [800, 575] on button "Заказать" at bounding box center [857, 598] width 316 height 47
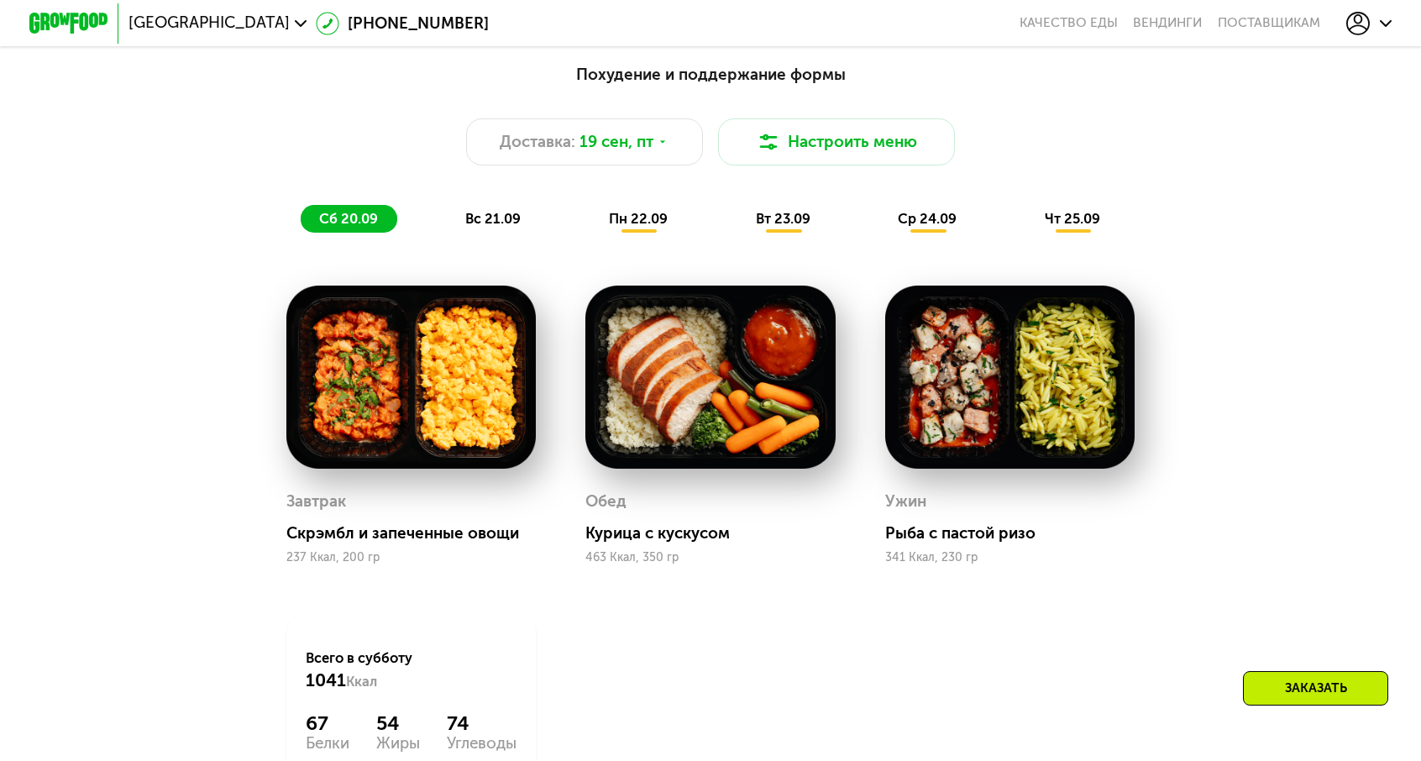
scroll to position [1427, 0]
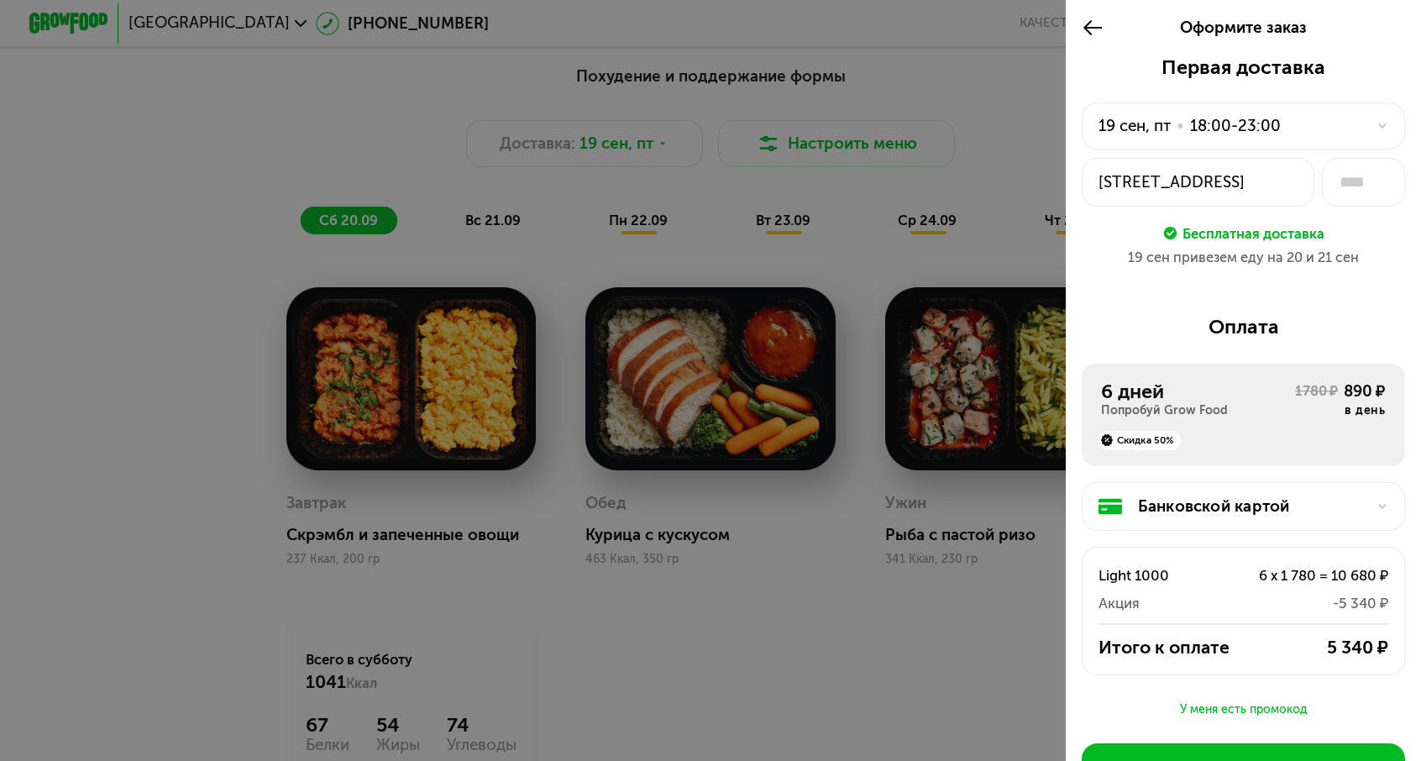
click at [1184, 114] on div "•" at bounding box center [1180, 126] width 8 height 24
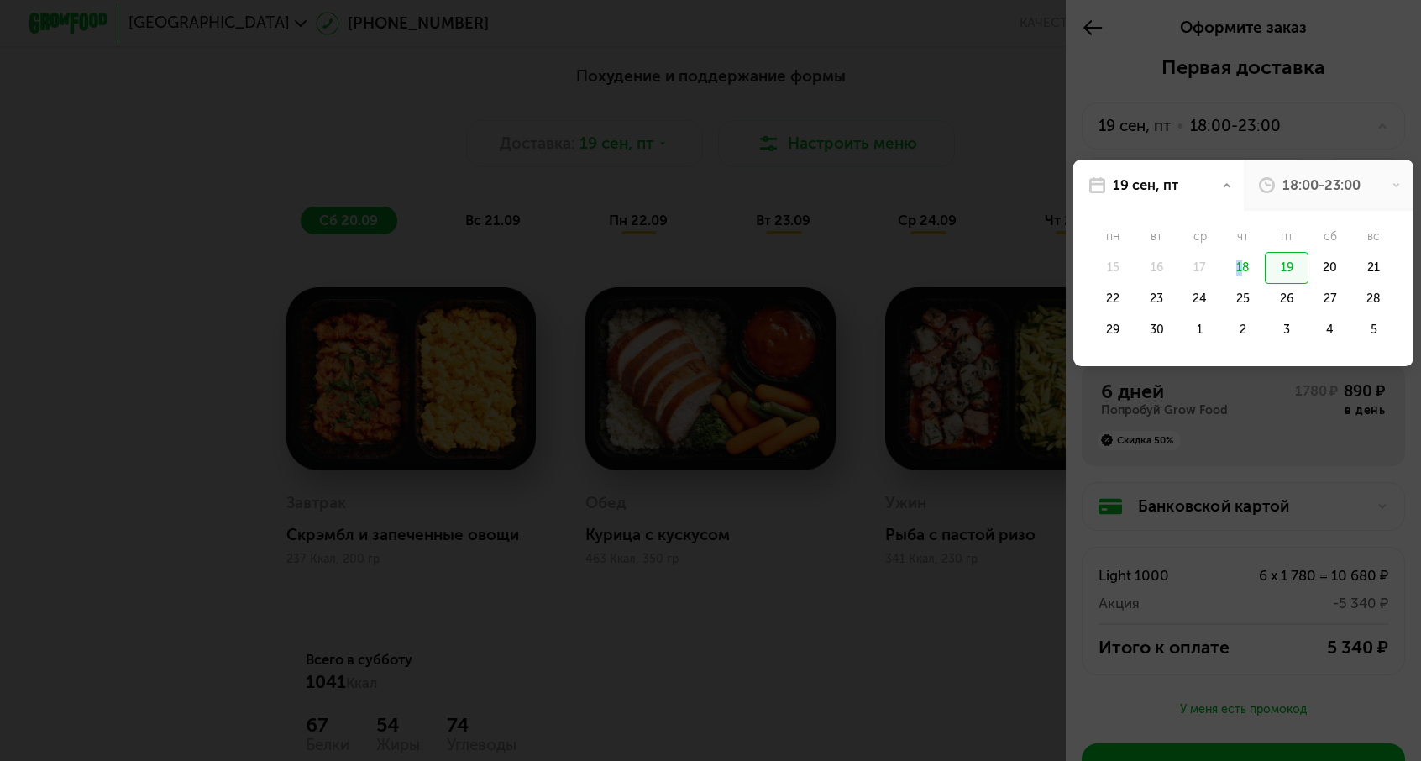
click at [1259, 252] on div "18" at bounding box center [1244, 267] width 44 height 31
click at [1302, 252] on div "19" at bounding box center [1286, 267] width 44 height 31
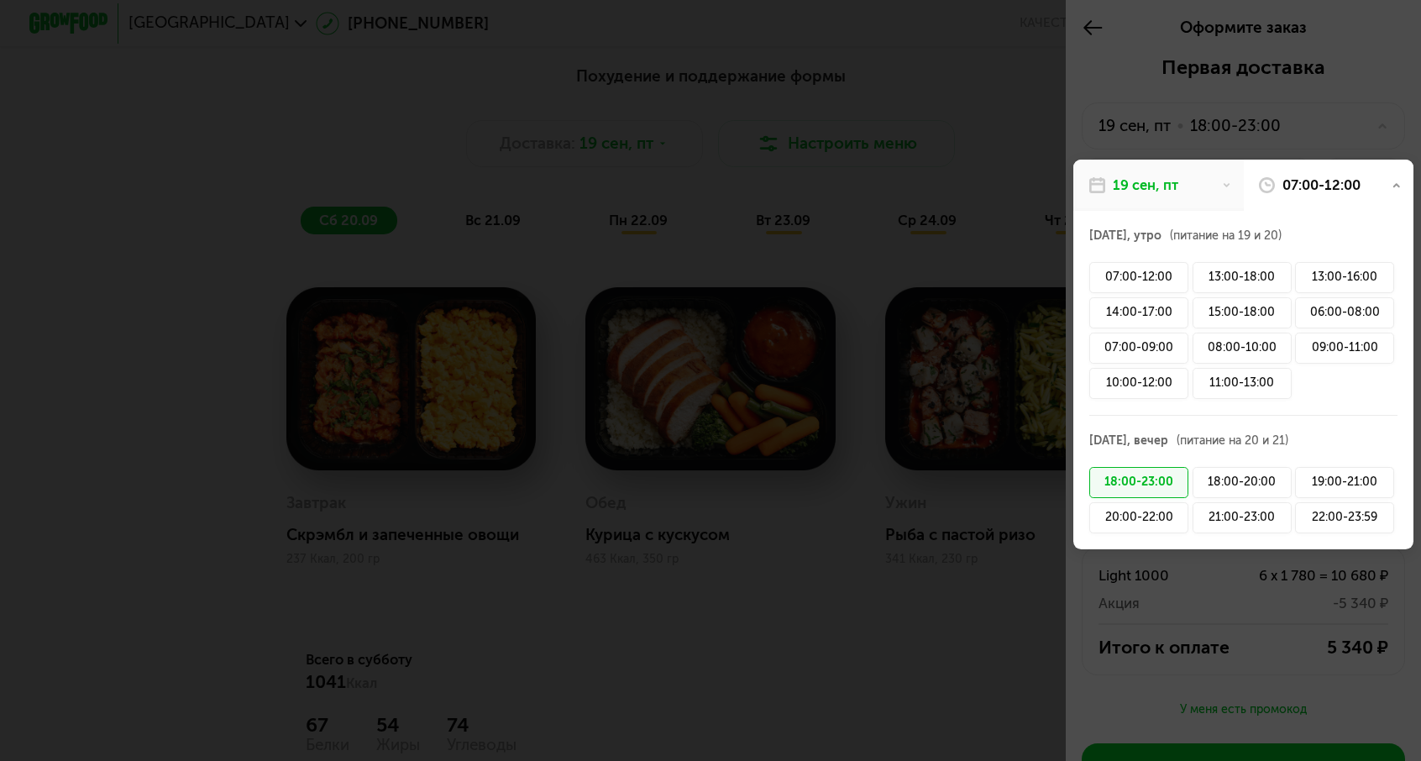
click at [1074, 256] on div at bounding box center [710, 380] width 1421 height 761
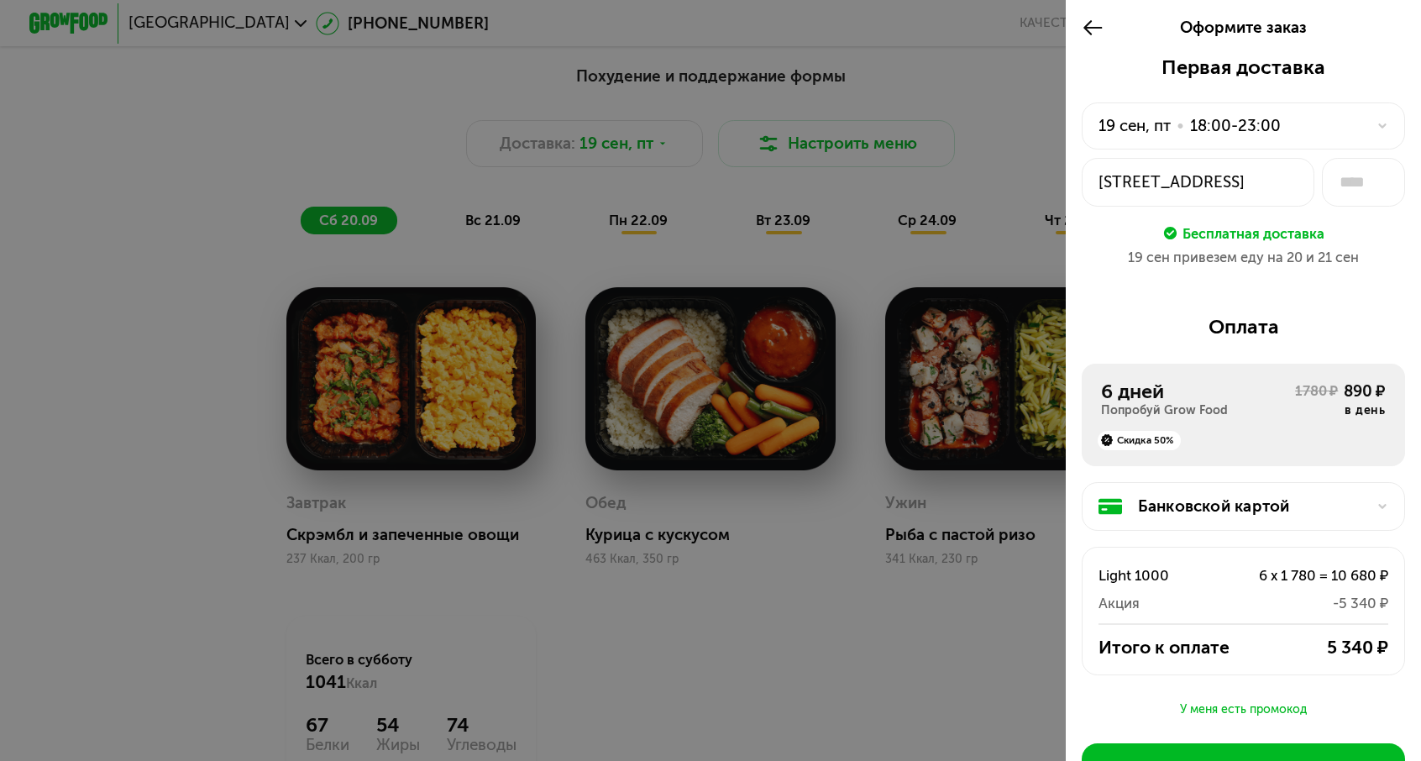
click at [1075, 268] on div at bounding box center [710, 380] width 1421 height 761
click at [1256, 115] on div "18:00-23:00" at bounding box center [1235, 126] width 91 height 24
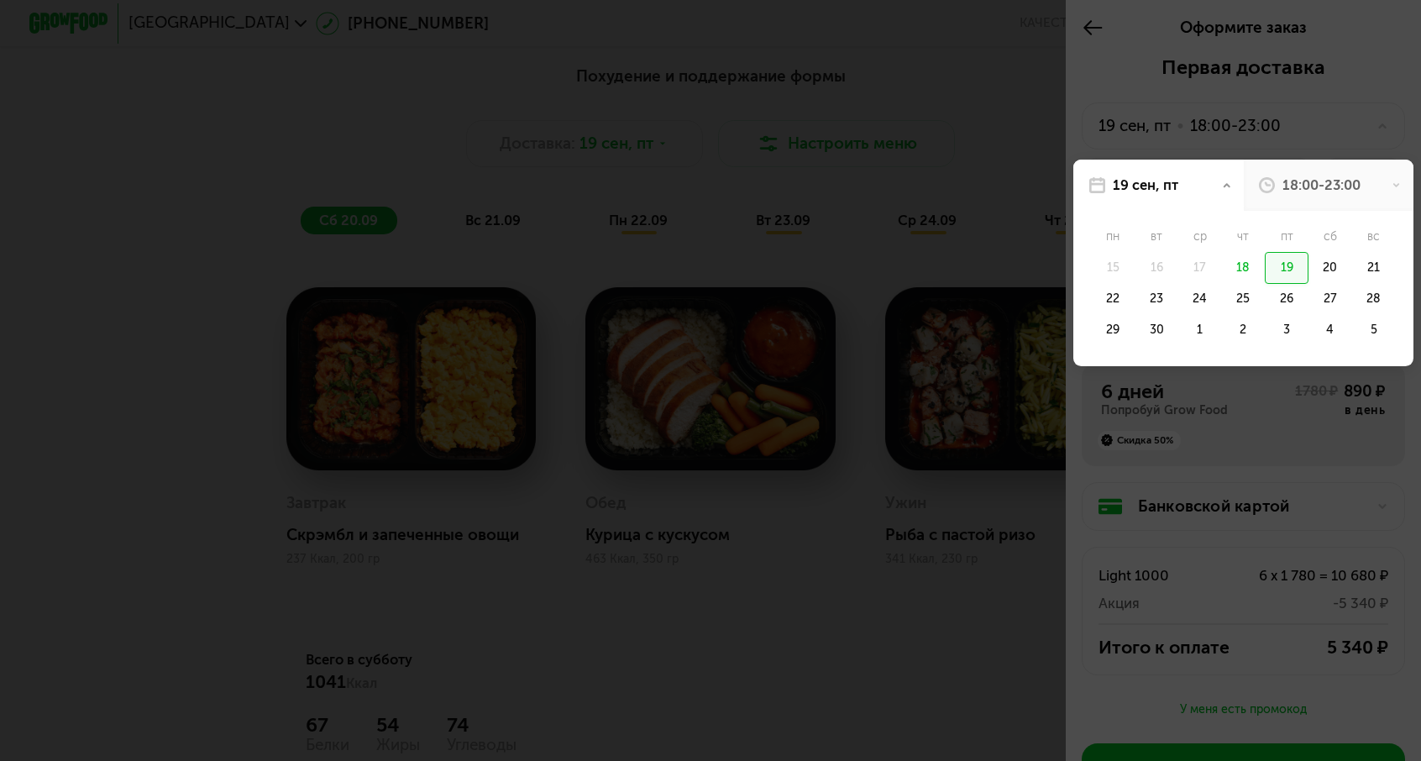
click at [1265, 252] on div "18" at bounding box center [1244, 267] width 44 height 31
click at [1295, 252] on div "19" at bounding box center [1286, 267] width 44 height 31
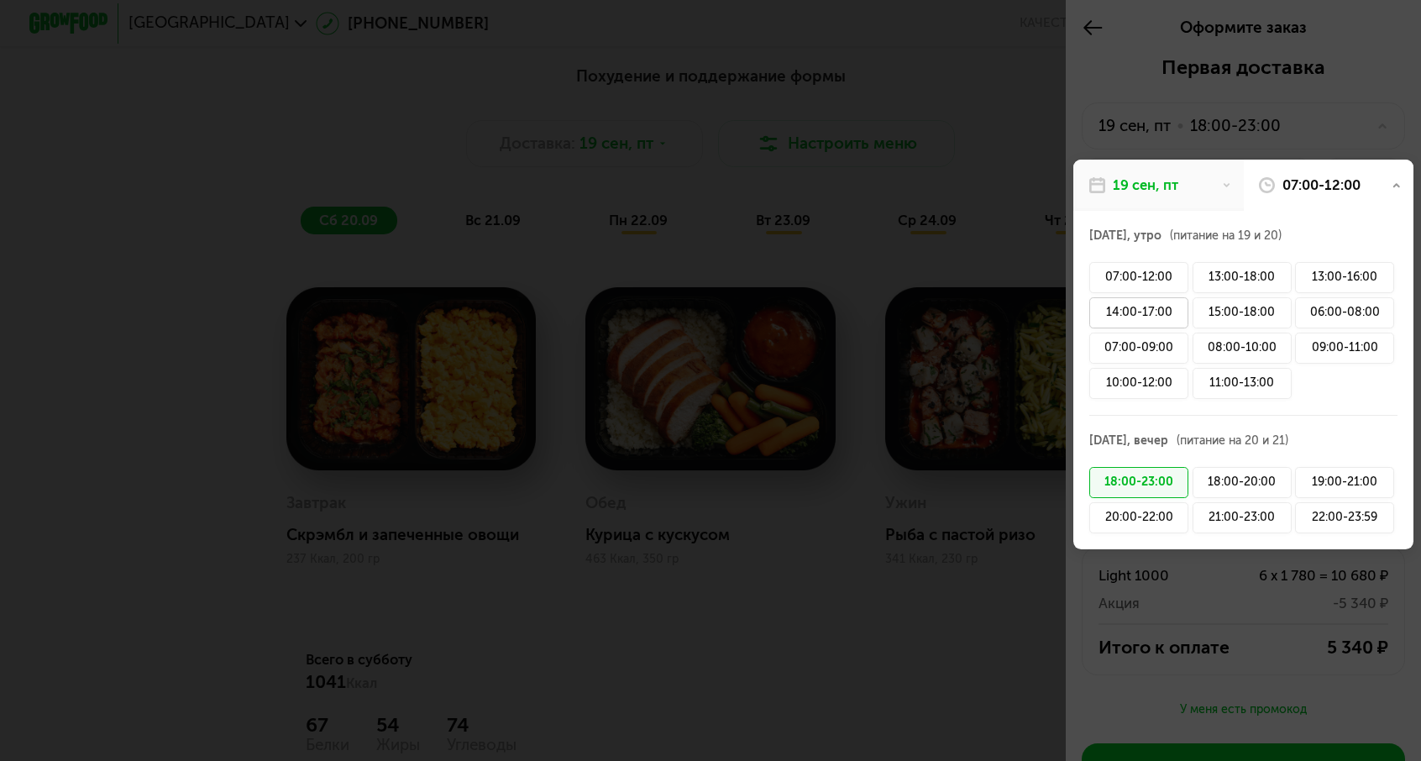
click at [1188, 297] on div "14:00-17:00" at bounding box center [1138, 312] width 99 height 31
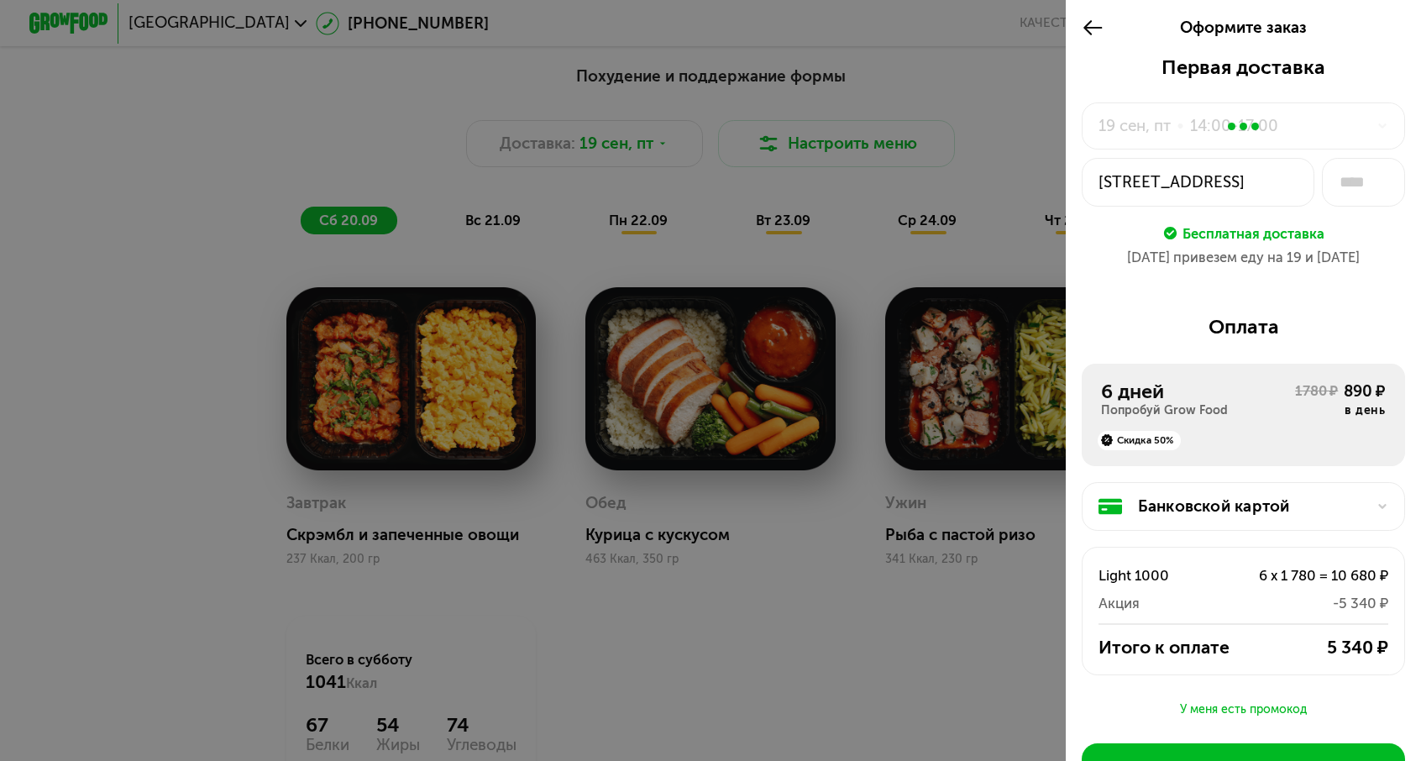
click at [992, 285] on div at bounding box center [710, 380] width 1421 height 761
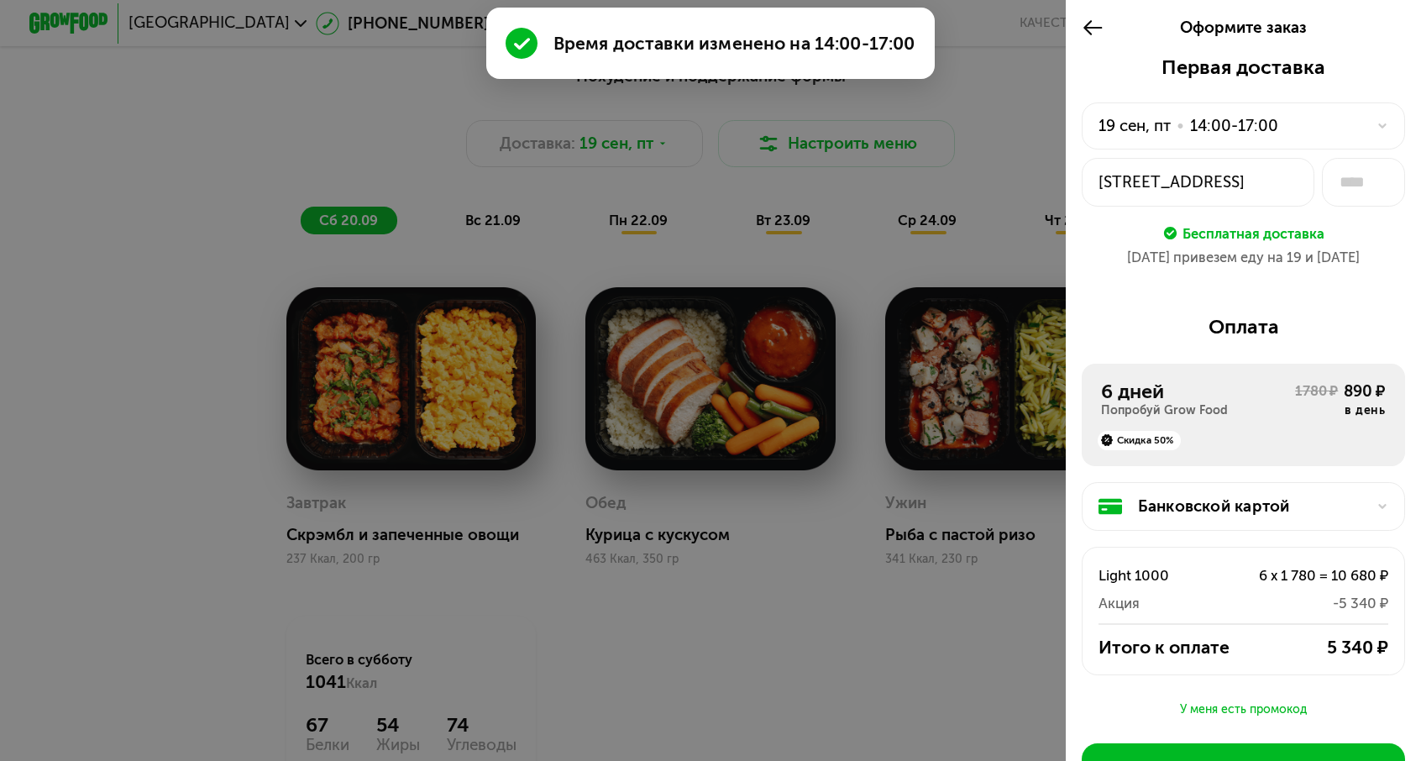
click at [1104, 21] on icon at bounding box center [1092, 28] width 23 height 24
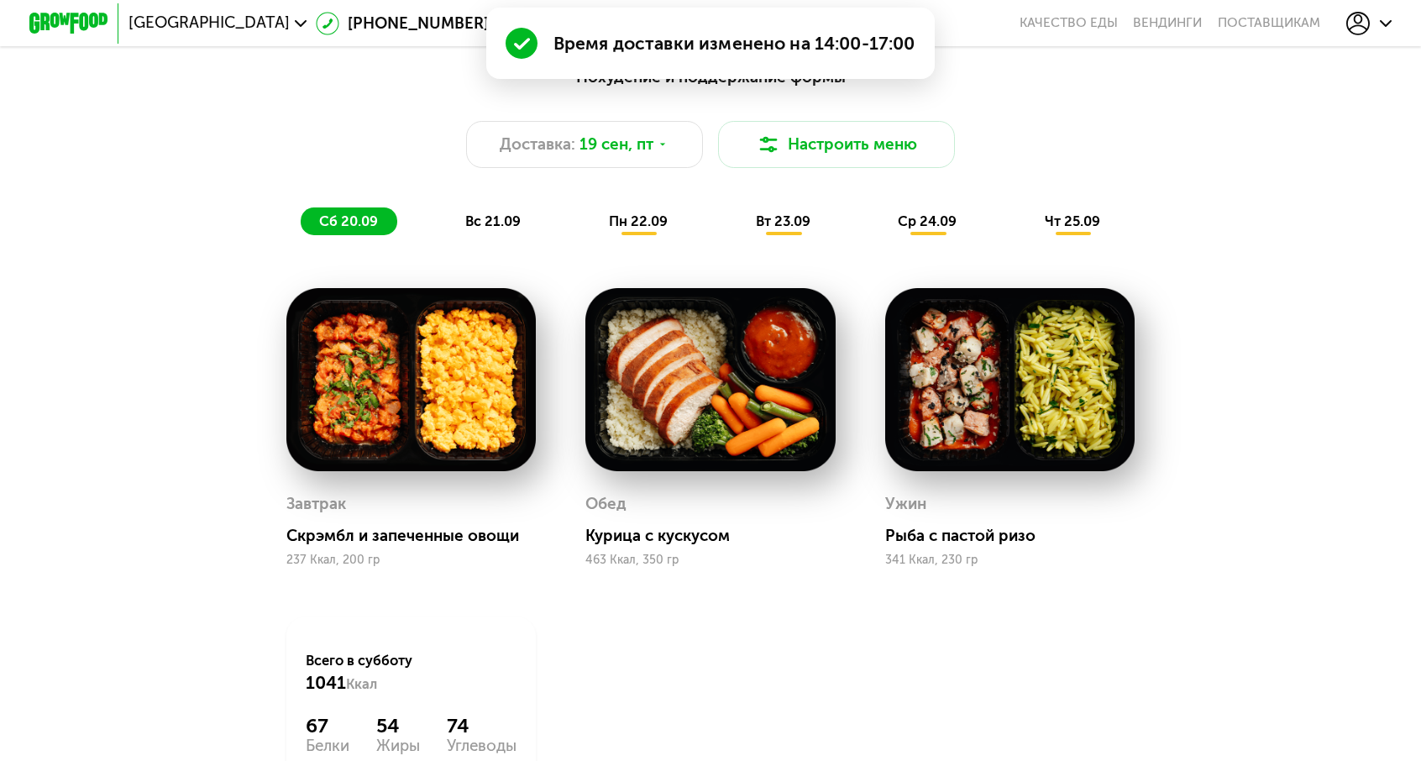
scroll to position [1007, 0]
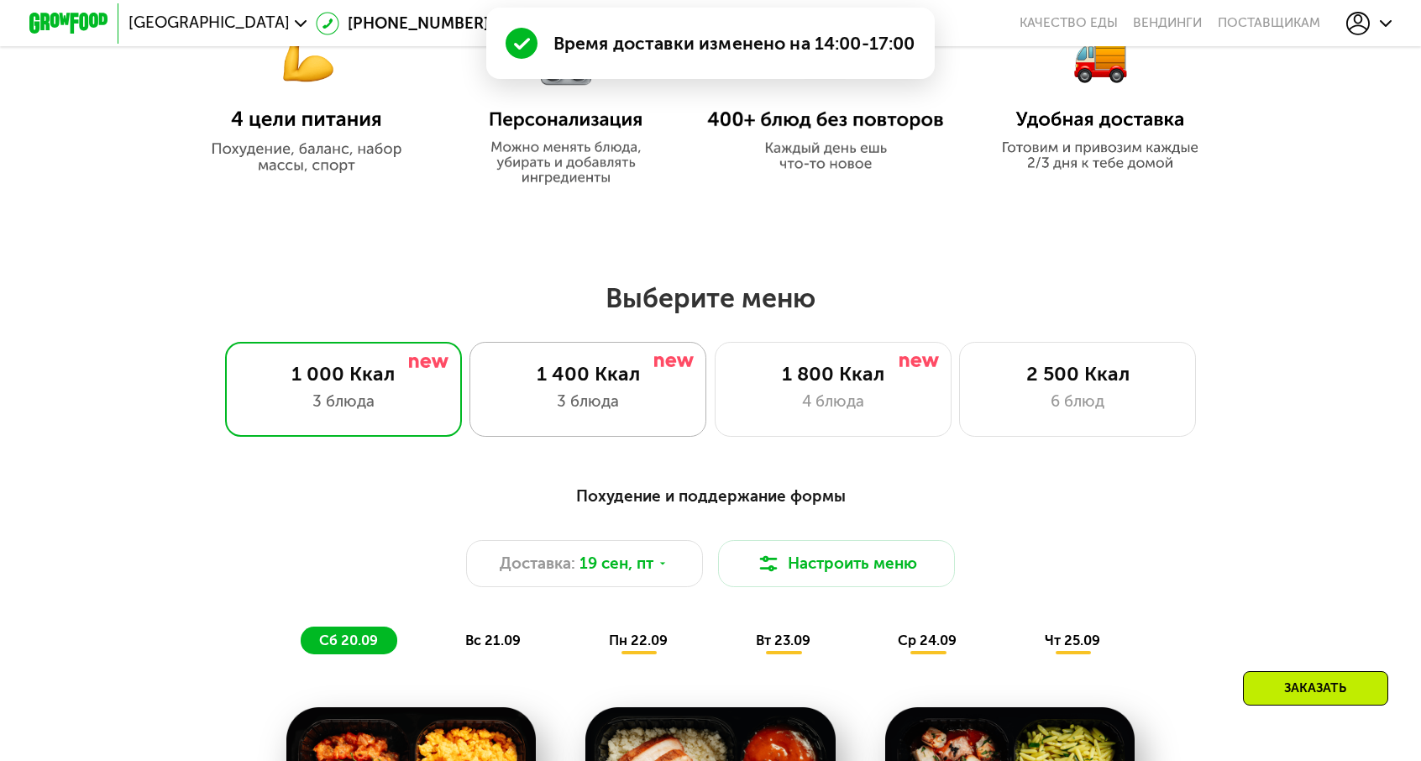
click at [651, 377] on div "1 400 Ккал 3 блюда" at bounding box center [587, 389] width 237 height 95
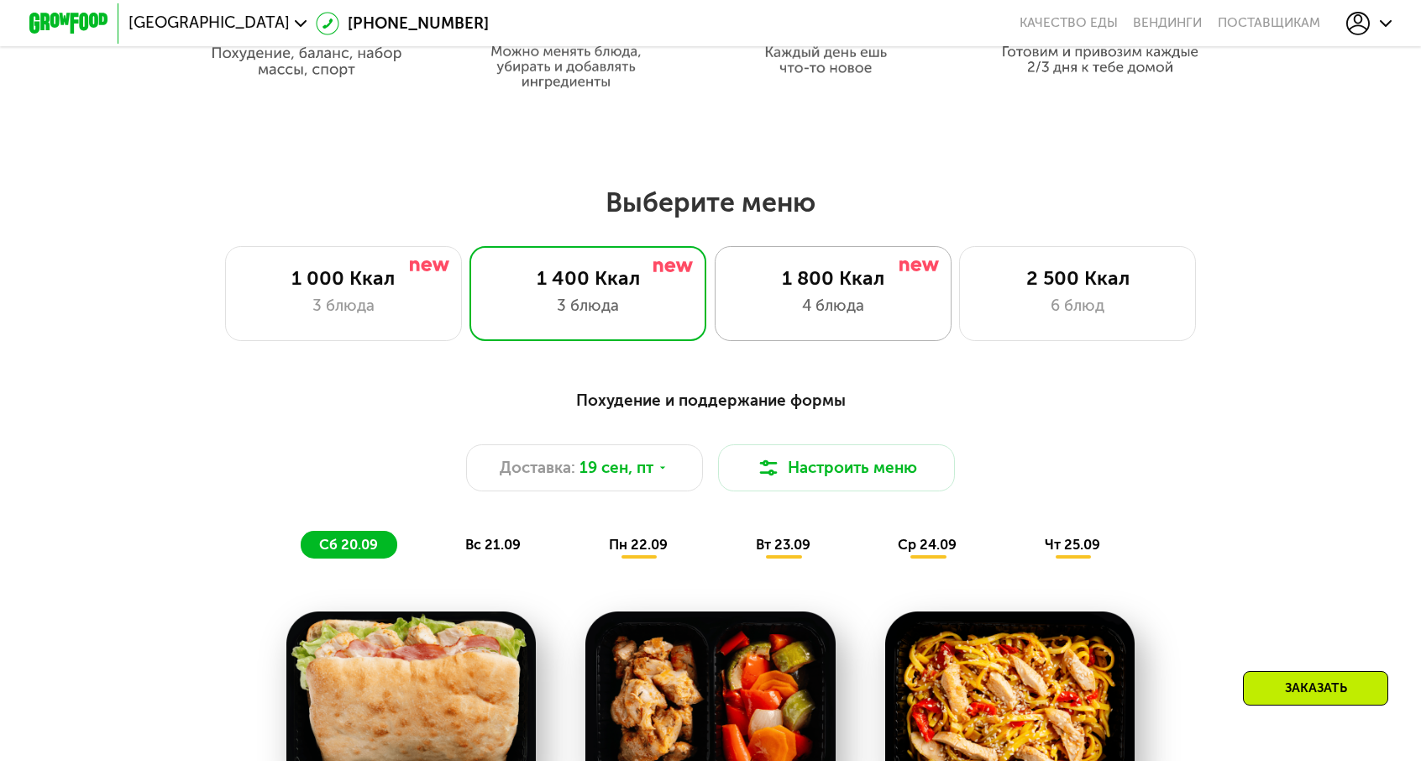
scroll to position [1091, 0]
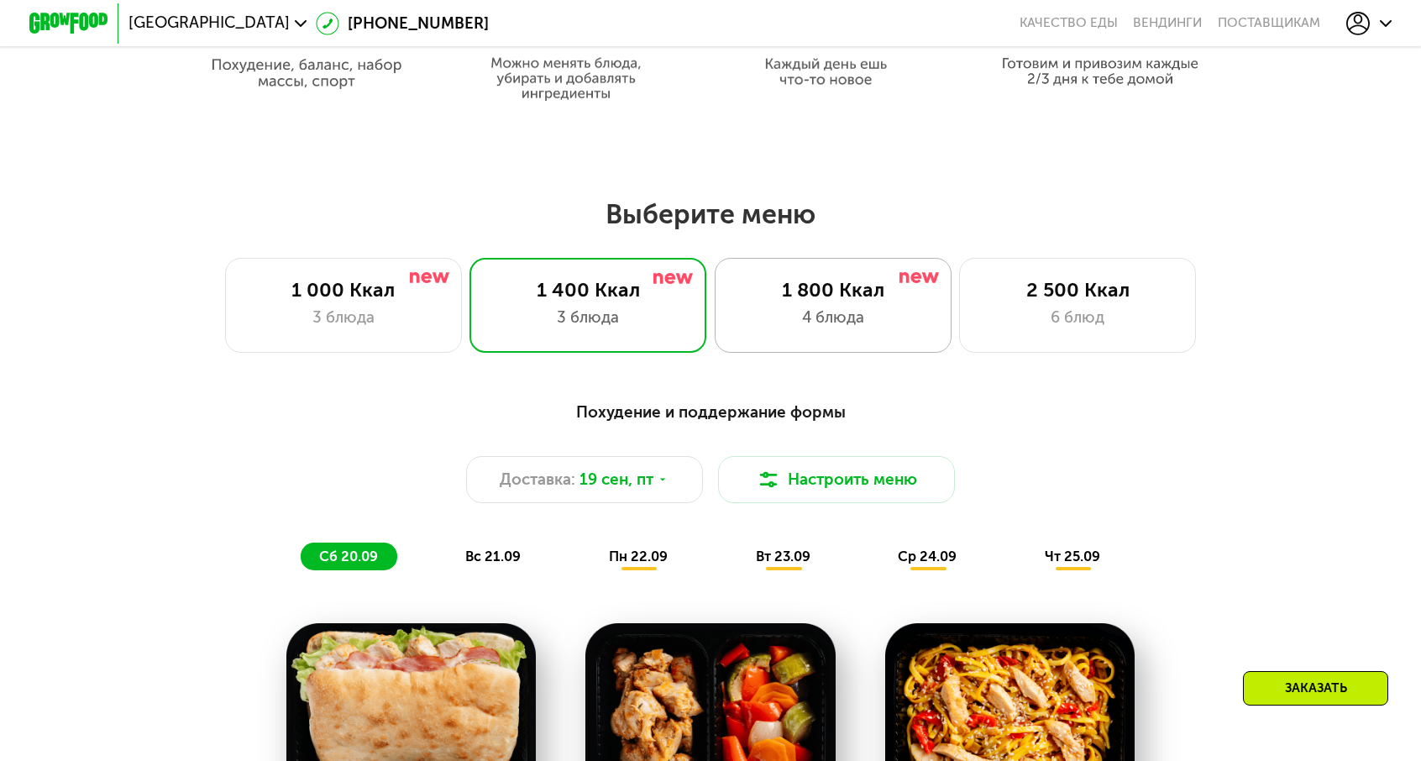
click at [763, 306] on div "4 блюда" at bounding box center [833, 318] width 196 height 24
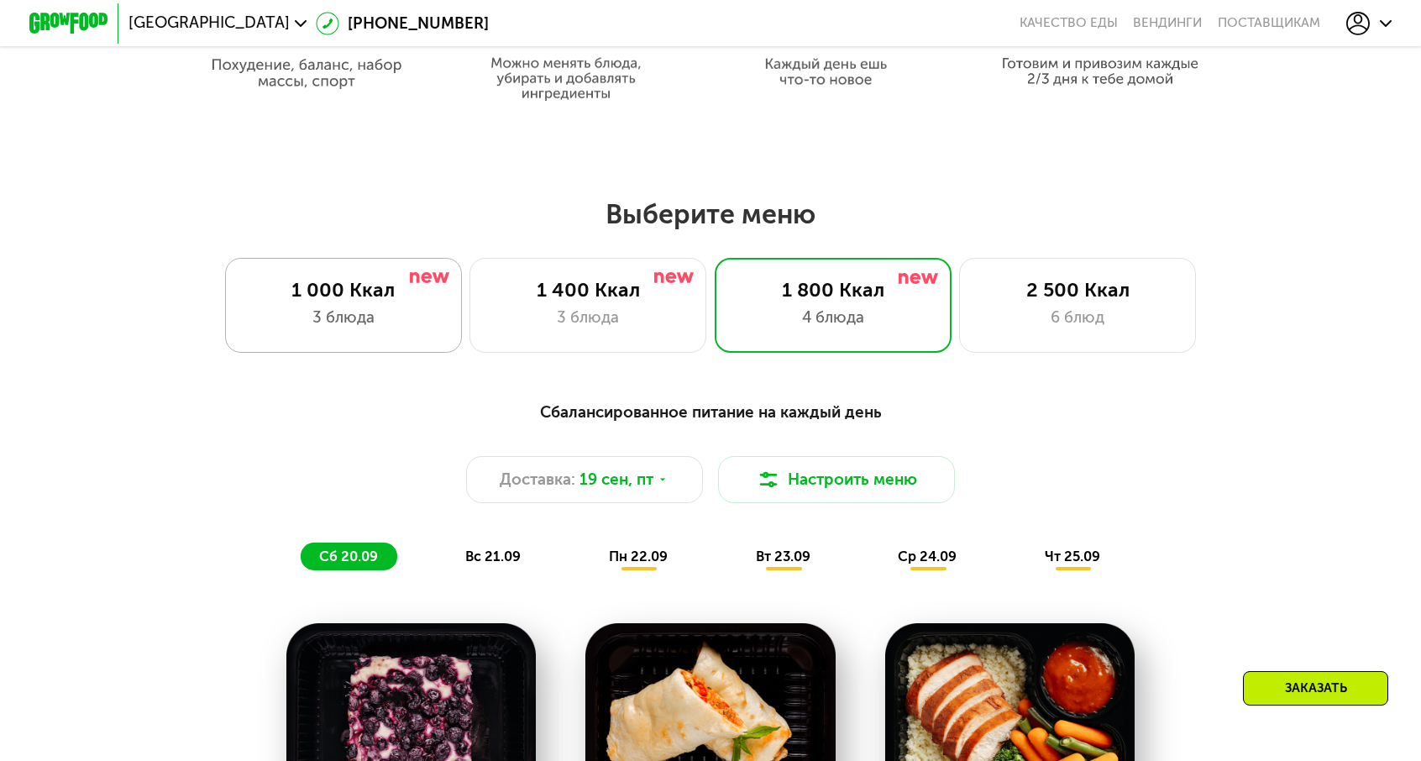
click at [423, 286] on div "1 000 Ккал" at bounding box center [343, 290] width 196 height 24
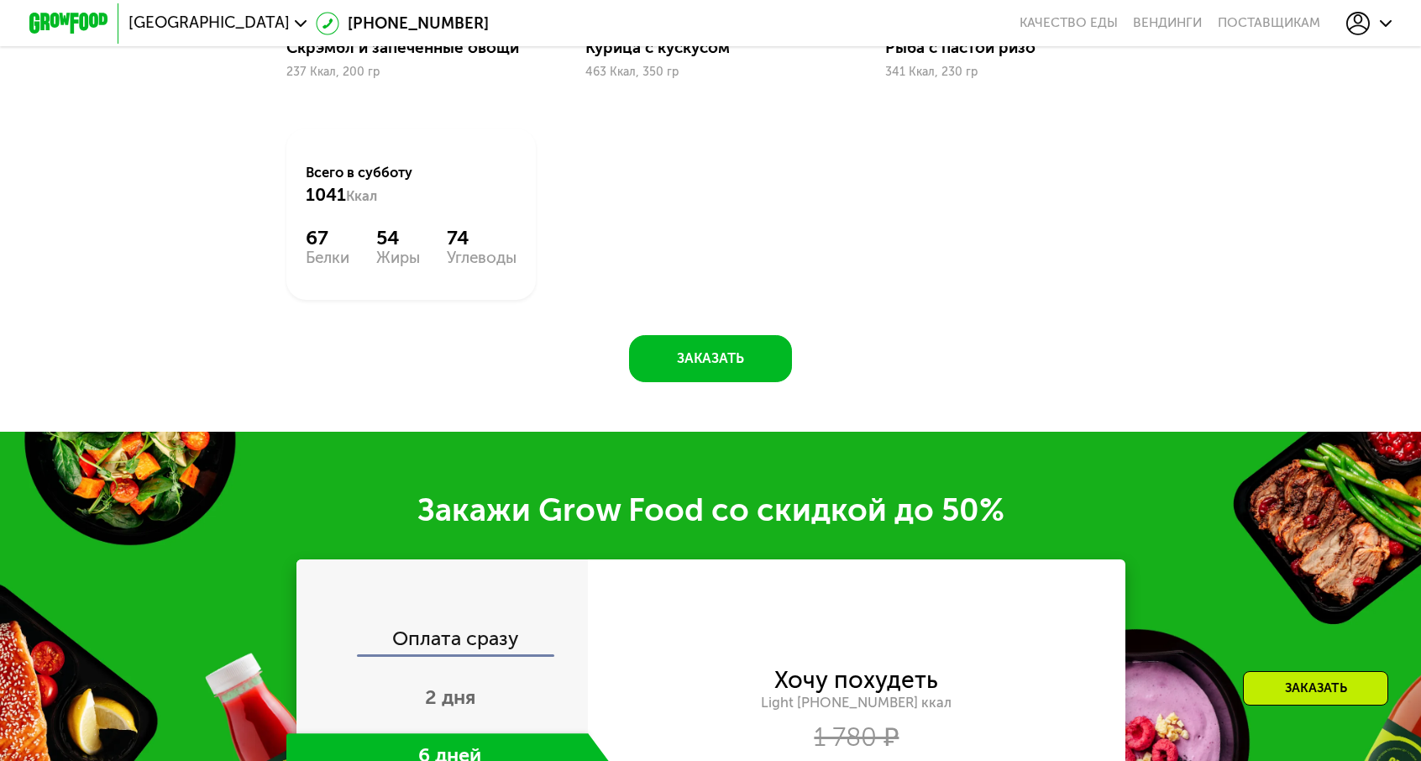
scroll to position [2099, 0]
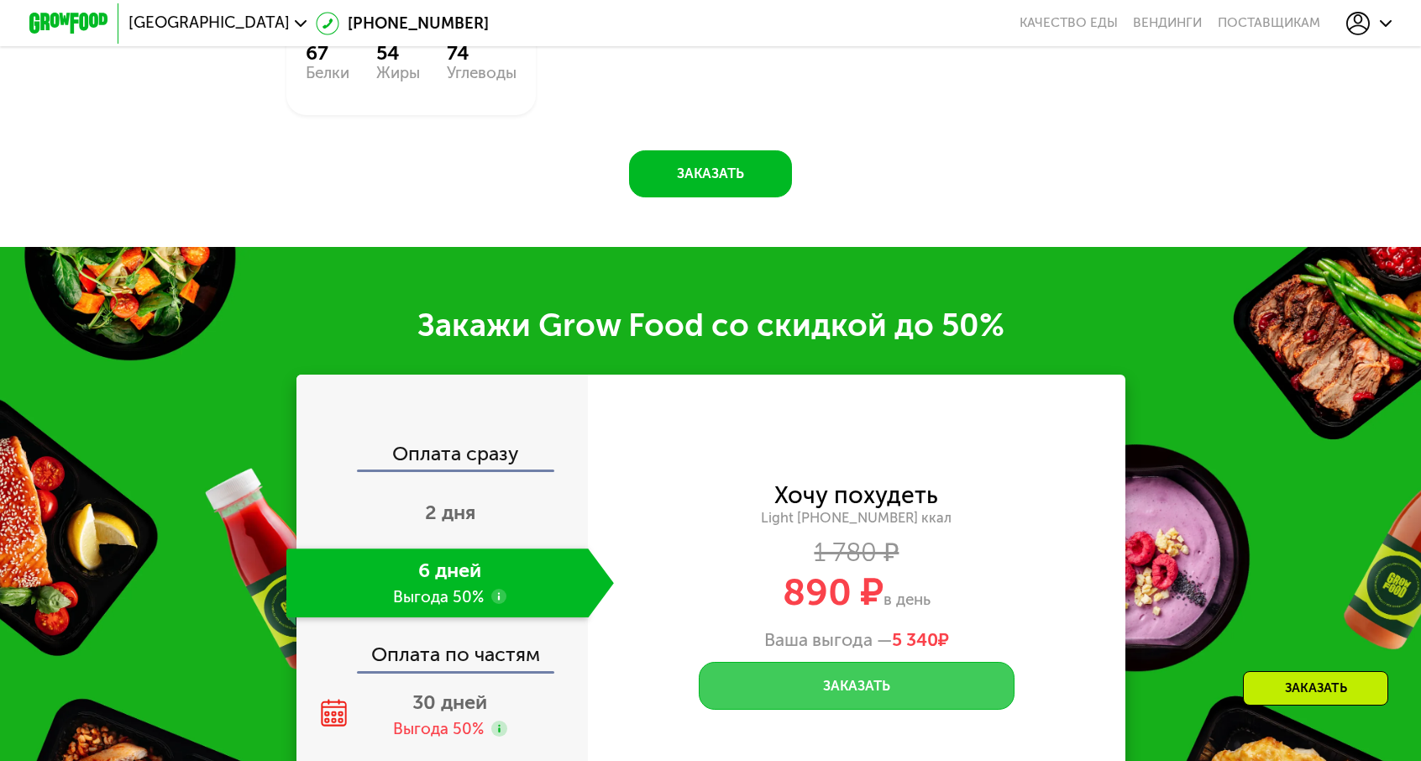
click at [787, 662] on button "Заказать" at bounding box center [857, 685] width 316 height 47
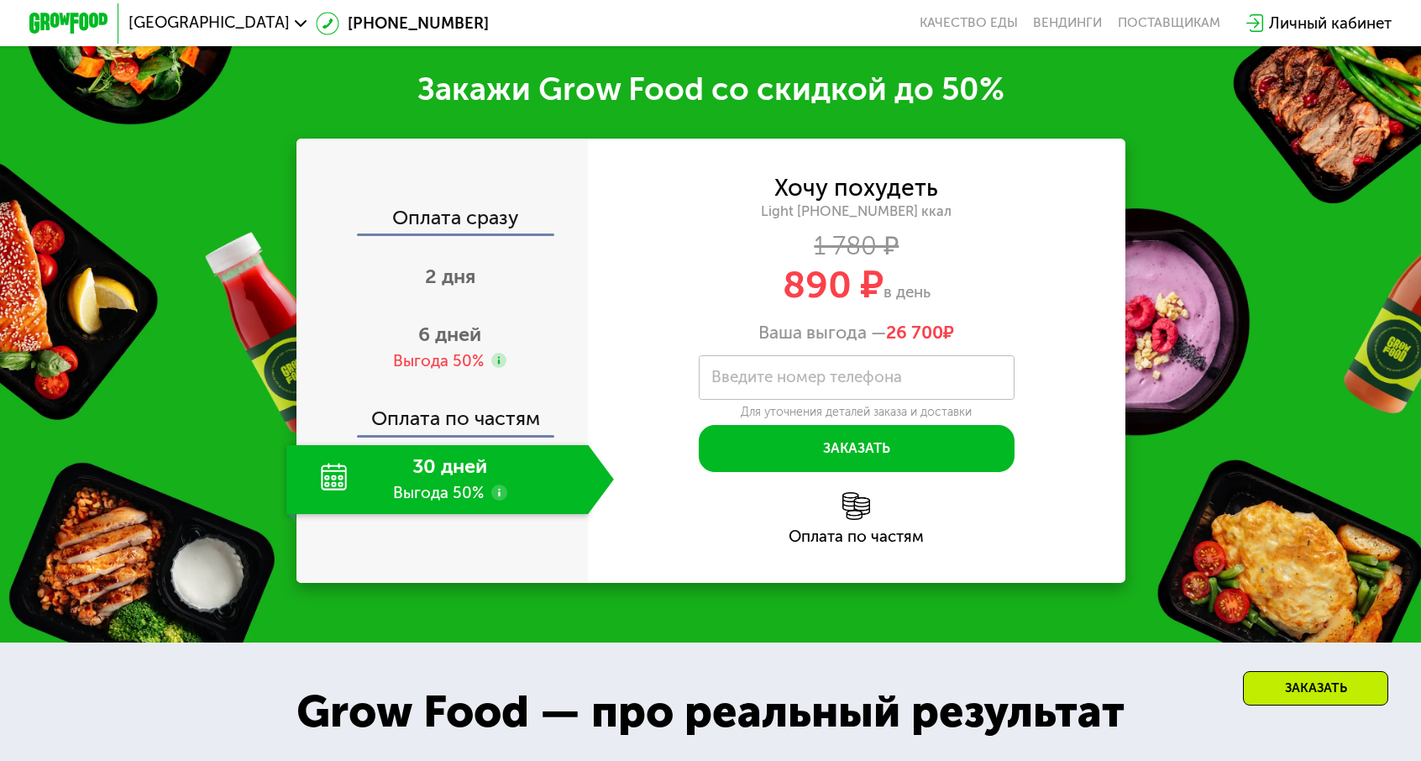
scroll to position [2060, 0]
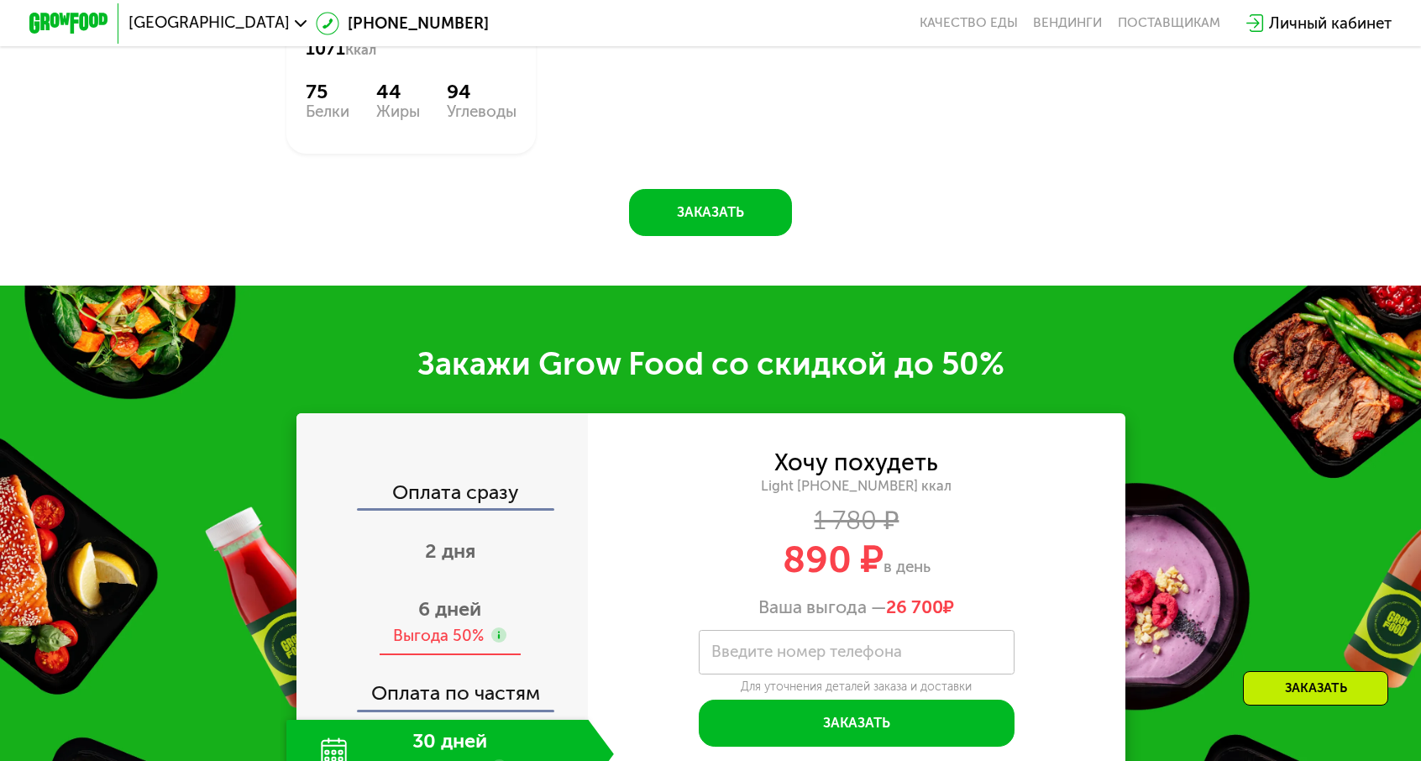
click at [484, 625] on div "Выгода 50%" at bounding box center [438, 636] width 91 height 22
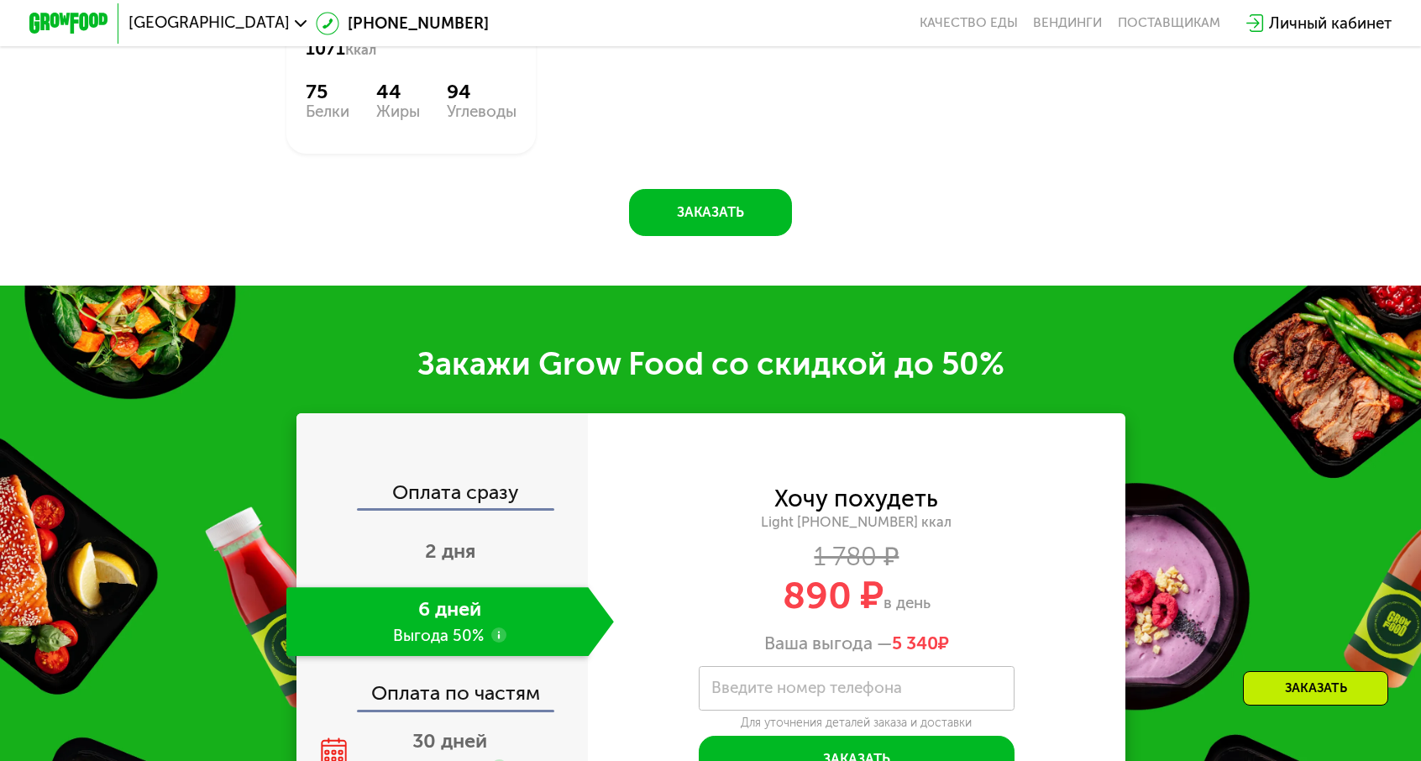
click at [1236, 8] on div "Личный кабинет" at bounding box center [1318, 24] width 165 height 44
click at [1269, 12] on div "Личный кабинет" at bounding box center [1330, 24] width 123 height 24
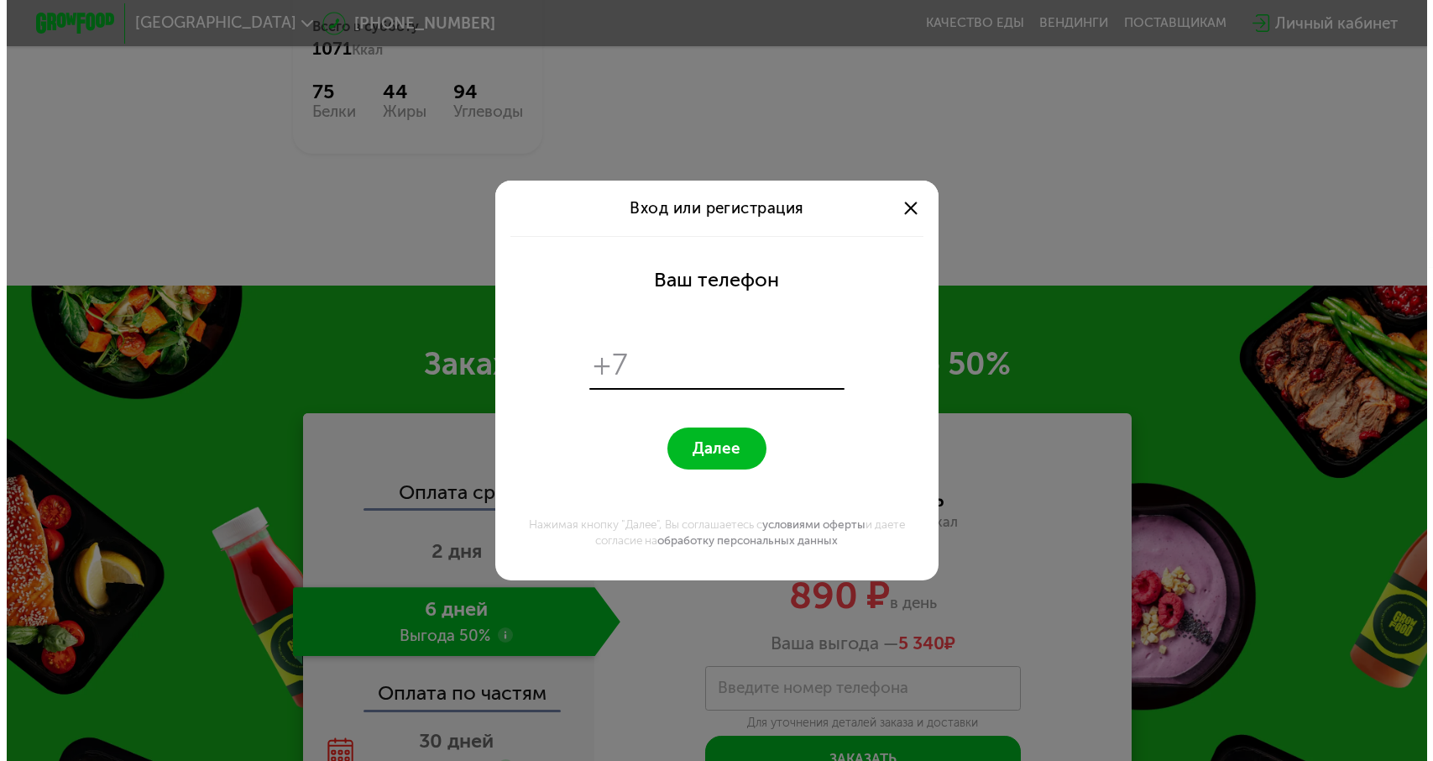
scroll to position [0, 0]
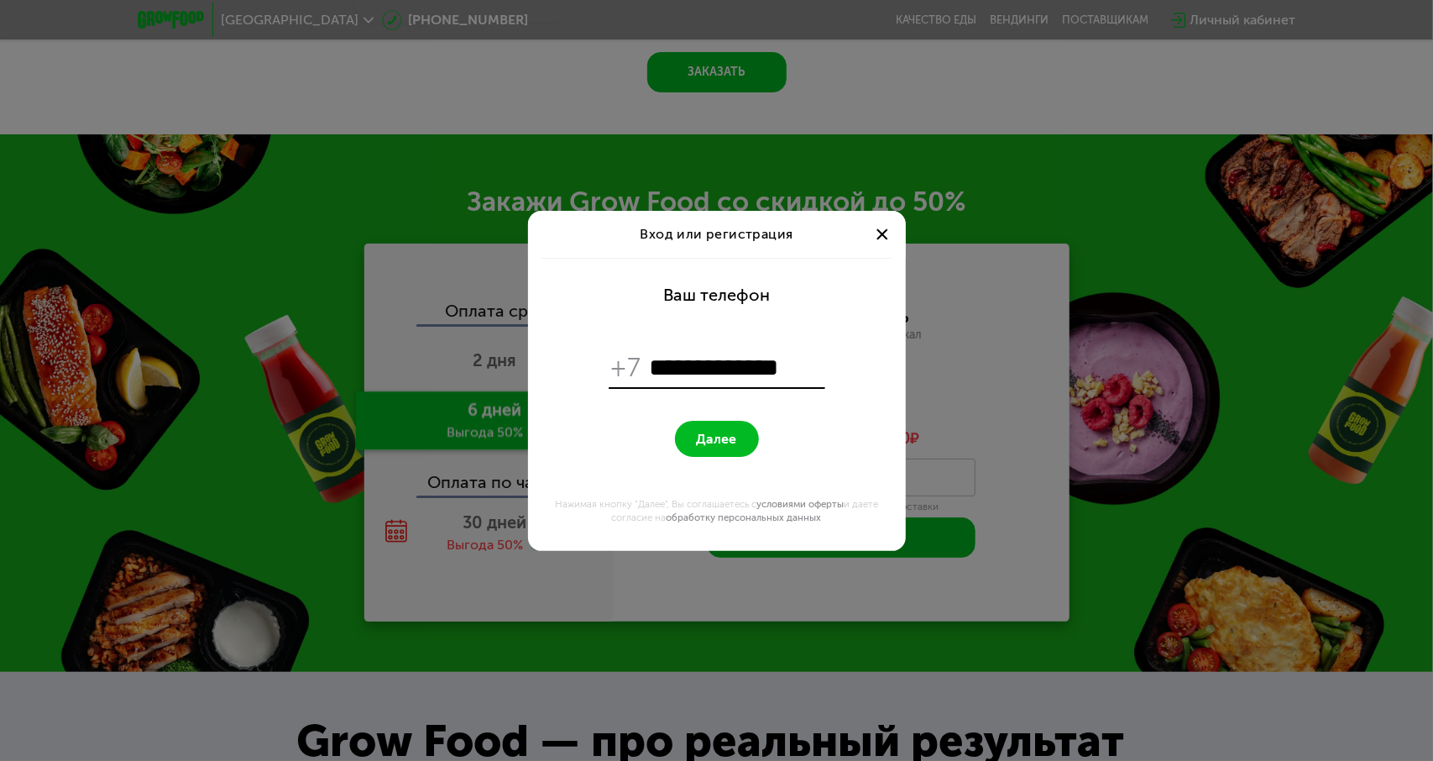
type input "**********"
click at [675, 421] on button "Далее" at bounding box center [717, 439] width 84 height 36
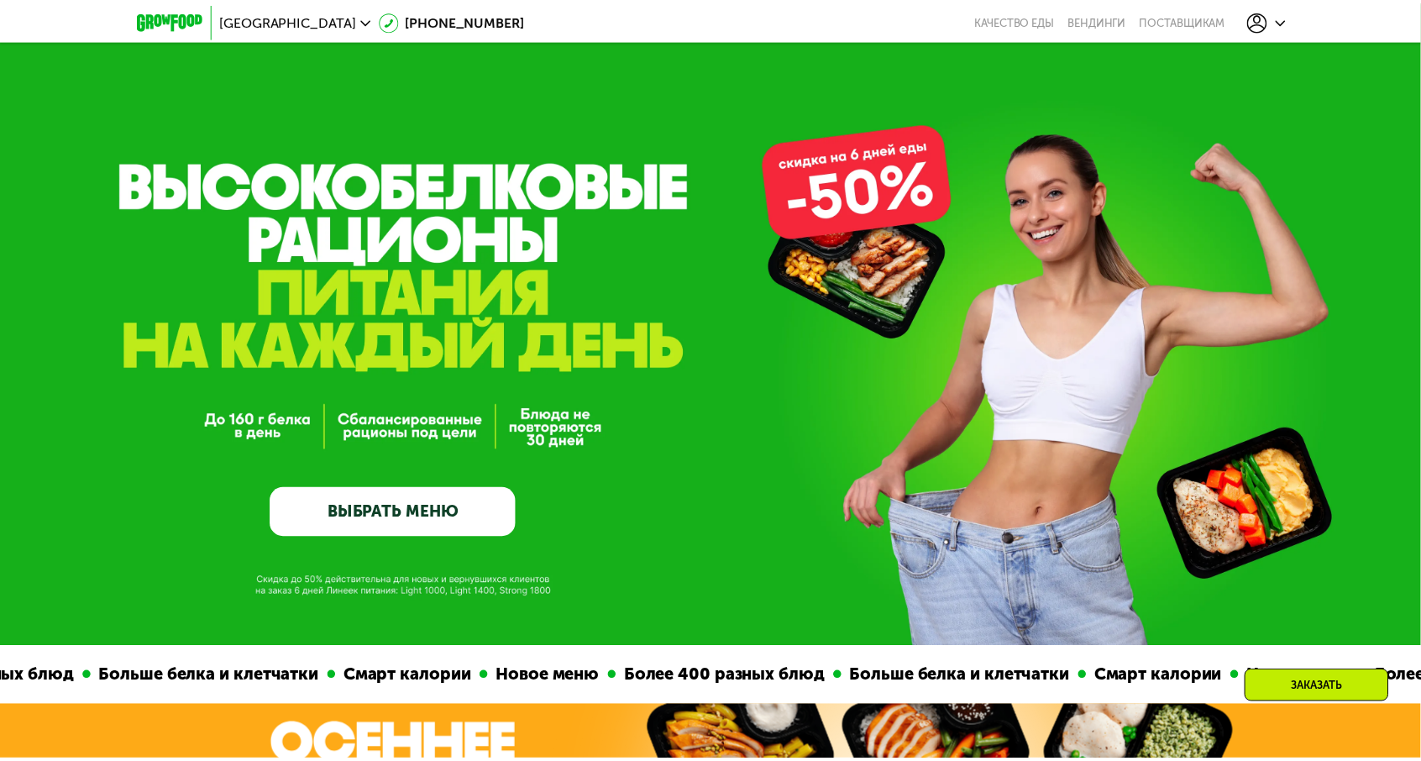
scroll to position [2060, 0]
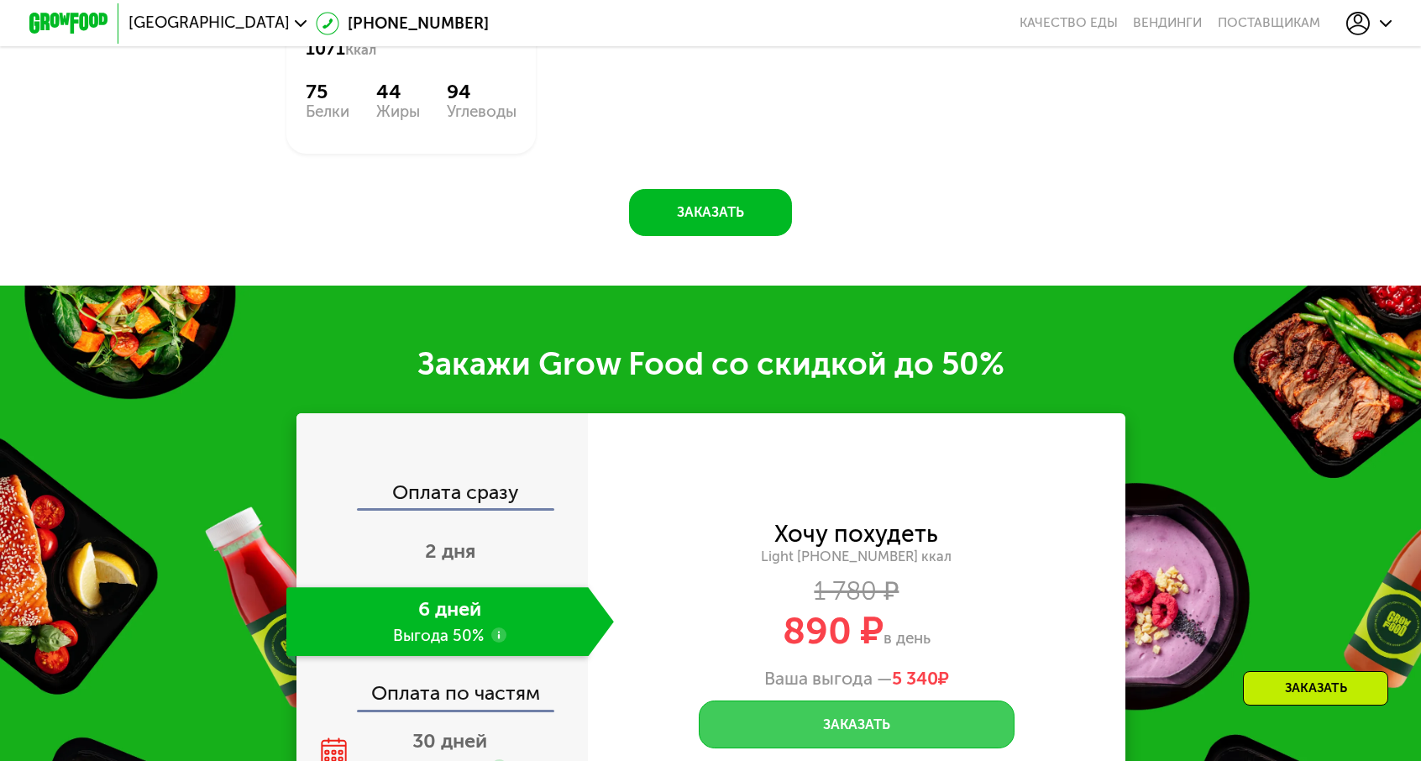
click at [829, 700] on button "Заказать" at bounding box center [857, 723] width 316 height 47
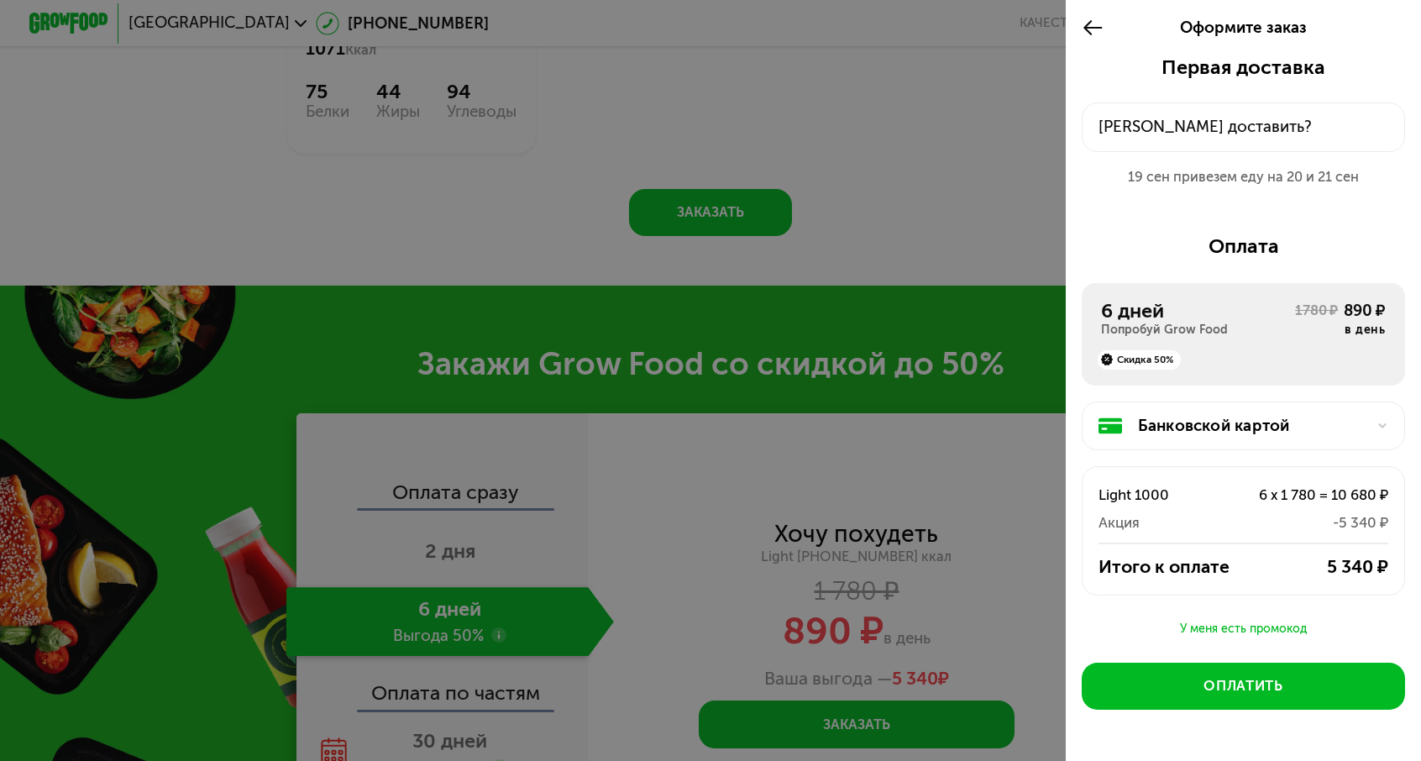
click at [1286, 414] on div "Банковской картой" at bounding box center [1252, 426] width 228 height 24
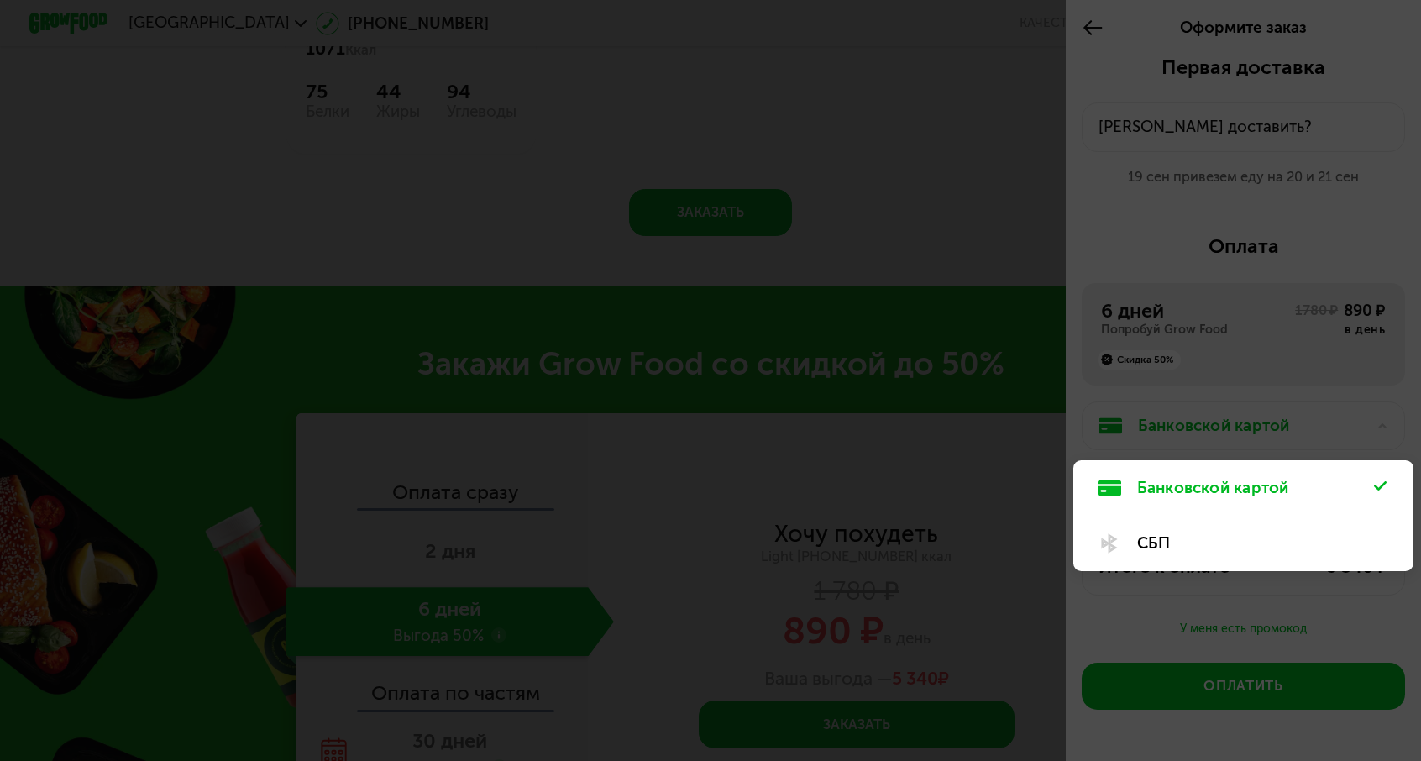
click at [1253, 367] on div at bounding box center [710, 380] width 1421 height 761
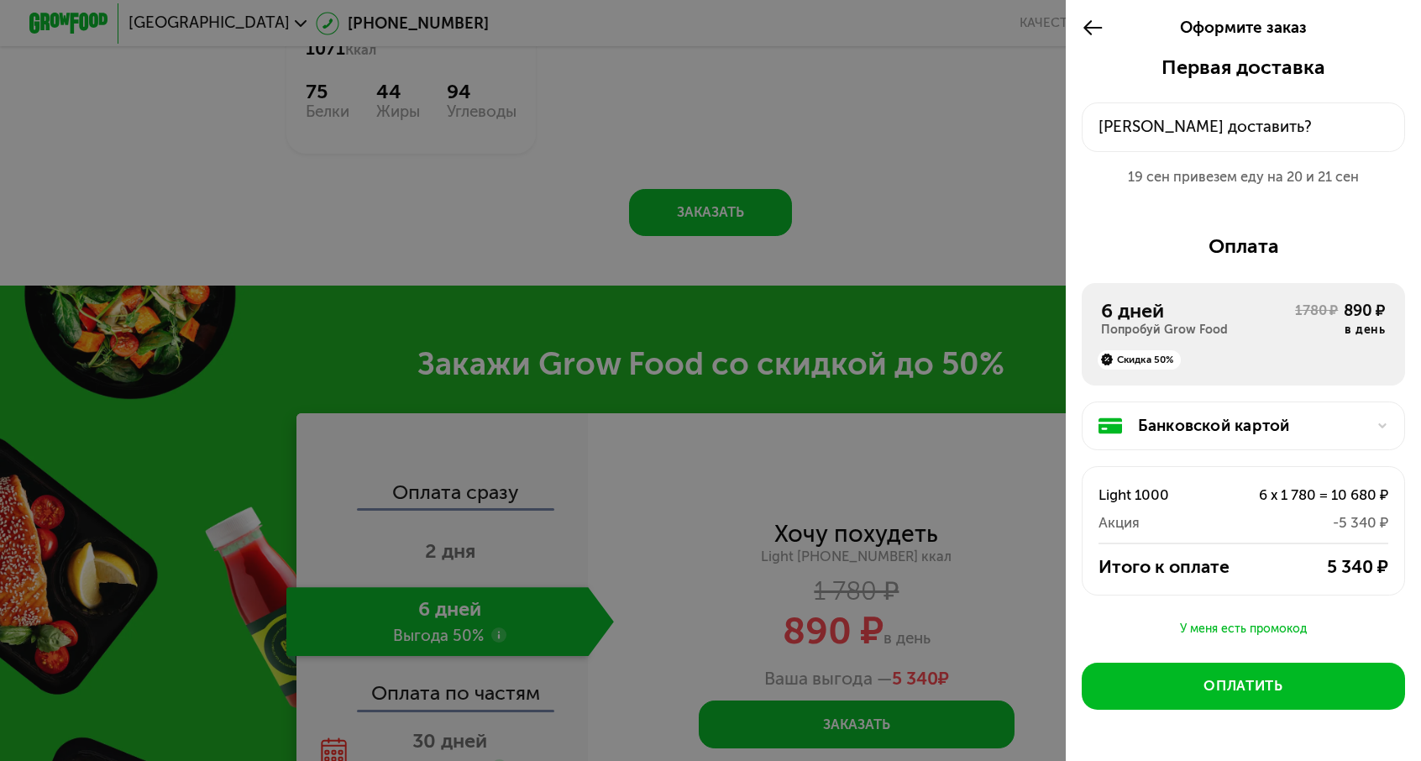
click at [1222, 118] on button "[PERSON_NAME] доставить?" at bounding box center [1242, 126] width 323 height 49
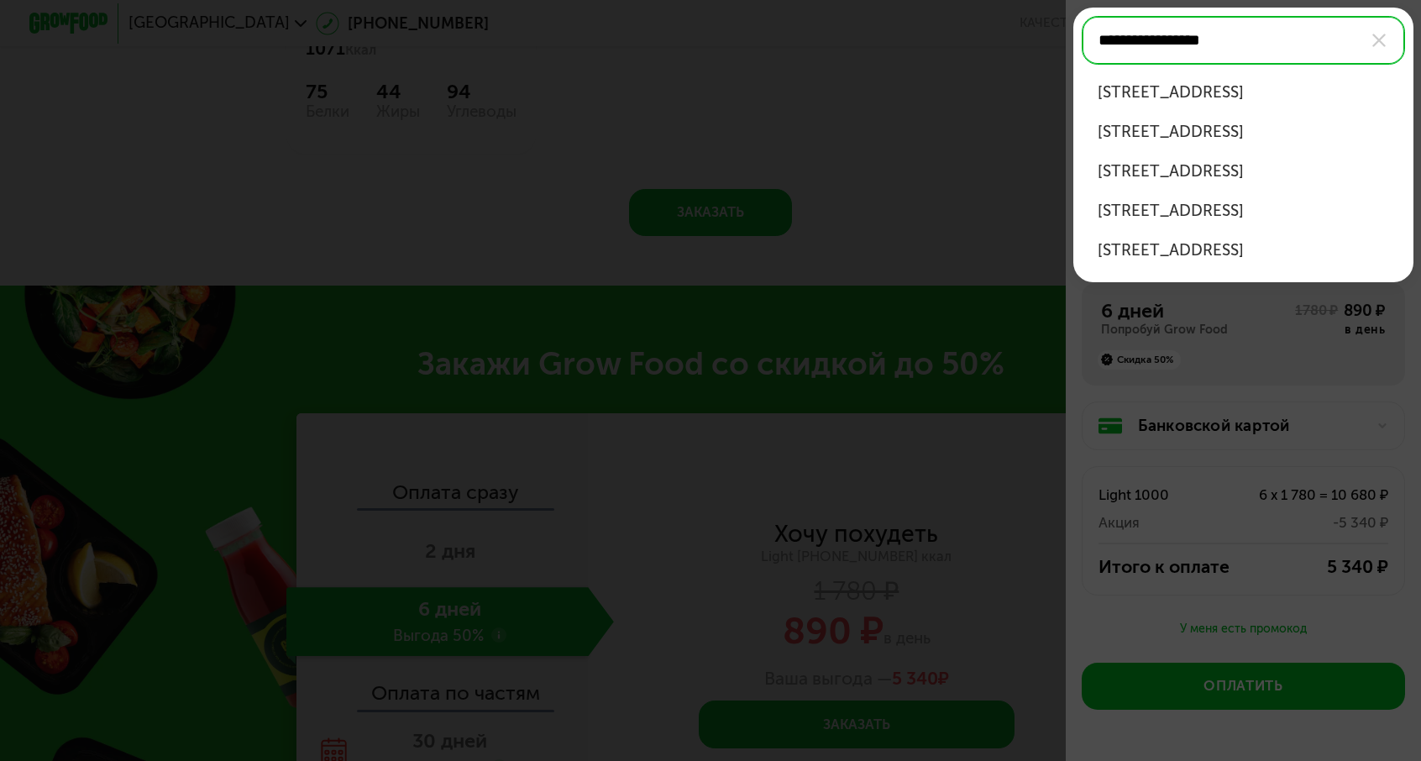
click at [1232, 81] on div "ул Фестивальная, д 41 к 2" at bounding box center [1243, 93] width 292 height 24
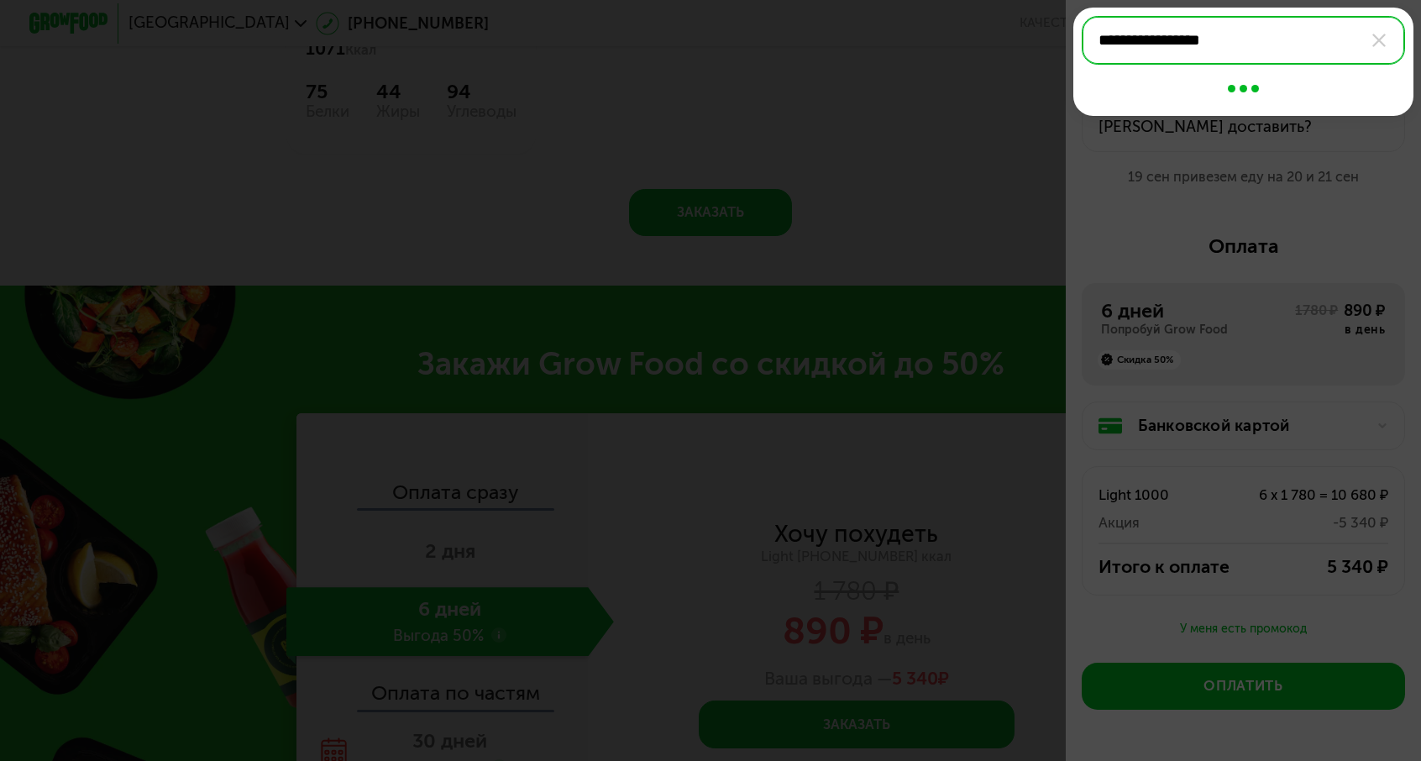
type input "**********"
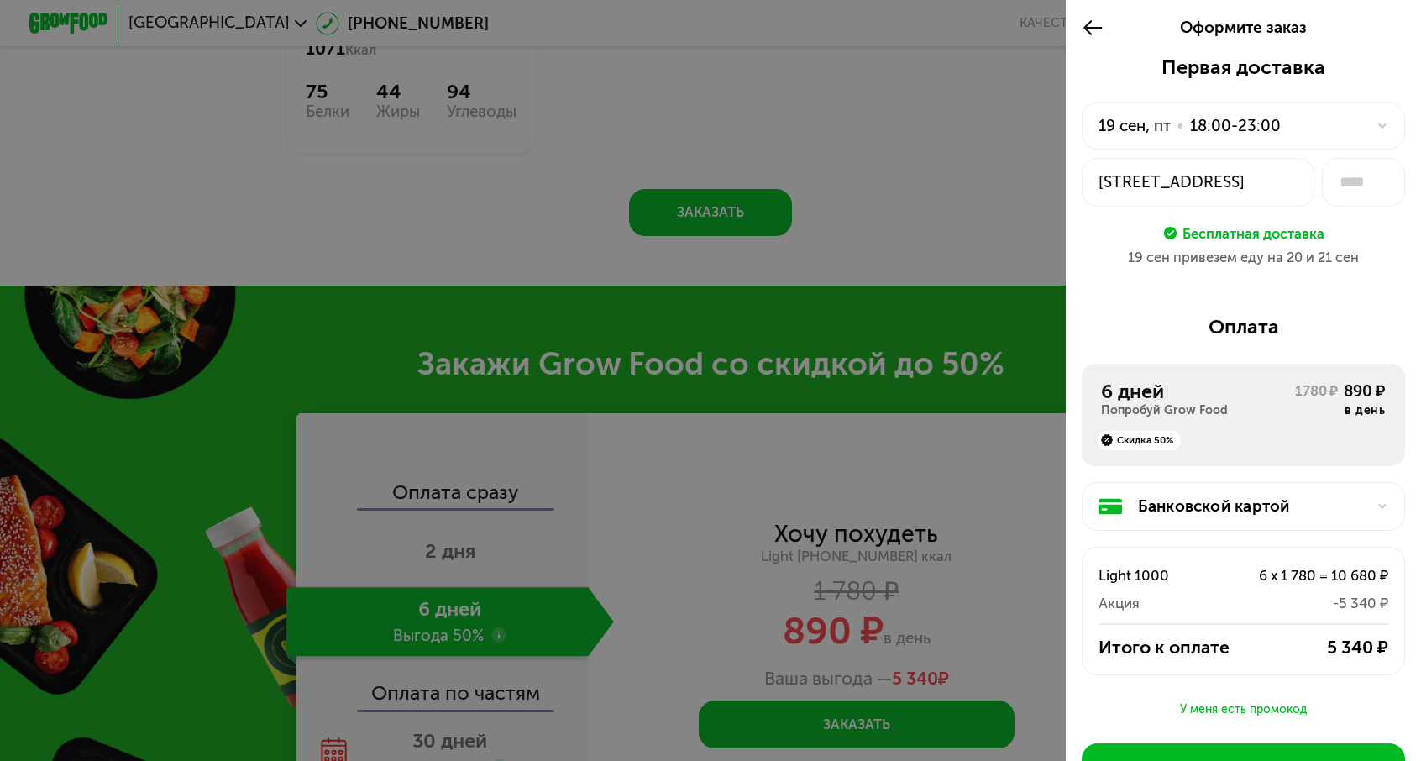
click at [1319, 116] on div "19 сен, пт • 18:00-23:00" at bounding box center [1231, 126] width 267 height 24
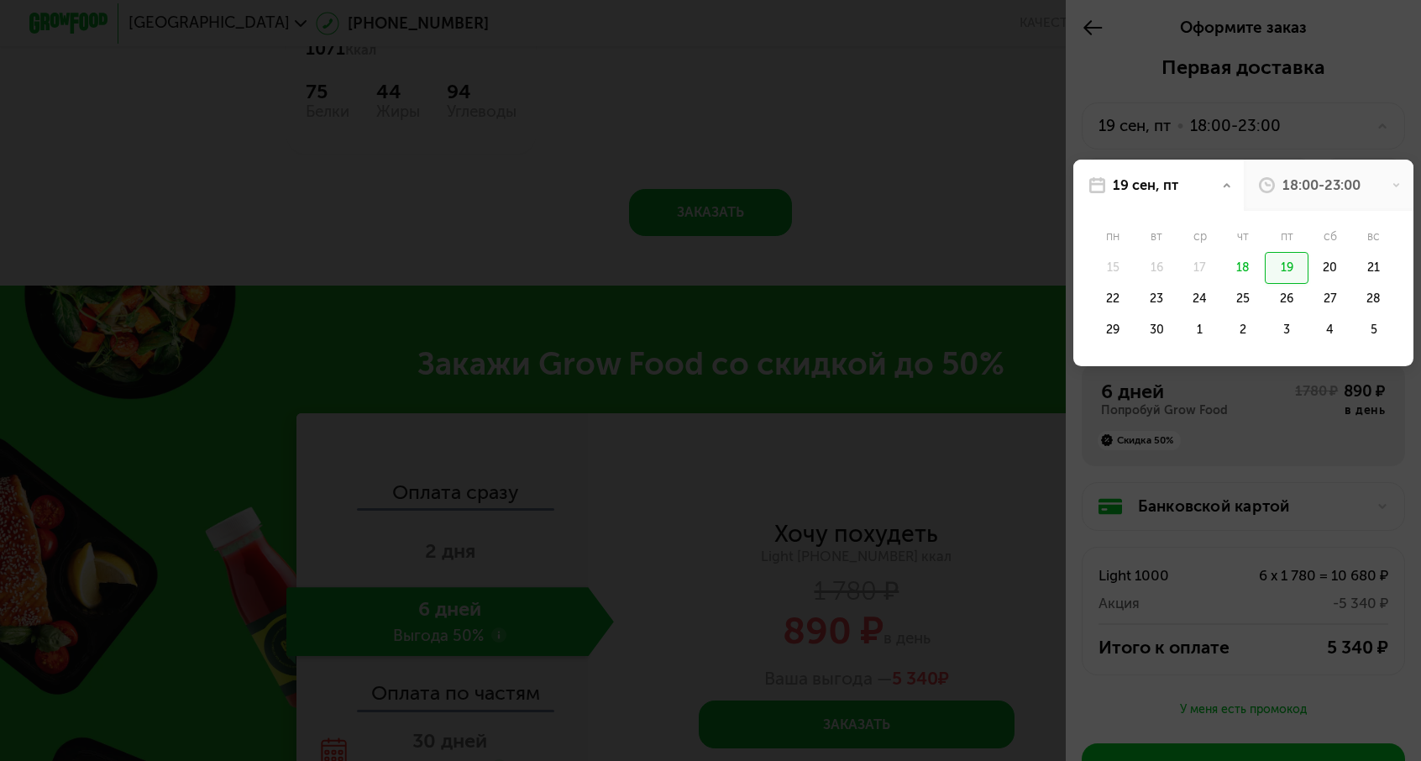
click at [1261, 252] on div "18" at bounding box center [1244, 267] width 44 height 31
click at [1298, 252] on div "19" at bounding box center [1286, 267] width 44 height 31
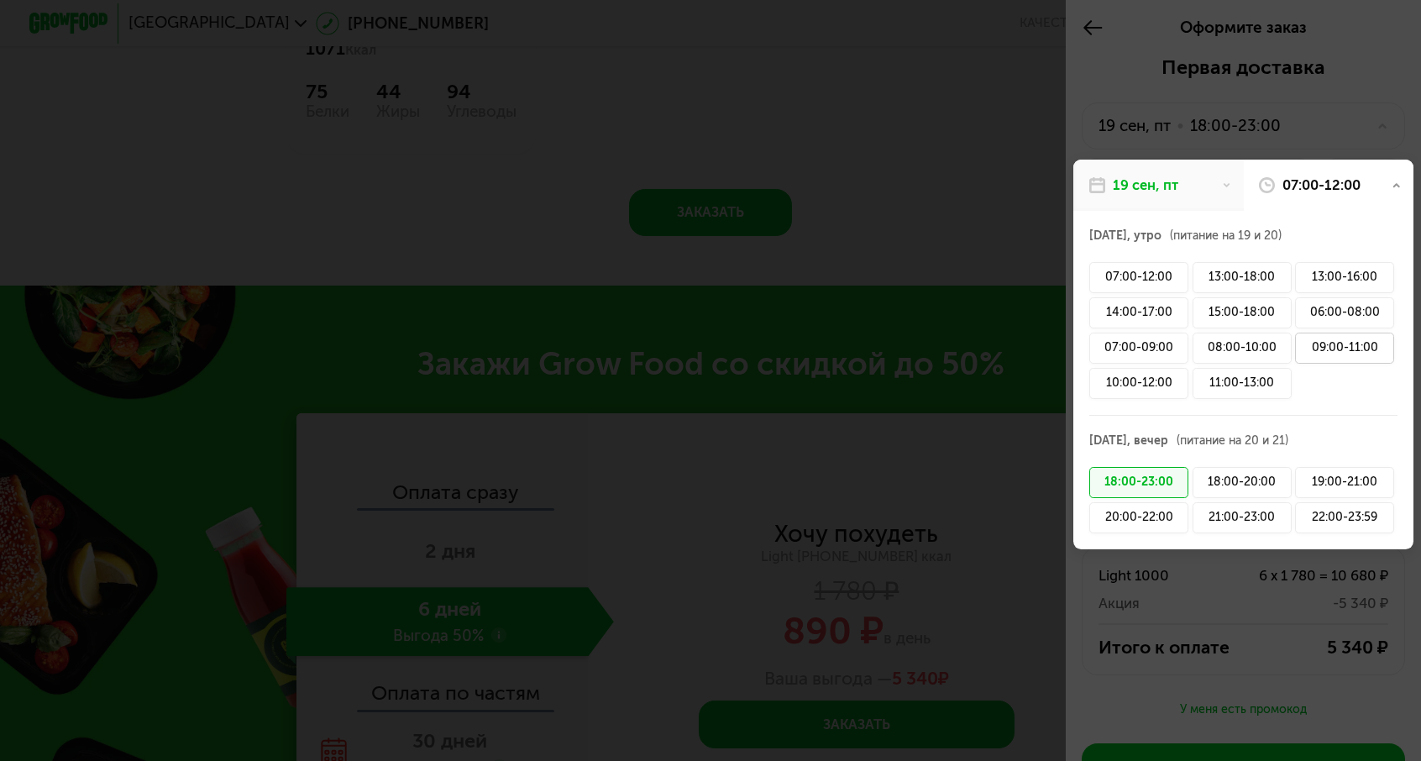
click at [1330, 332] on div "09:00-11:00" at bounding box center [1344, 347] width 99 height 31
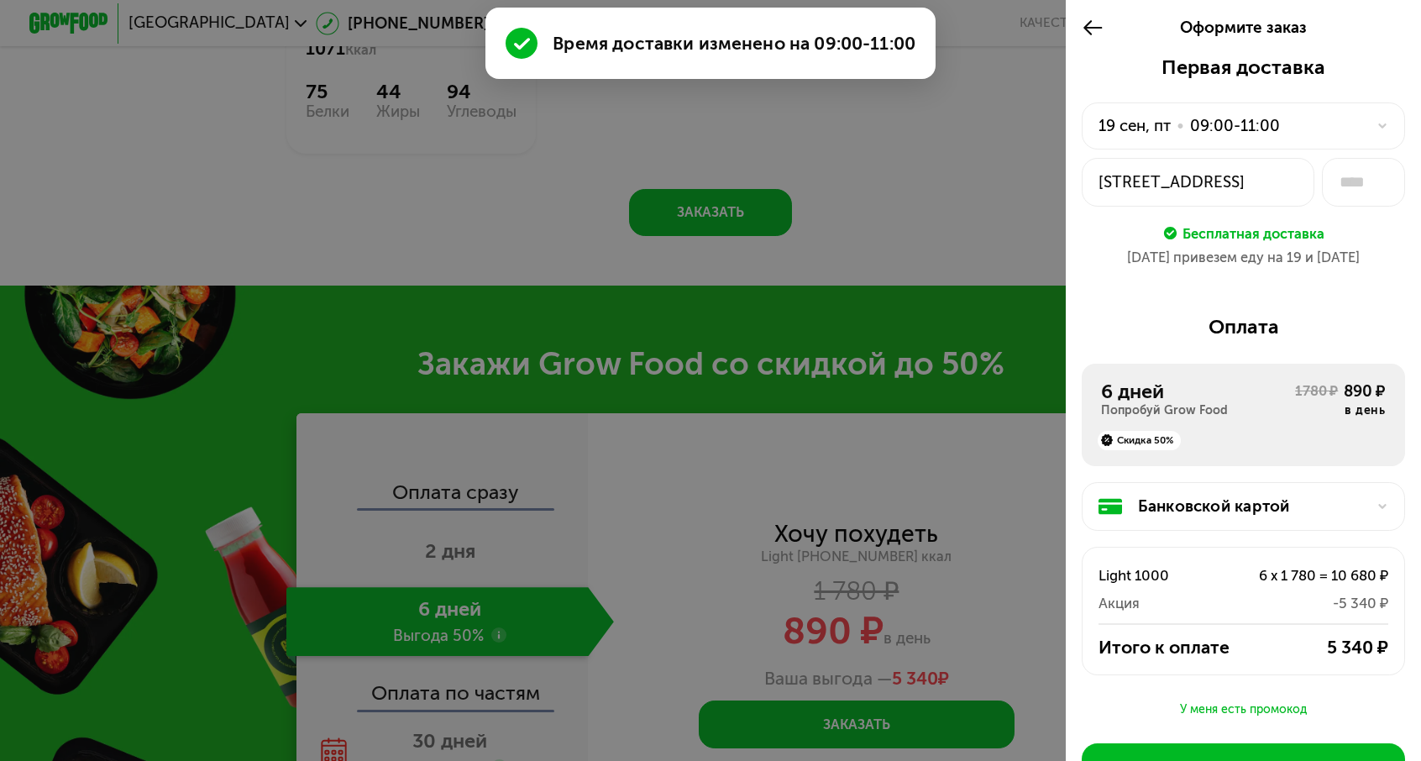
click at [1278, 699] on div "У меня есть промокод" at bounding box center [1242, 709] width 323 height 20
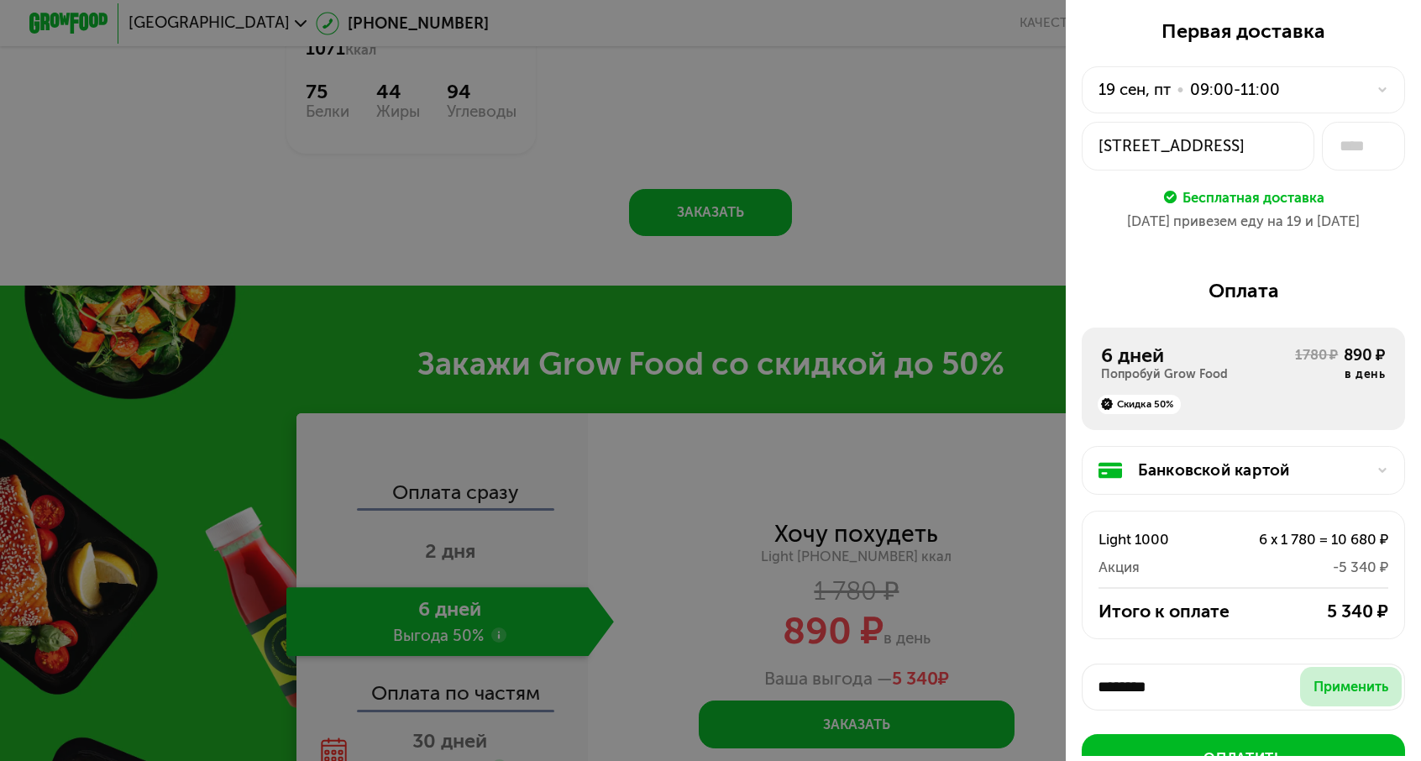
type input "********"
click at [1342, 677] on div "Применить" at bounding box center [1350, 687] width 75 height 20
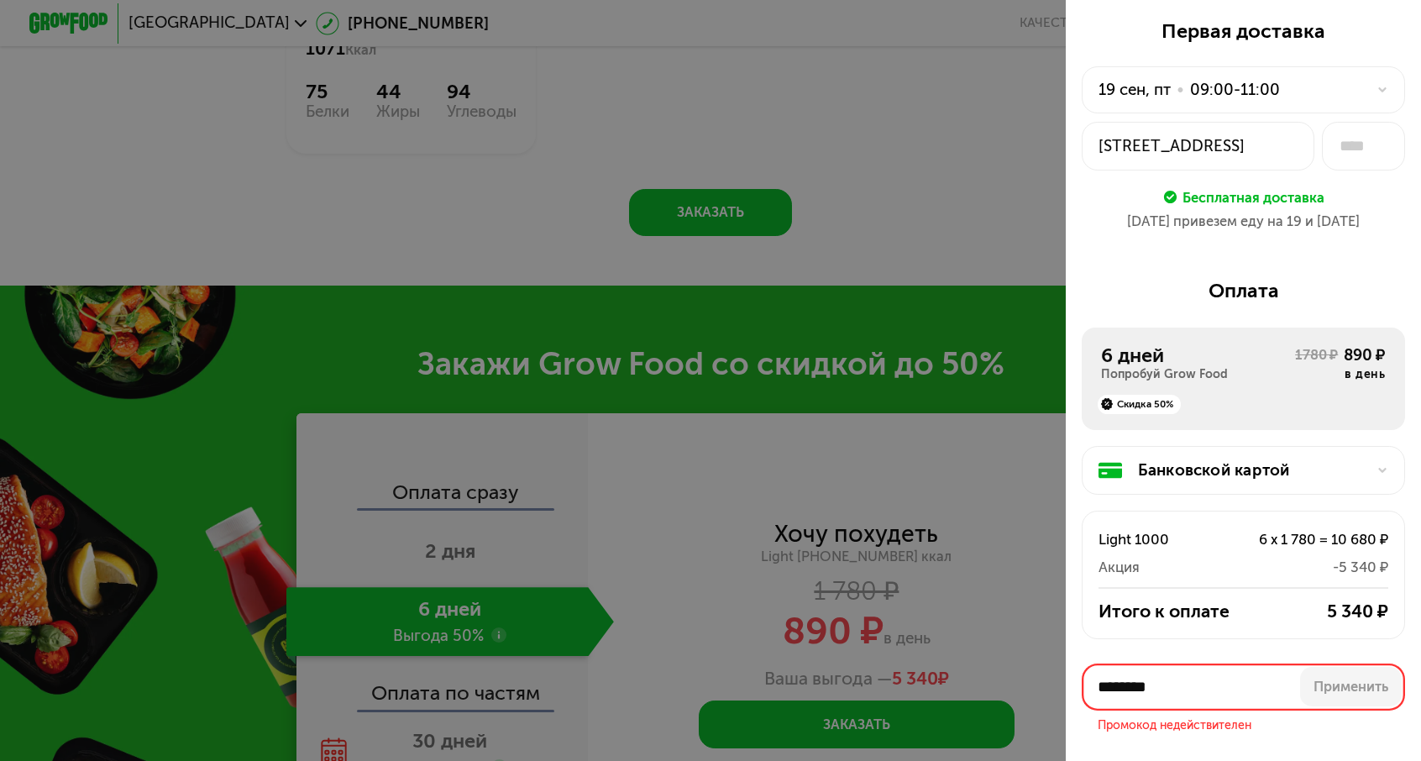
click at [1197, 663] on input "********" at bounding box center [1242, 686] width 323 height 47
paste input "*"
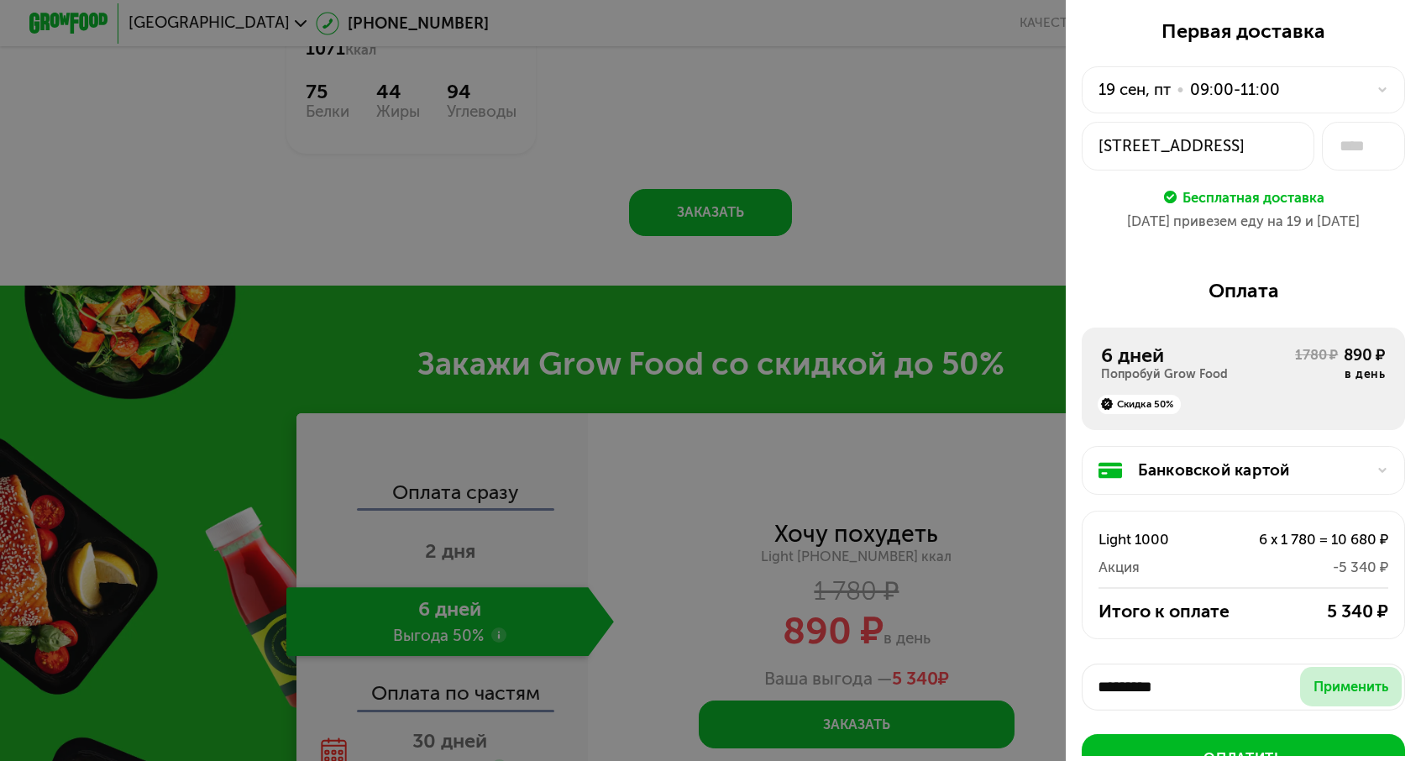
click at [1352, 667] on button "Применить" at bounding box center [1351, 686] width 102 height 39
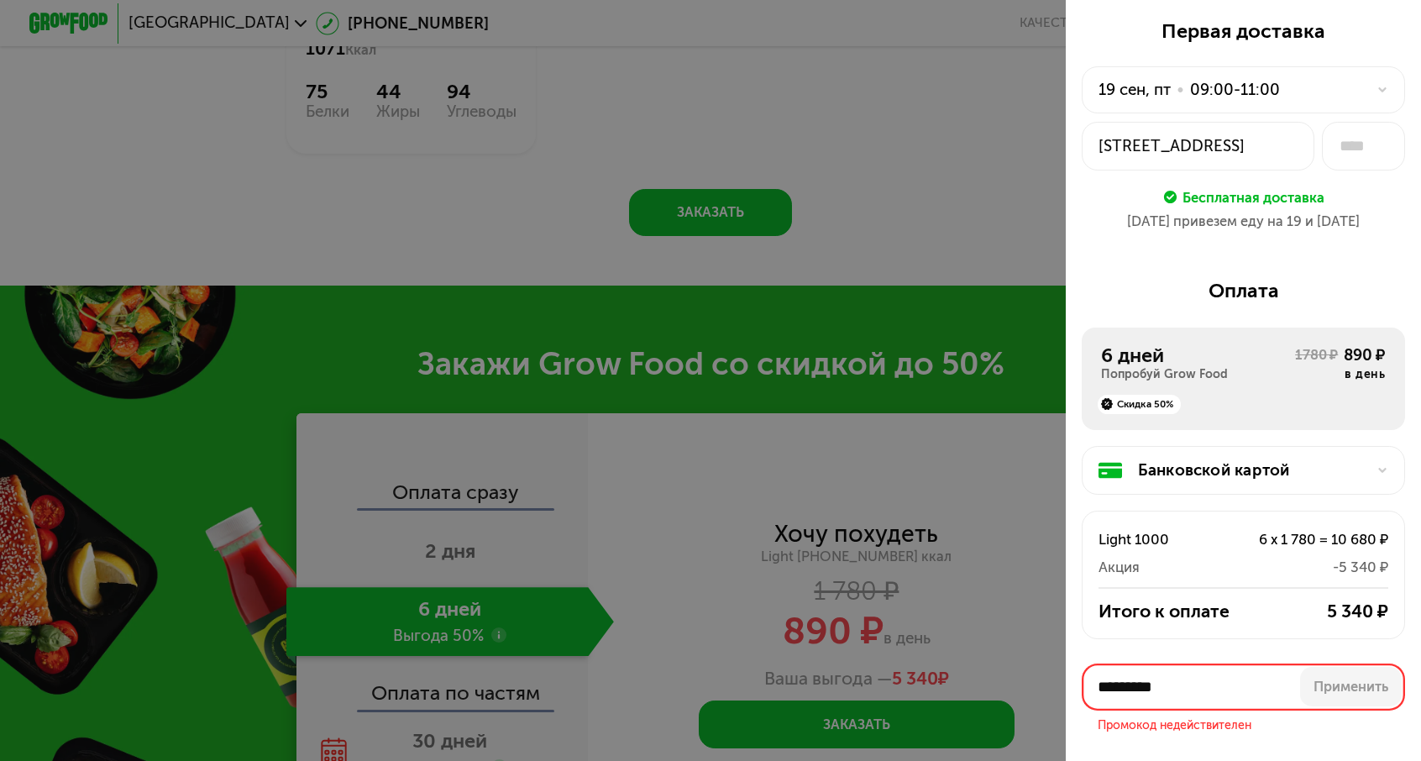
click at [1196, 663] on input "*********" at bounding box center [1242, 686] width 323 height 47
paste input "text"
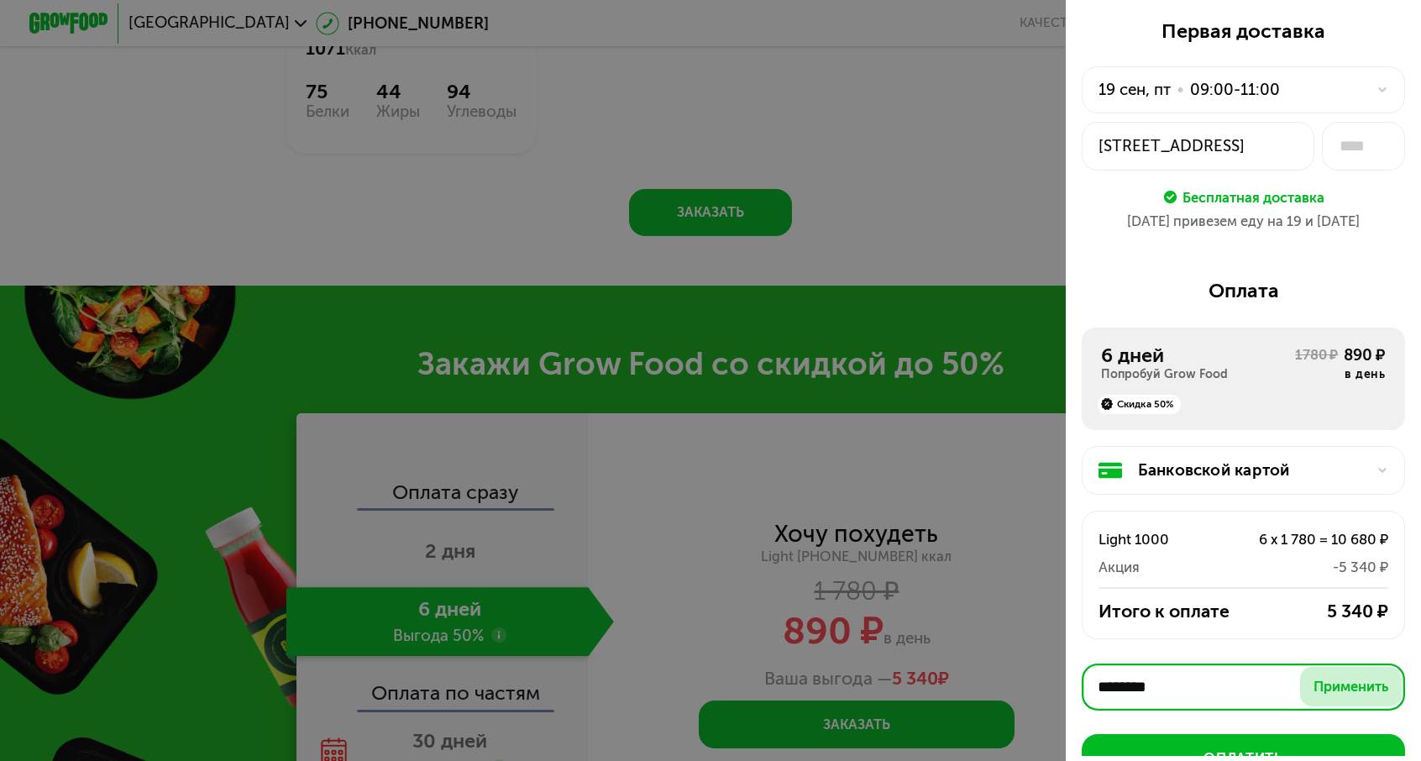
type input "********"
click at [1352, 667] on button "Применить" at bounding box center [1351, 686] width 102 height 39
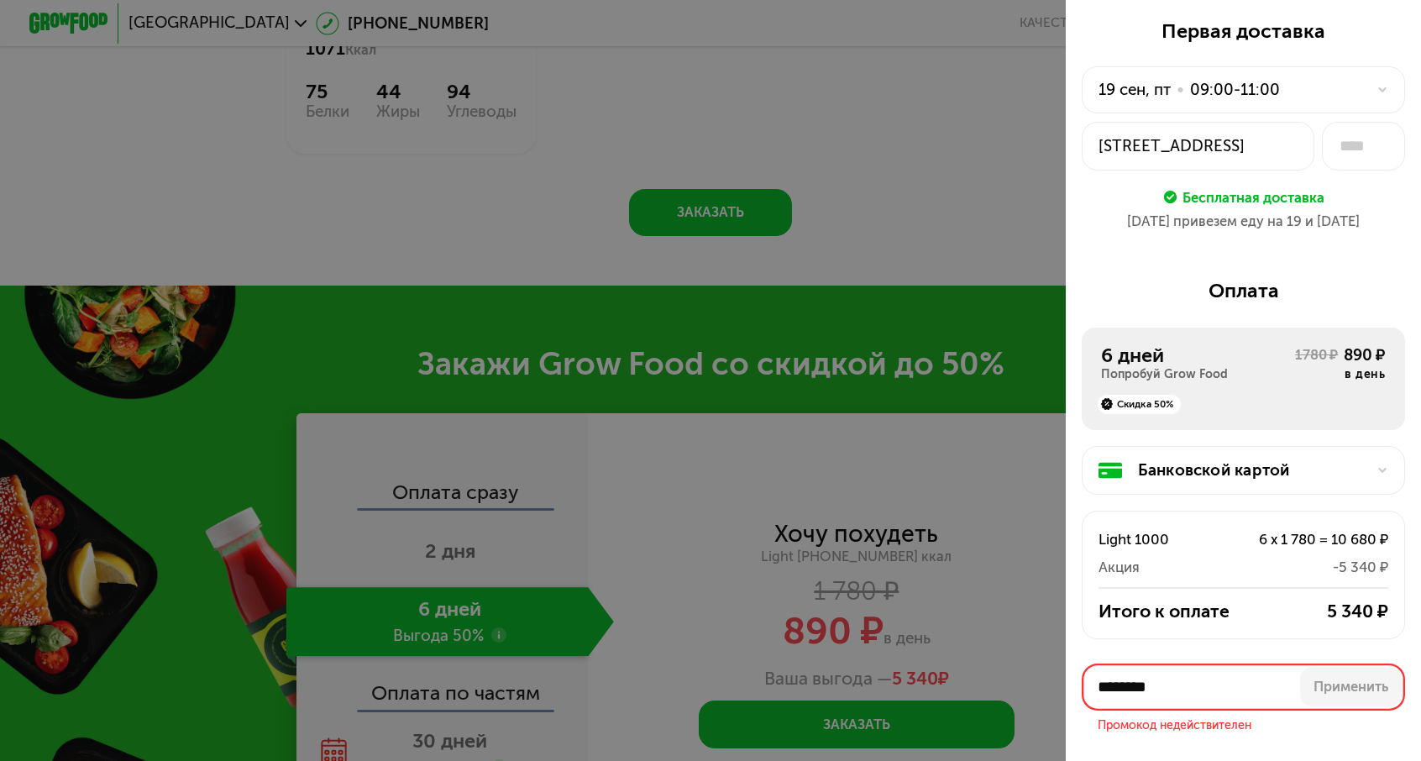
click at [1093, 456] on div at bounding box center [710, 380] width 1421 height 761
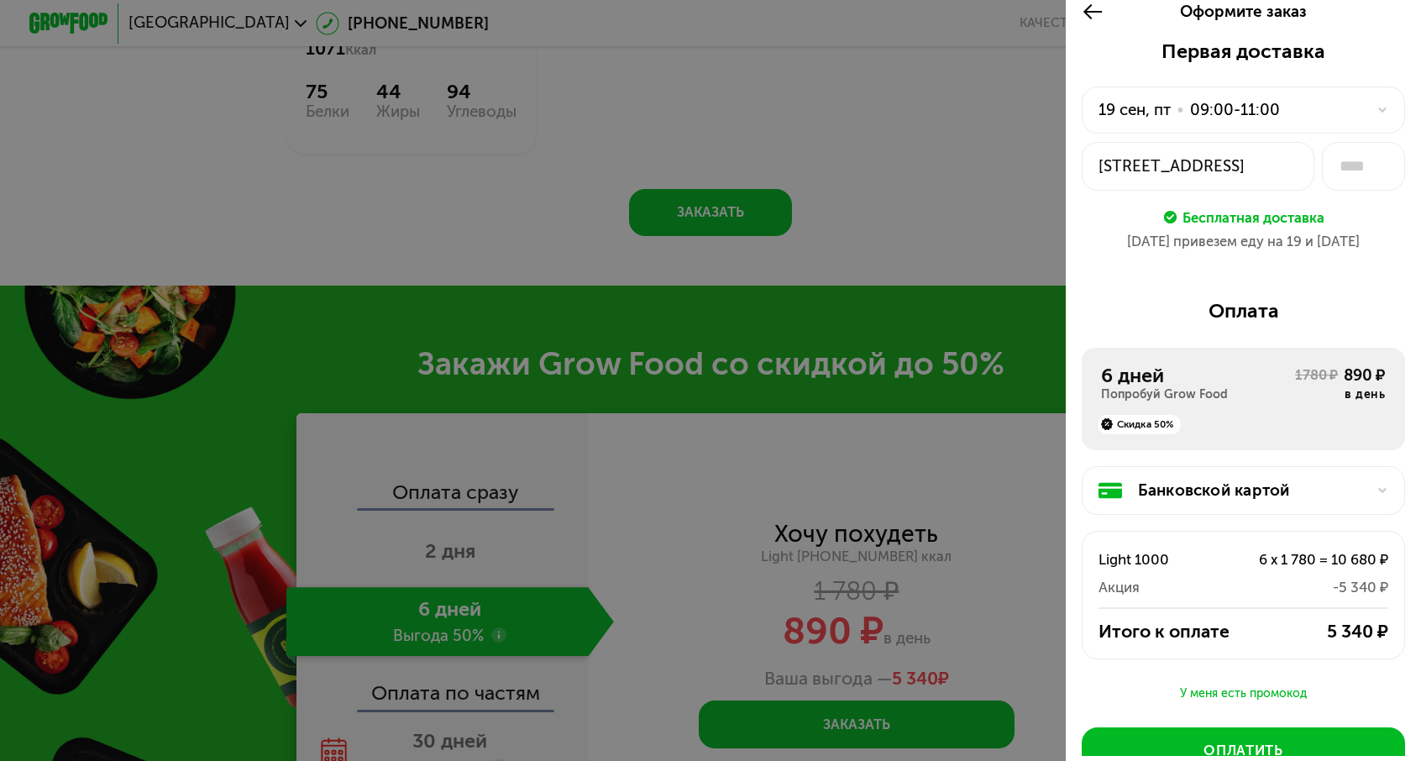
click at [1101, 11] on use at bounding box center [1092, 11] width 18 height 15
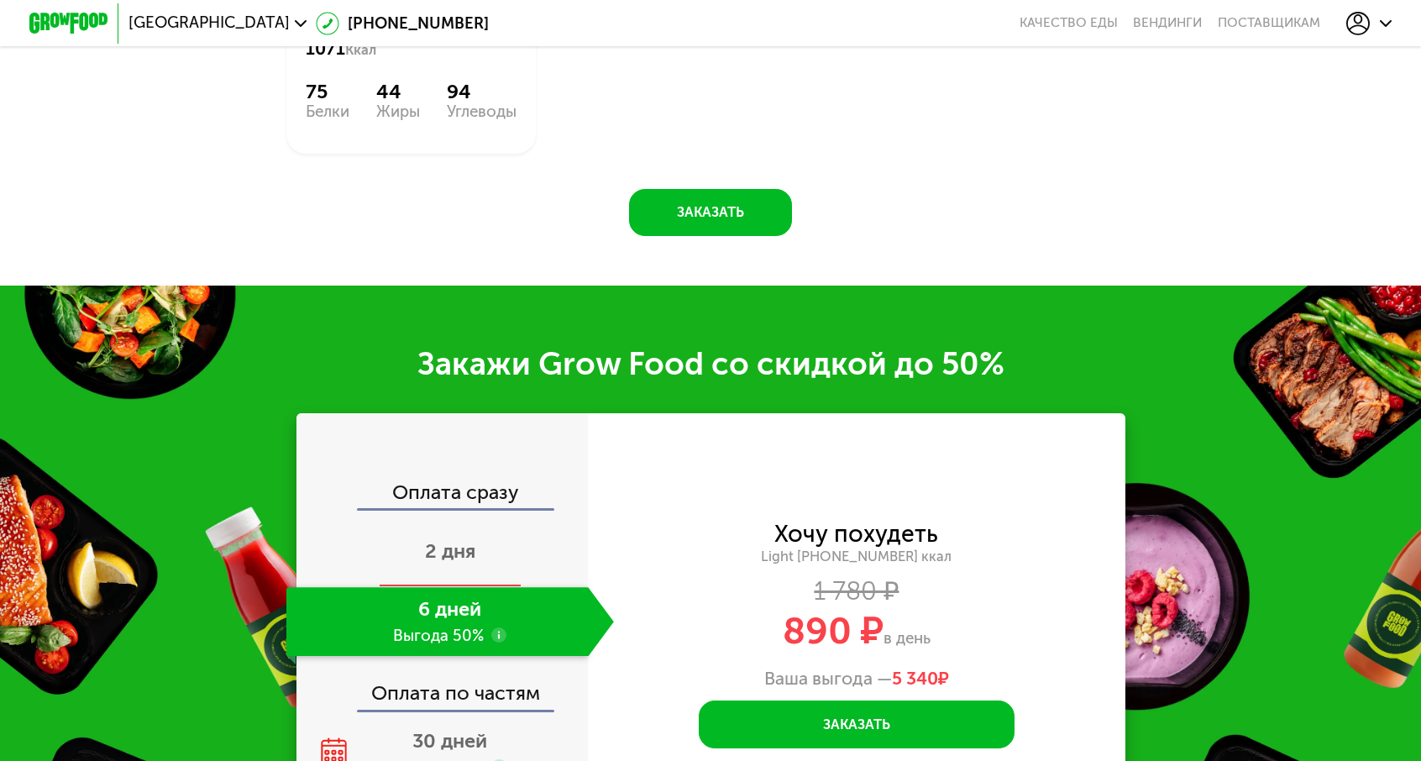
click at [463, 518] on div "2 дня" at bounding box center [449, 552] width 327 height 69
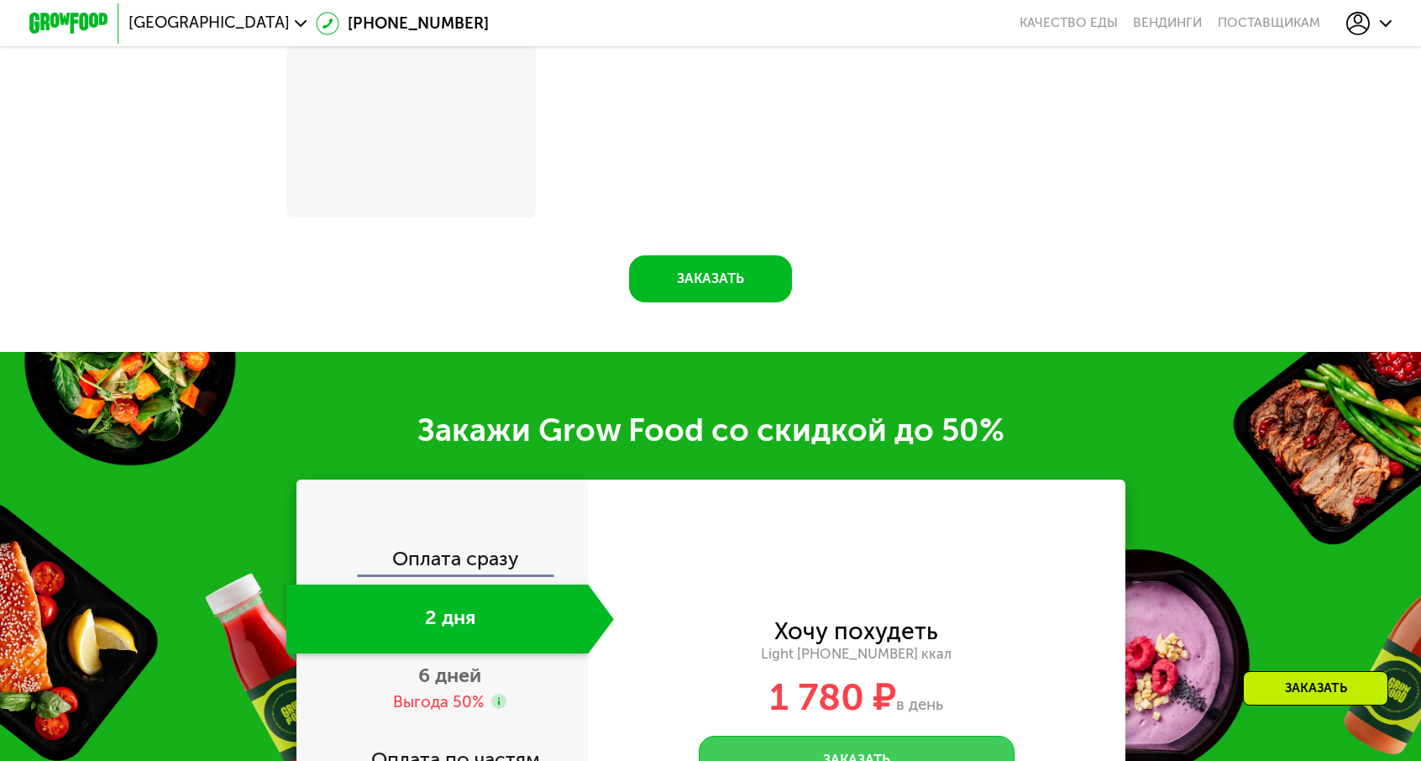
click at [807, 735] on button "Заказать" at bounding box center [857, 758] width 316 height 47
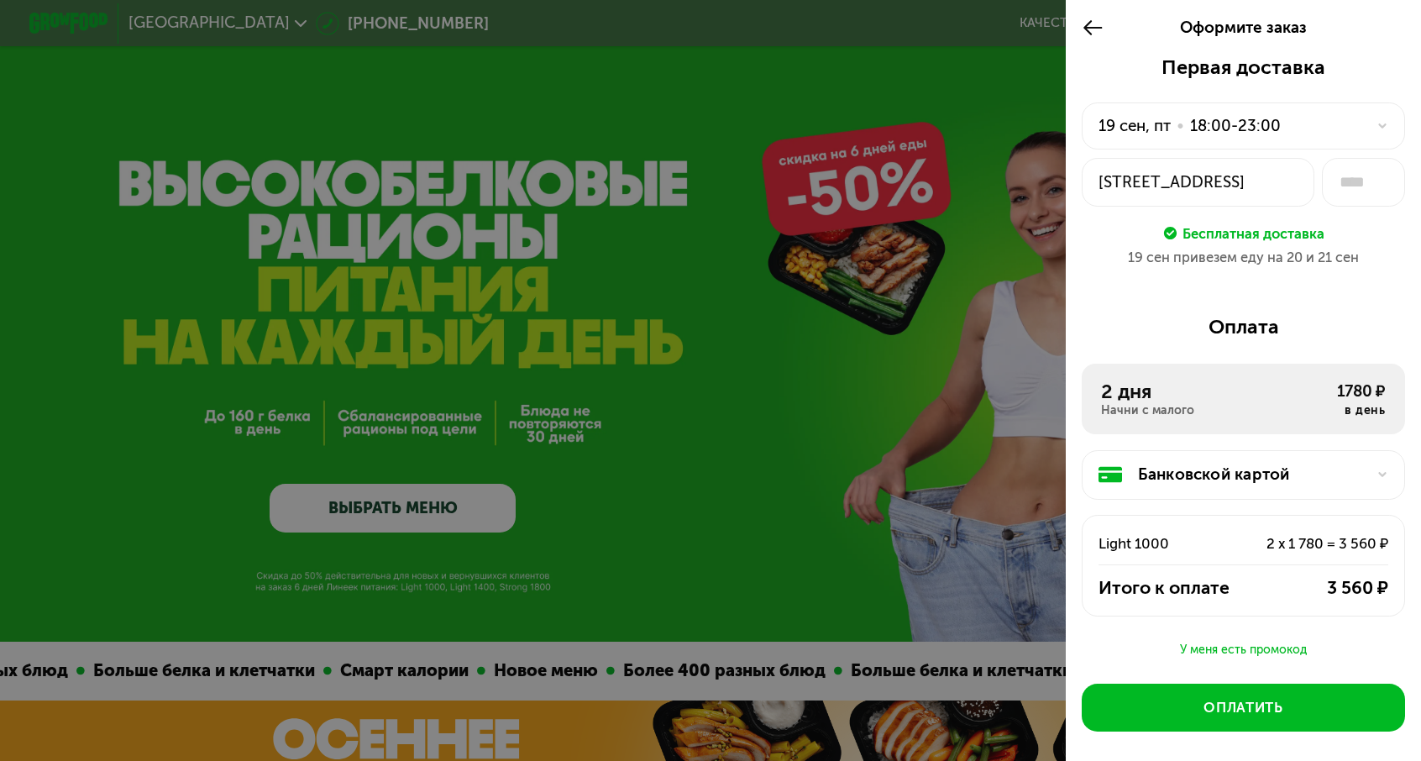
click at [1259, 640] on div "У меня есть промокод" at bounding box center [1242, 650] width 323 height 20
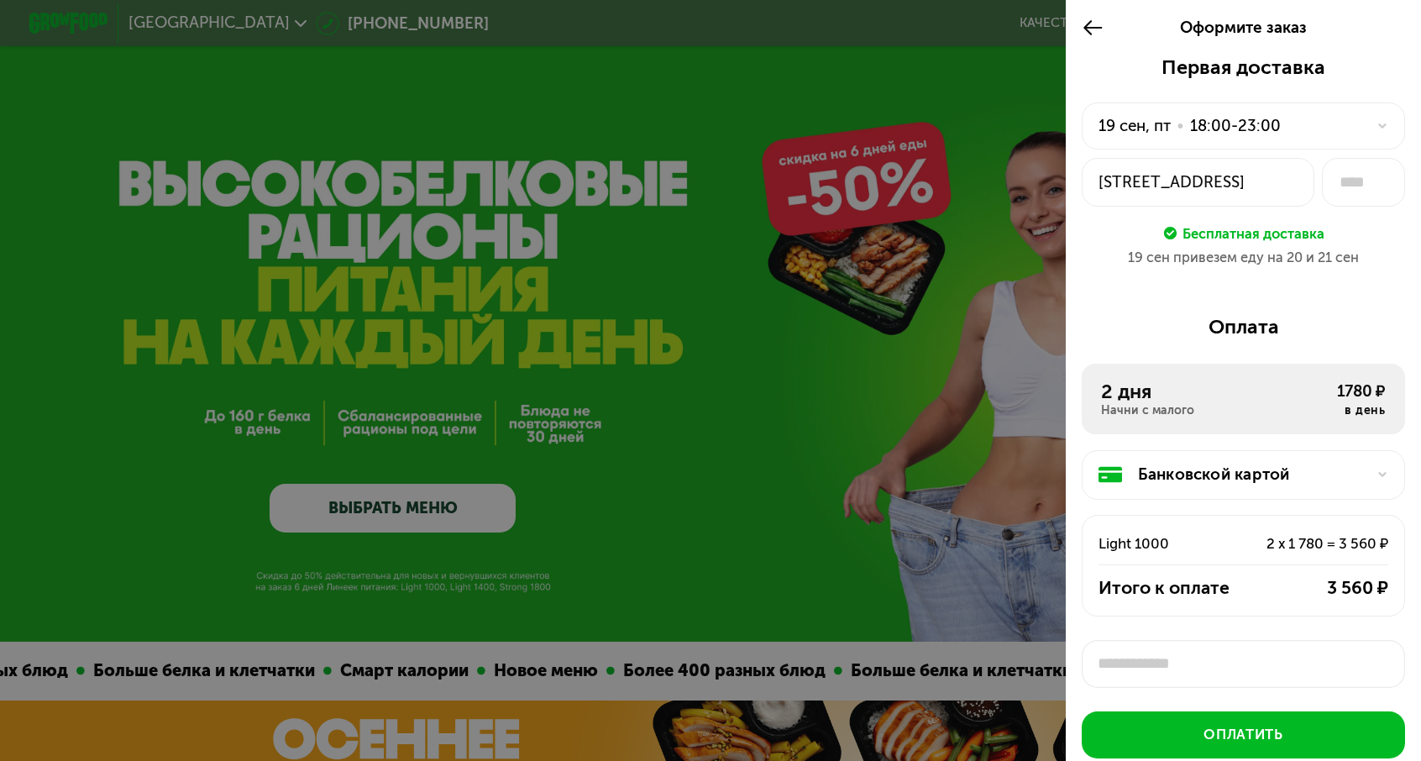
click at [1258, 640] on input "text" at bounding box center [1242, 663] width 323 height 47
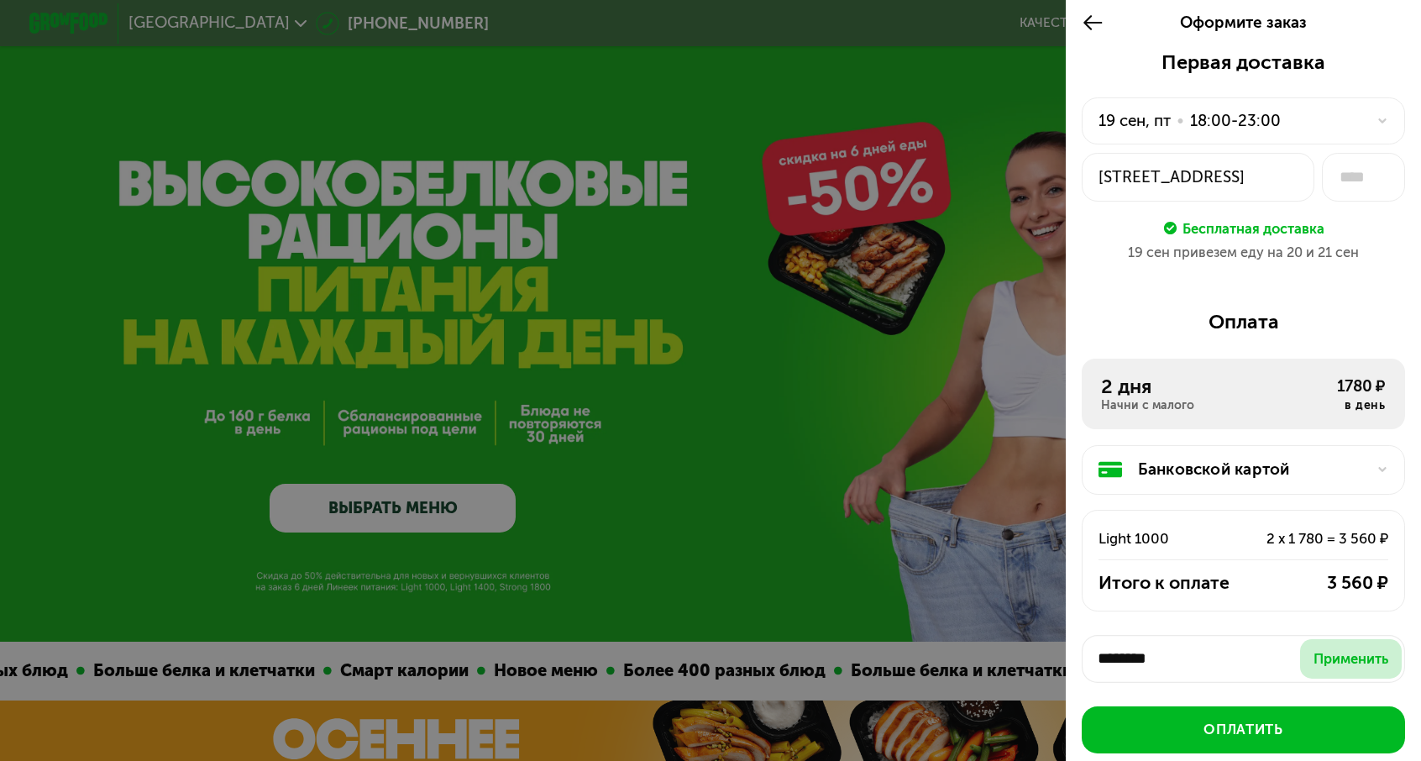
type input "********"
click at [1358, 649] on div "Применить" at bounding box center [1350, 659] width 75 height 20
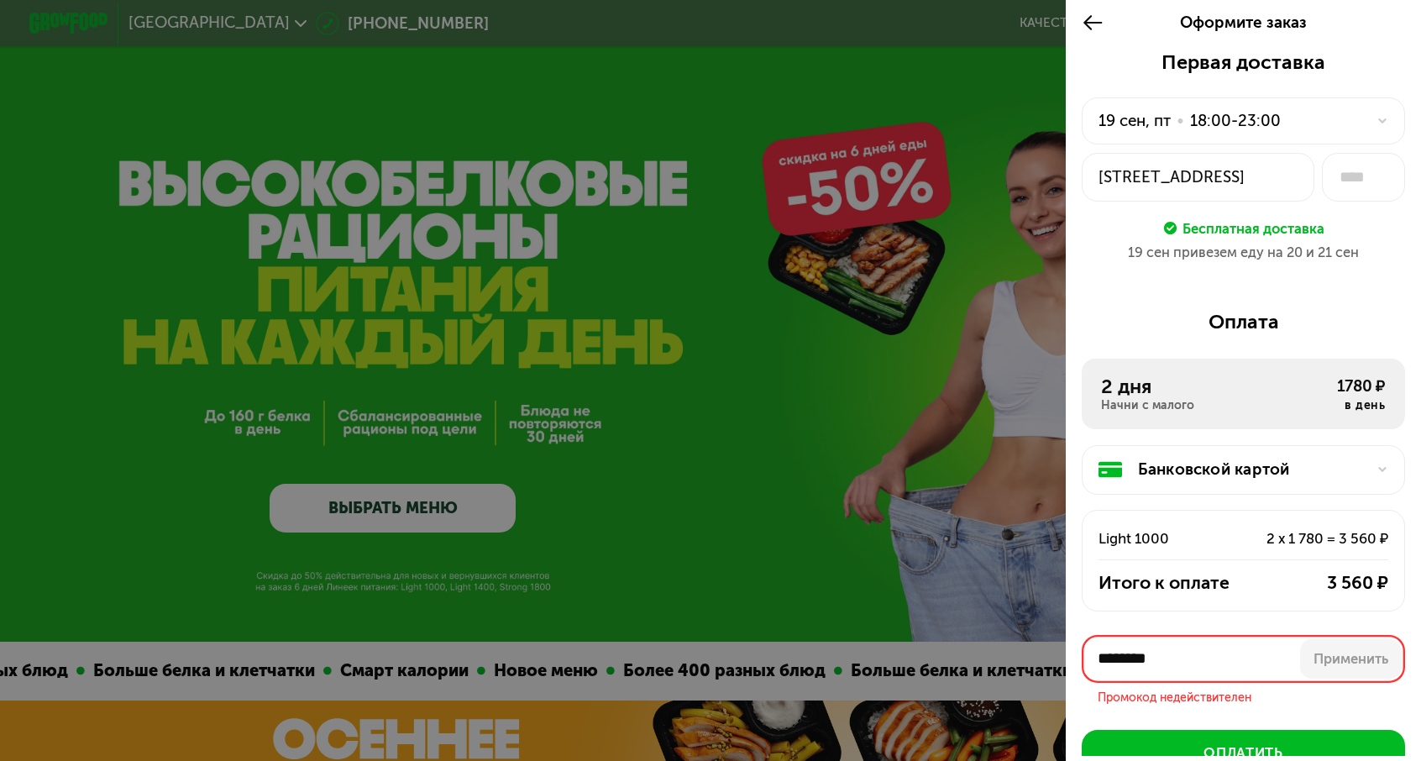
click at [1178, 635] on input "********" at bounding box center [1242, 658] width 323 height 47
click at [1178, 634] on input "********" at bounding box center [1242, 657] width 323 height 47
paste input "text"
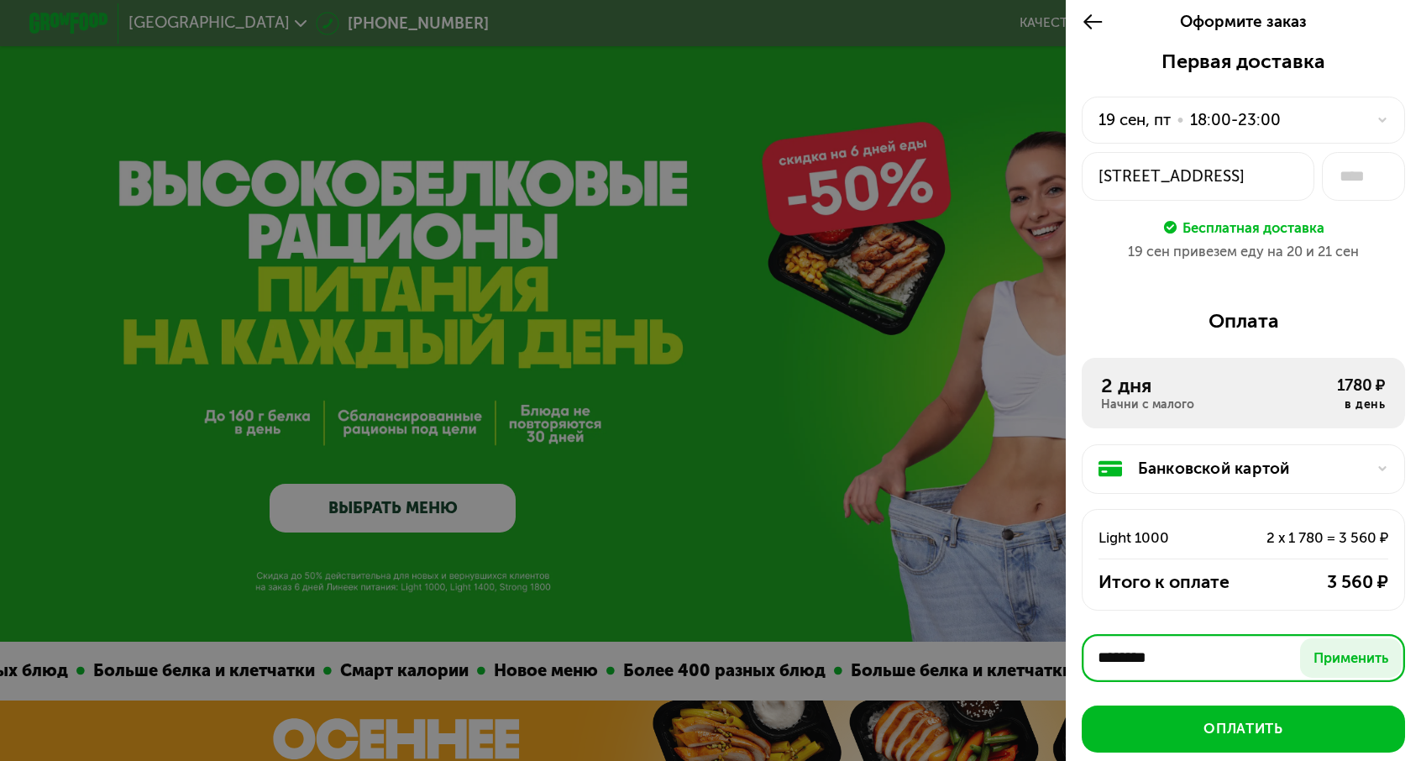
scroll to position [0, 0]
type input "********"
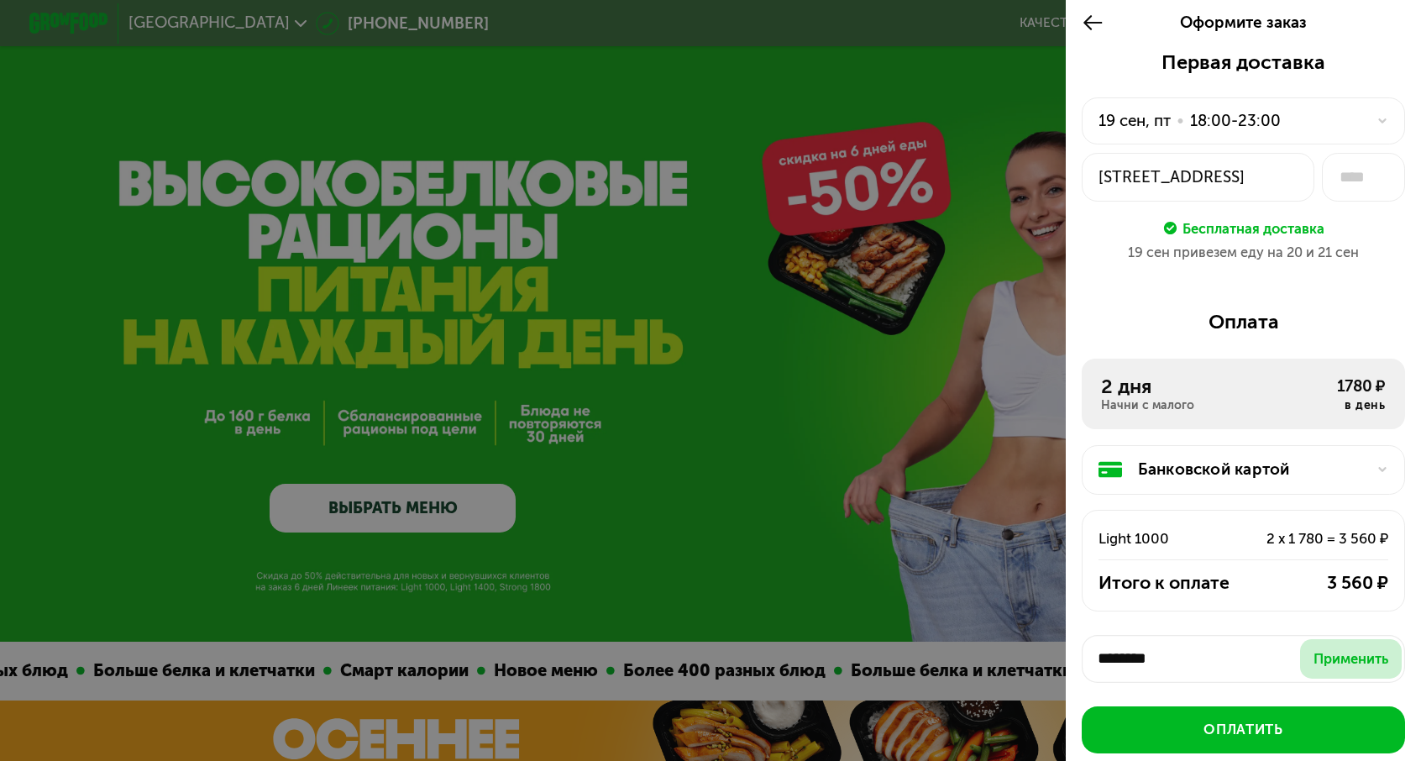
click at [1371, 639] on button "Применить" at bounding box center [1351, 658] width 102 height 39
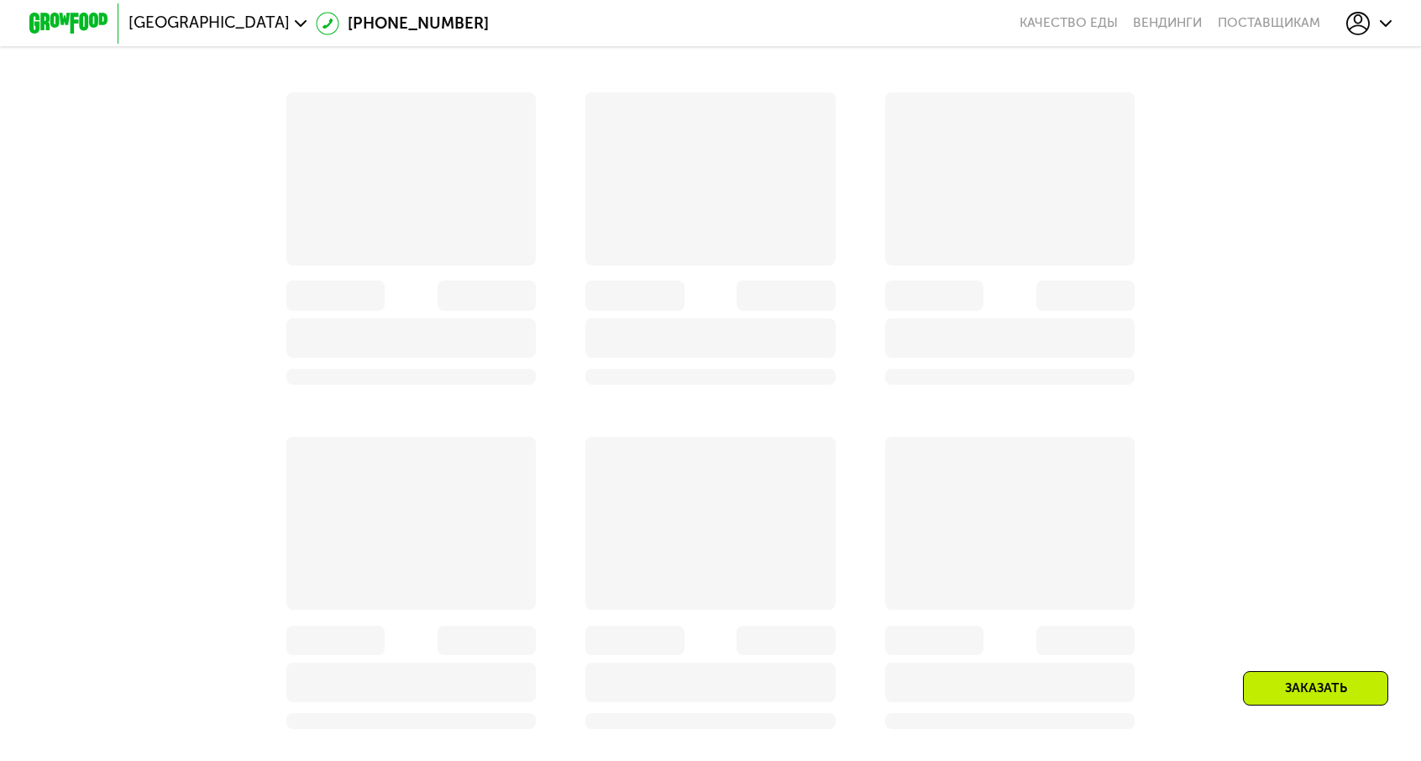
scroll to position [924, 0]
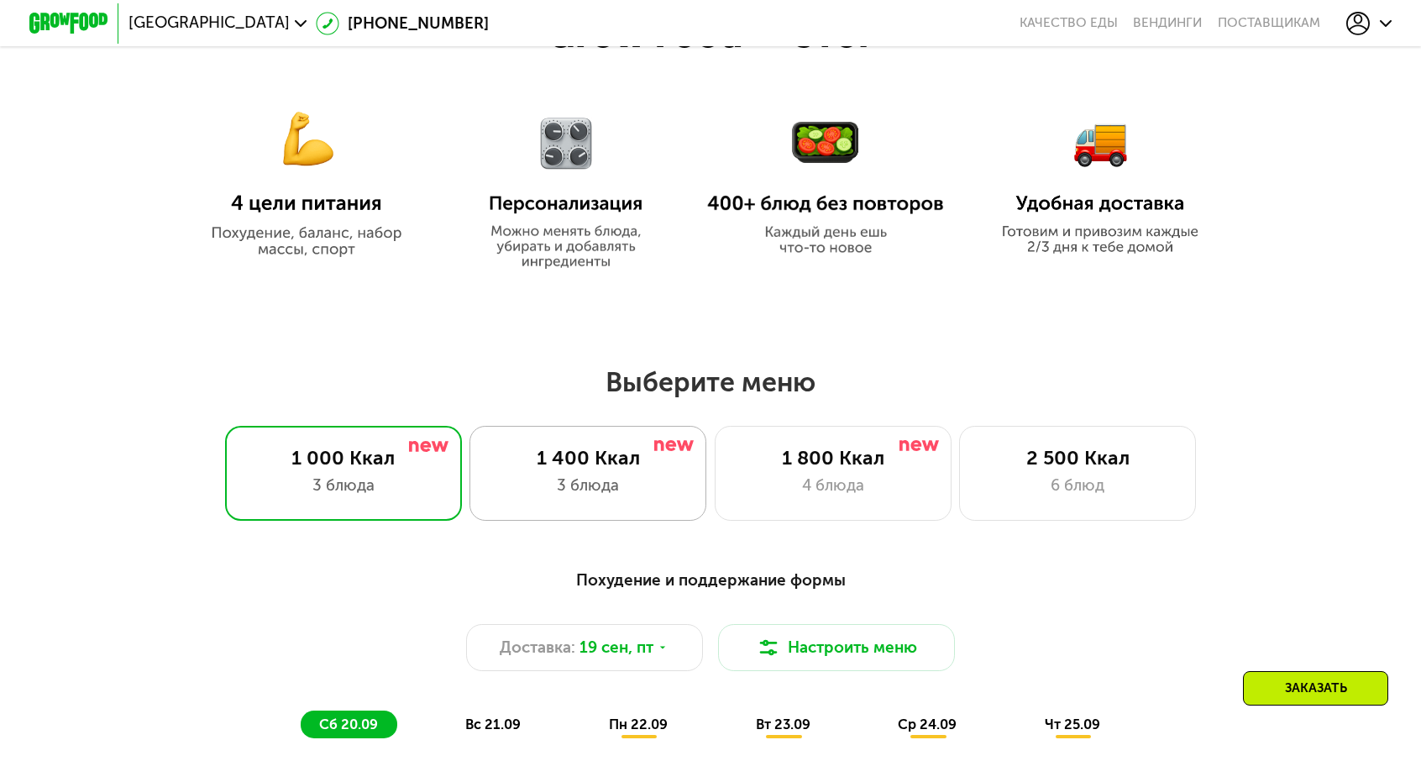
click at [549, 456] on div "1 400 Ккал" at bounding box center [588, 458] width 196 height 24
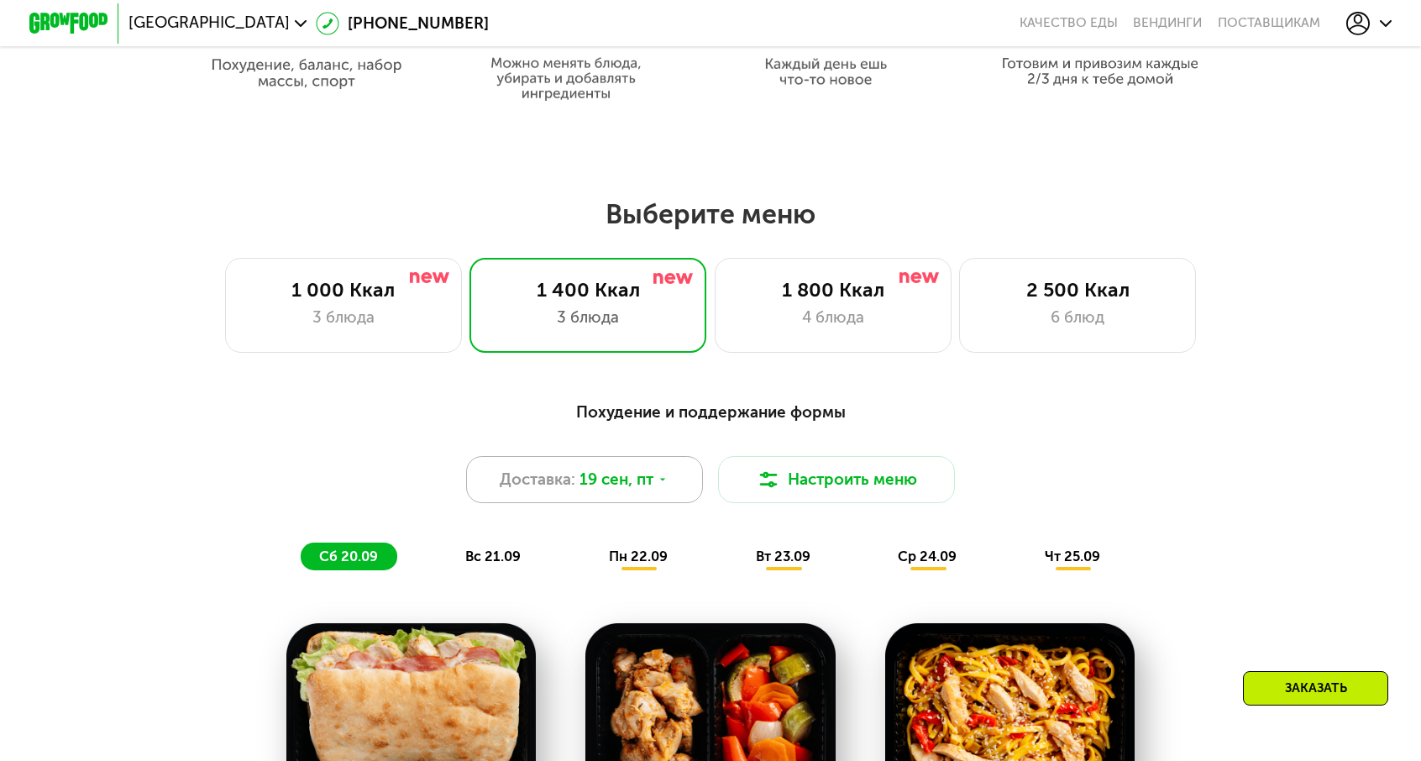
scroll to position [1175, 0]
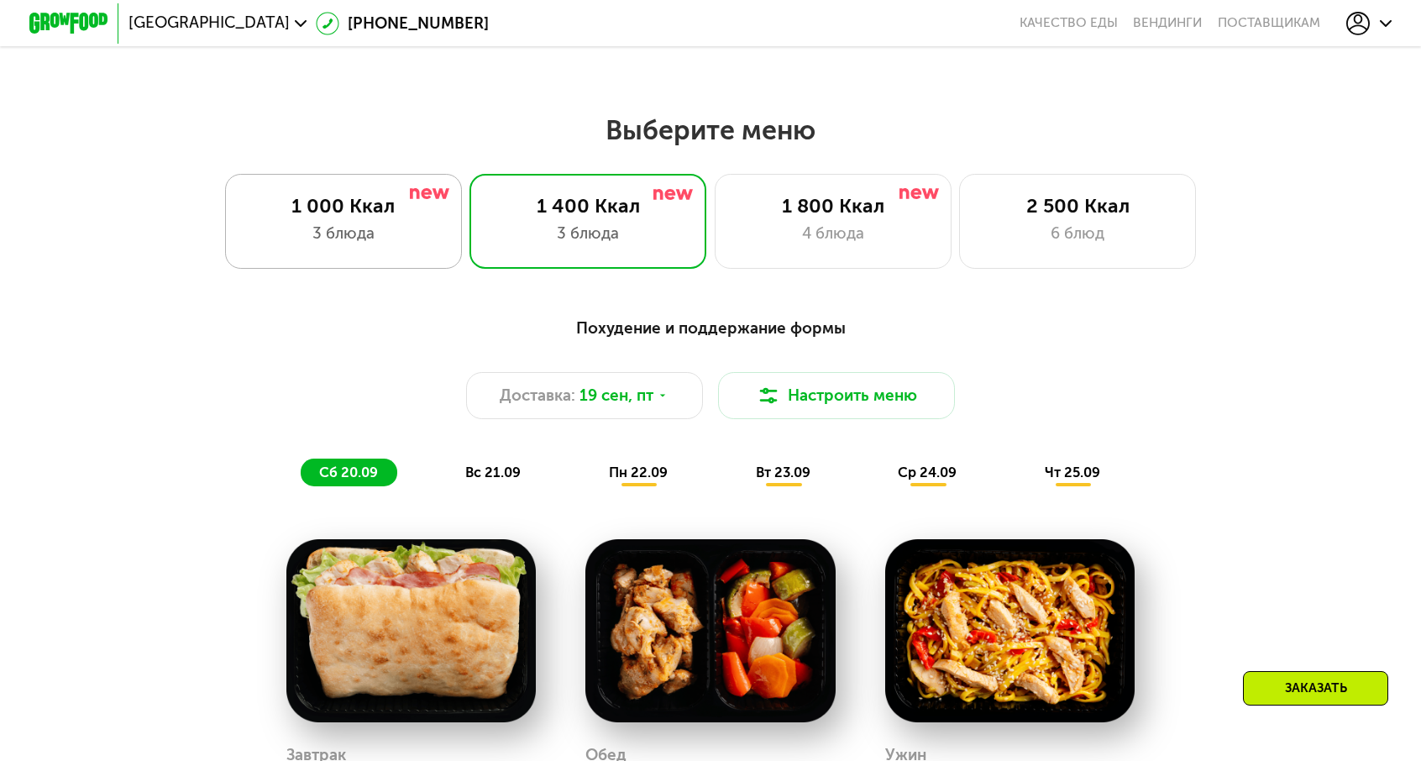
click at [441, 222] on div "3 блюда" at bounding box center [343, 234] width 196 height 24
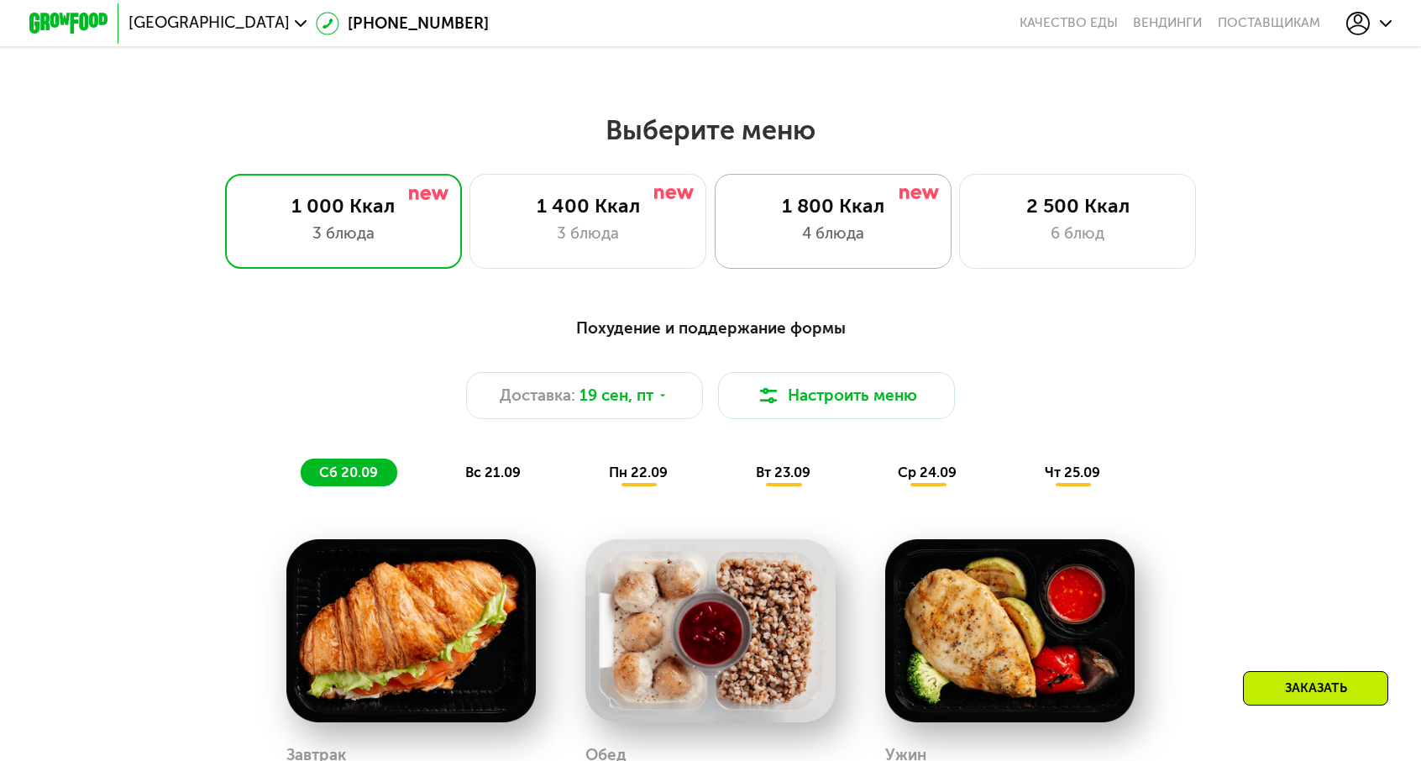
click at [808, 222] on div "4 блюда" at bounding box center [833, 234] width 196 height 24
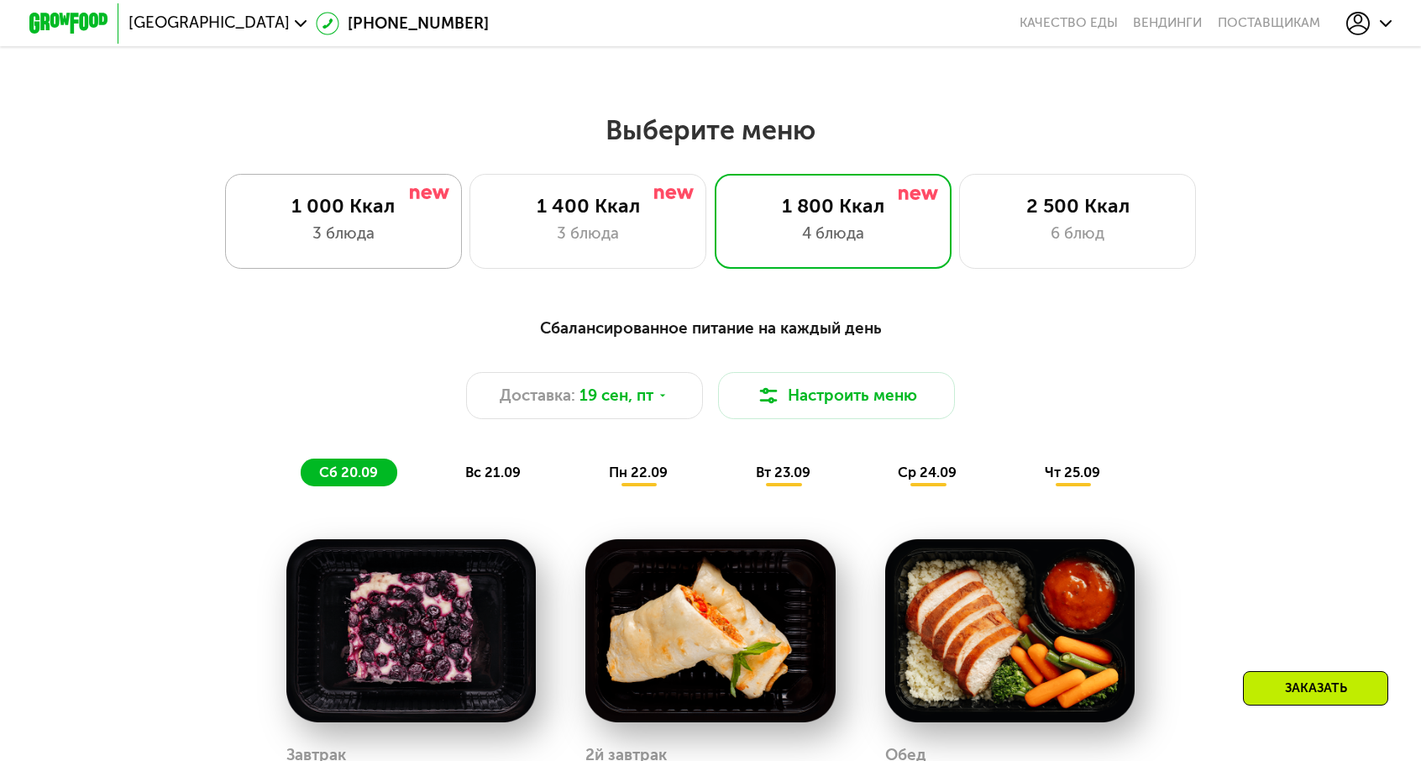
click at [432, 207] on div "1 000 Ккал 3 блюда" at bounding box center [343, 221] width 237 height 95
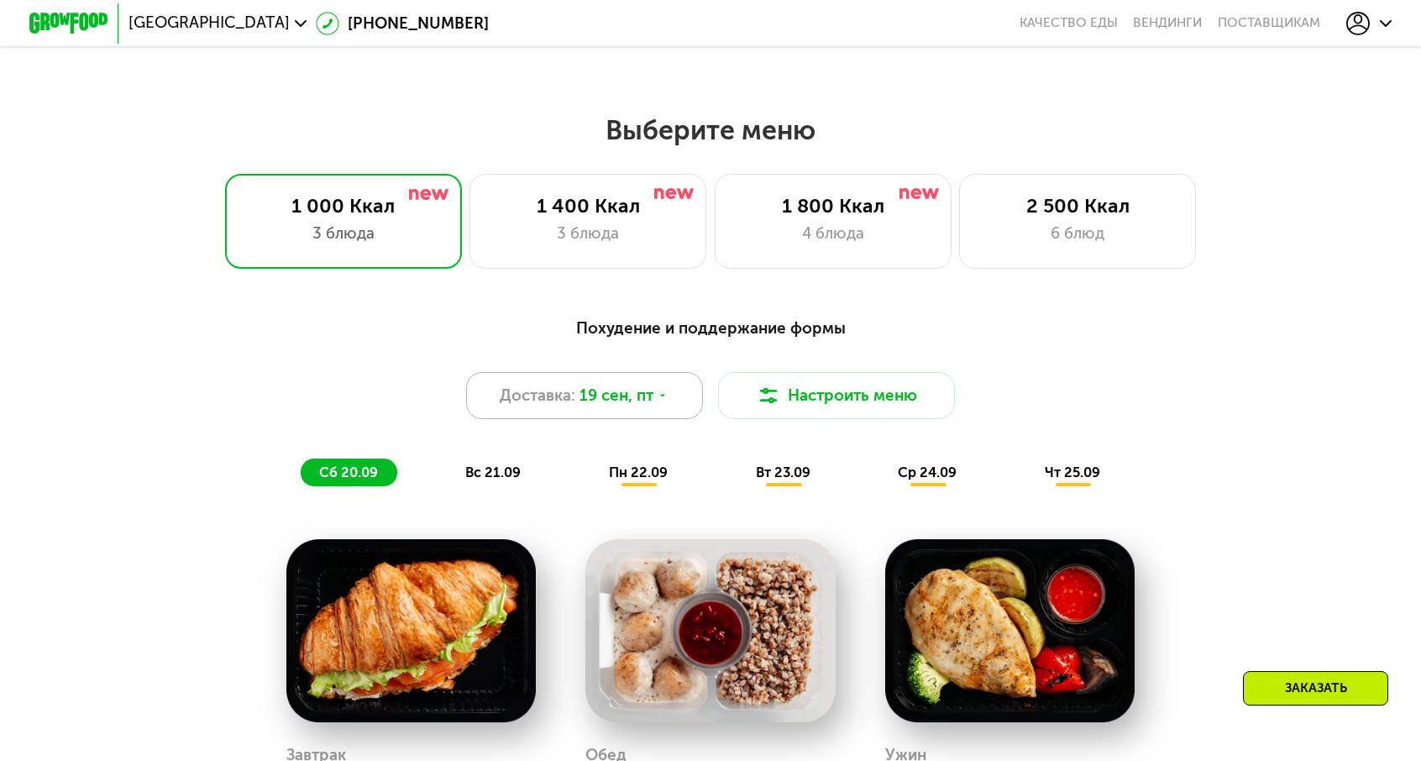
click at [654, 372] on div "Доставка: 19 сен, пт" at bounding box center [584, 395] width 237 height 47
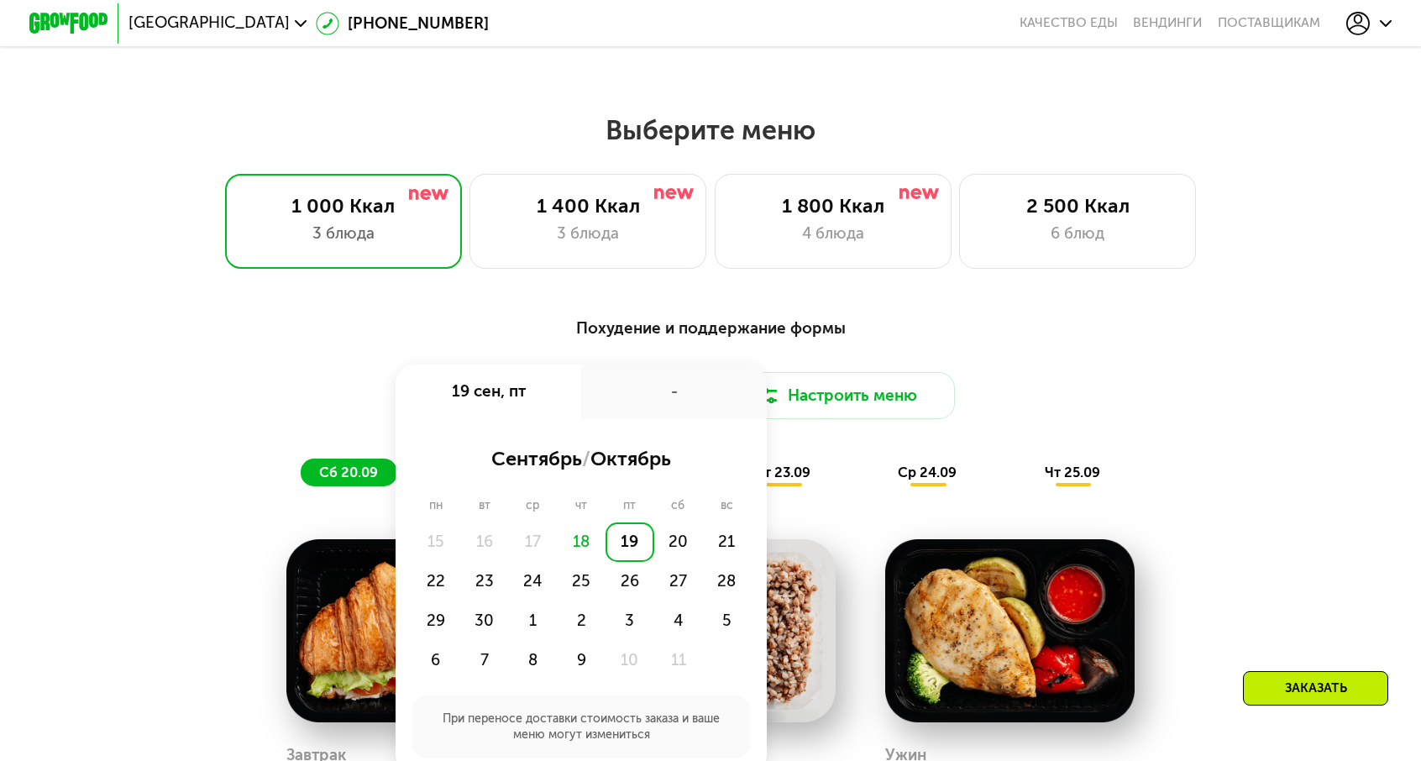
click at [638, 522] on div "19" at bounding box center [629, 541] width 49 height 39
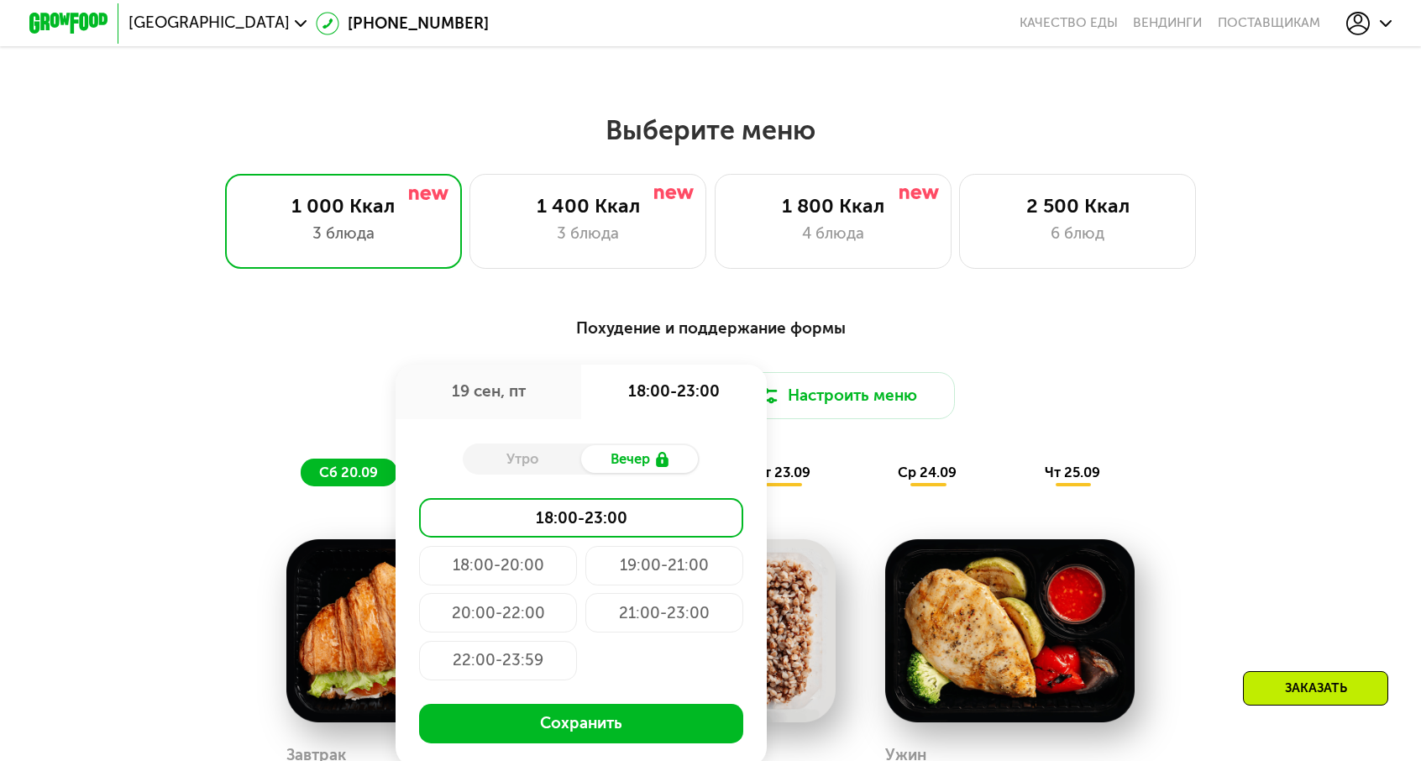
click at [562, 445] on div "Утро" at bounding box center [522, 459] width 118 height 28
click at [439, 222] on div "3 блюда" at bounding box center [343, 234] width 196 height 24
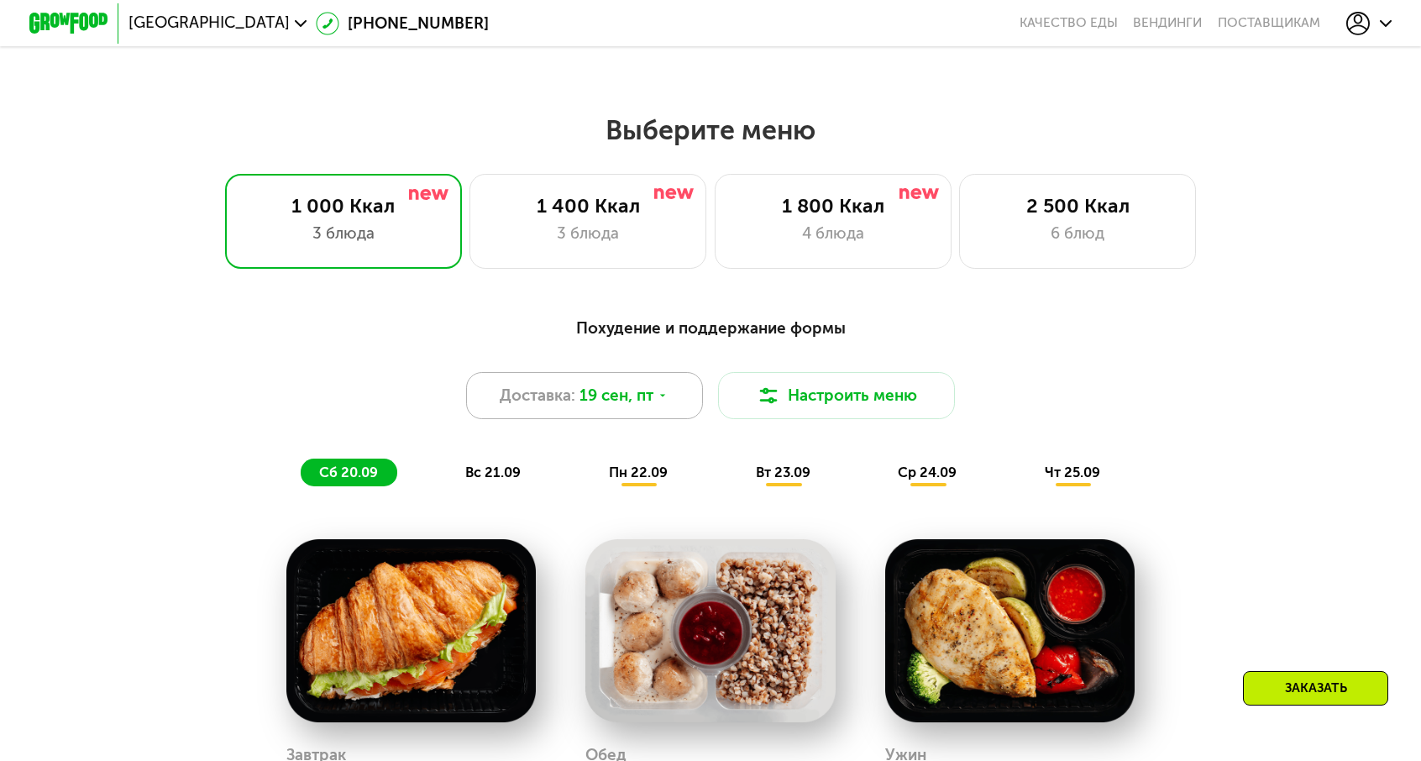
click at [599, 372] on div "Доставка: 19 сен, пт" at bounding box center [584, 395] width 237 height 47
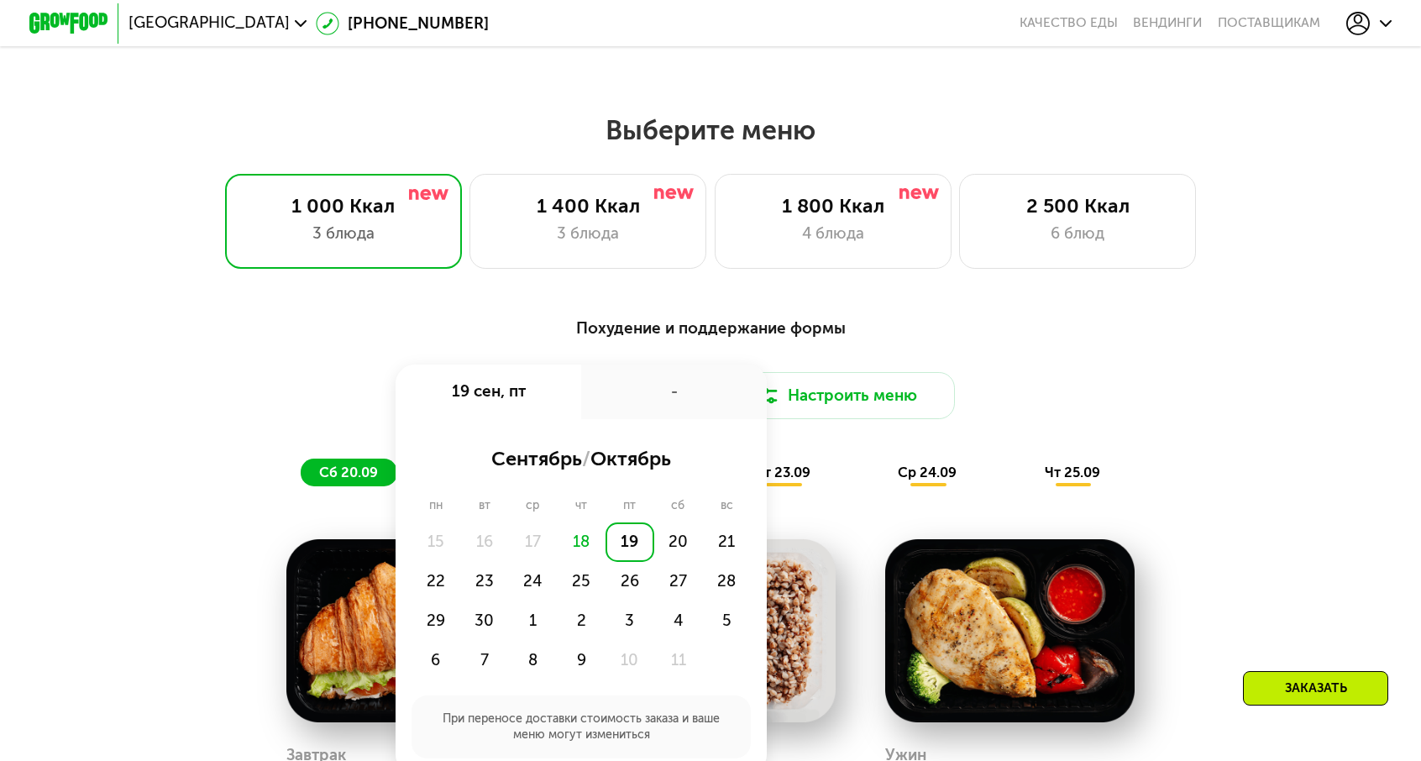
click at [636, 522] on div "19" at bounding box center [629, 541] width 49 height 39
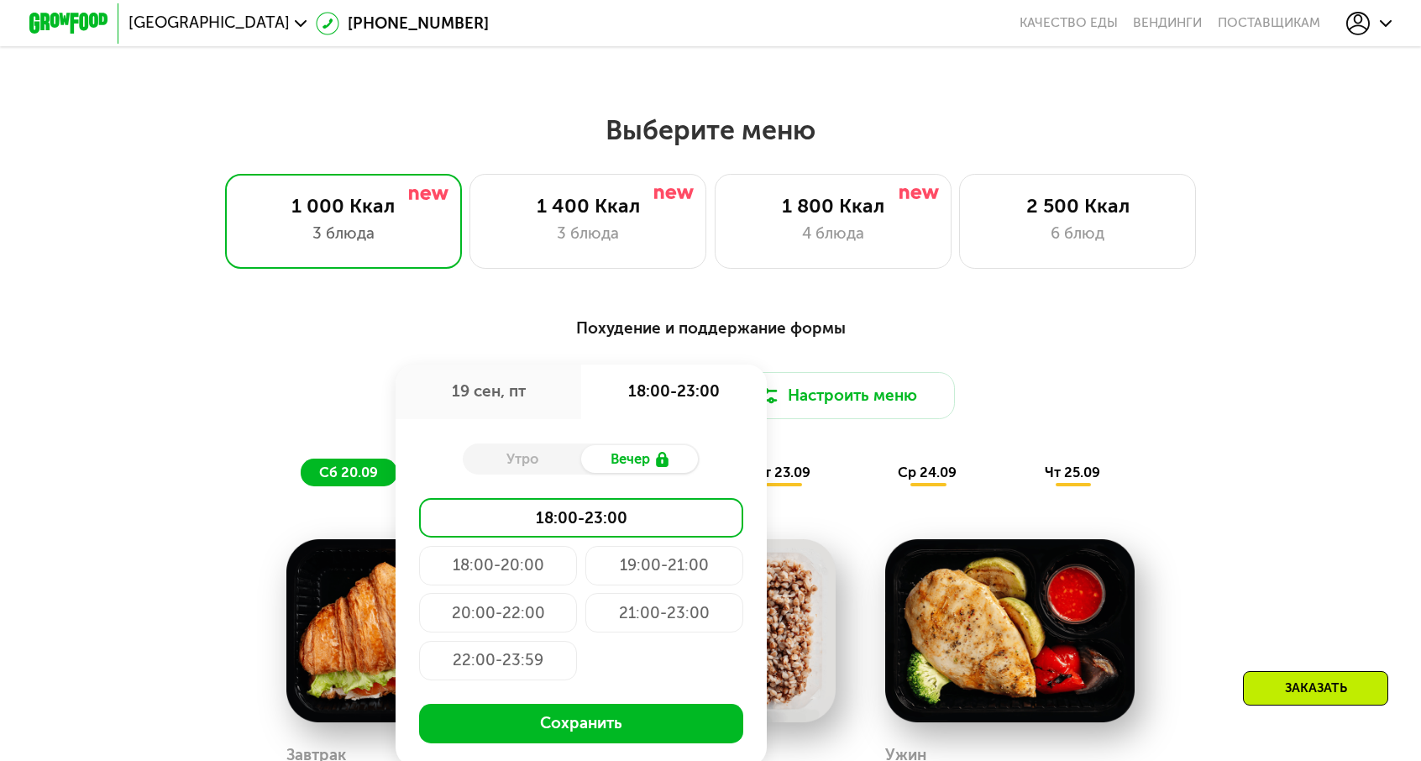
click at [535, 445] on div "Утро" at bounding box center [522, 459] width 118 height 28
click at [536, 445] on div "Утро" at bounding box center [522, 459] width 118 height 28
click at [392, 372] on div "Доставка: 19 сен, пт 19 сен, пт 18:00-23:00 Утро Вечер 18:00-23:00 18:00-20:00 …" at bounding box center [710, 395] width 1168 height 47
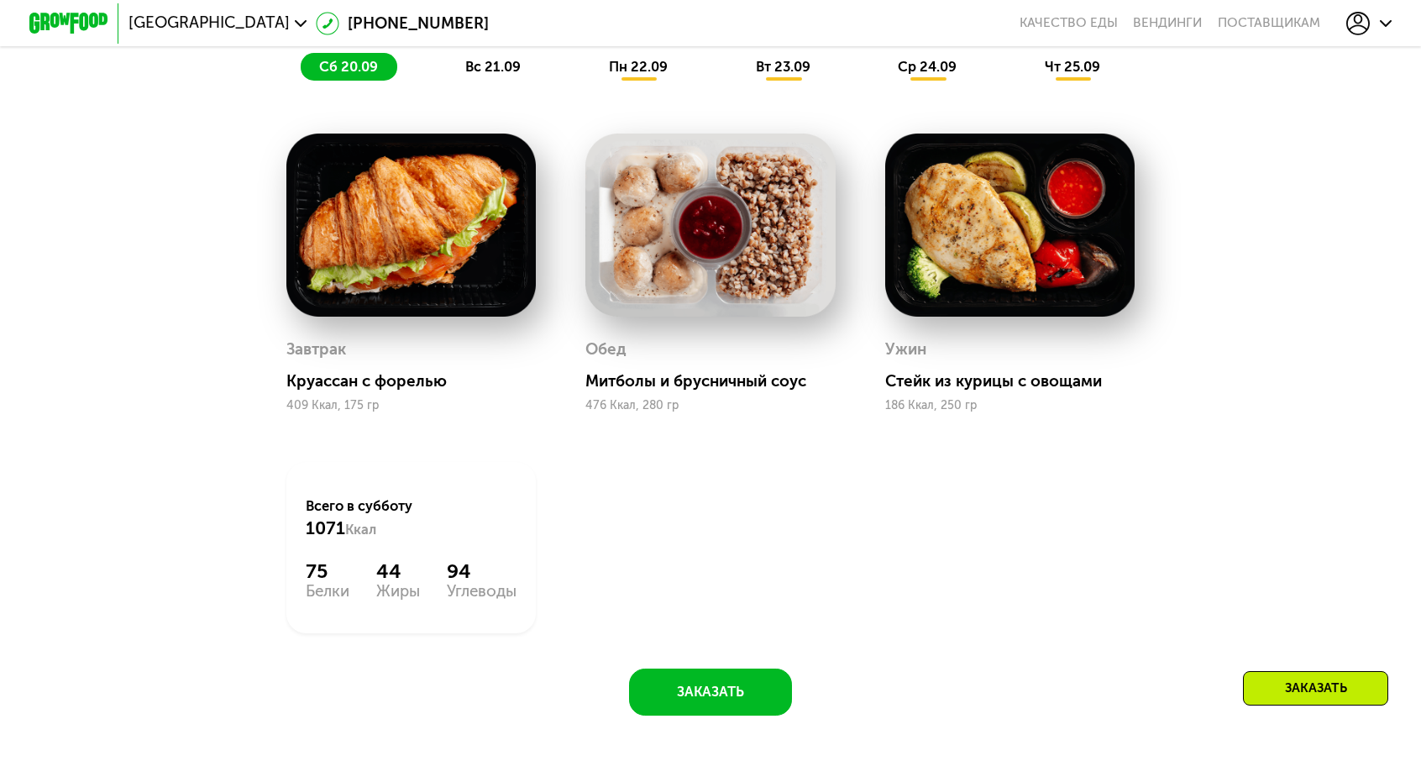
scroll to position [1259, 0]
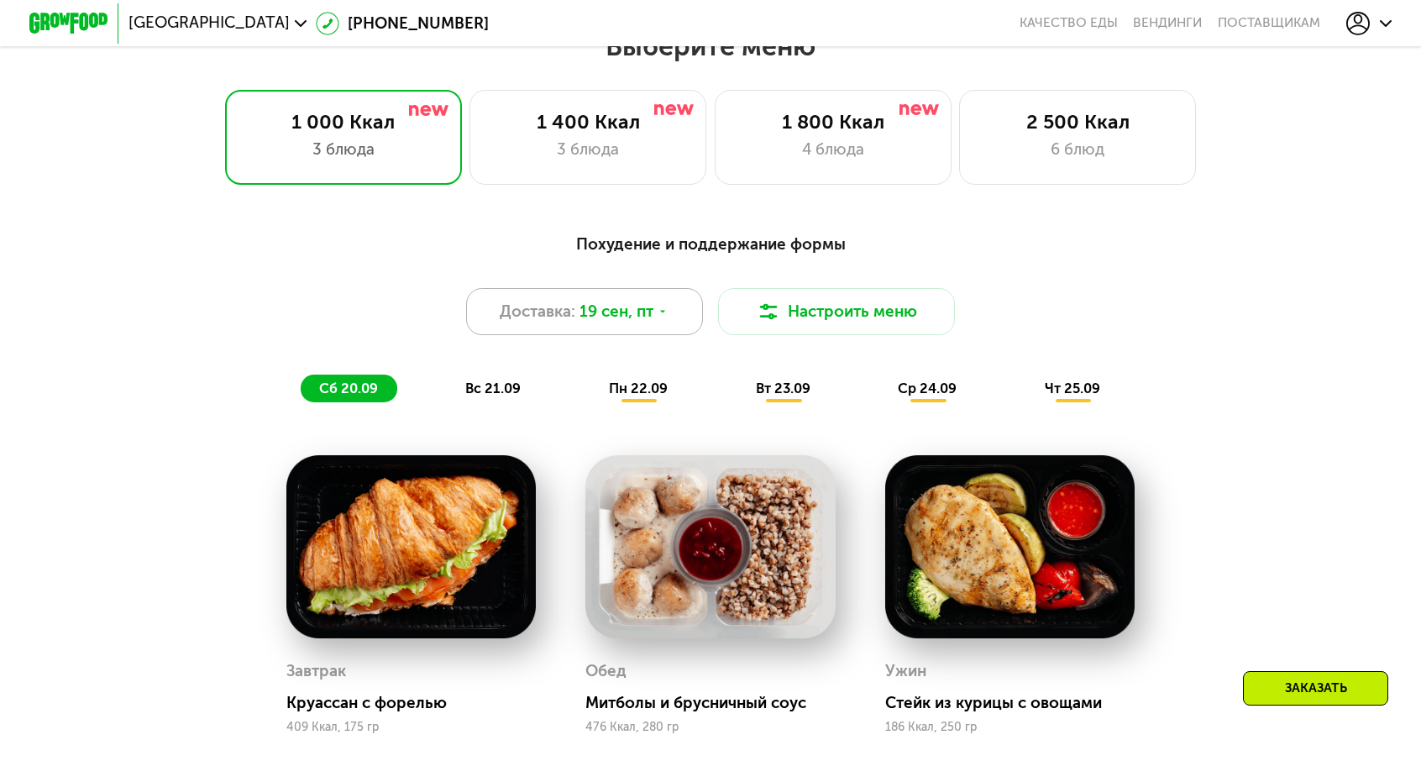
click at [589, 288] on div "Доставка: 19 сен, пт" at bounding box center [584, 311] width 237 height 47
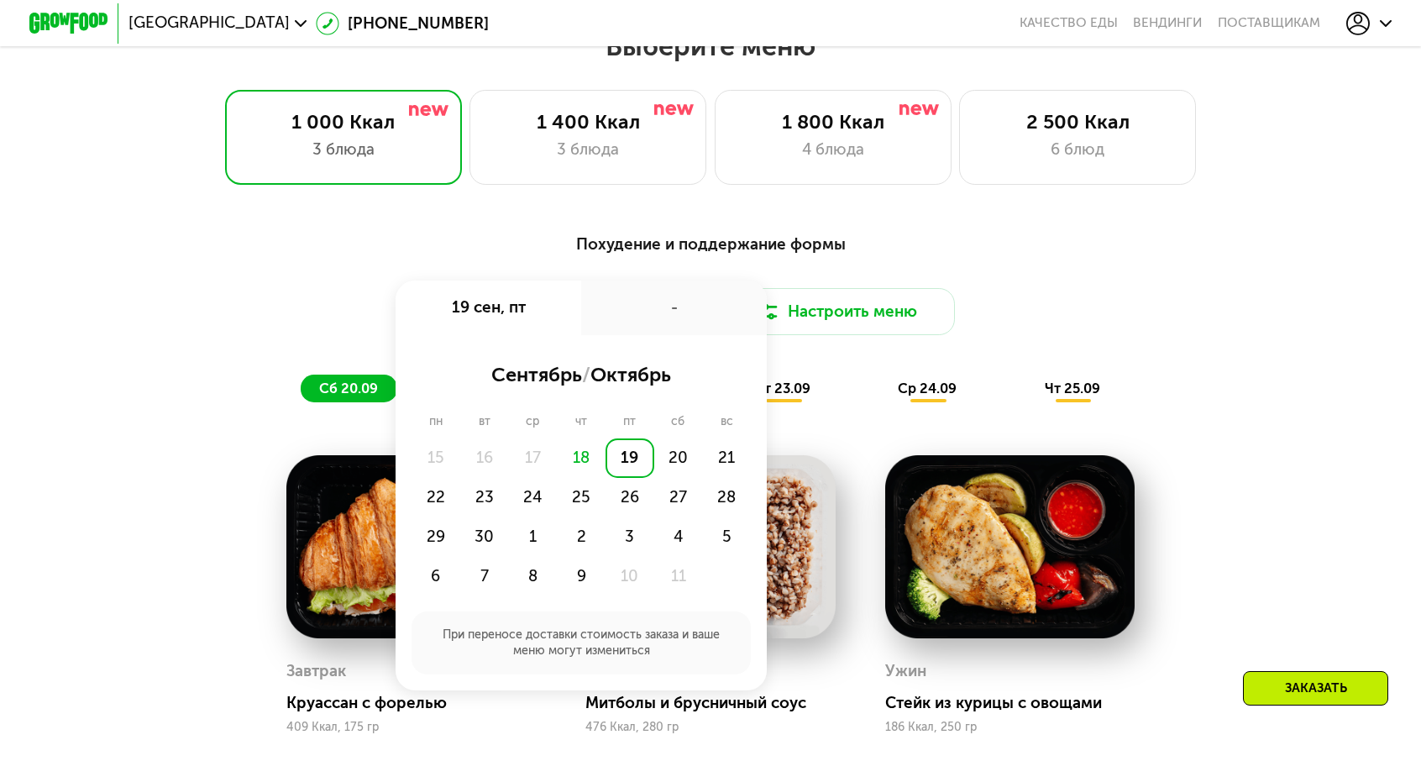
click at [378, 243] on div "Похудение и поддержание формы Доставка: 19 сен, пт 19 сен, пт - сентябрь / октя…" at bounding box center [710, 317] width 1168 height 170
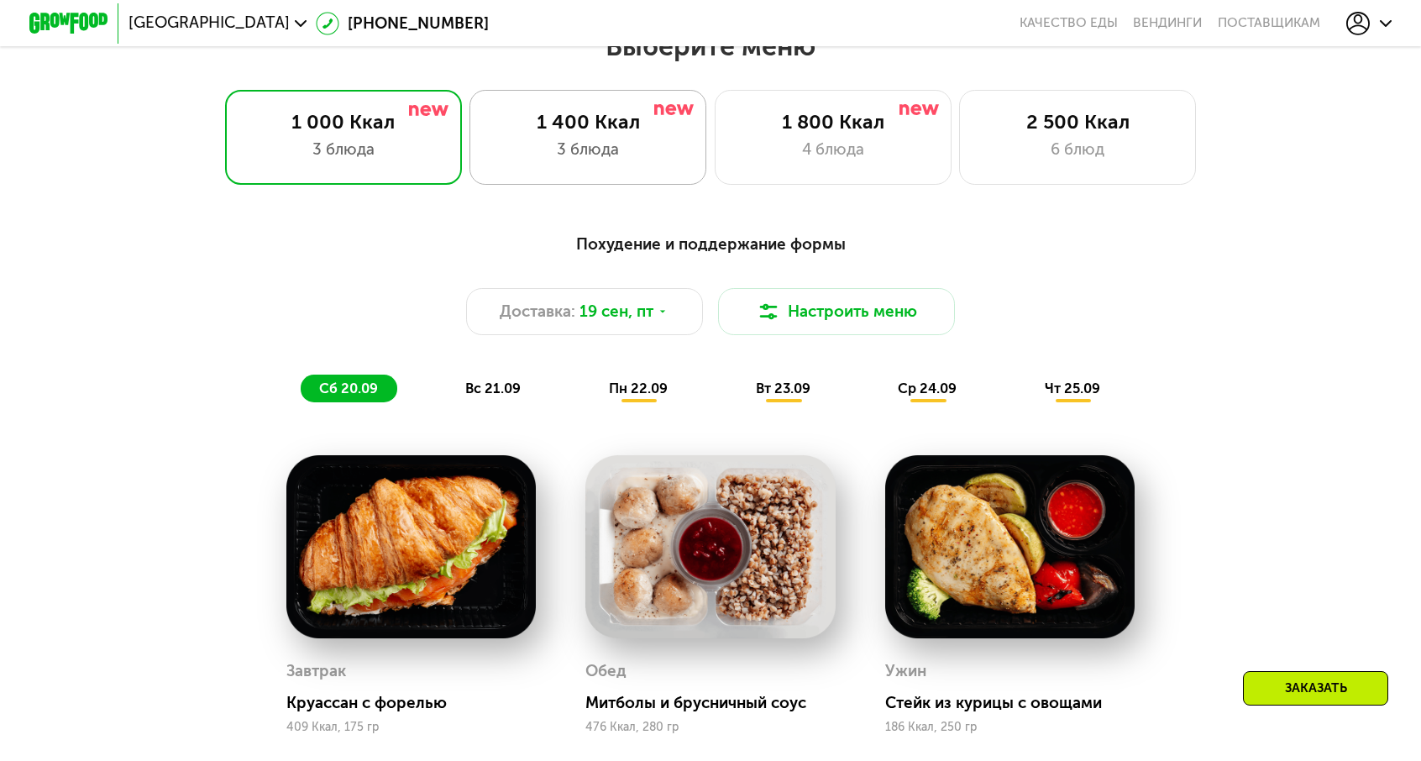
click at [532, 140] on div "3 блюда" at bounding box center [588, 150] width 196 height 24
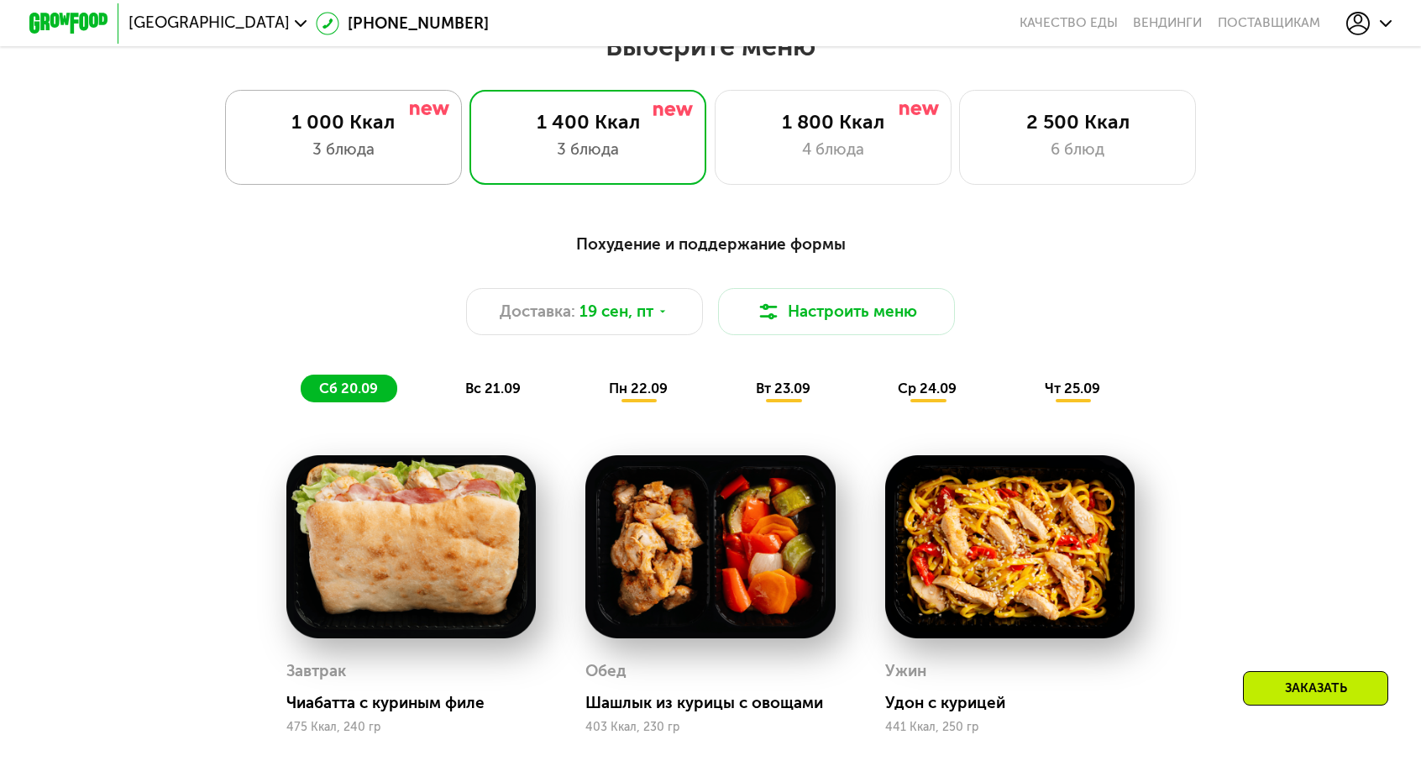
click at [441, 140] on div "3 блюда" at bounding box center [343, 150] width 196 height 24
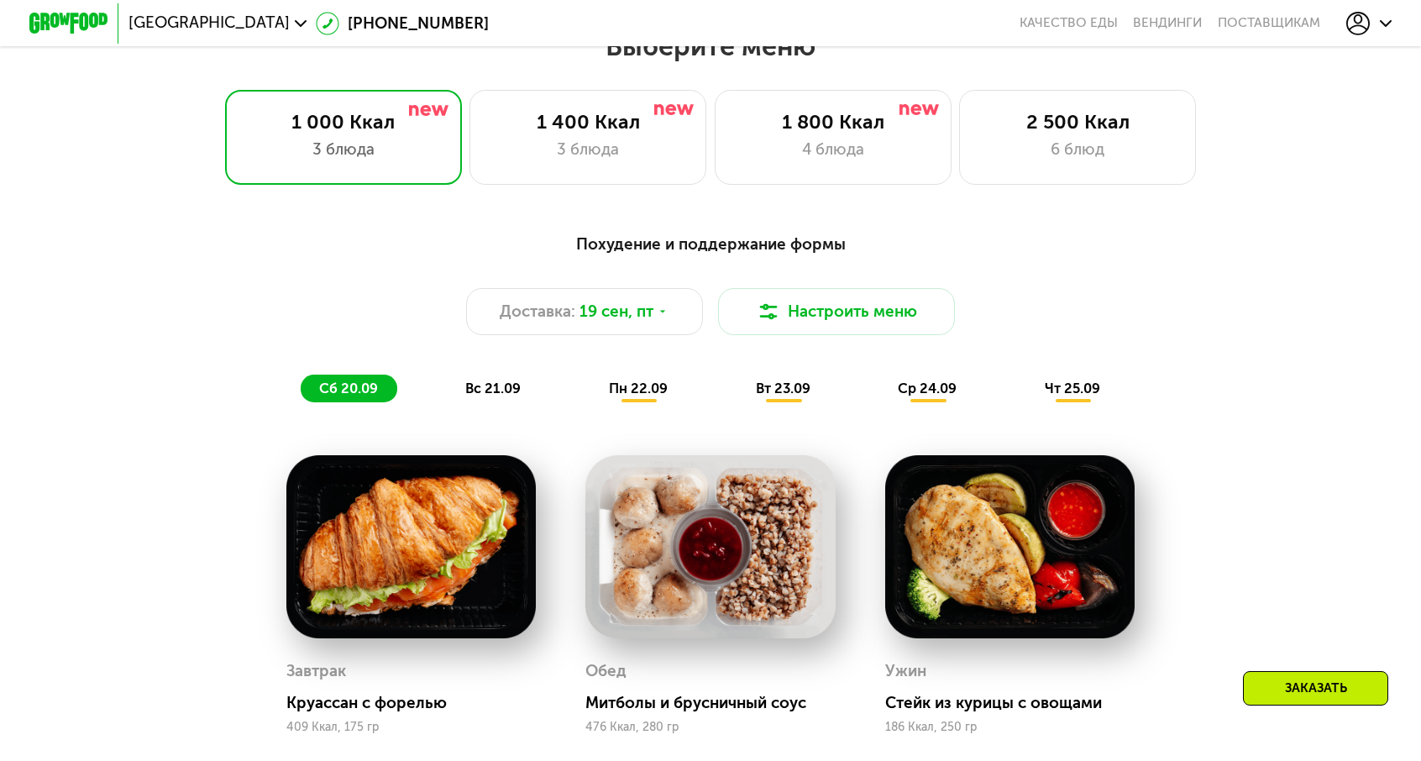
click at [1379, 21] on icon at bounding box center [1385, 24] width 12 height 12
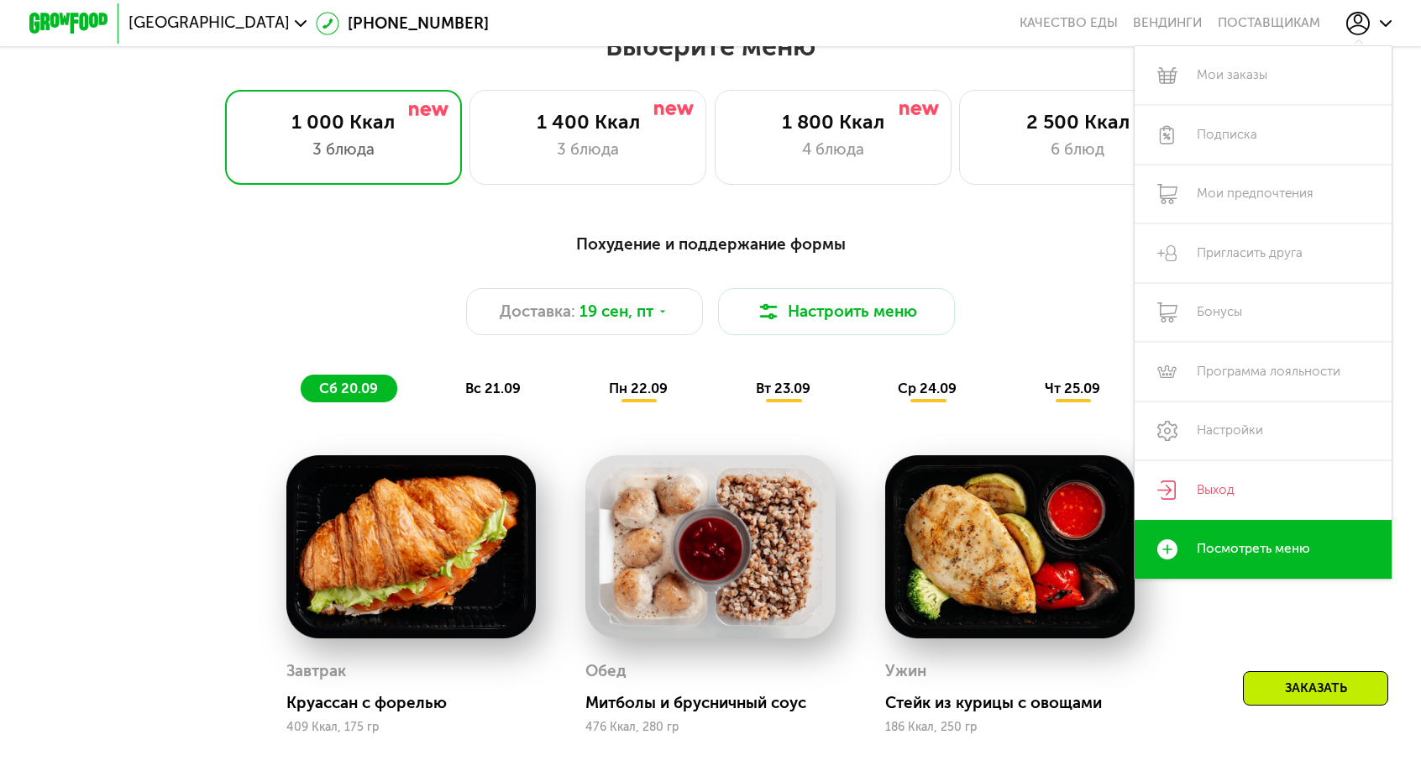
click at [1325, 102] on div "1 000 Ккал 3 блюда 1 400 Ккал 3 блюда 1 800 Ккал 4 блюда 2 500 Ккал 6 блюд" at bounding box center [710, 137] width 1295 height 95
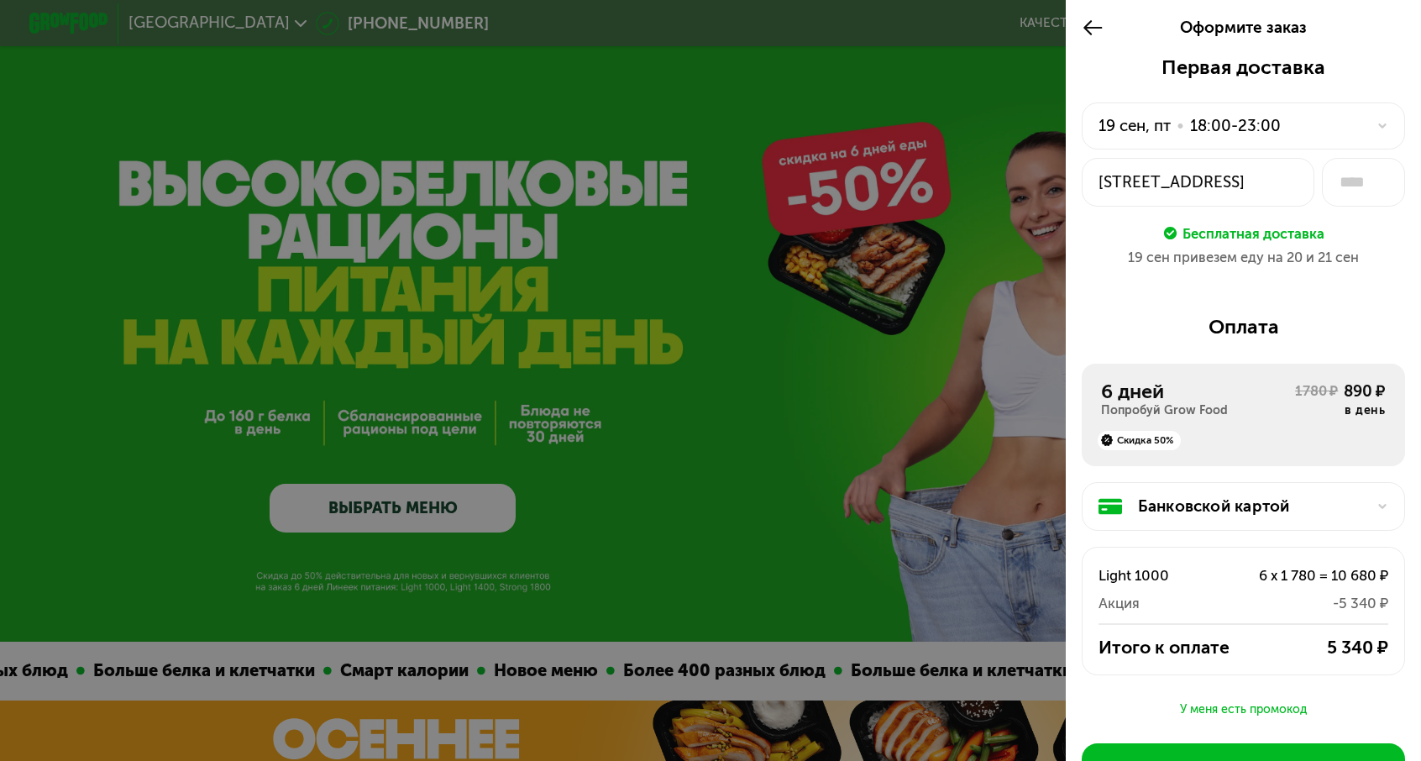
click at [1170, 114] on div "19 сен, пт" at bounding box center [1134, 126] width 72 height 24
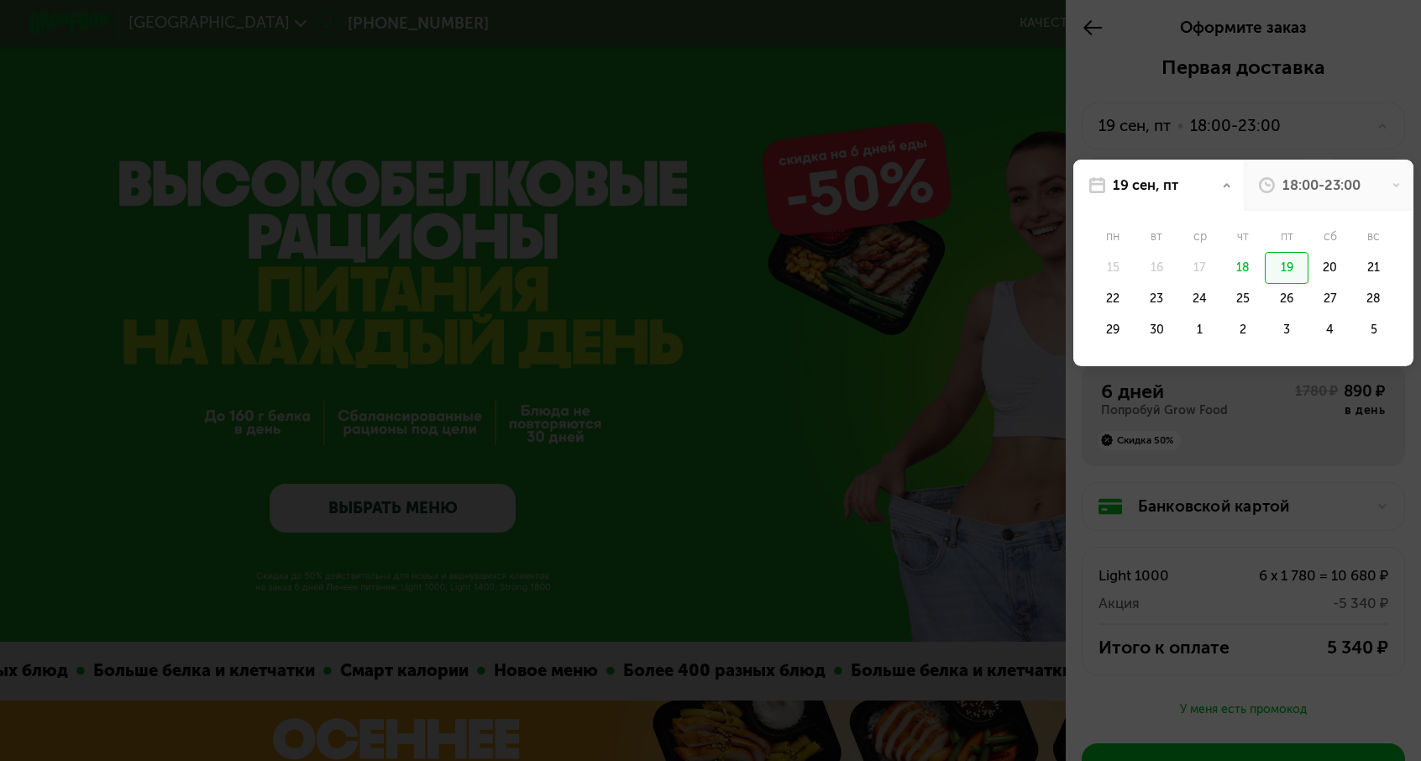
click at [1292, 252] on div "19" at bounding box center [1286, 267] width 44 height 31
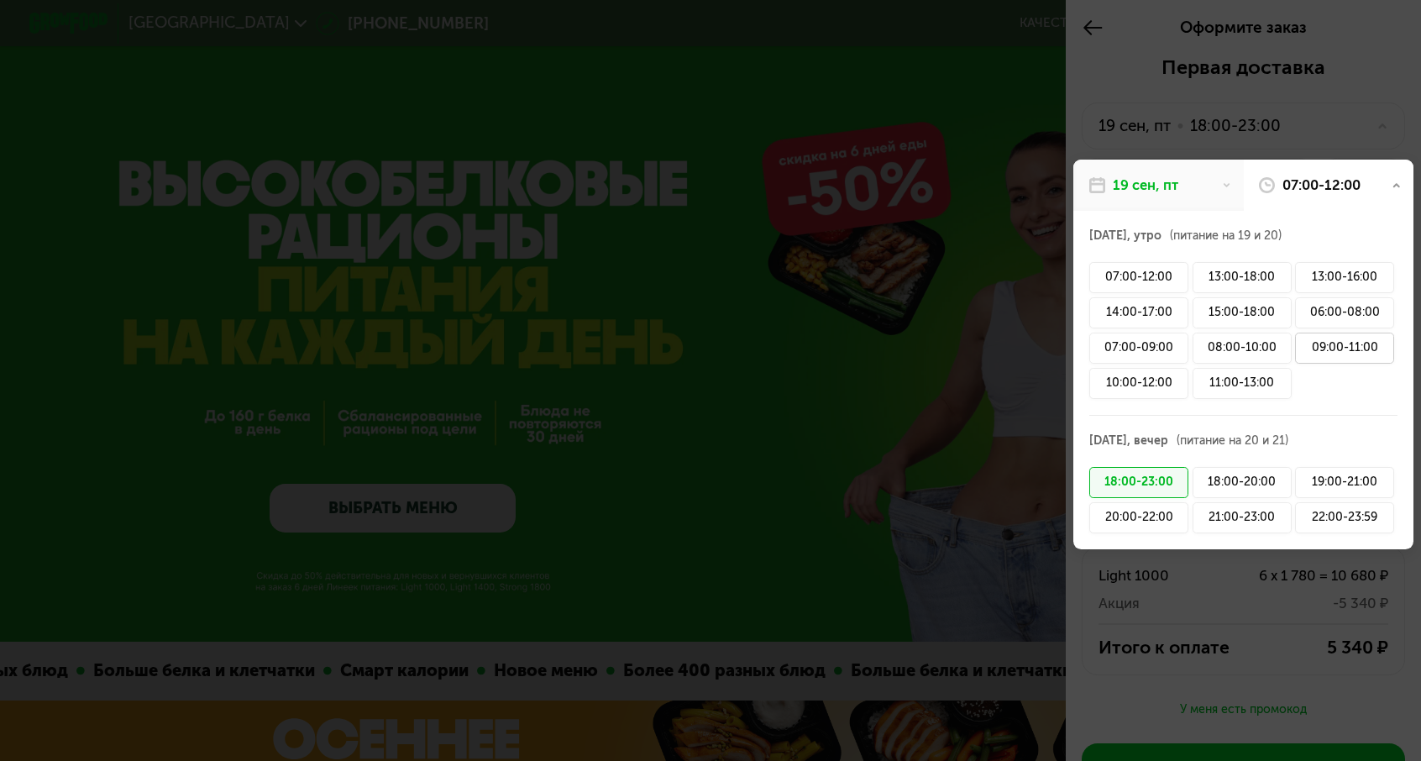
click at [1326, 332] on div "09:00-11:00" at bounding box center [1344, 347] width 99 height 31
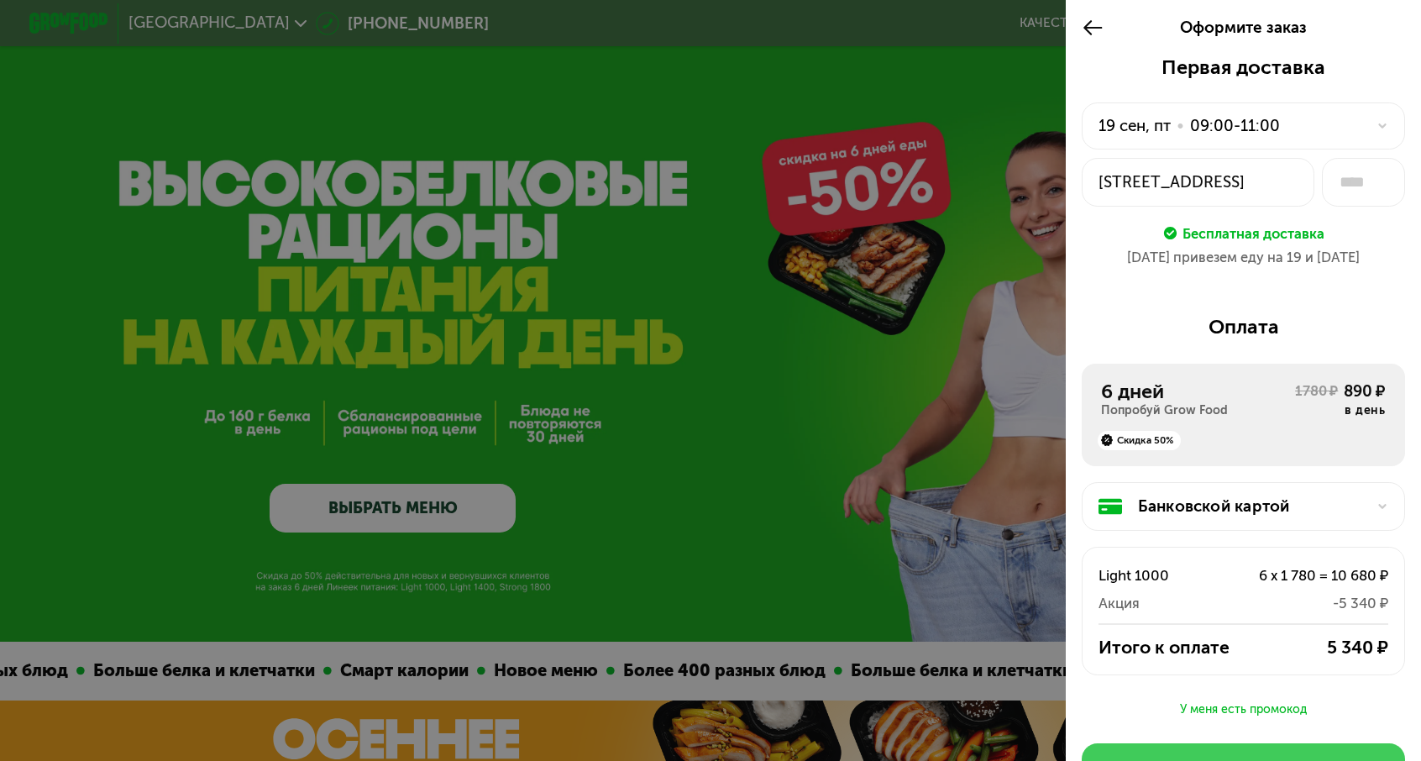
click at [1276, 756] on div "Оплатить" at bounding box center [1243, 766] width 80 height 20
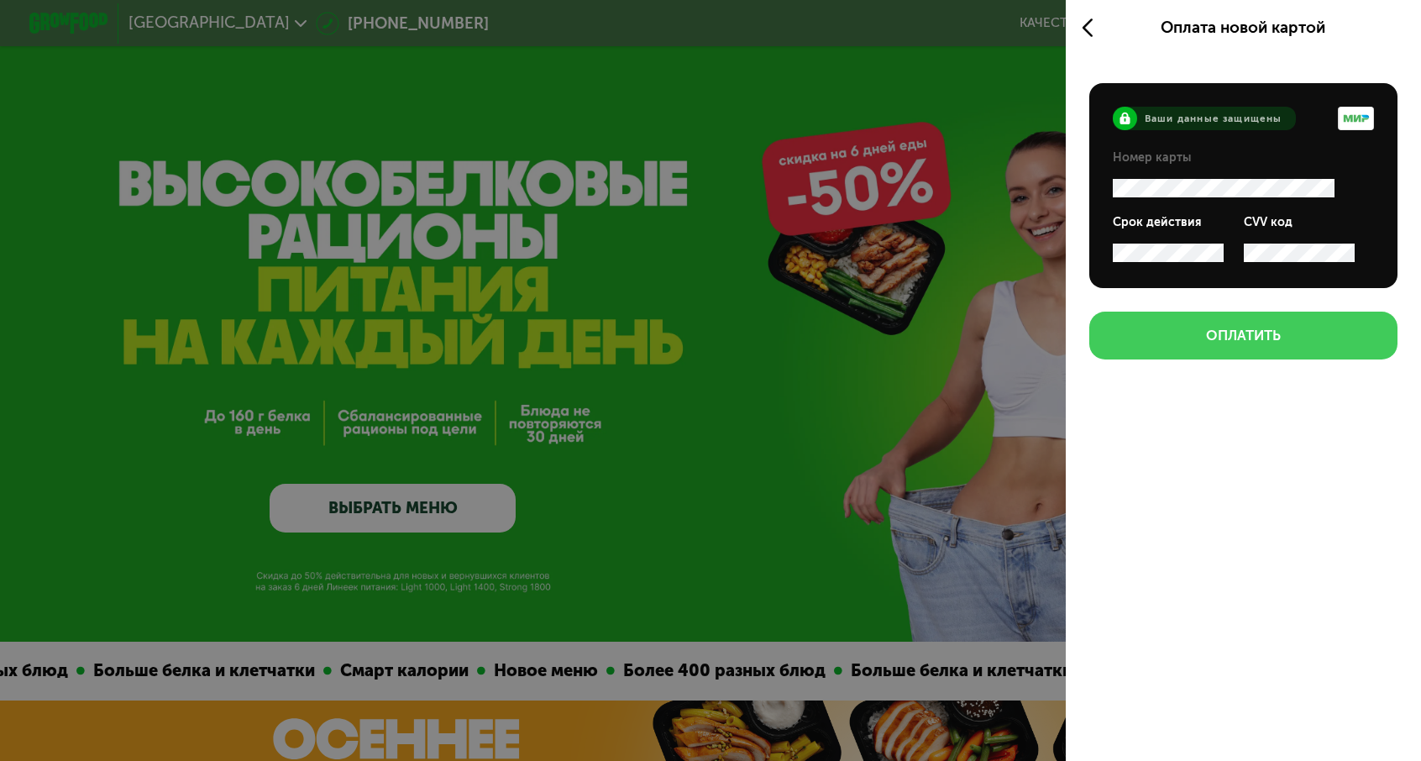
click at [1229, 311] on button "Оплатить" at bounding box center [1243, 334] width 308 height 47
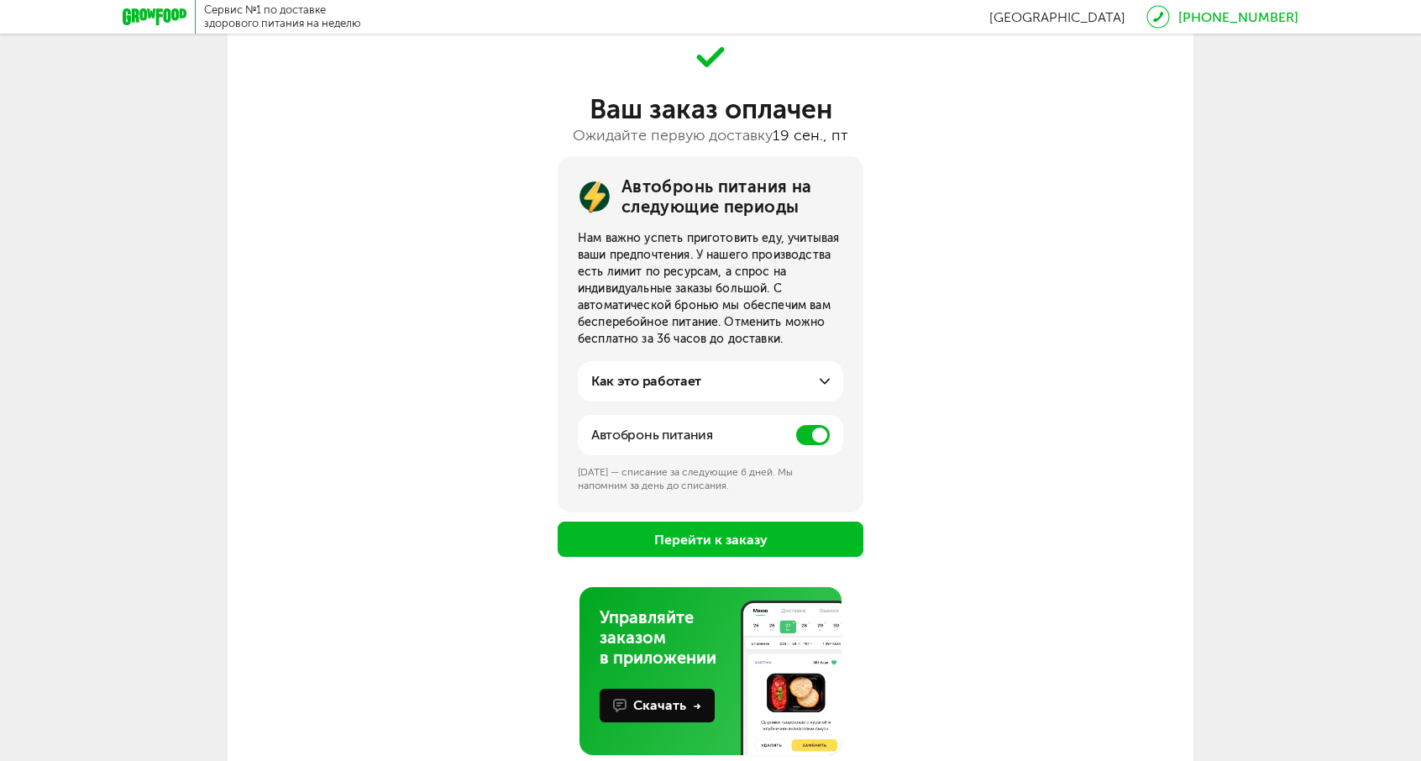
scroll to position [84, 0]
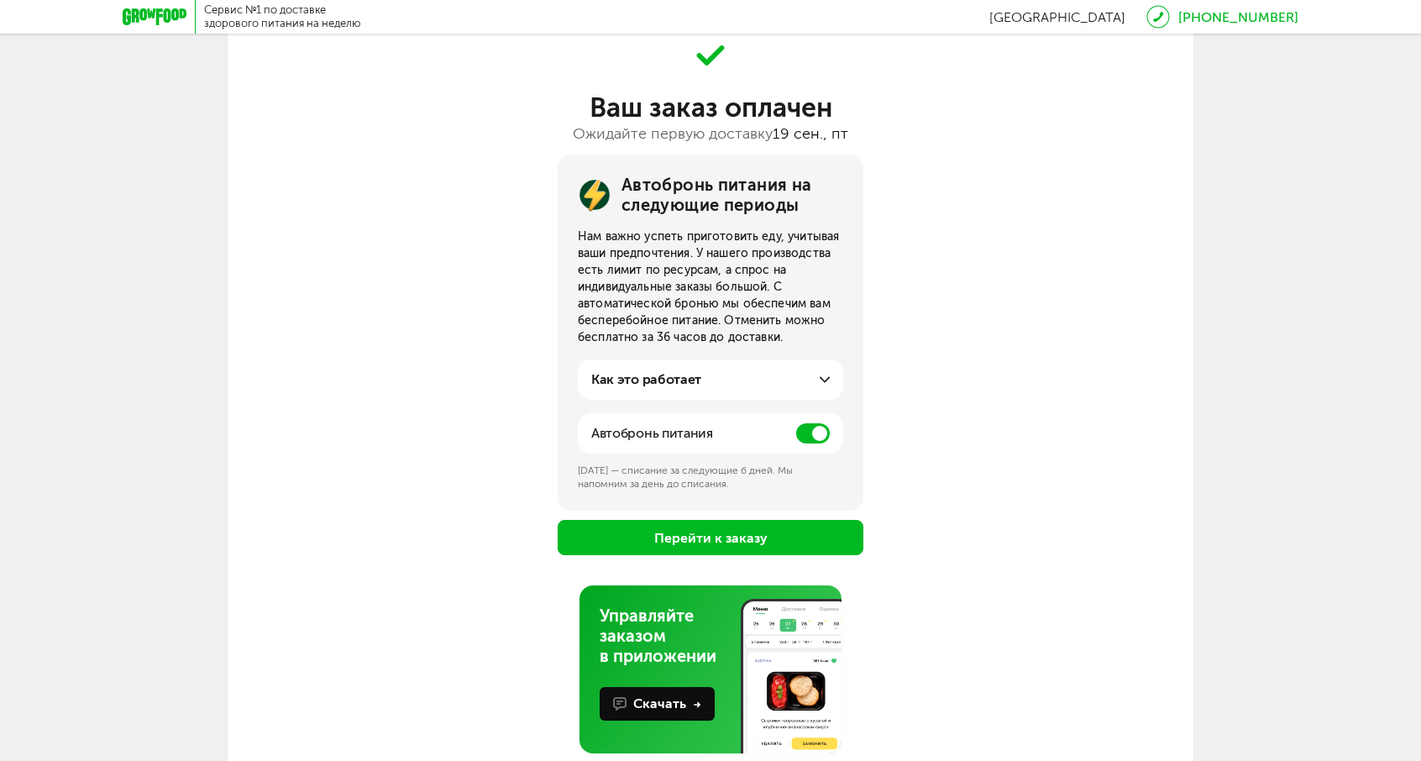
click at [810, 428] on span at bounding box center [813, 433] width 34 height 20
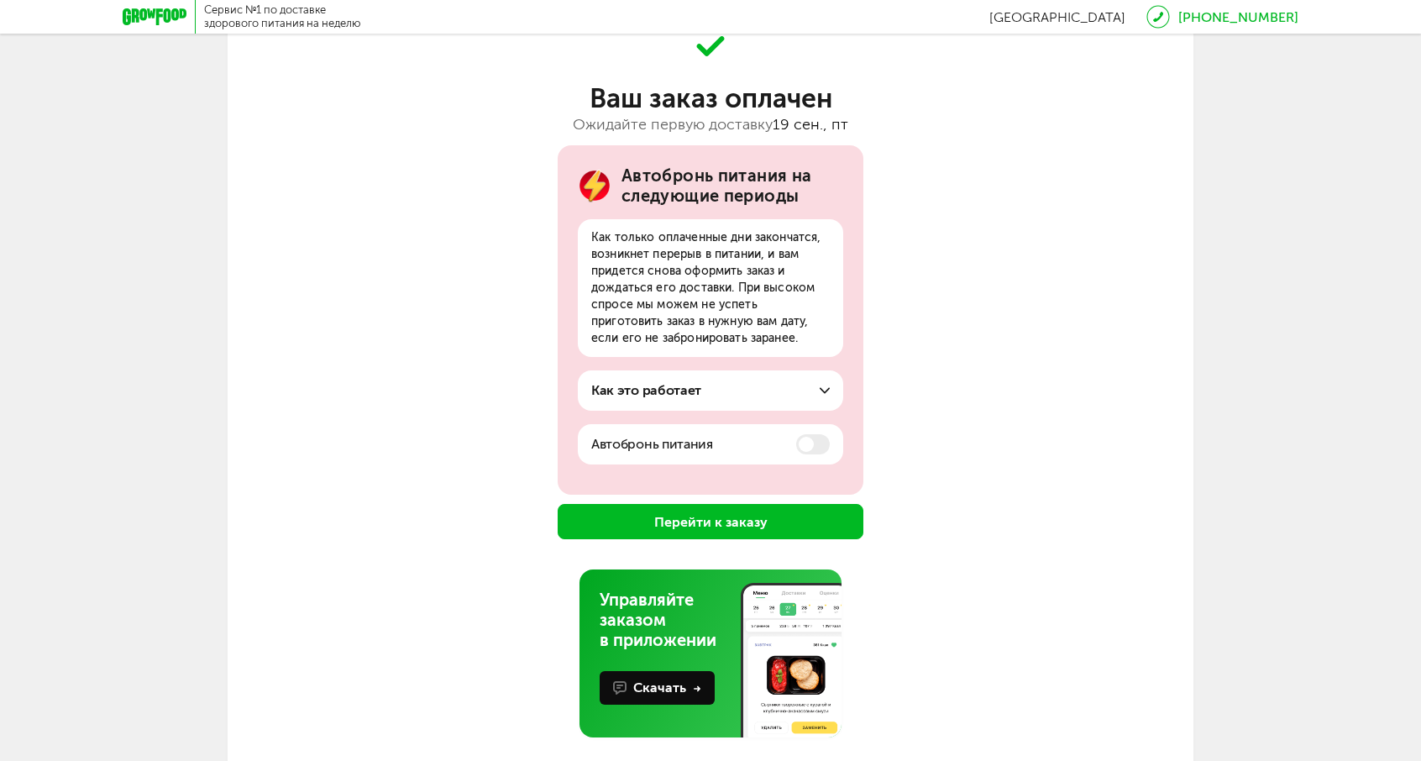
scroll to position [113, 0]
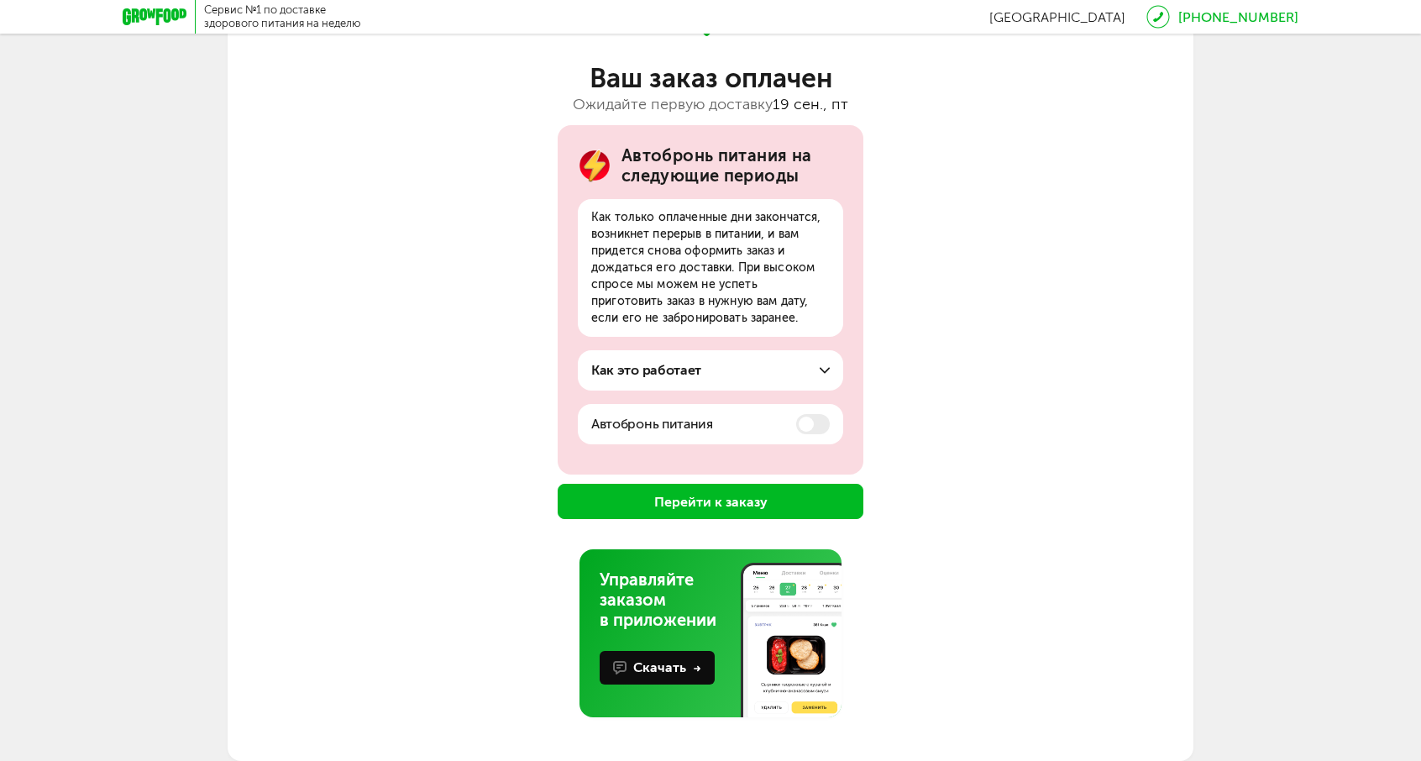
click at [749, 502] on button "Перейти к заказу" at bounding box center [710, 501] width 306 height 35
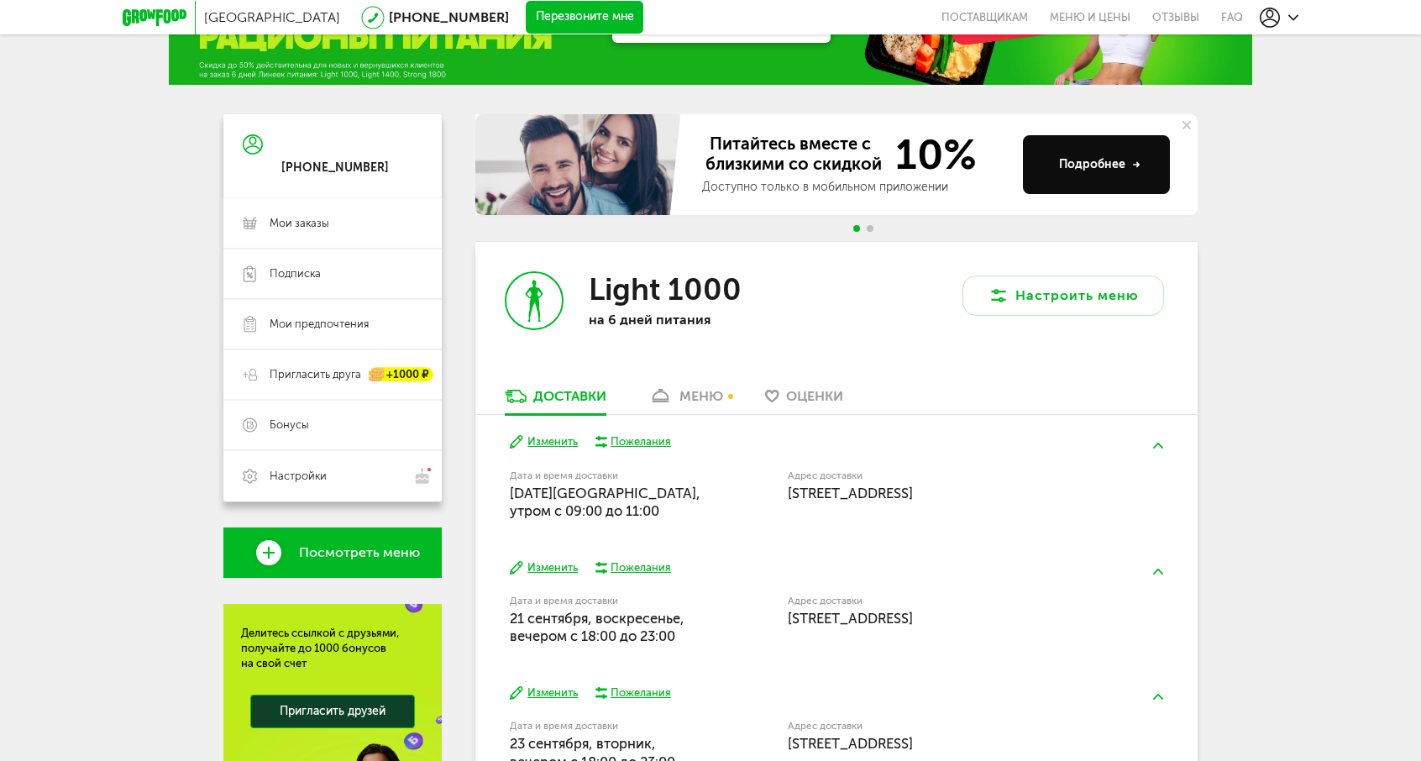
scroll to position [168, 0]
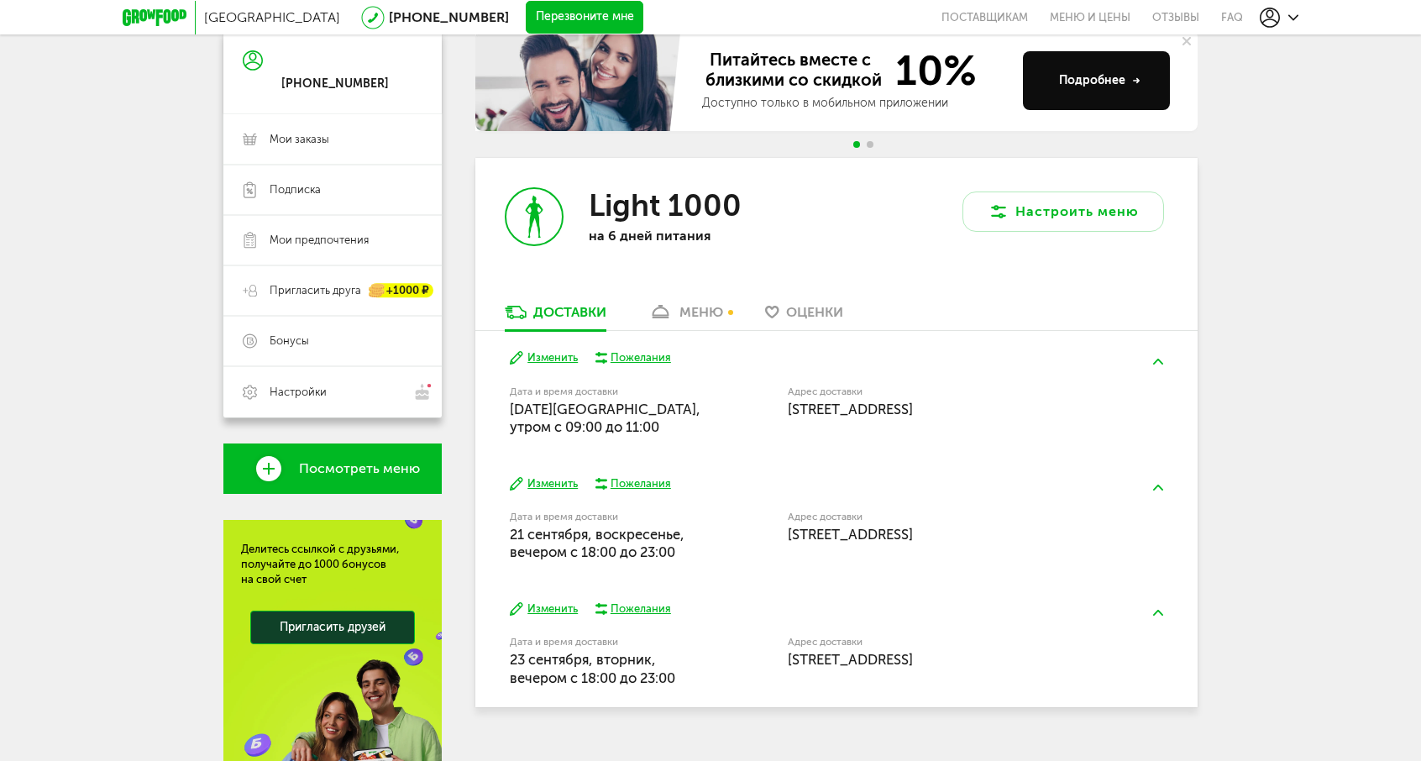
click at [660, 355] on div "Пожелания" at bounding box center [640, 357] width 60 height 15
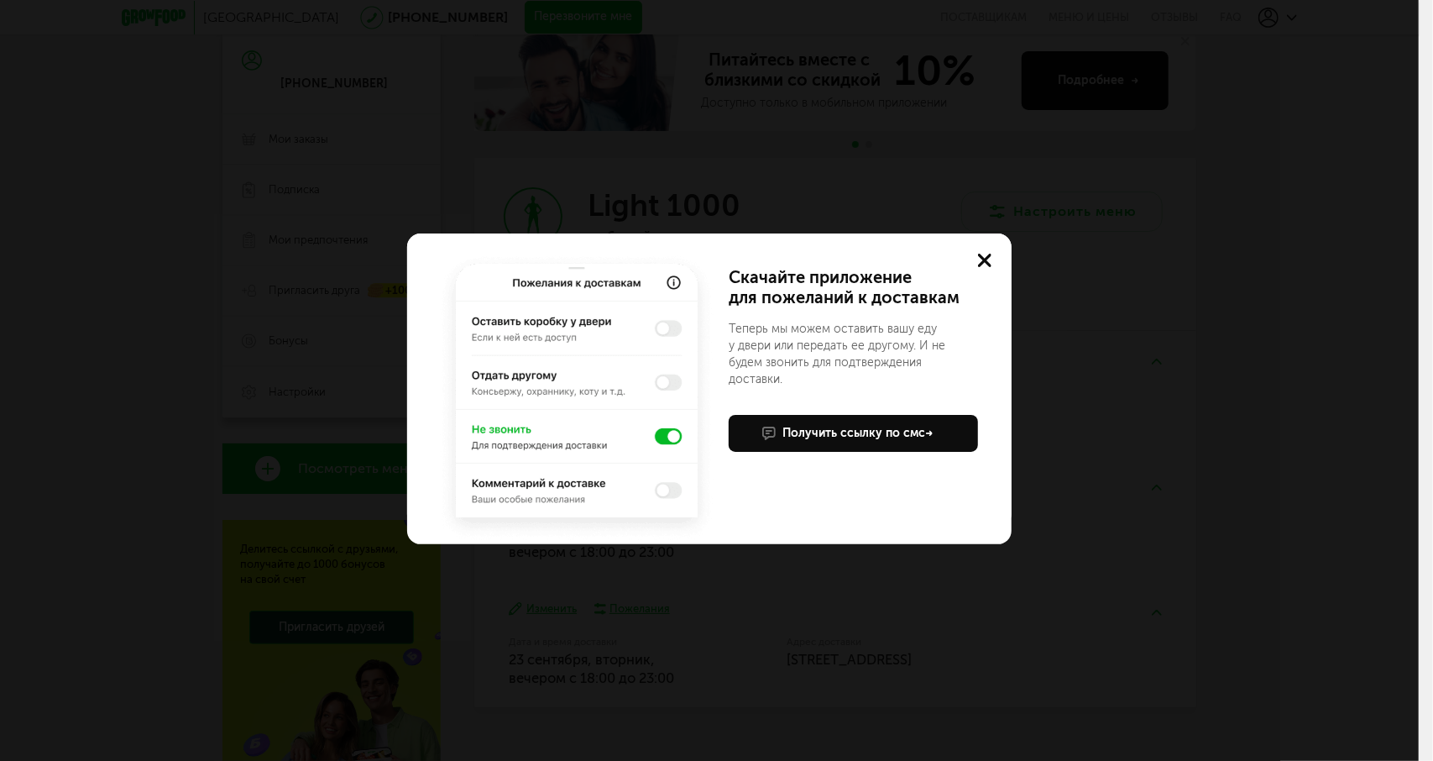
click at [1195, 358] on div "Учтем ваши пожелания в приложении Скачайте приложение для пожеланий к доставкам…" at bounding box center [709, 380] width 1419 height 761
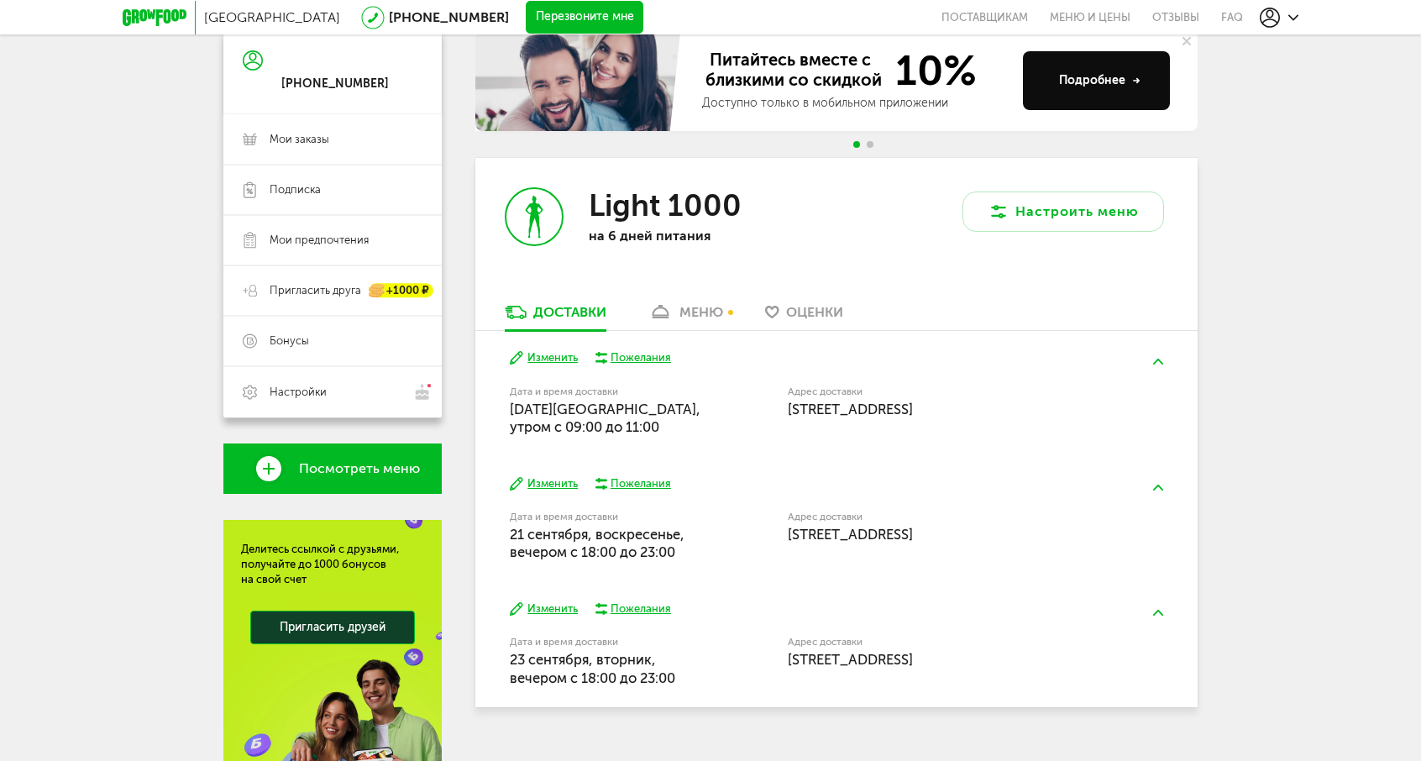
click at [704, 314] on div "меню" at bounding box center [701, 312] width 44 height 16
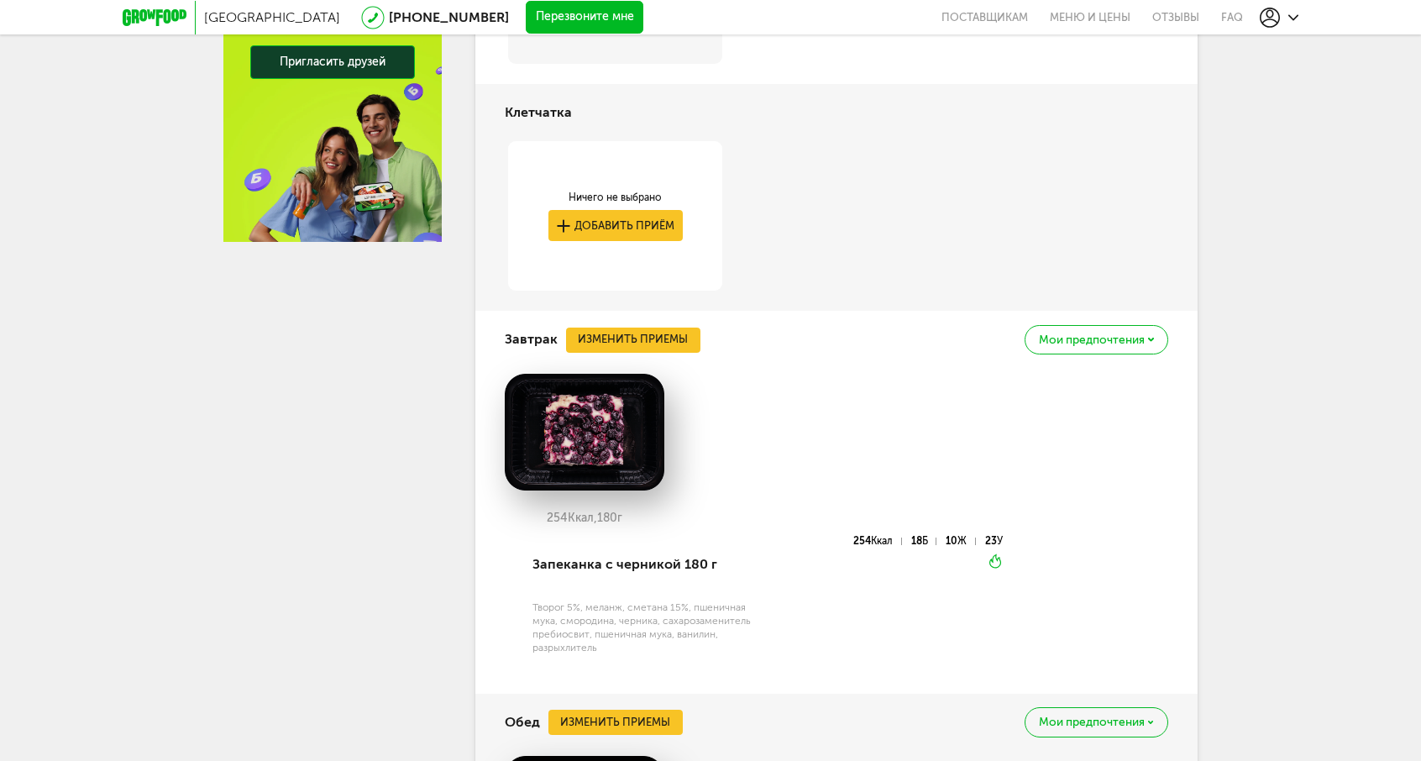
scroll to position [871, 0]
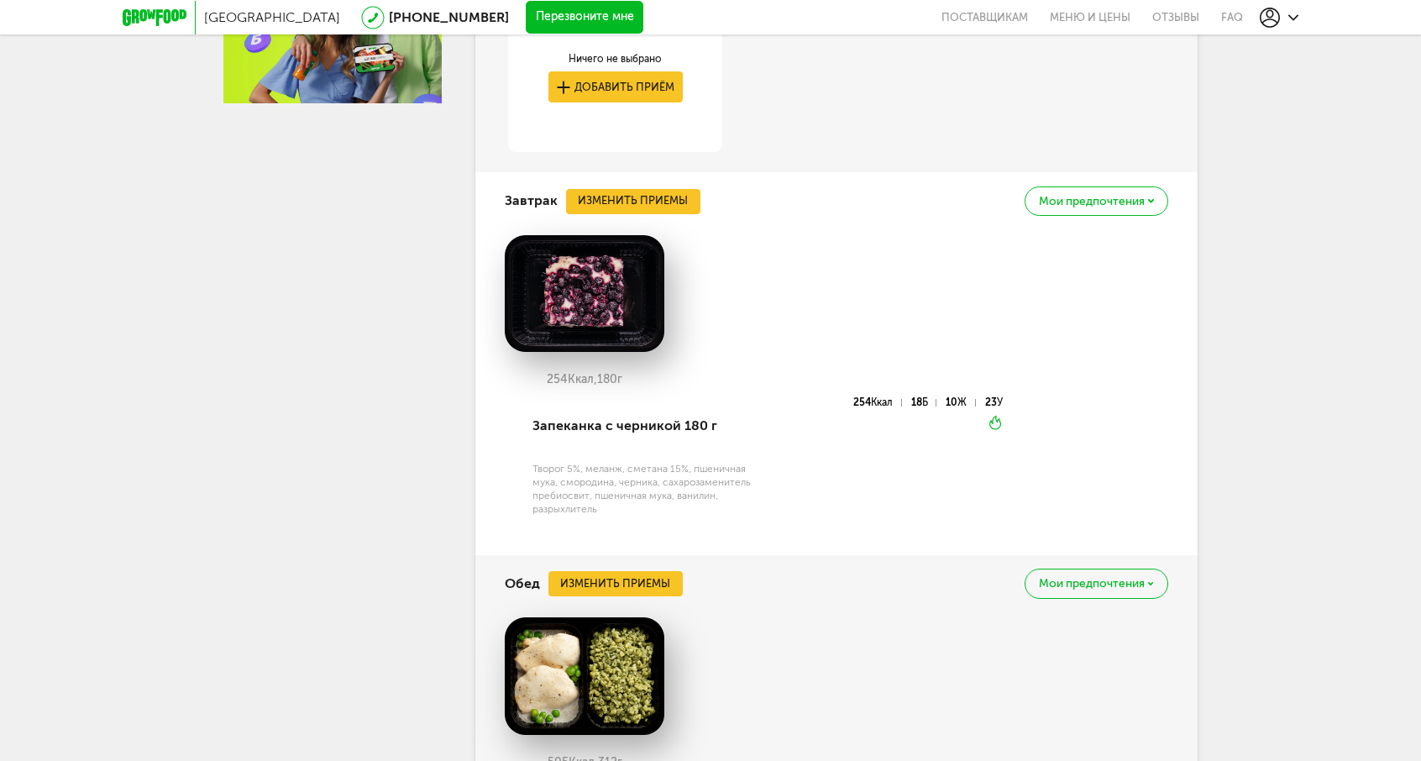
click at [1127, 201] on span "Мои предпочтения" at bounding box center [1092, 202] width 106 height 12
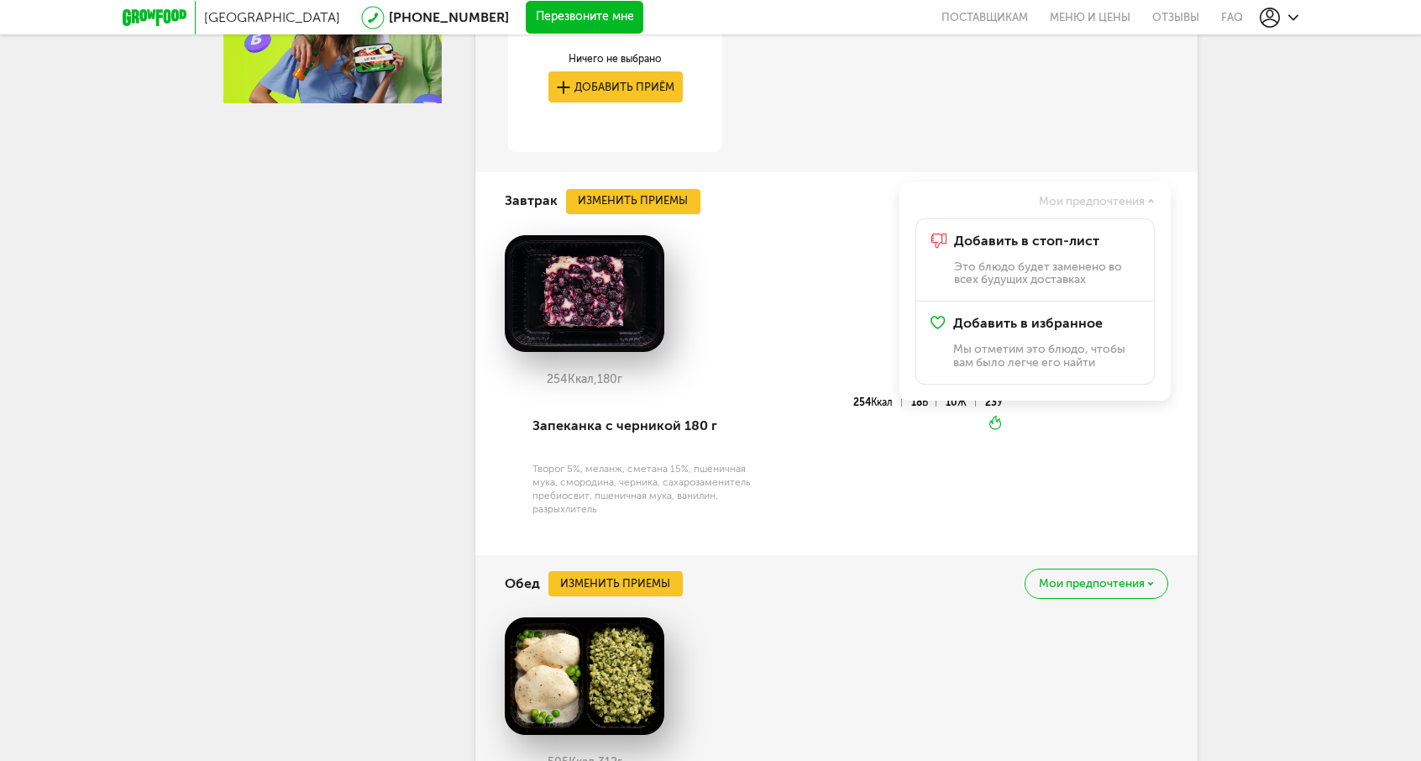
click at [1127, 201] on span "Мои предпочтения" at bounding box center [1092, 202] width 106 height 12
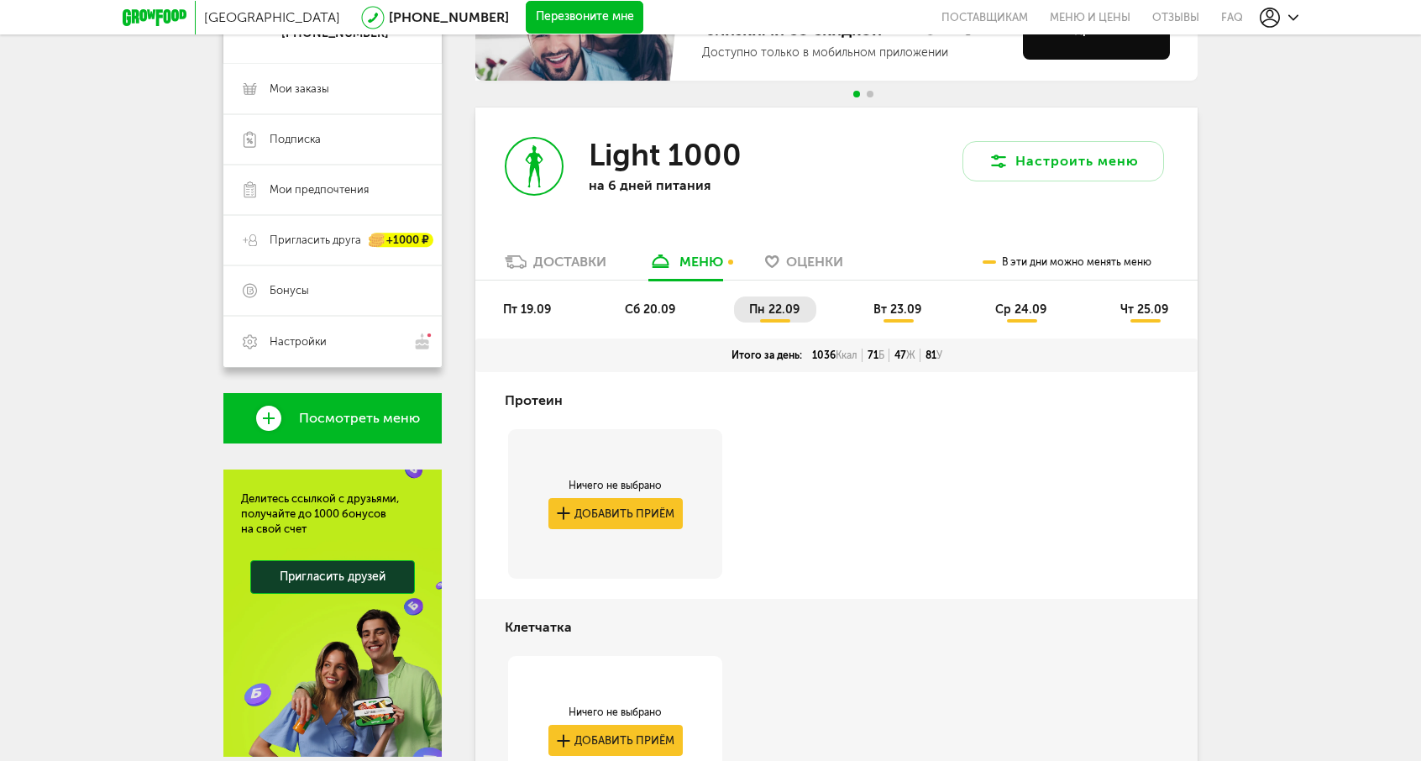
scroll to position [175, 0]
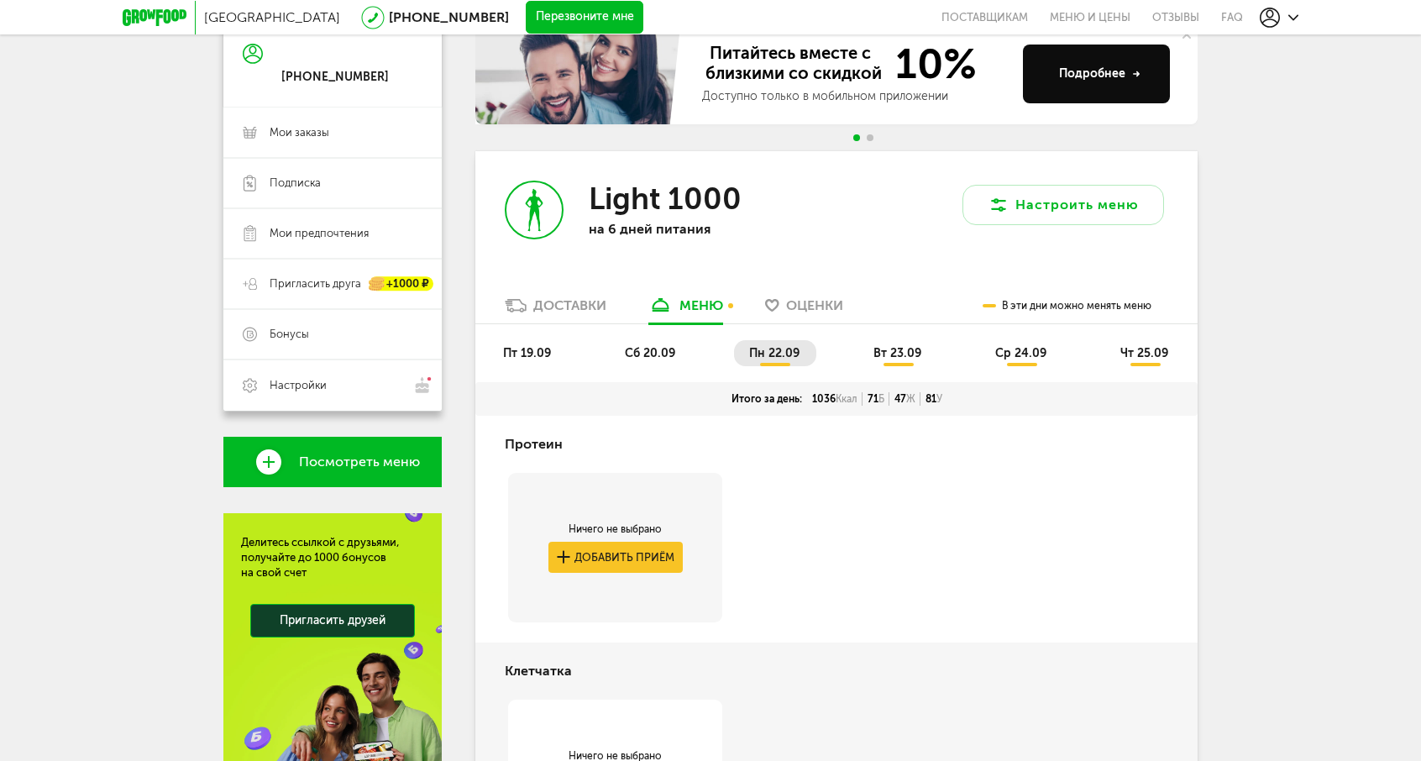
click at [512, 350] on span "пт 19.09" at bounding box center [527, 353] width 48 height 14
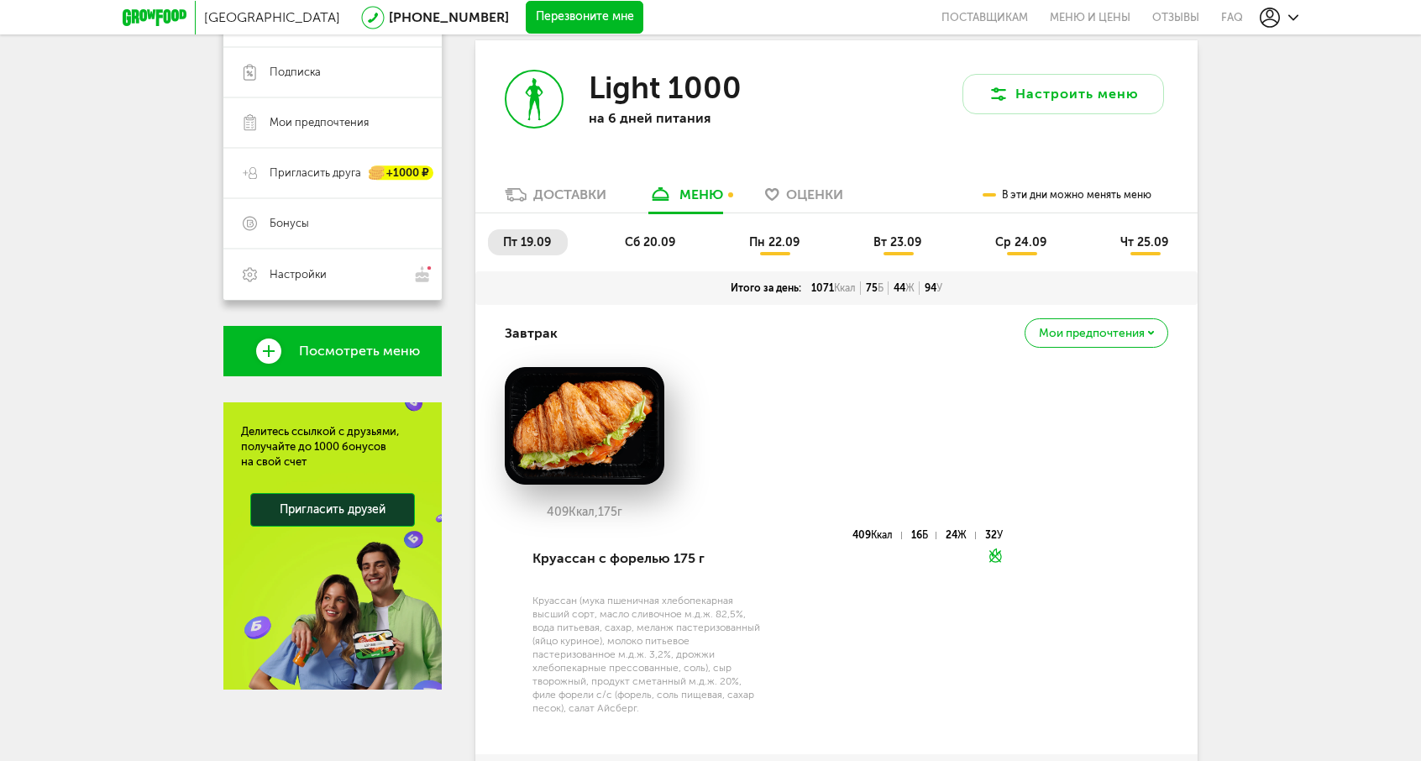
scroll to position [302, 0]
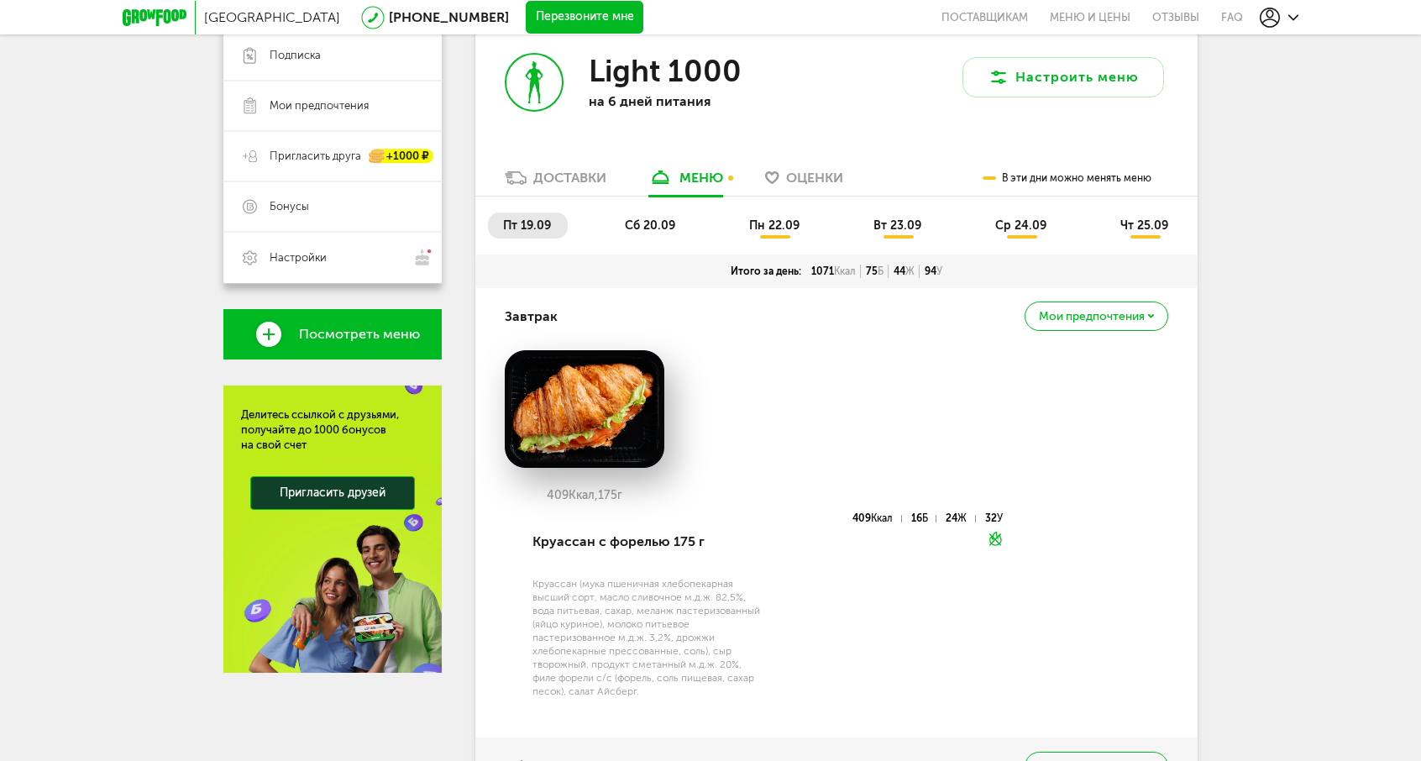
click at [1098, 311] on span "Мои предпочтения" at bounding box center [1092, 317] width 106 height 12
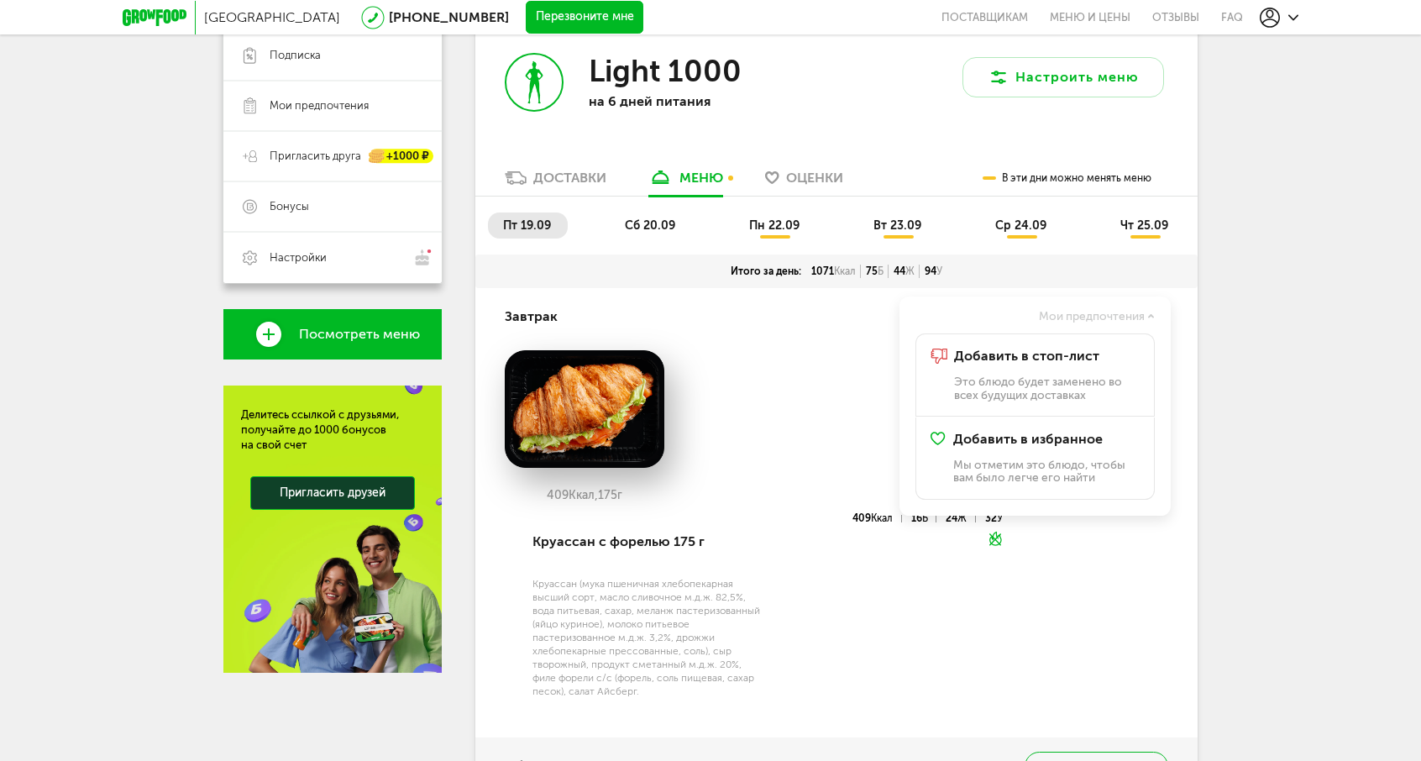
click at [1098, 311] on span "Мои предпочтения" at bounding box center [1092, 317] width 106 height 12
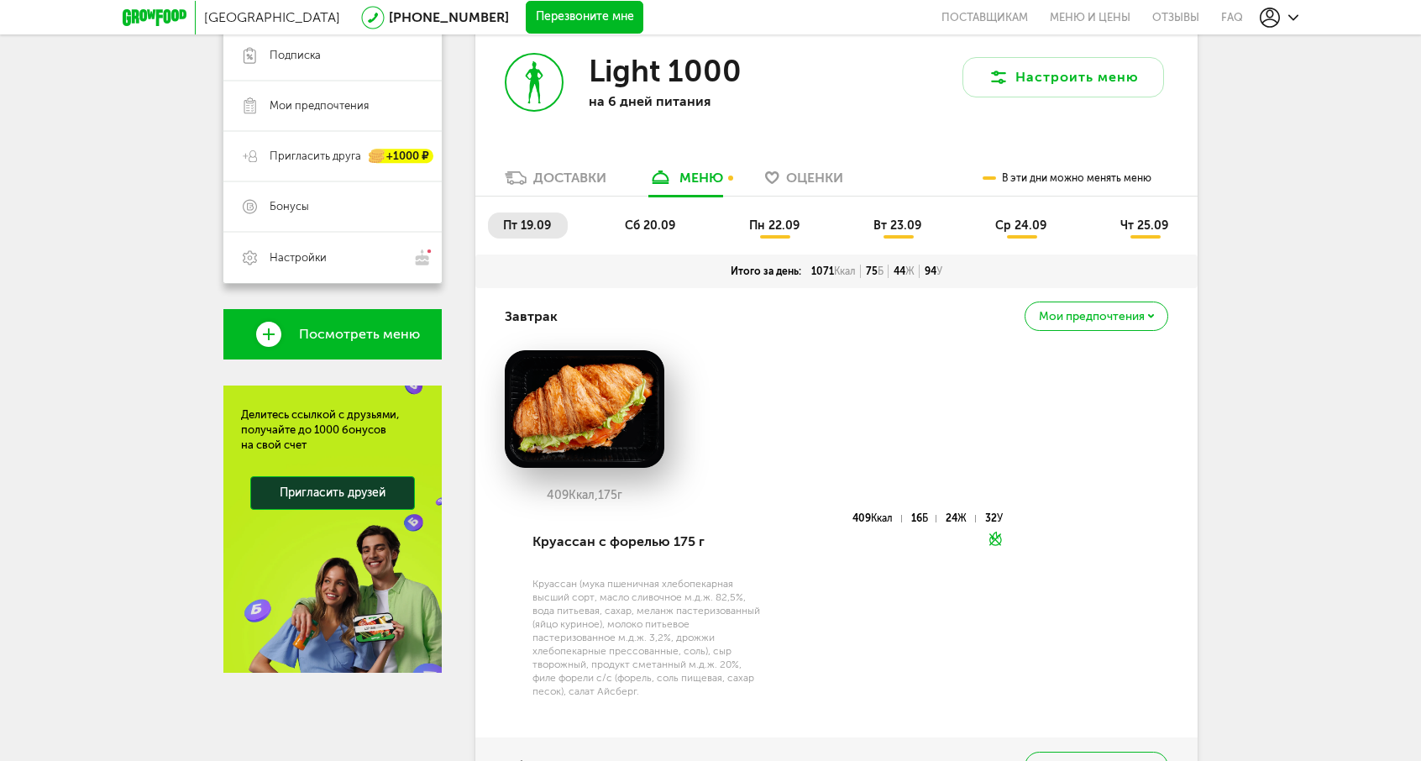
scroll to position [554, 0]
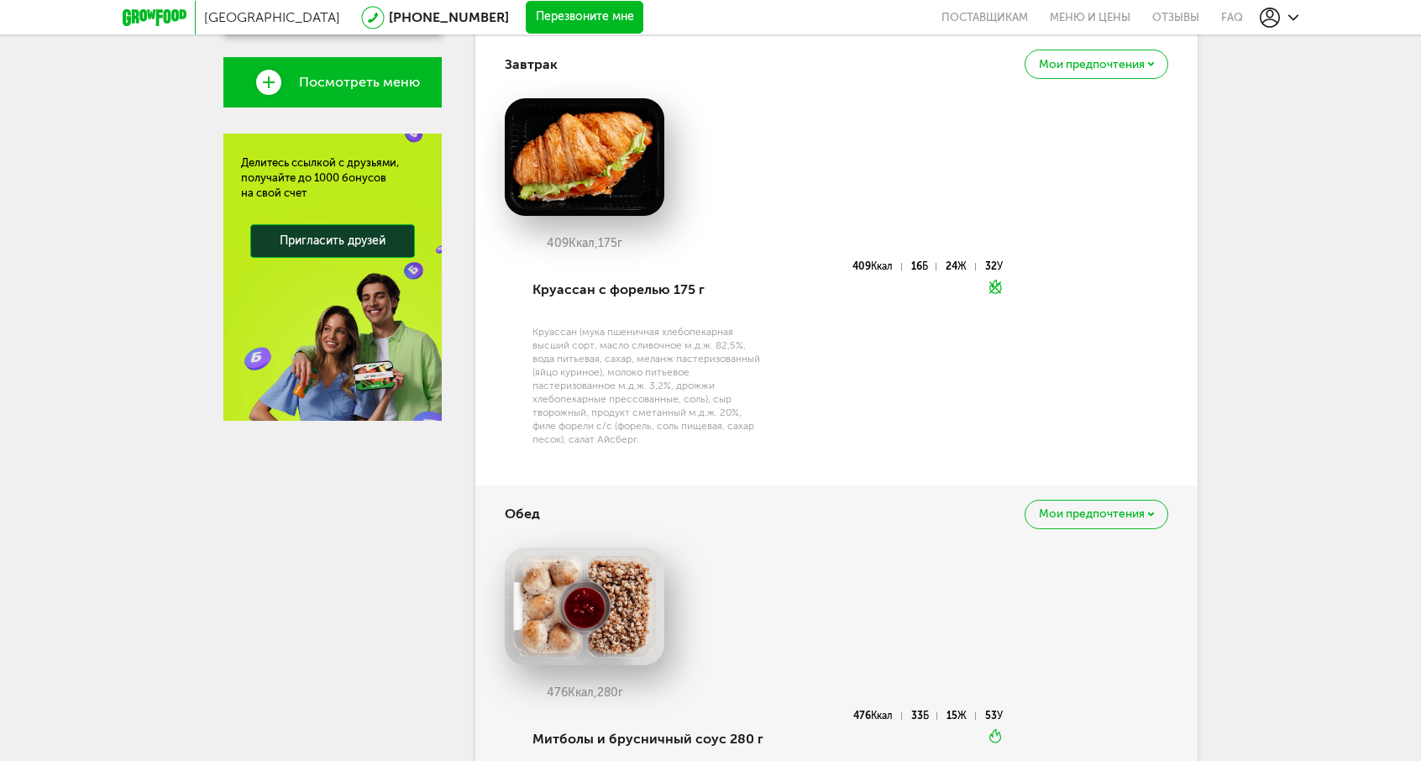
click at [1066, 508] on span "Мои предпочтения" at bounding box center [1092, 514] width 106 height 12
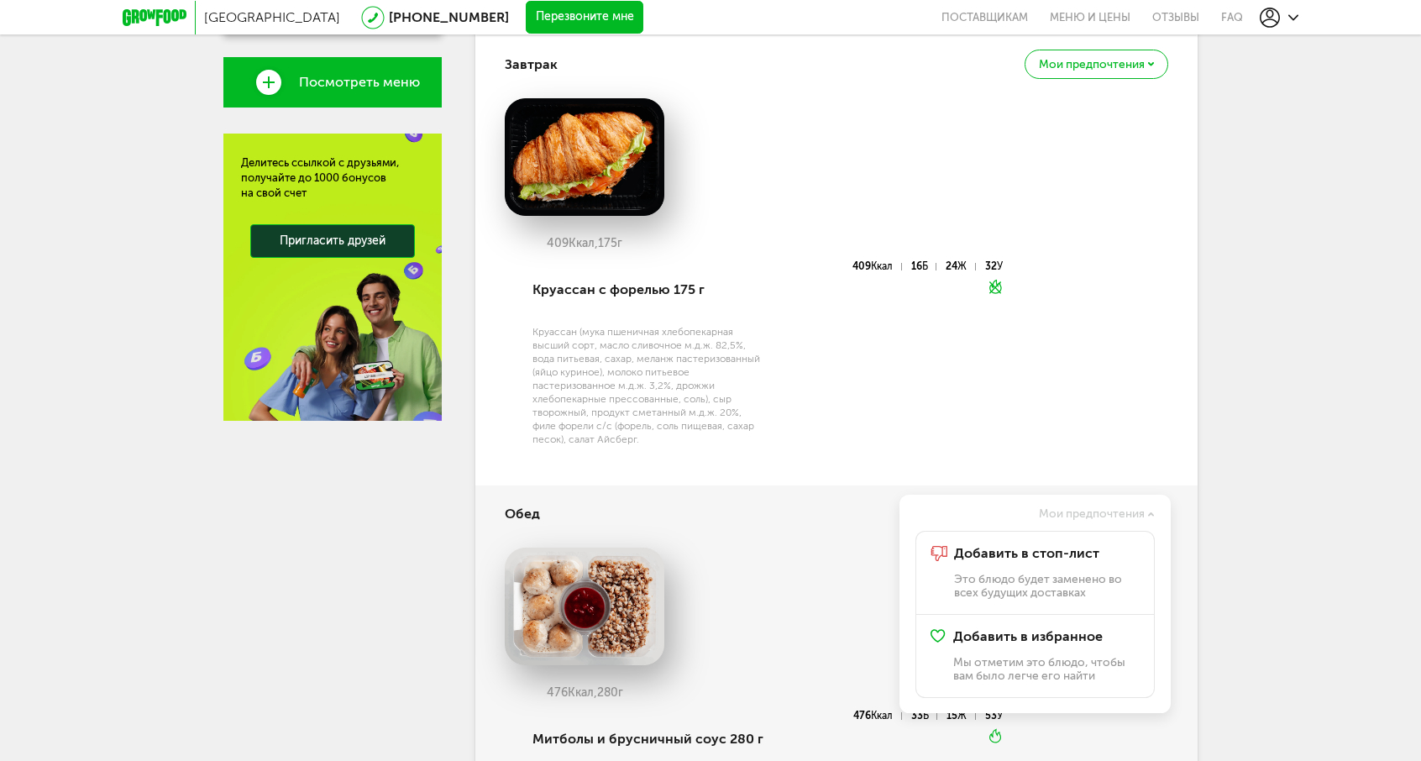
click at [1253, 478] on div "Москва [PHONE_NUMBER] Перезвоните мне поставщикам Меню и цены Отзывы FAQ [PHONE…" at bounding box center [710, 565] width 1421 height 2239
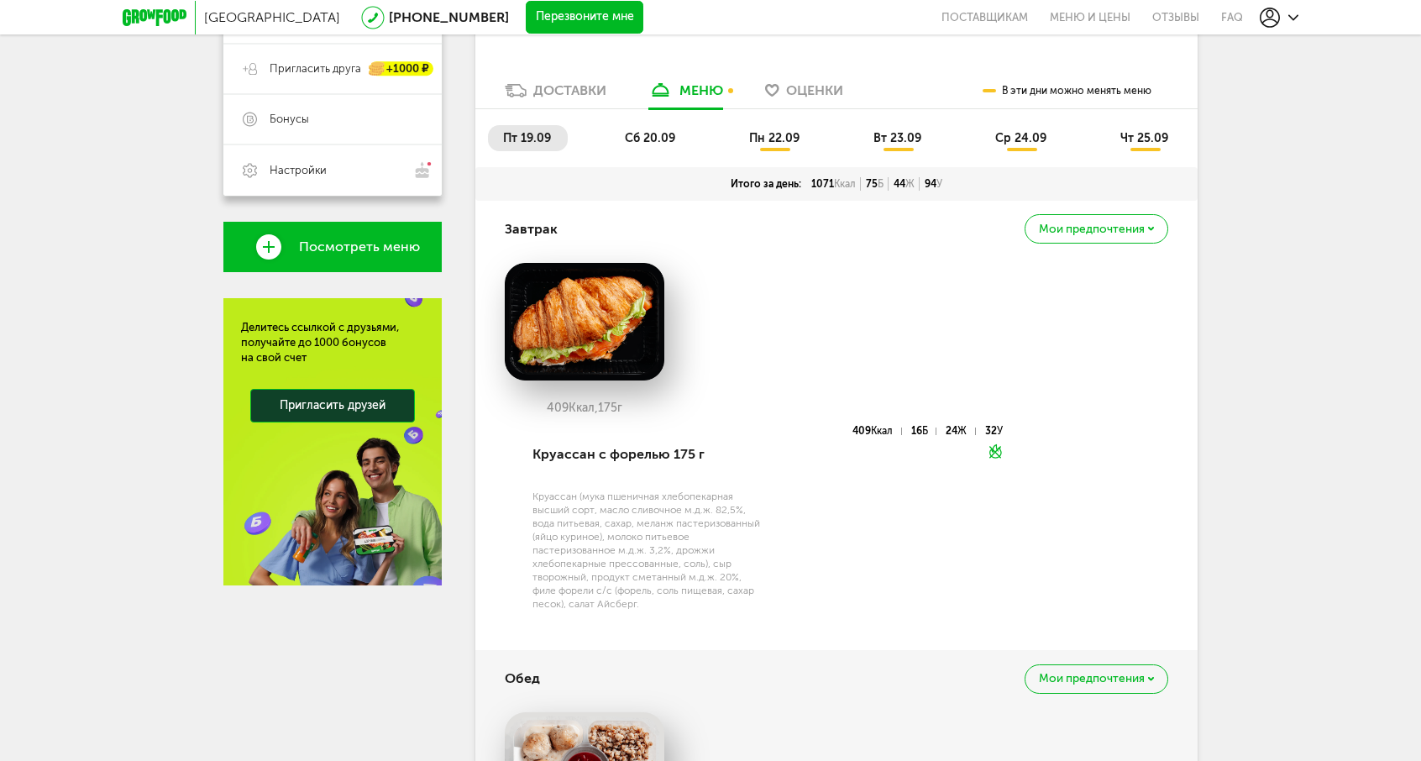
scroll to position [386, 0]
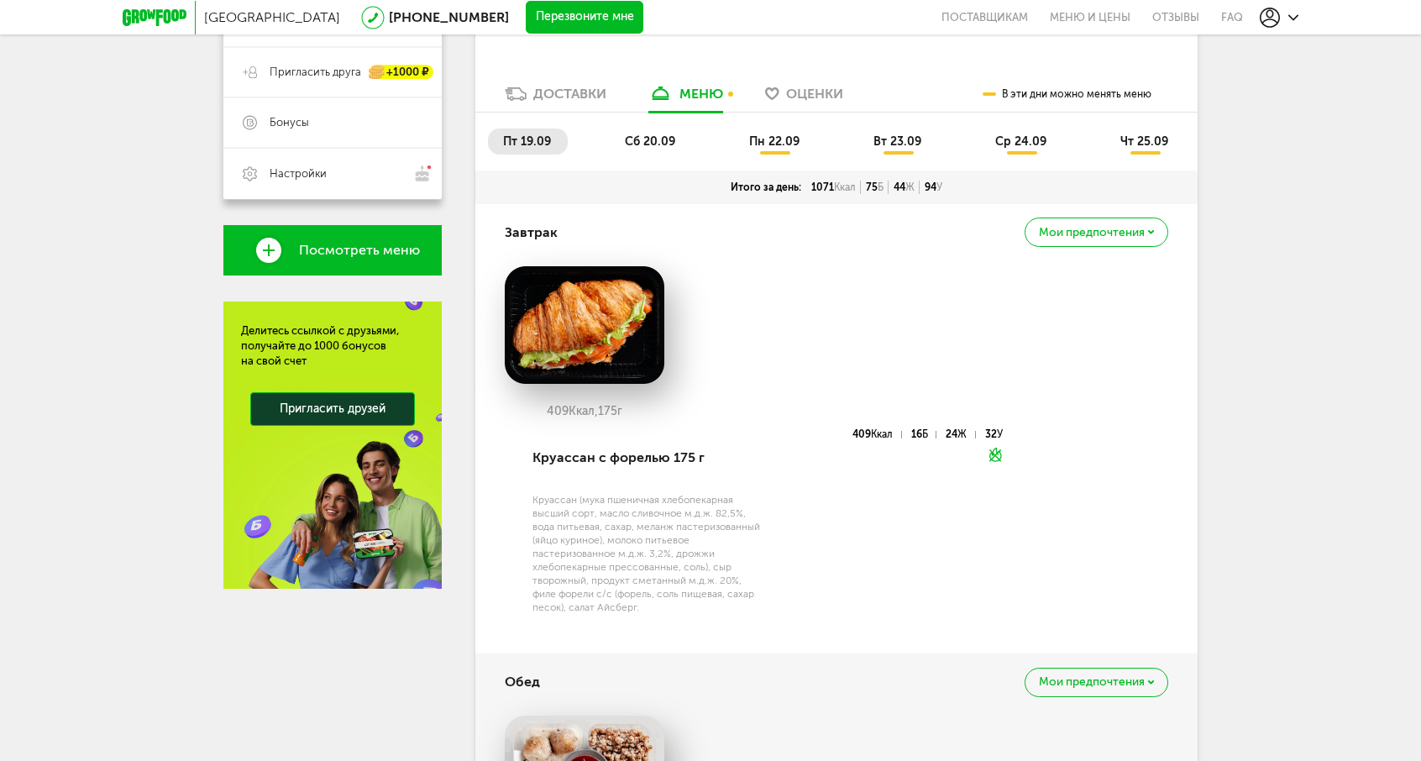
click at [1096, 227] on span "Мои предпочтения" at bounding box center [1092, 233] width 106 height 12
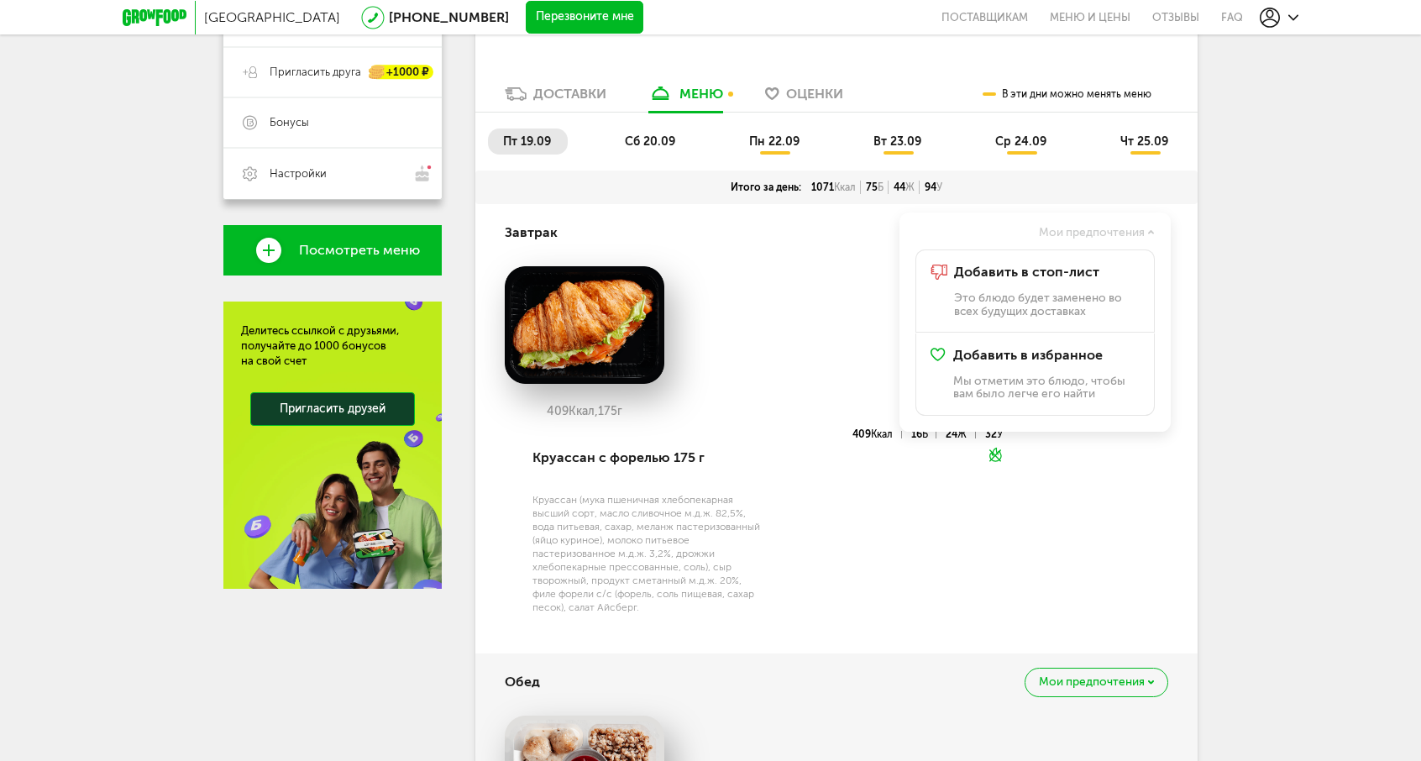
click at [1270, 364] on div "Москва [PHONE_NUMBER] Перезвоните мне поставщикам Меню и цены Отзывы FAQ [PHONE…" at bounding box center [710, 733] width 1421 height 2239
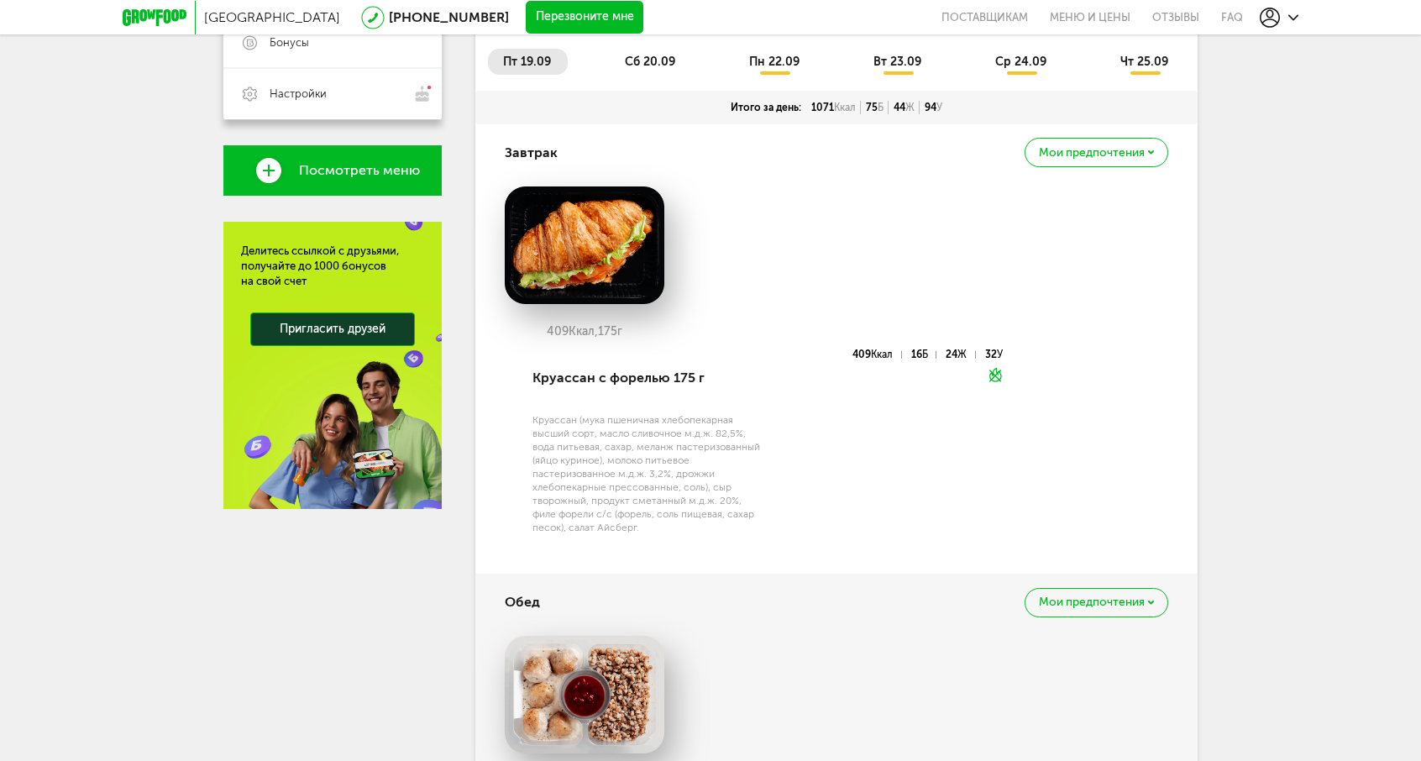
scroll to position [0, 0]
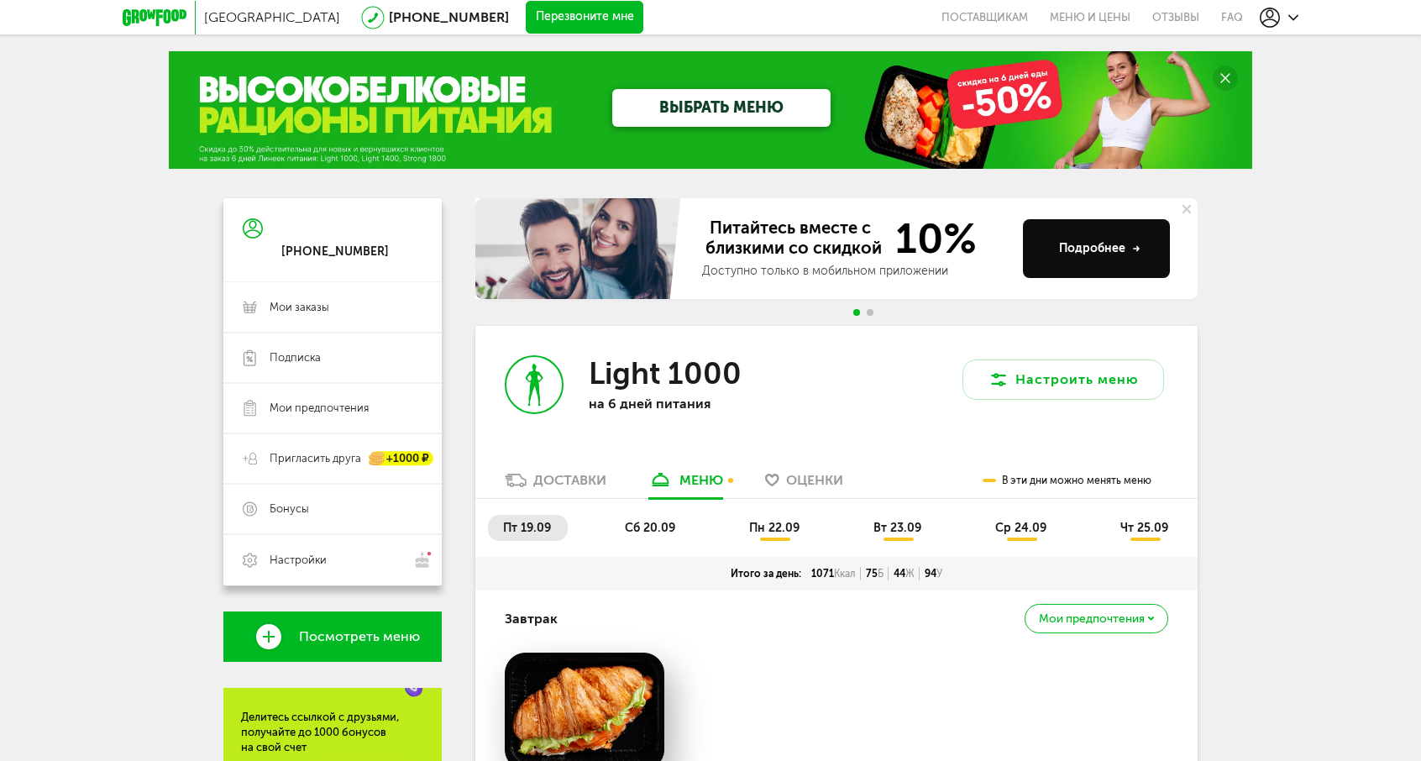
click at [646, 521] on span "сб 20.09" at bounding box center [650, 528] width 50 height 14
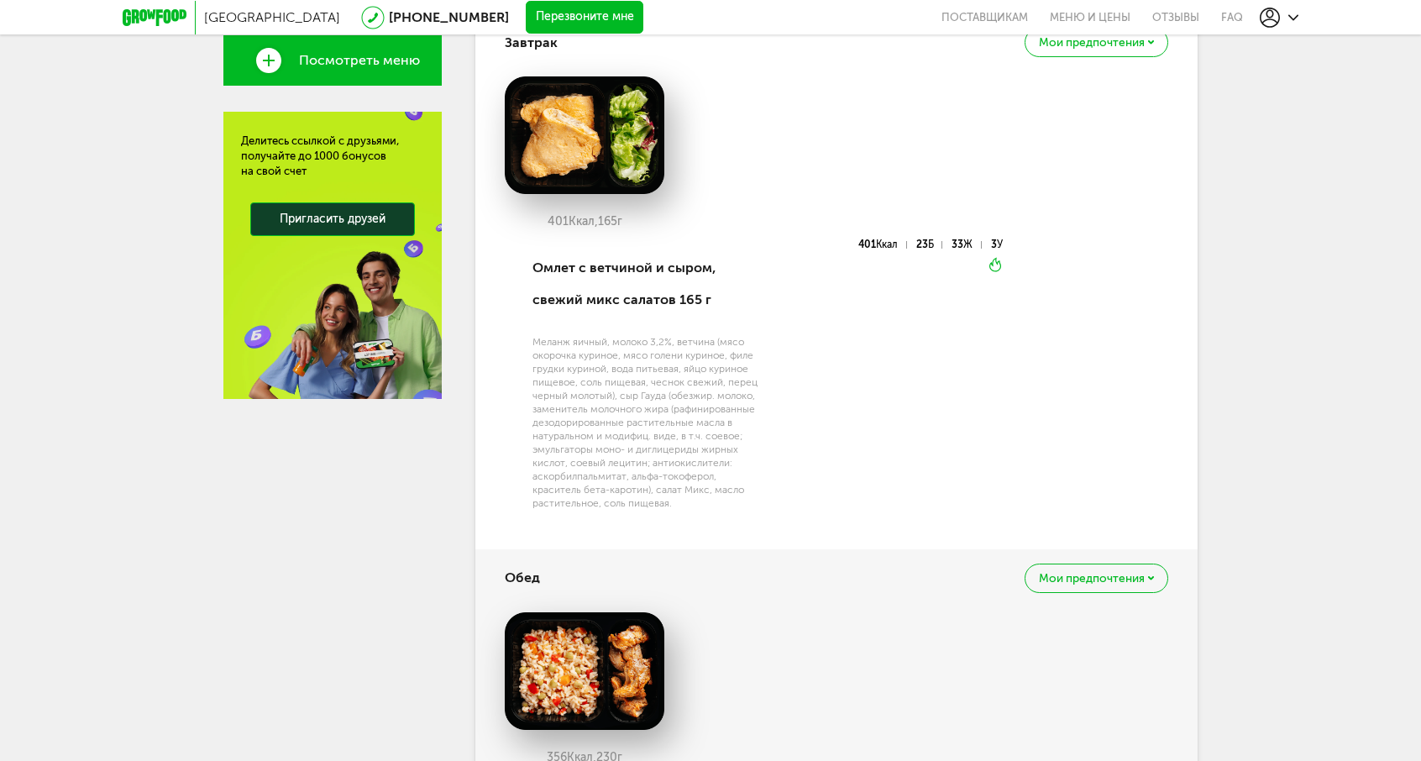
scroll to position [103, 0]
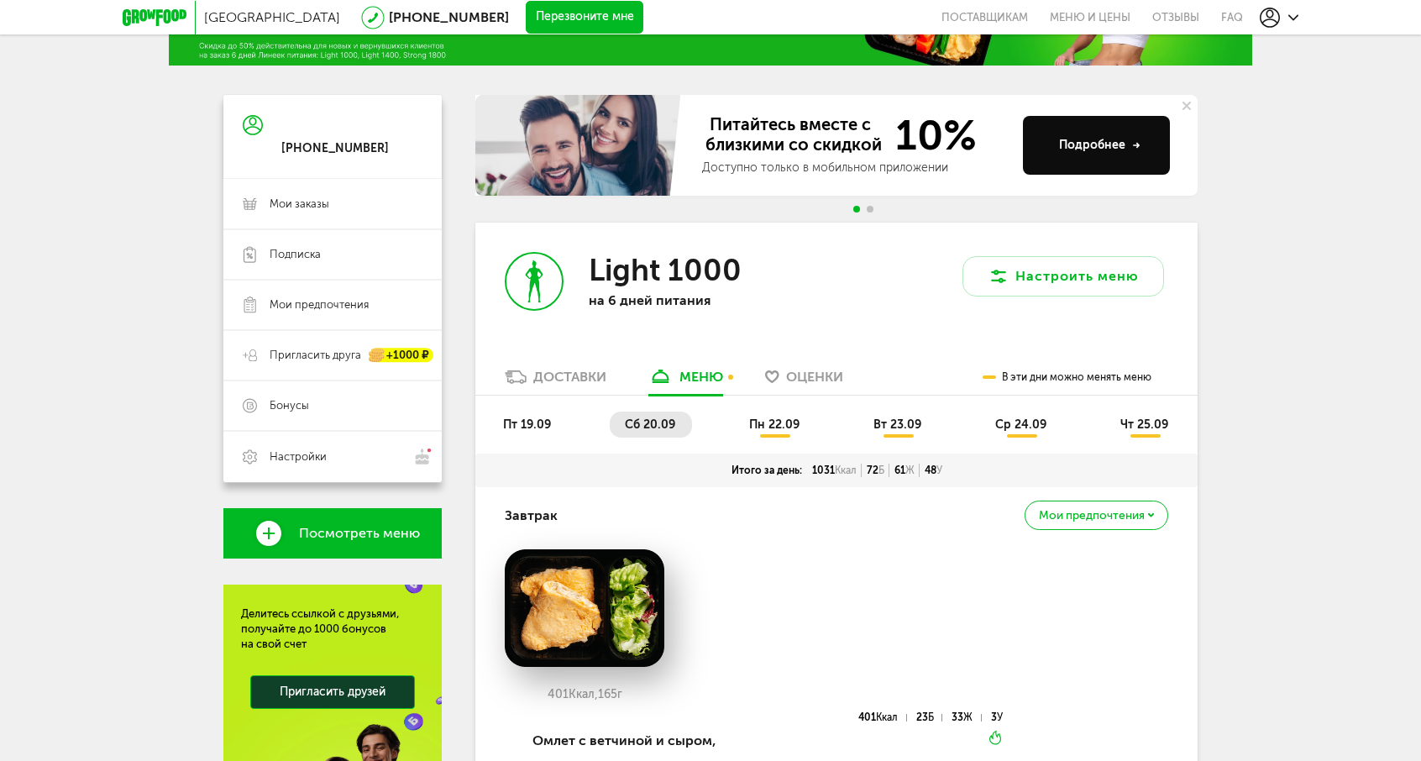
click at [776, 419] on span "пн 22.09" at bounding box center [774, 424] width 50 height 14
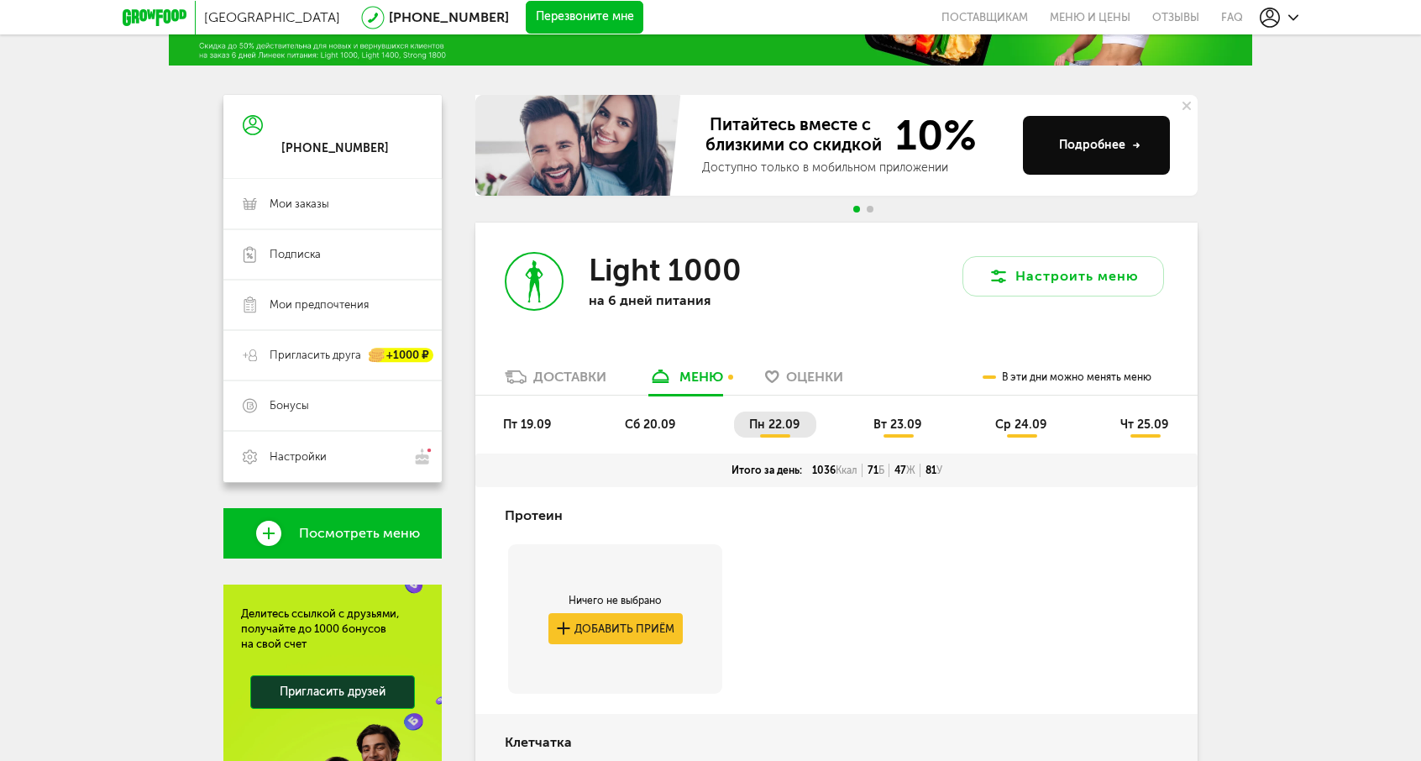
click at [649, 424] on span "сб 20.09" at bounding box center [650, 424] width 50 height 14
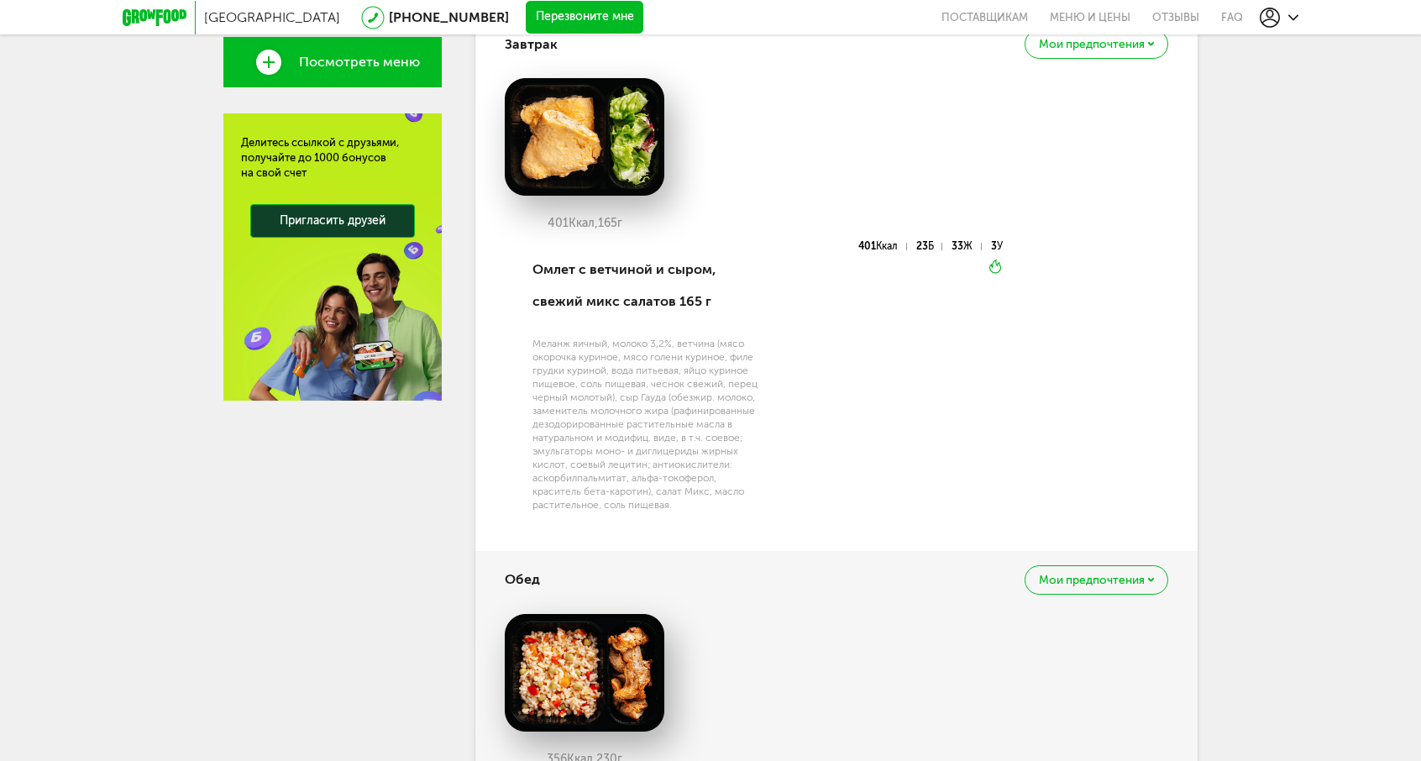
scroll to position [271, 0]
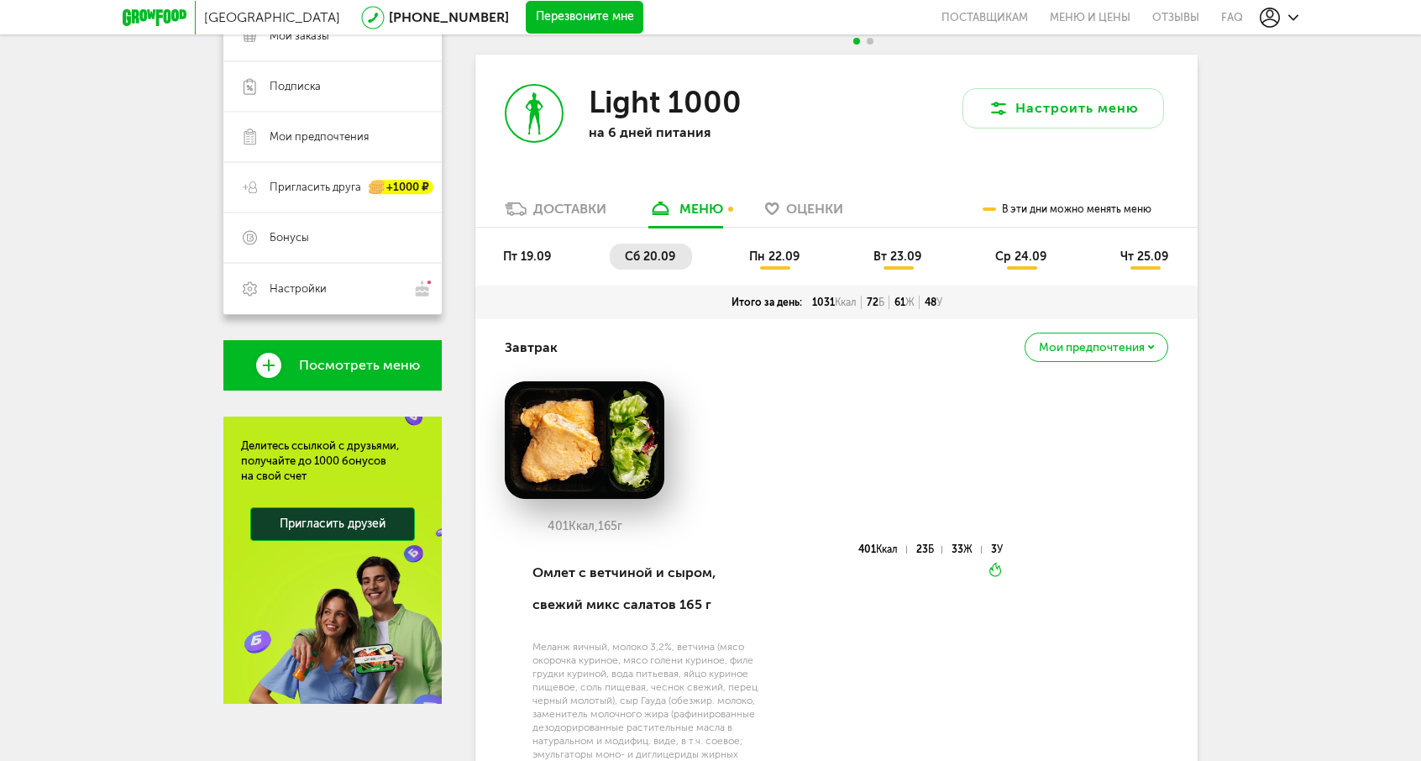
click at [547, 259] on span "пт 19.09" at bounding box center [527, 256] width 48 height 14
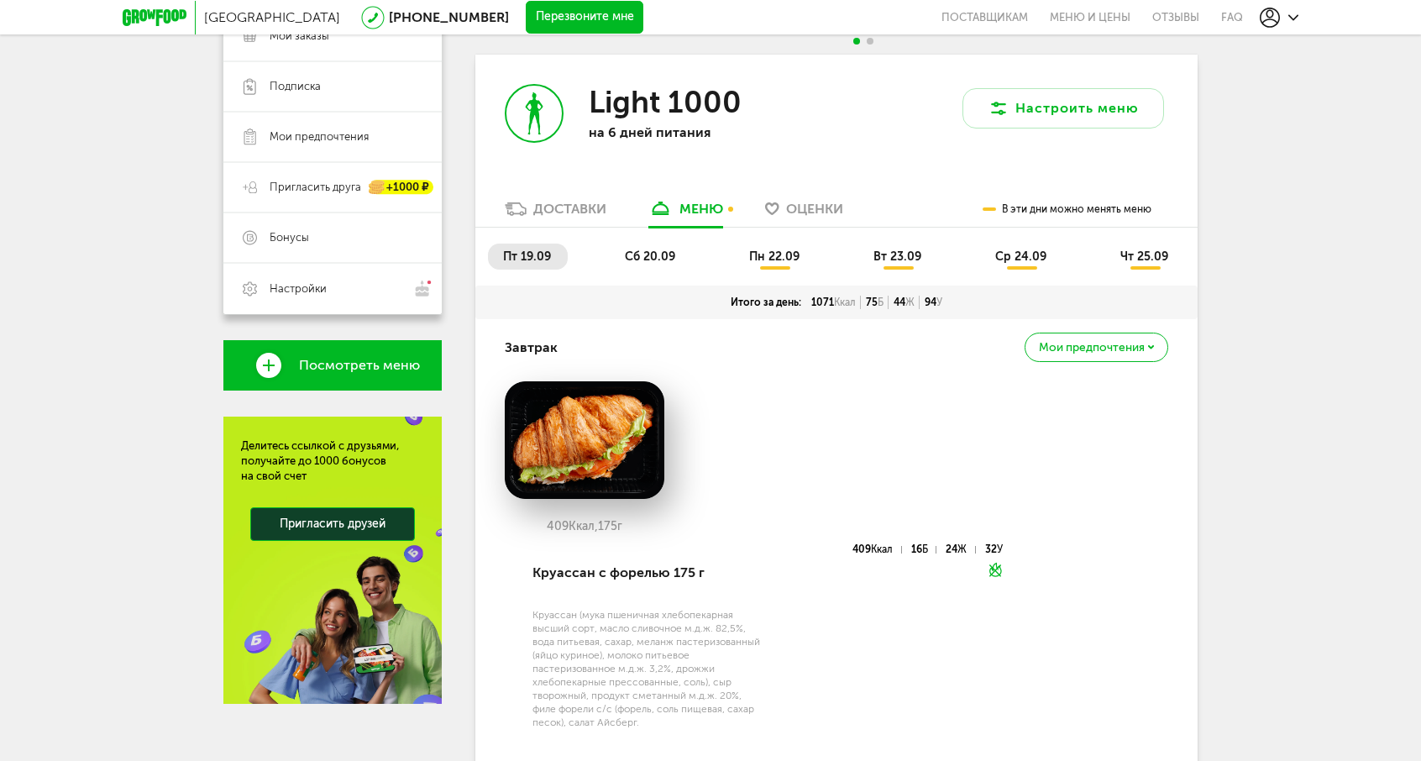
click at [635, 257] on span "сб 20.09" at bounding box center [650, 256] width 50 height 14
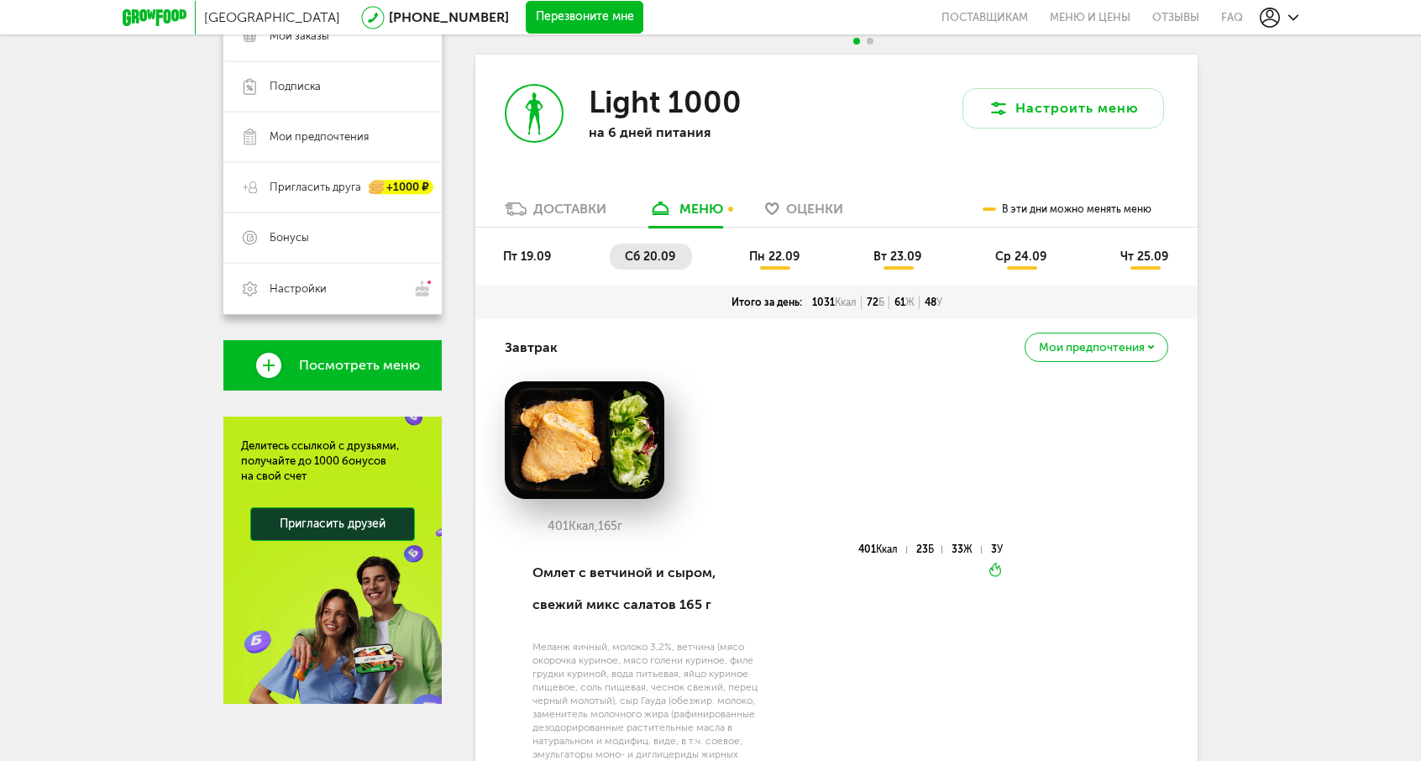
click at [787, 257] on span "пн 22.09" at bounding box center [774, 256] width 50 height 14
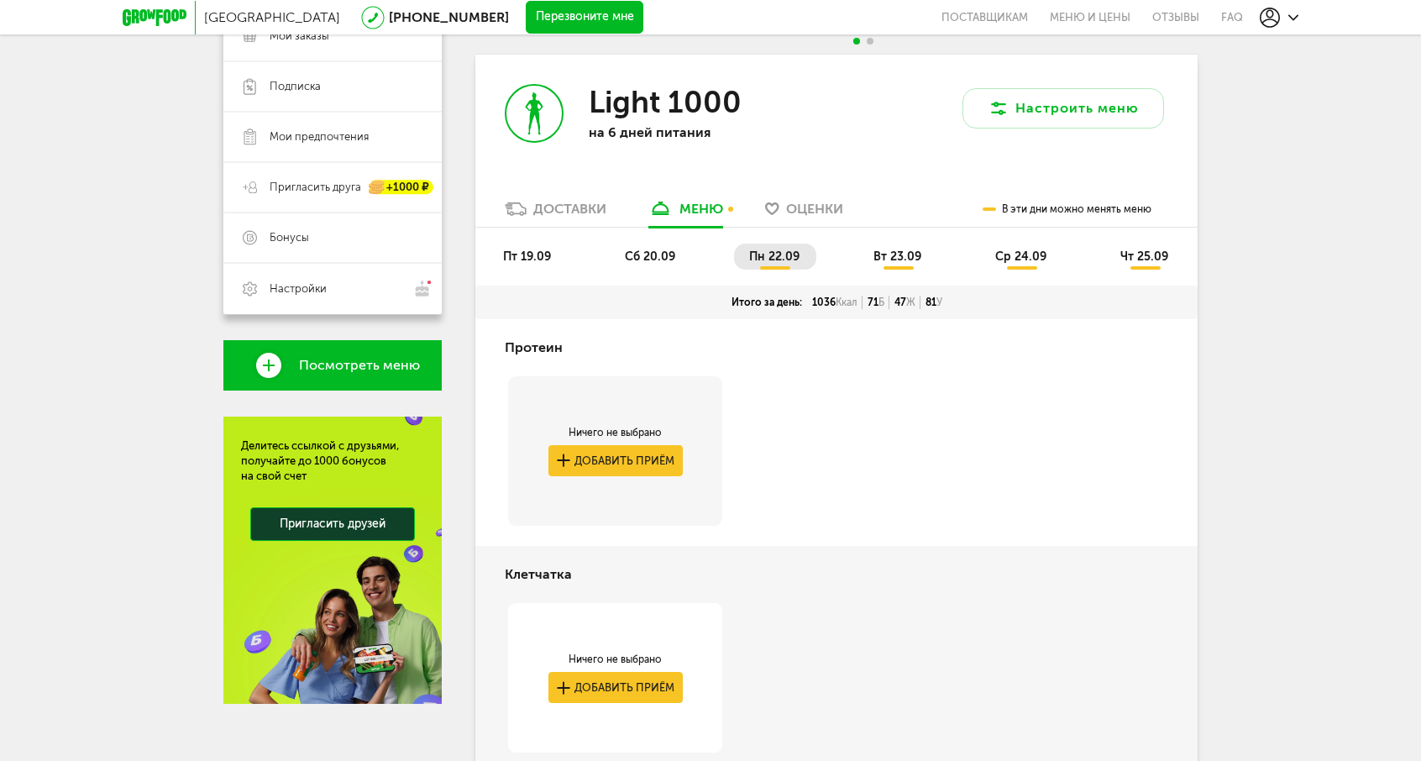
click at [897, 254] on span "вт 23.09" at bounding box center [897, 256] width 48 height 14
click at [1016, 258] on span "ср 24.09" at bounding box center [1020, 256] width 51 height 14
click at [1149, 256] on span "чт 25.09" at bounding box center [1144, 256] width 48 height 14
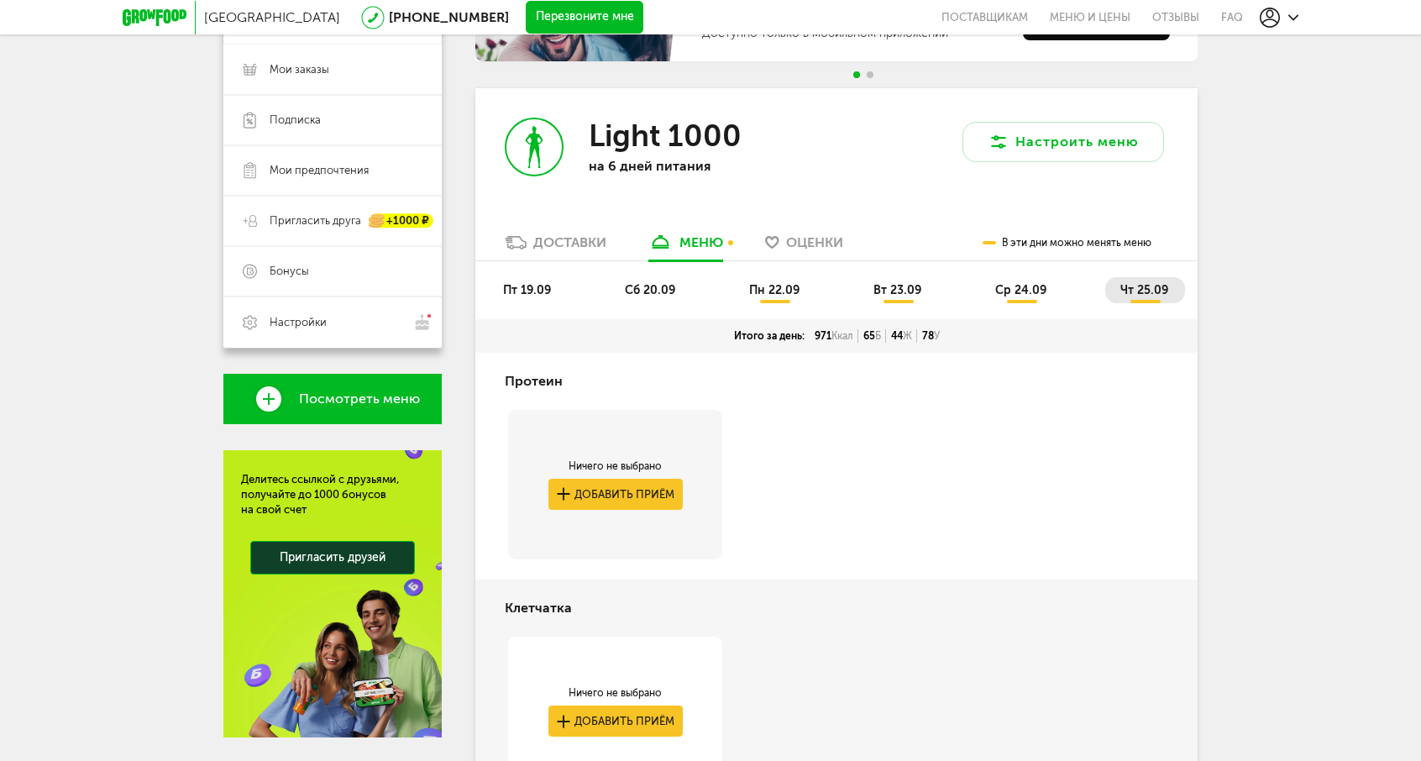
scroll to position [103, 0]
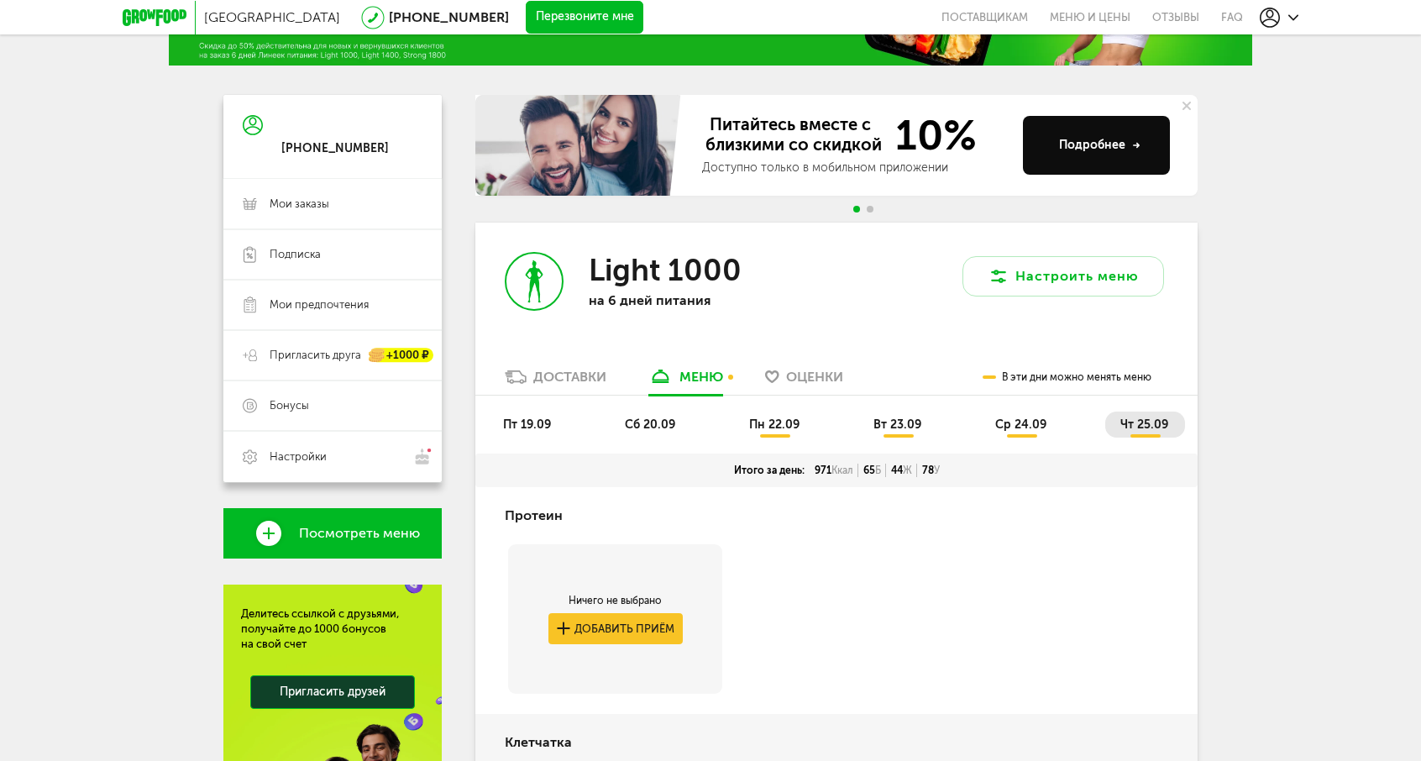
click at [826, 429] on ul "пт 19.09 сб 20.09 пн 22.09 вт 23.09 ср 24.09 чт 25.09" at bounding box center [836, 432] width 697 height 42
click at [798, 429] on span "пн 22.09" at bounding box center [774, 424] width 50 height 14
click at [892, 419] on span "вт 23.09" at bounding box center [897, 424] width 48 height 14
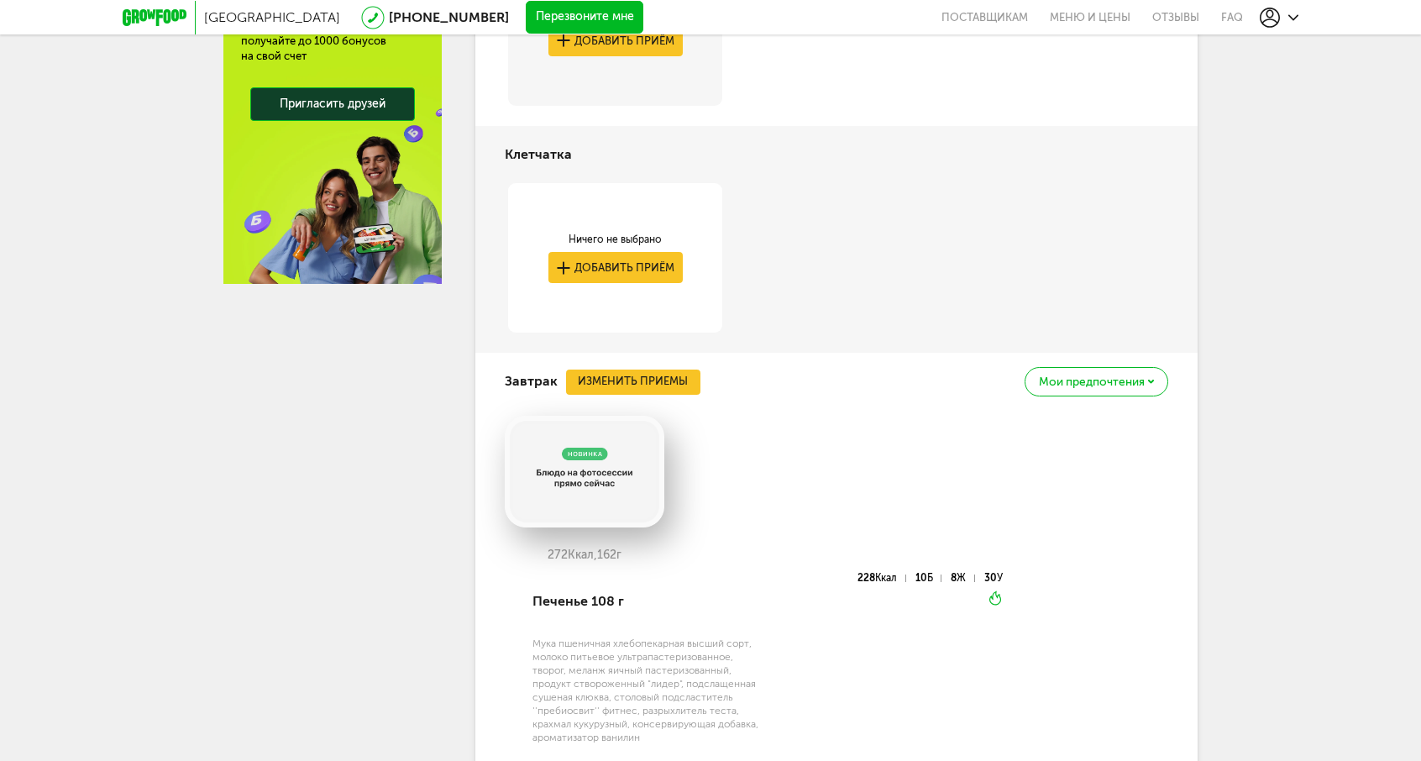
click at [892, 419] on div "272 Ккал, 162 г" at bounding box center [836, 494] width 663 height 157
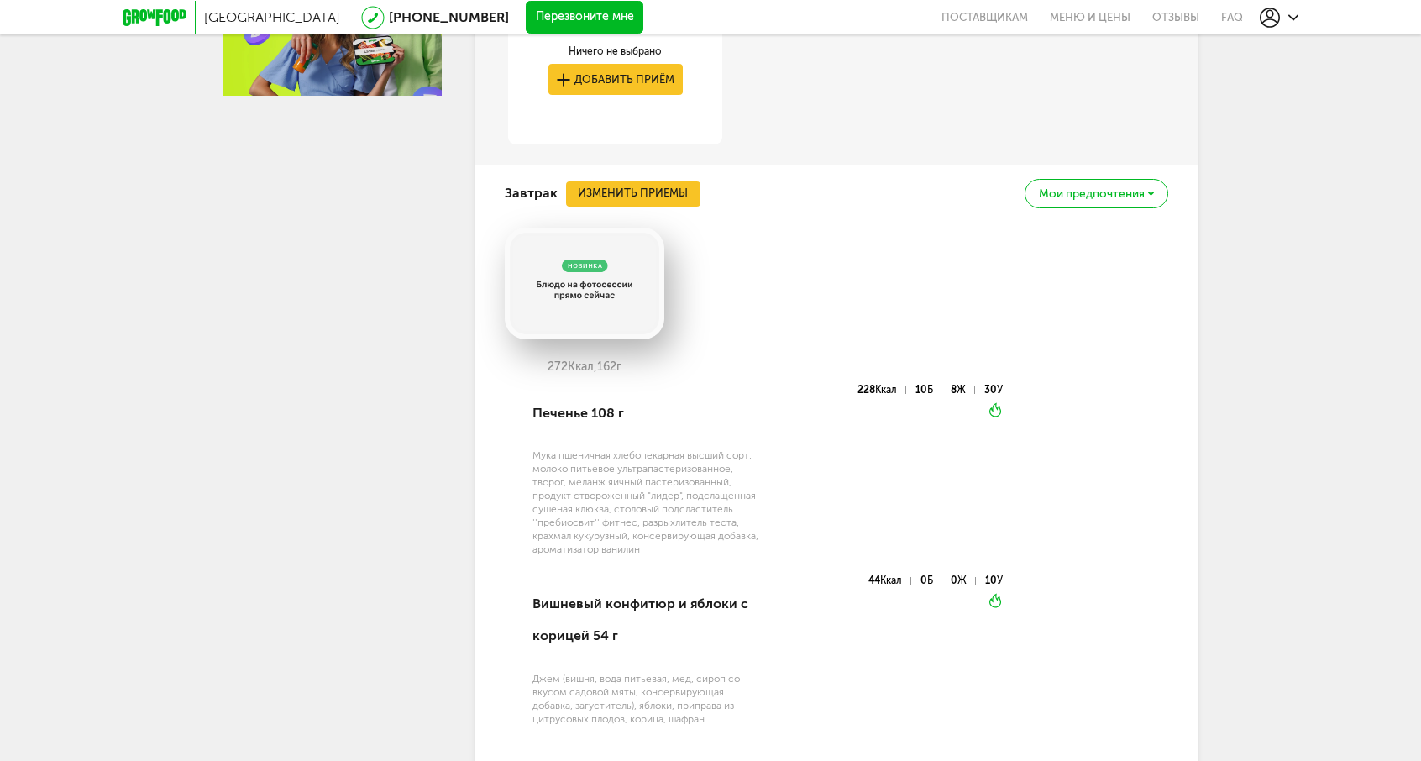
scroll to position [943, 0]
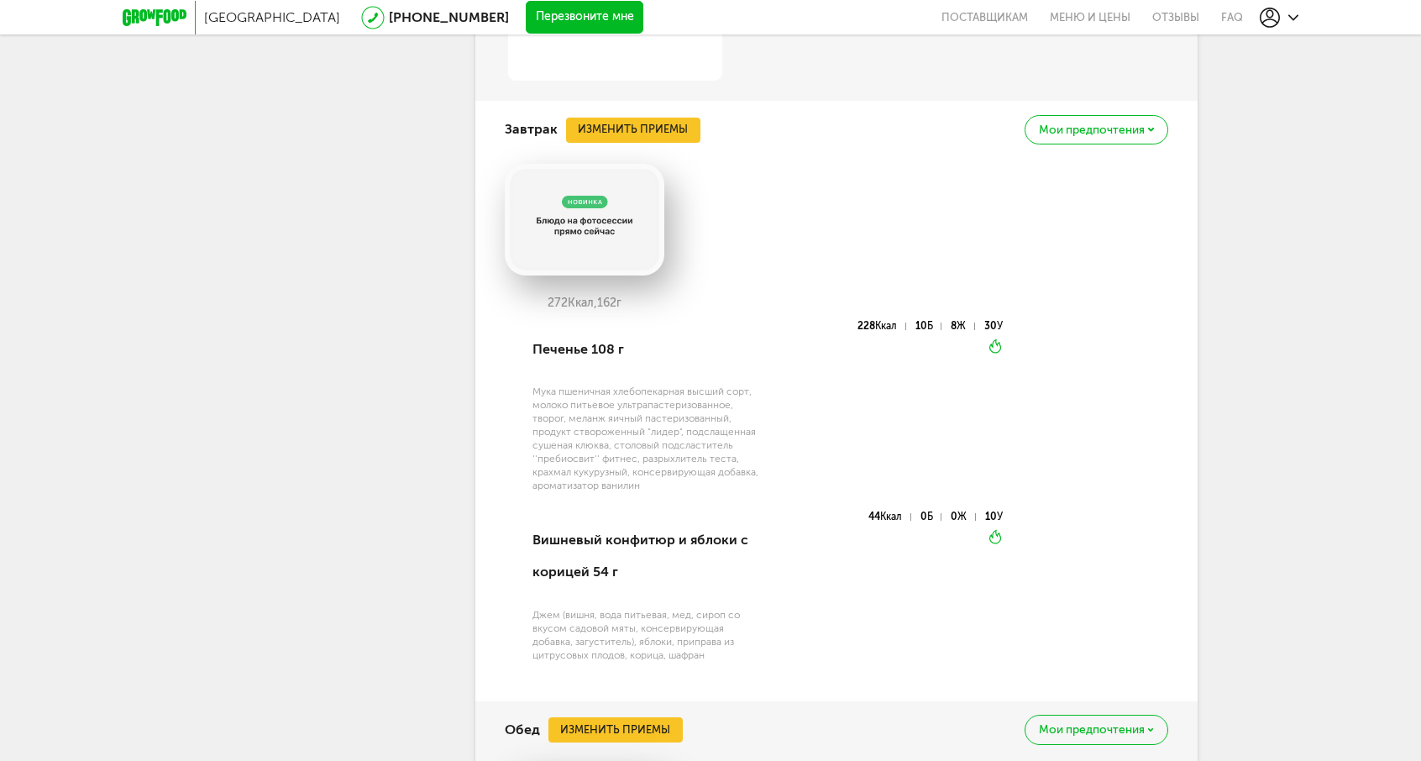
click at [832, 384] on div "228 Ккал 10 Б 8 Ж 30 У Вкуснее разогреть" at bounding box center [883, 416] width 237 height 191
click at [580, 207] on img at bounding box center [585, 220] width 160 height 112
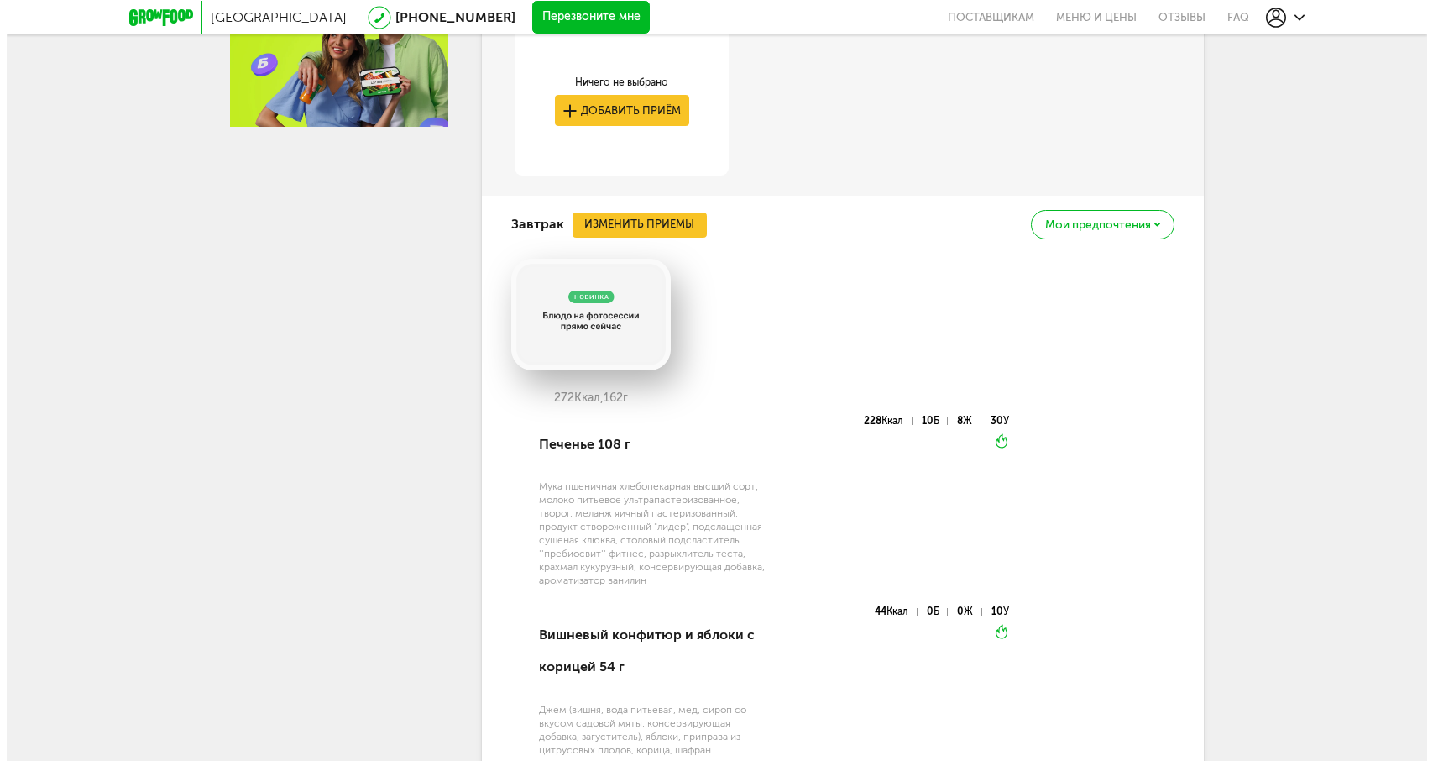
scroll to position [775, 0]
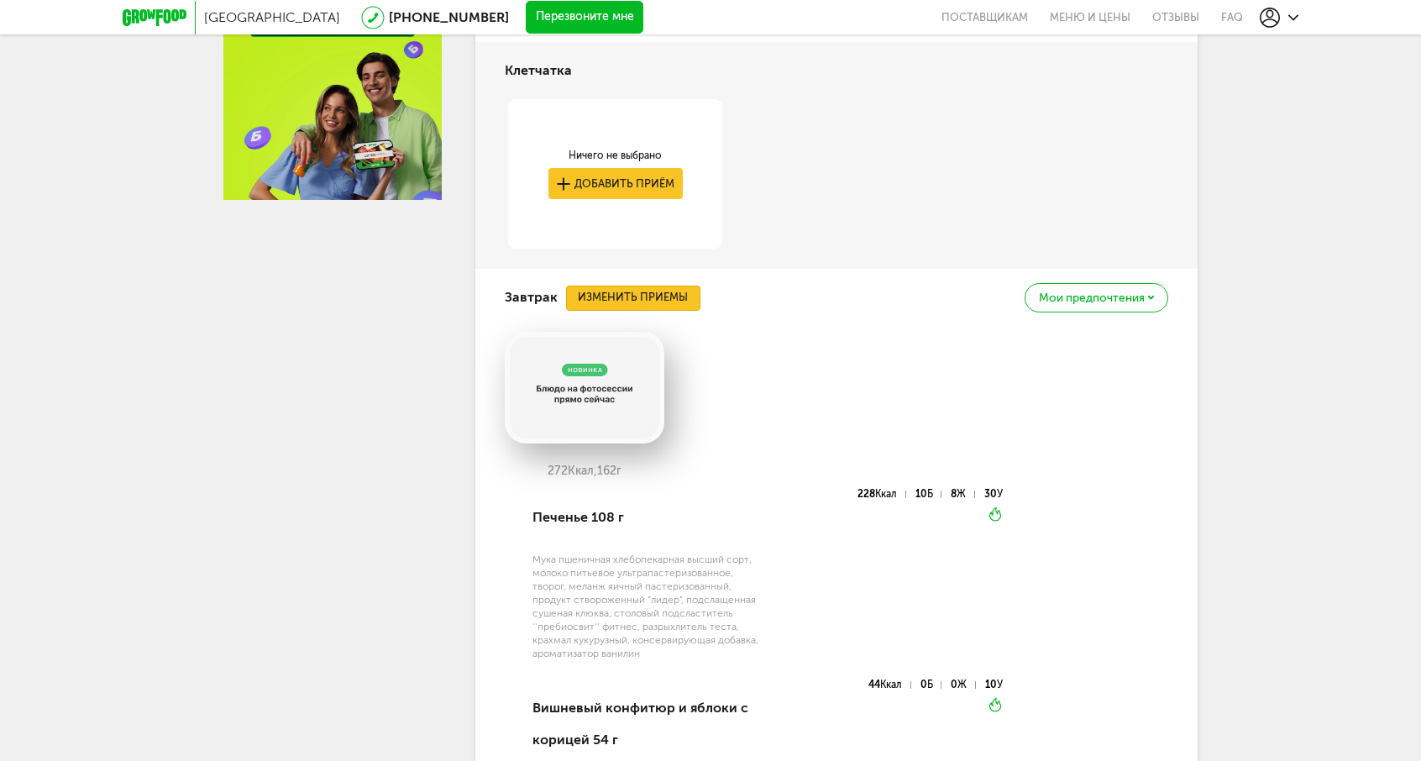
click at [625, 301] on button "Изменить приемы" at bounding box center [633, 297] width 134 height 25
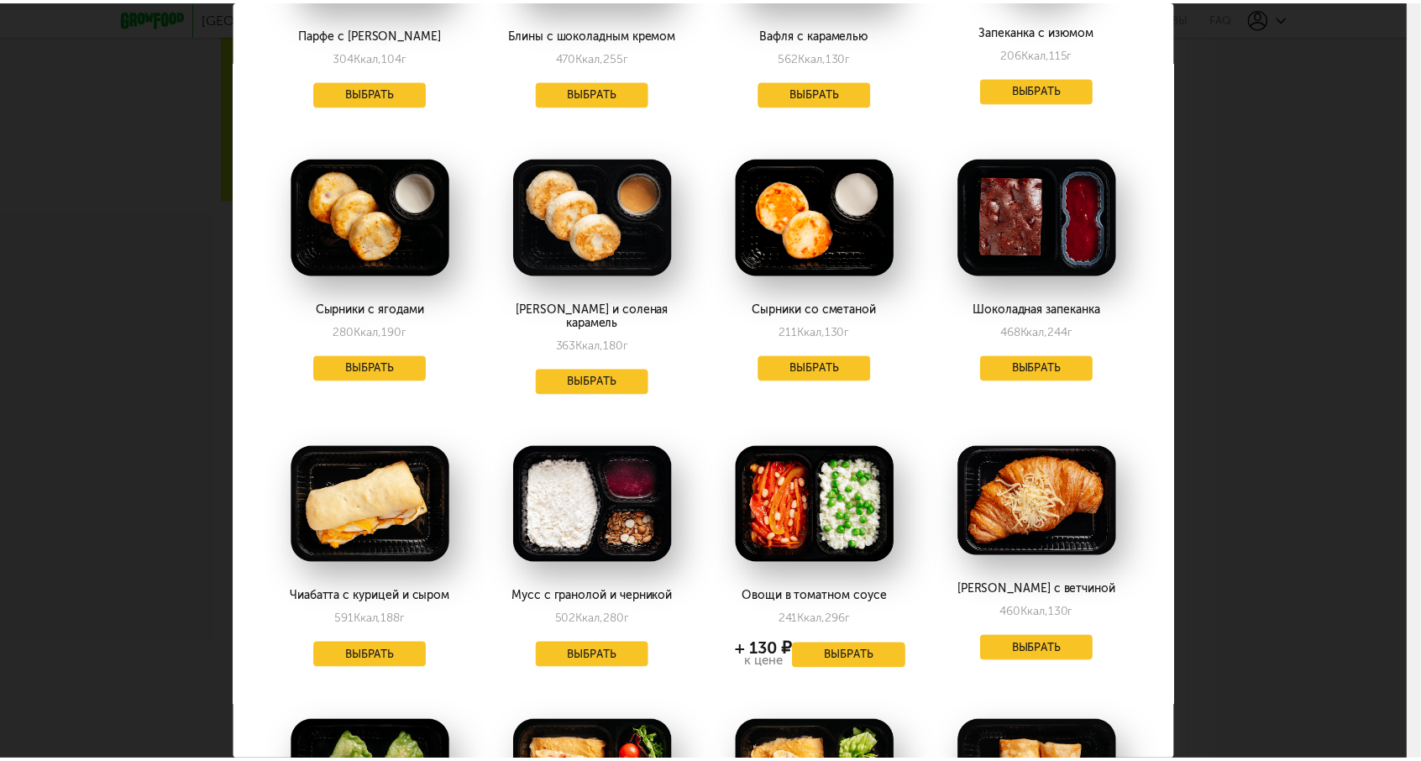
scroll to position [840, 0]
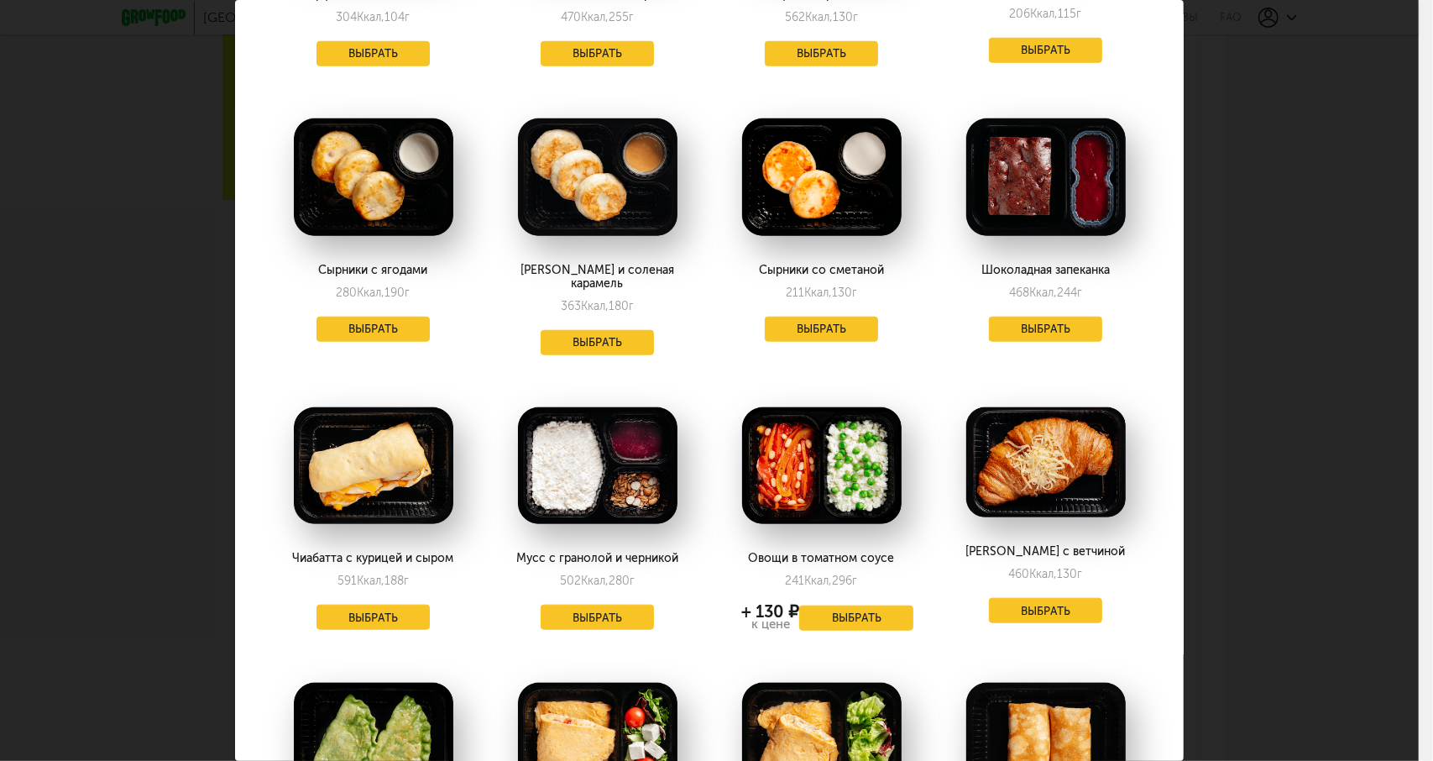
click at [1325, 373] on div "Выберите завтраки на [DATE] 23.09 Запеканка с черникой 254 Ккал, 180 г + 130 ₽ …" at bounding box center [709, 380] width 1419 height 761
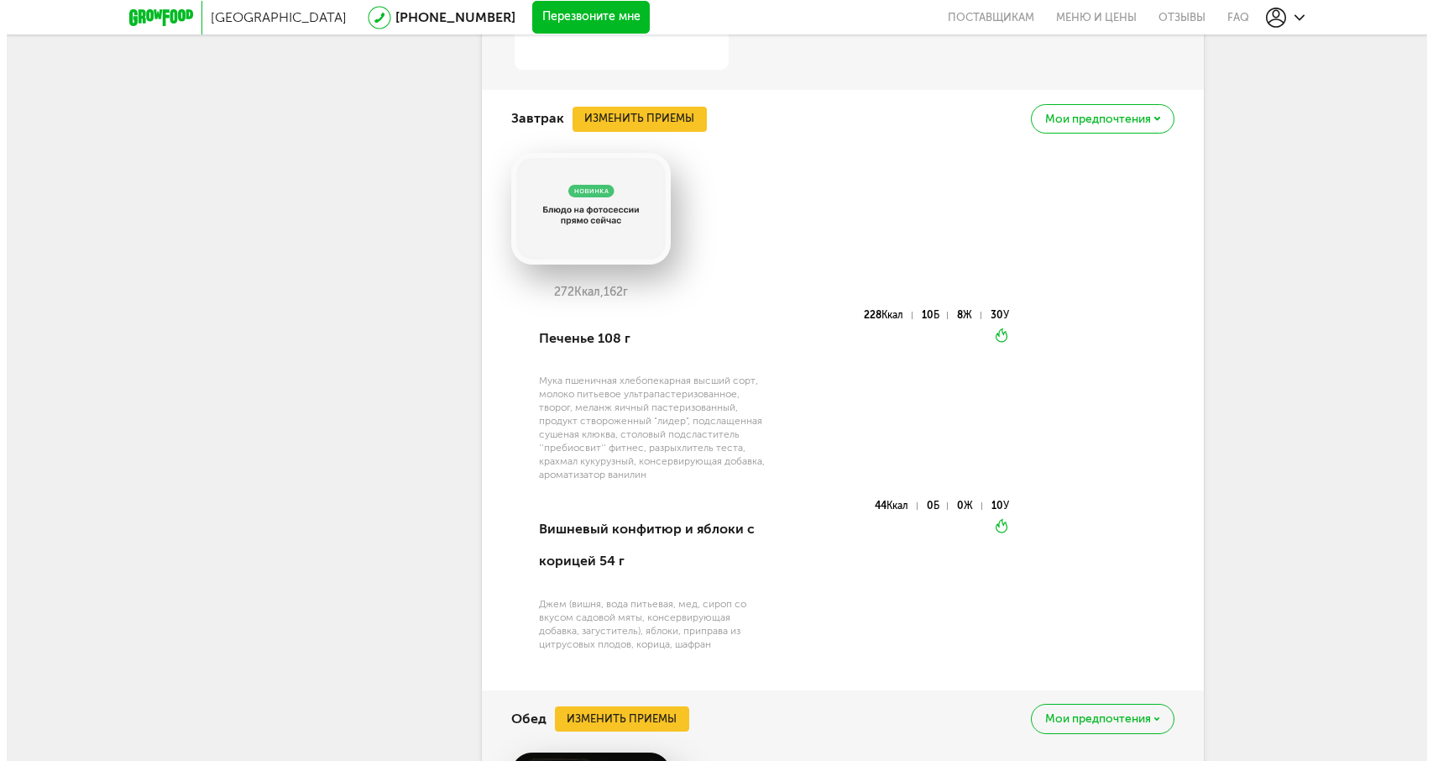
scroll to position [943, 0]
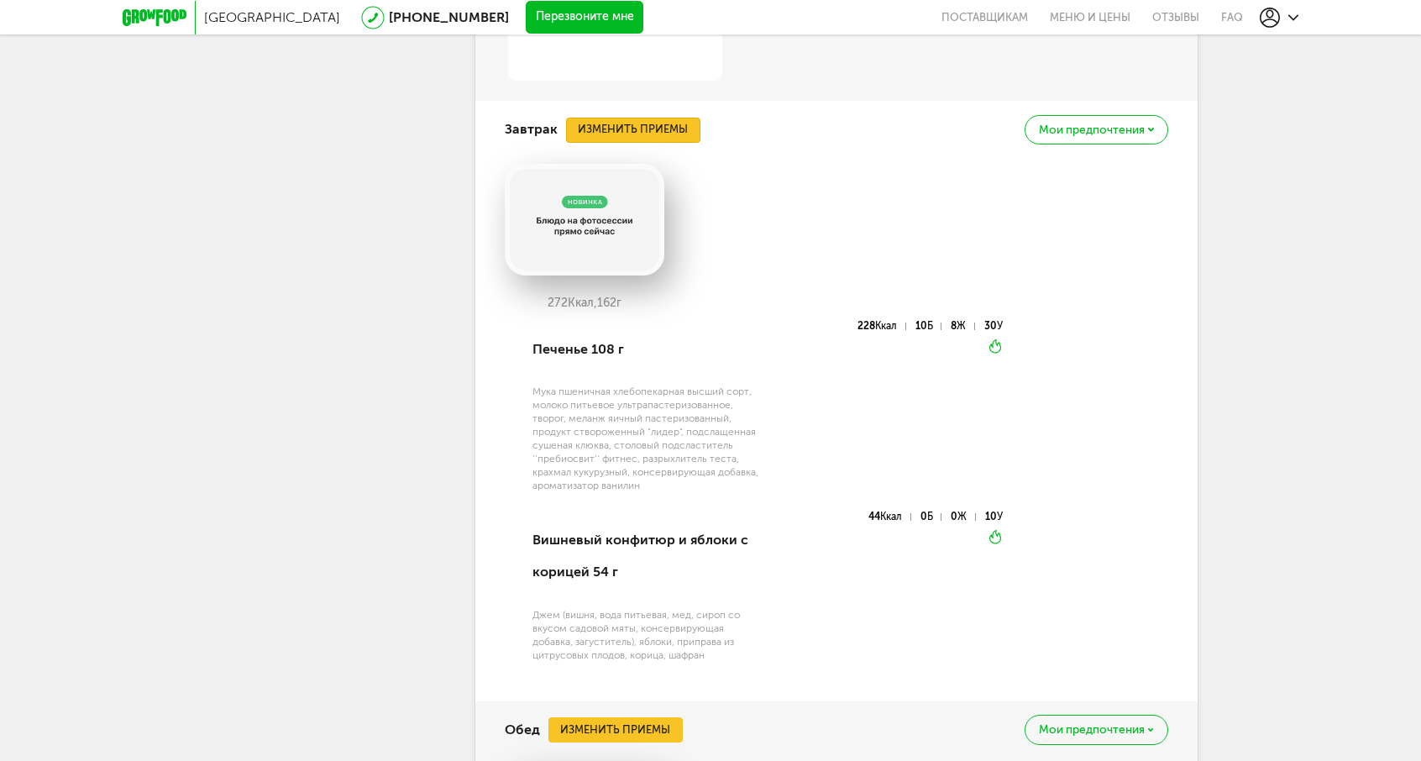
click at [668, 131] on button "Изменить приемы" at bounding box center [633, 130] width 134 height 25
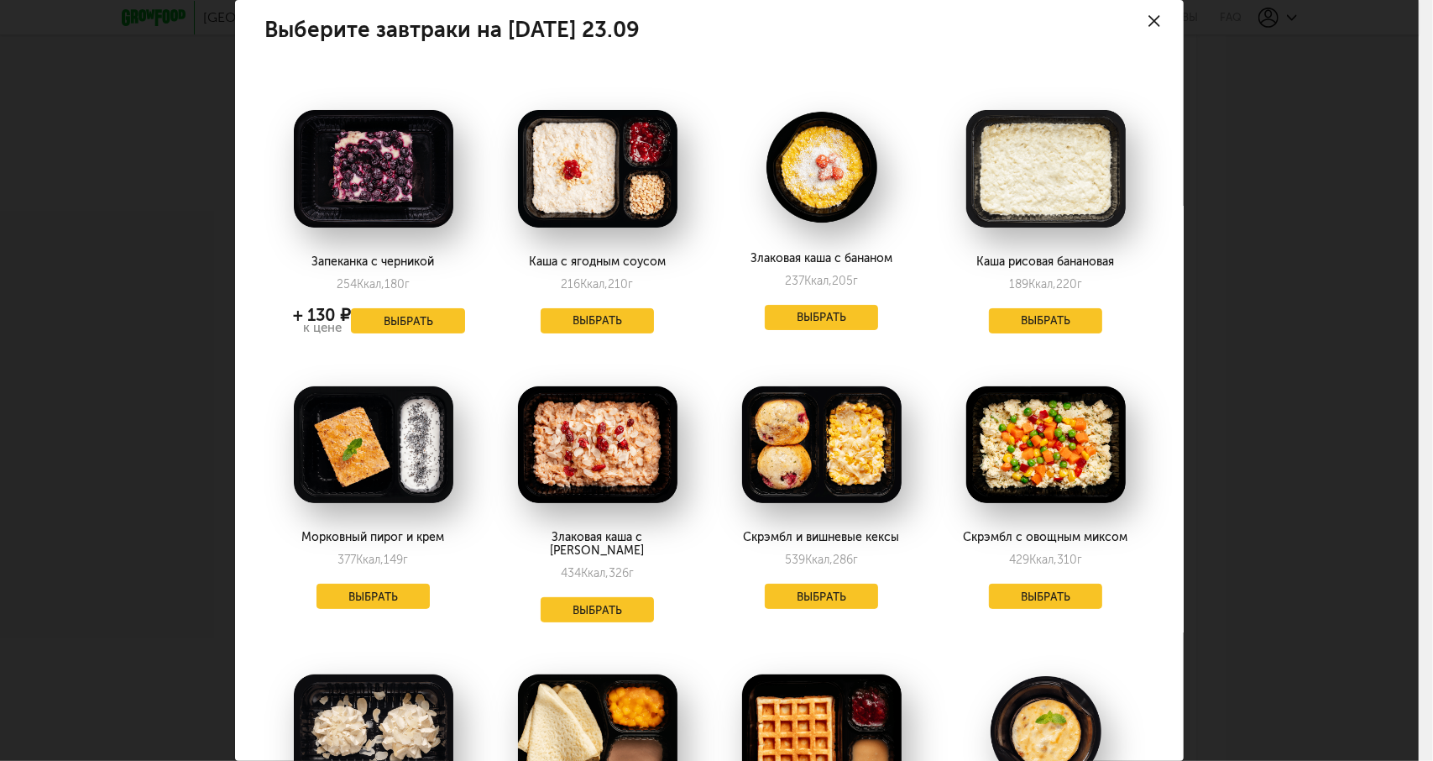
scroll to position [0, 0]
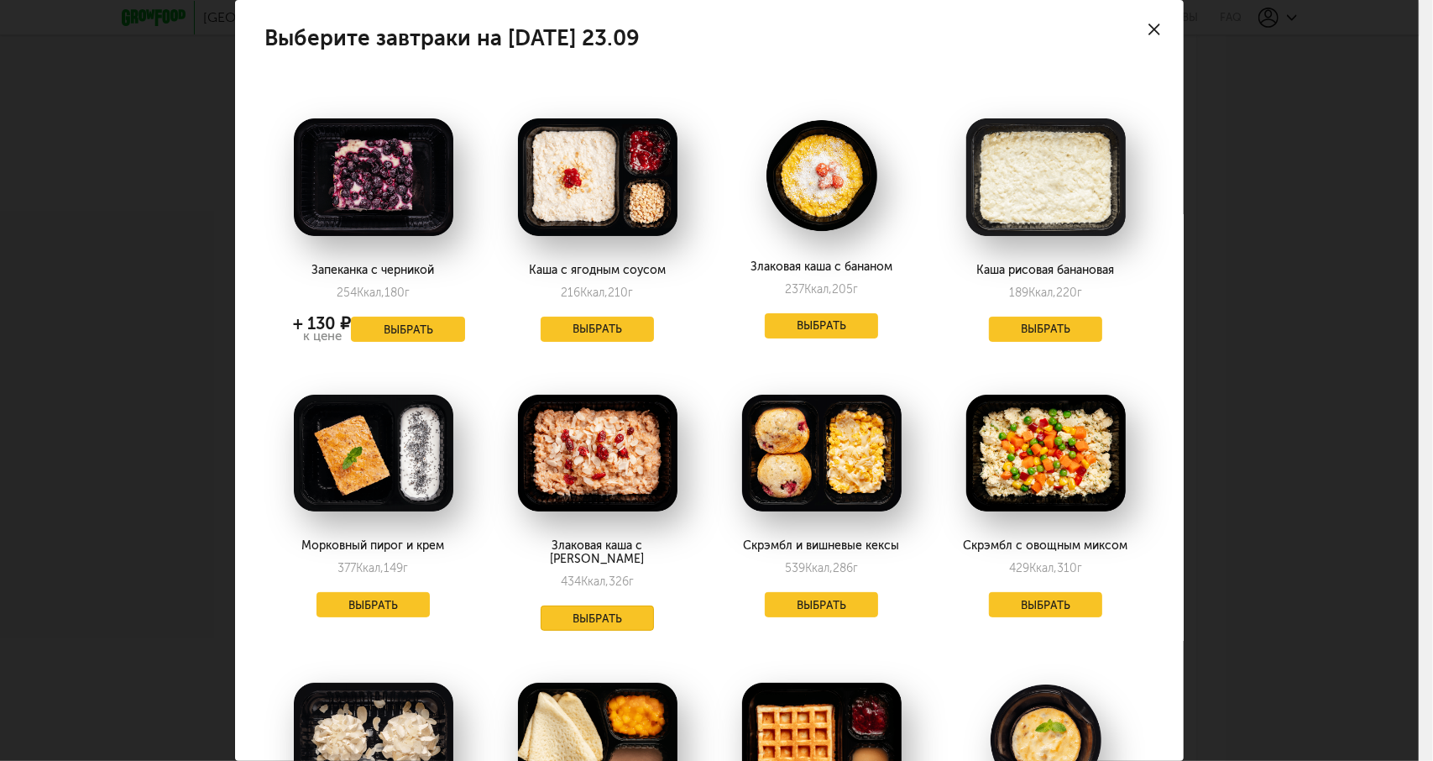
click at [604, 607] on button "Выбрать" at bounding box center [598, 617] width 114 height 25
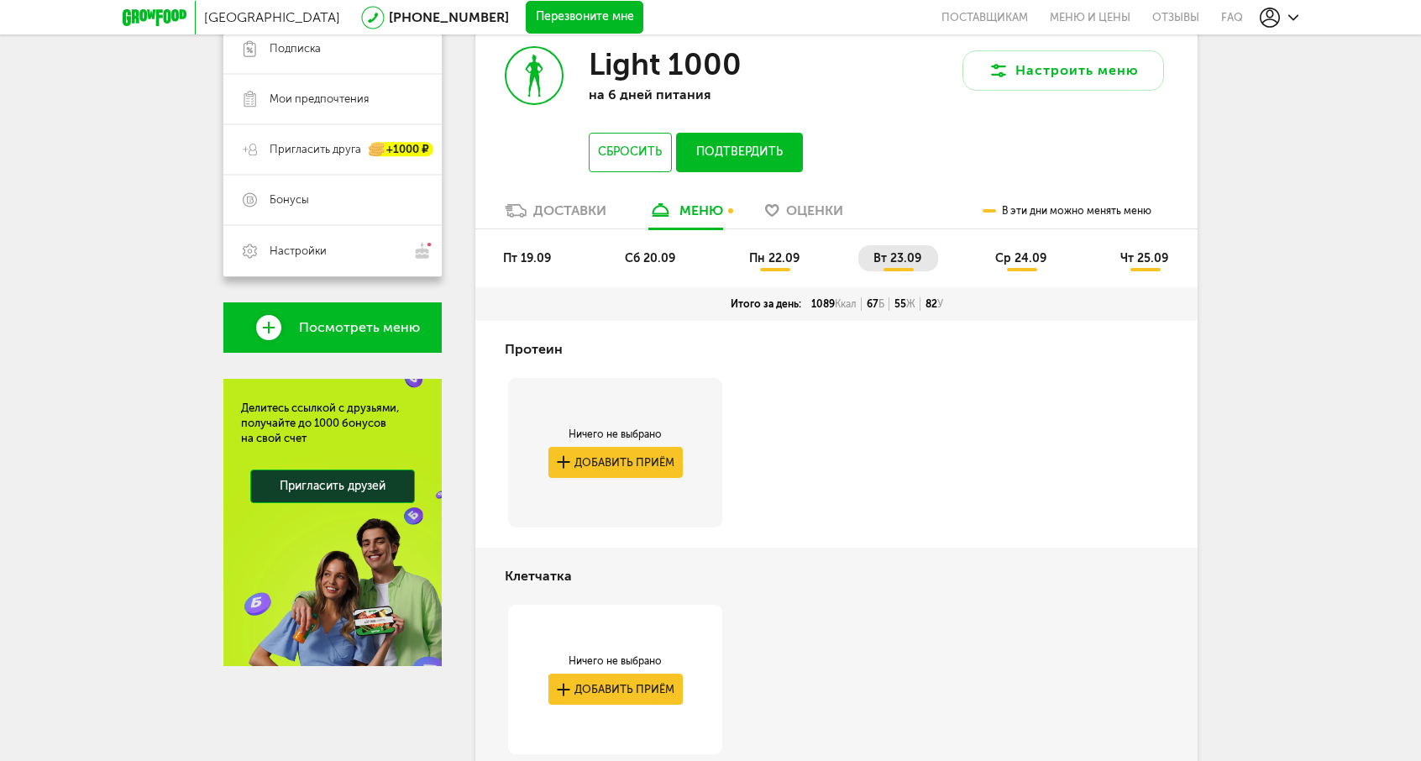
scroll to position [282, 0]
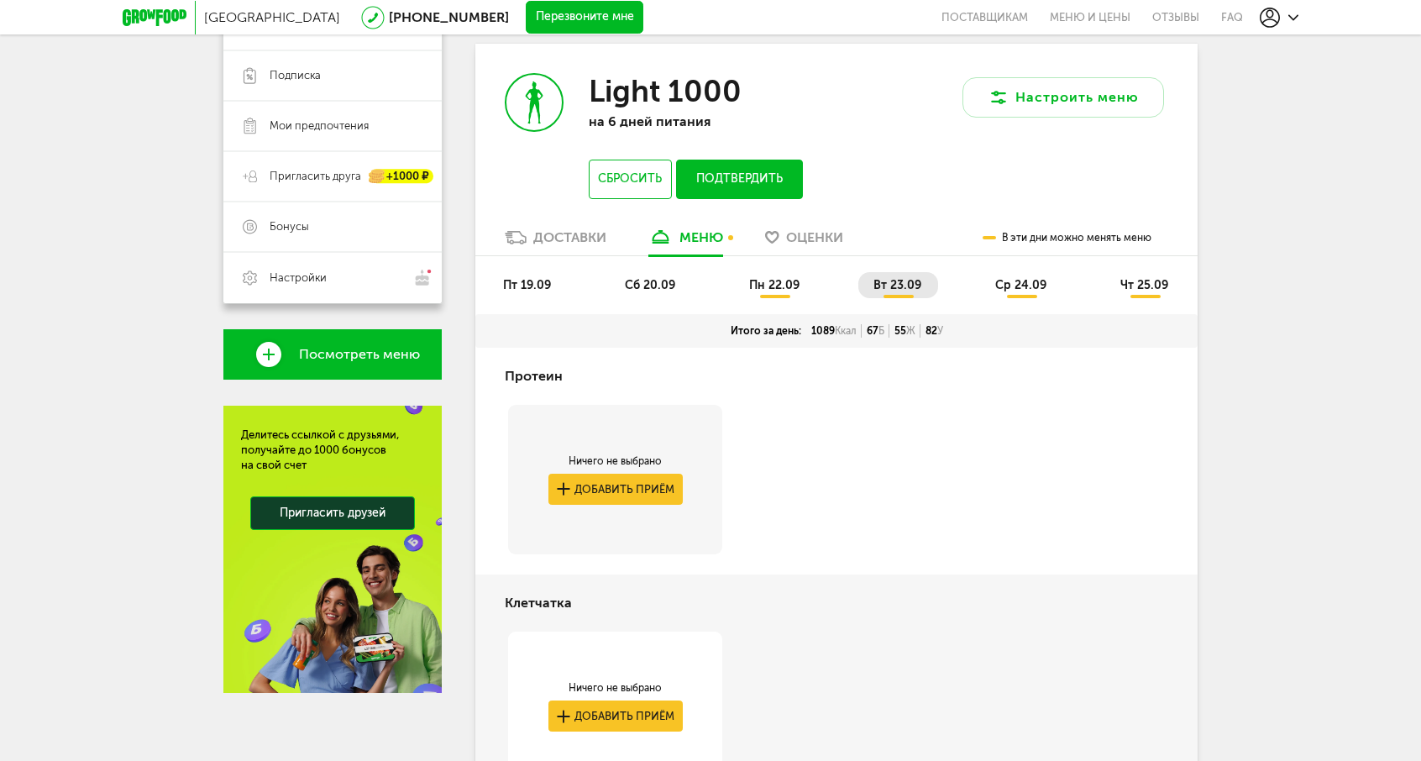
click at [1018, 281] on span "ср 24.09" at bounding box center [1020, 285] width 51 height 14
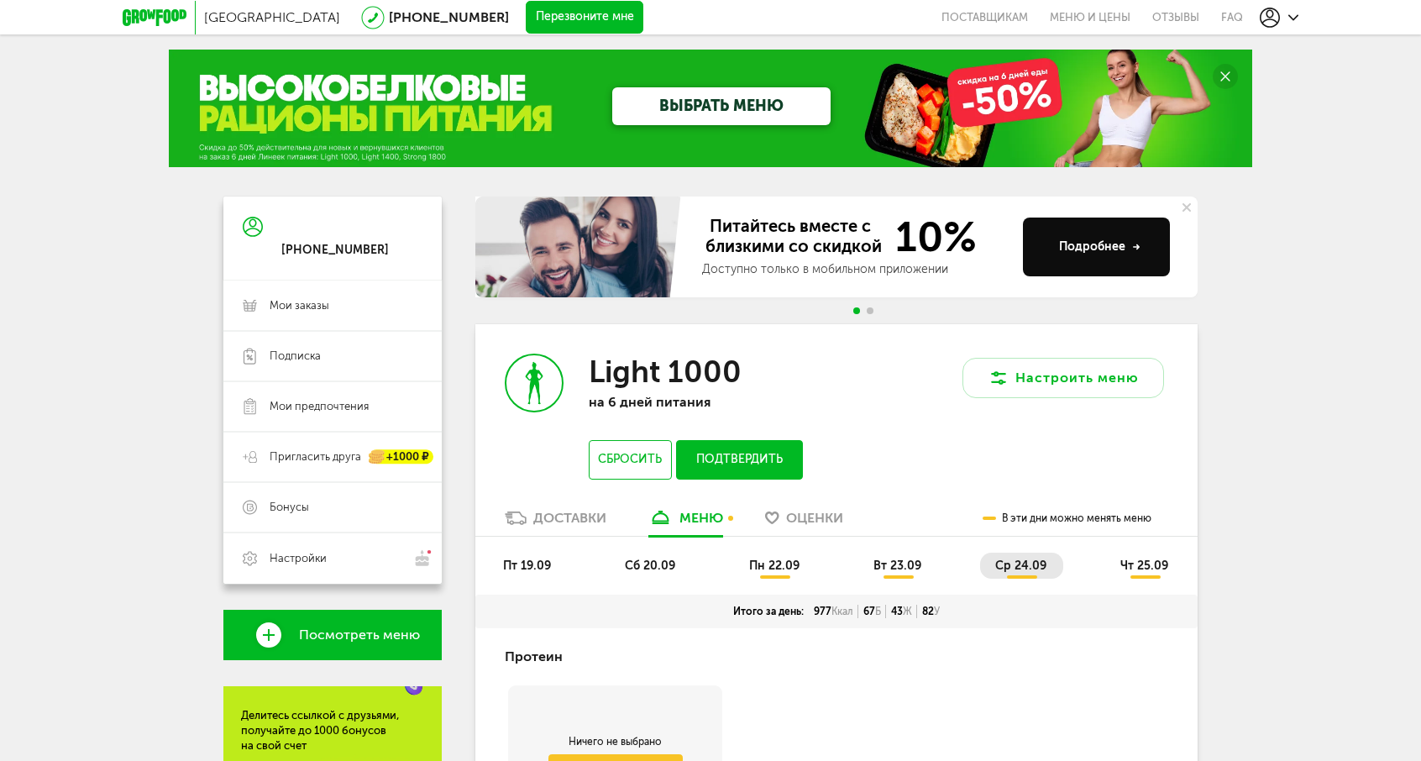
scroll to position [0, 0]
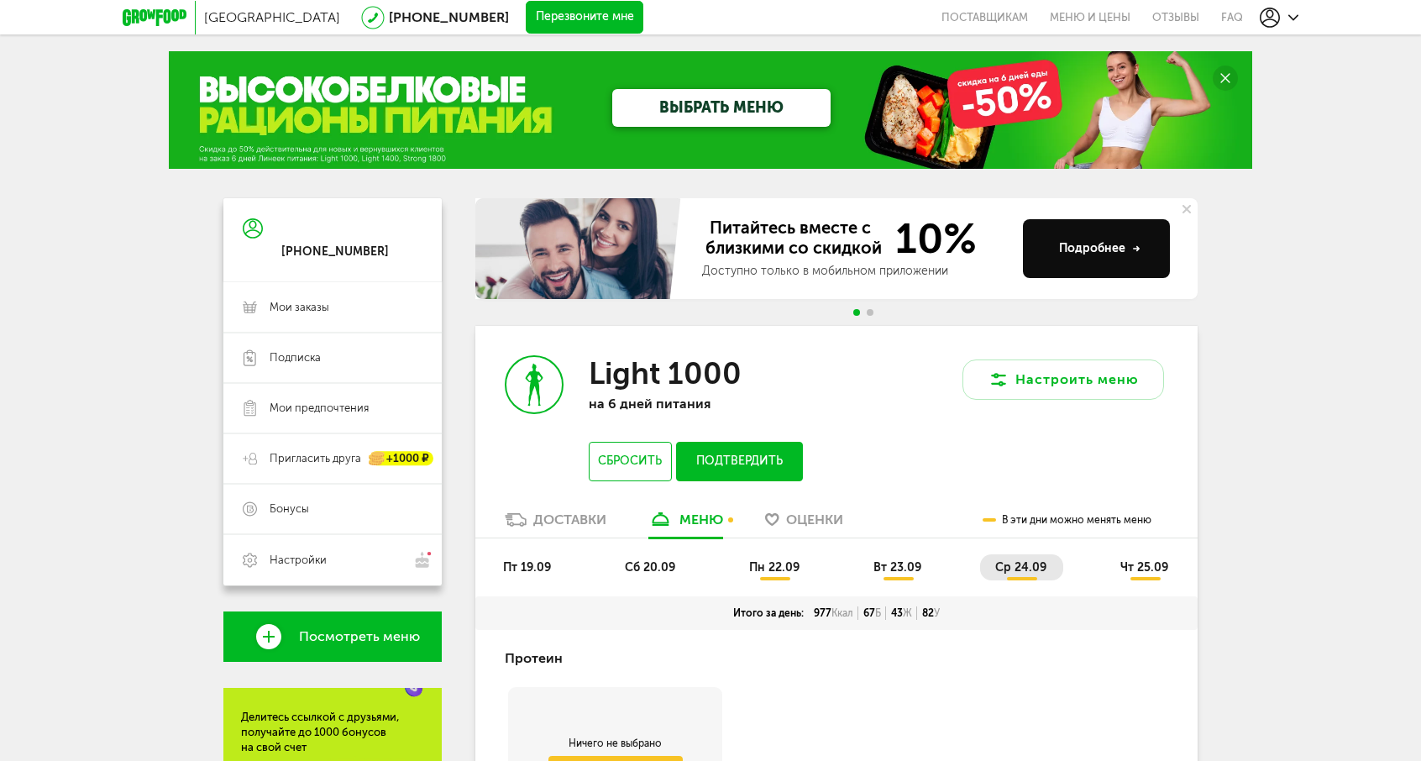
click at [1135, 560] on span "чт 25.09" at bounding box center [1144, 567] width 48 height 14
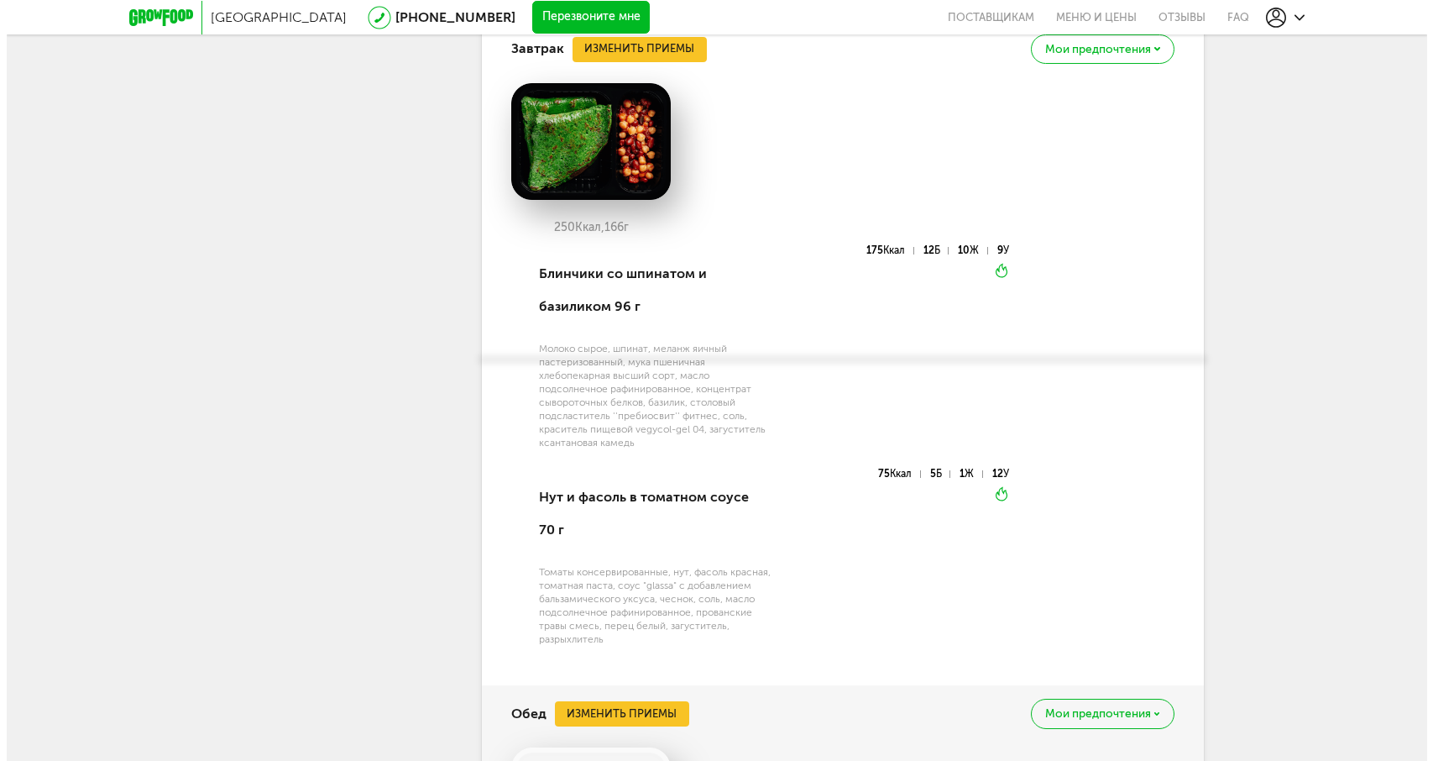
scroll to position [1005, 0]
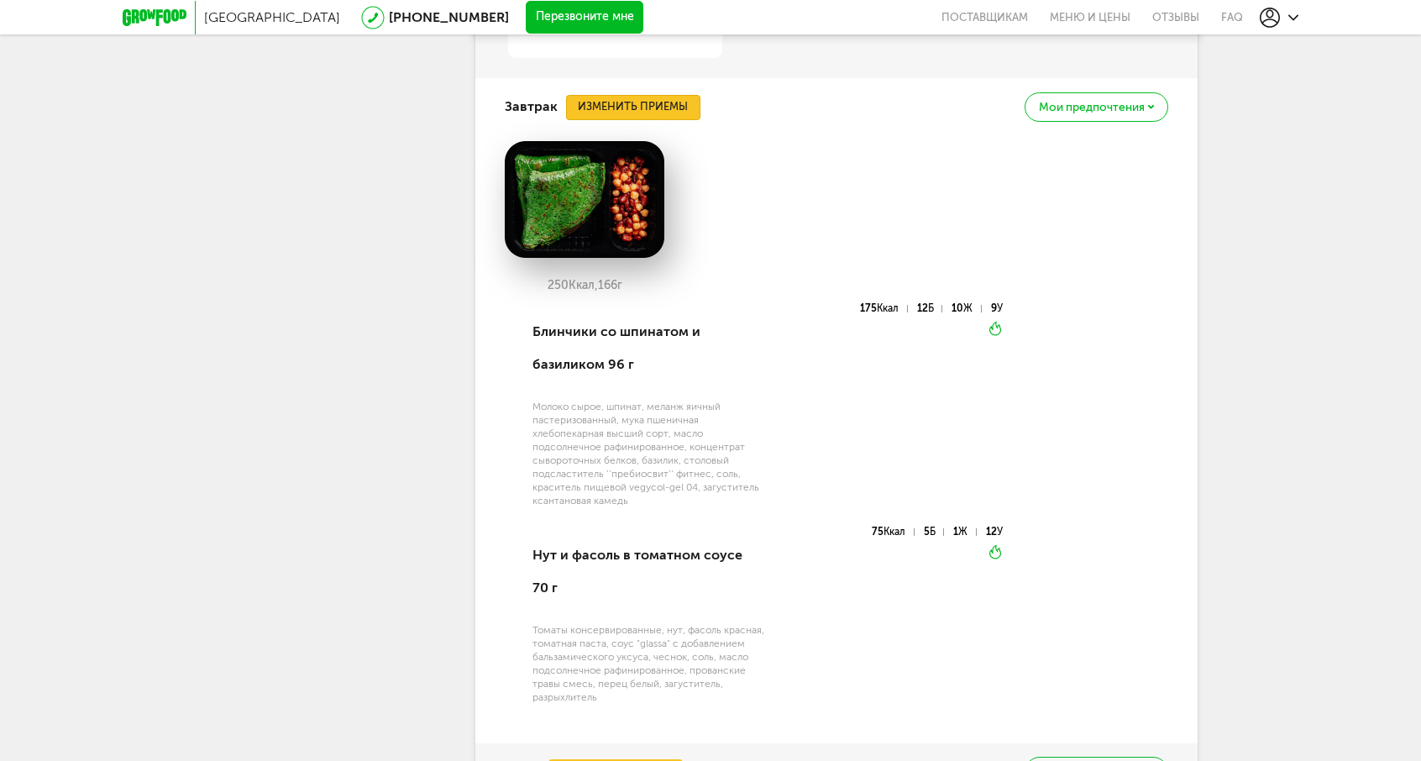
click at [631, 97] on button "Изменить приемы" at bounding box center [633, 107] width 134 height 25
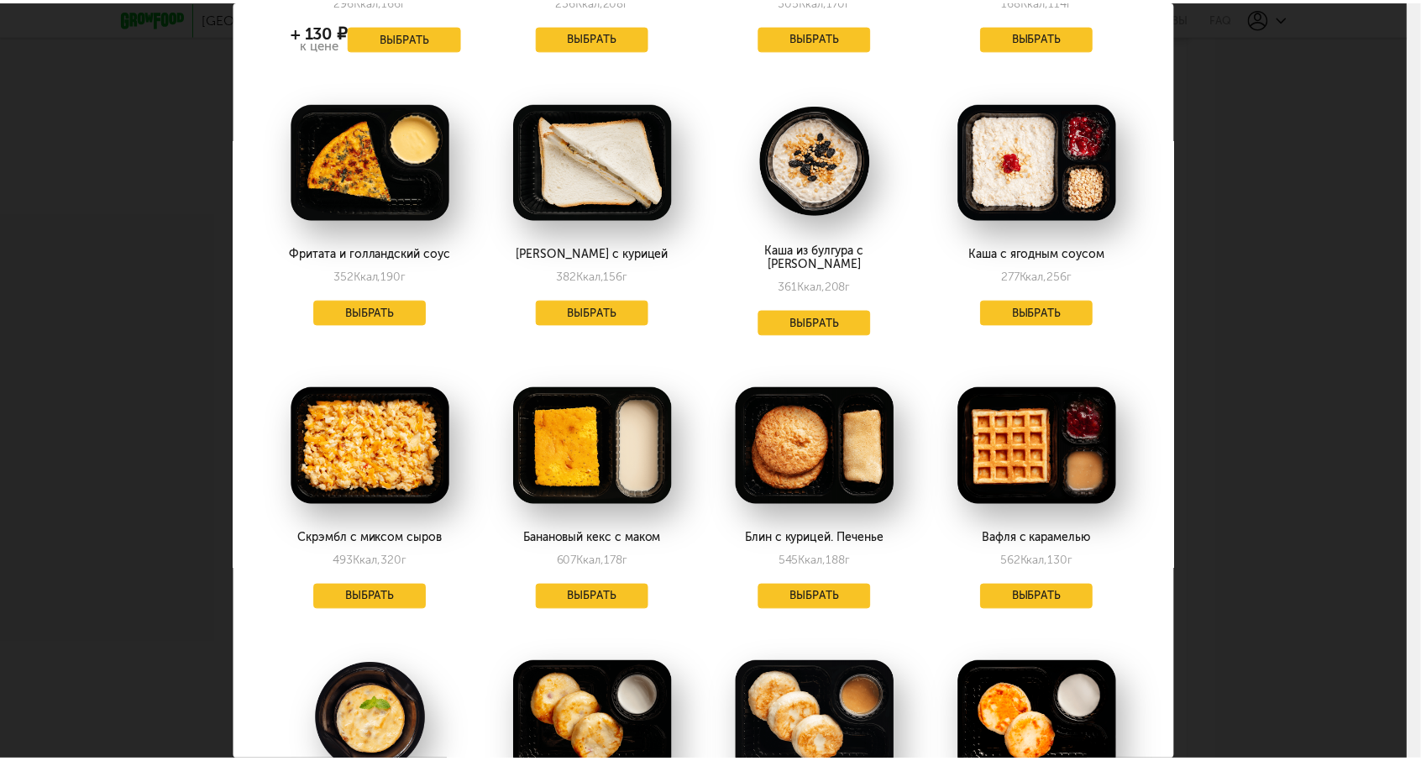
scroll to position [336, 0]
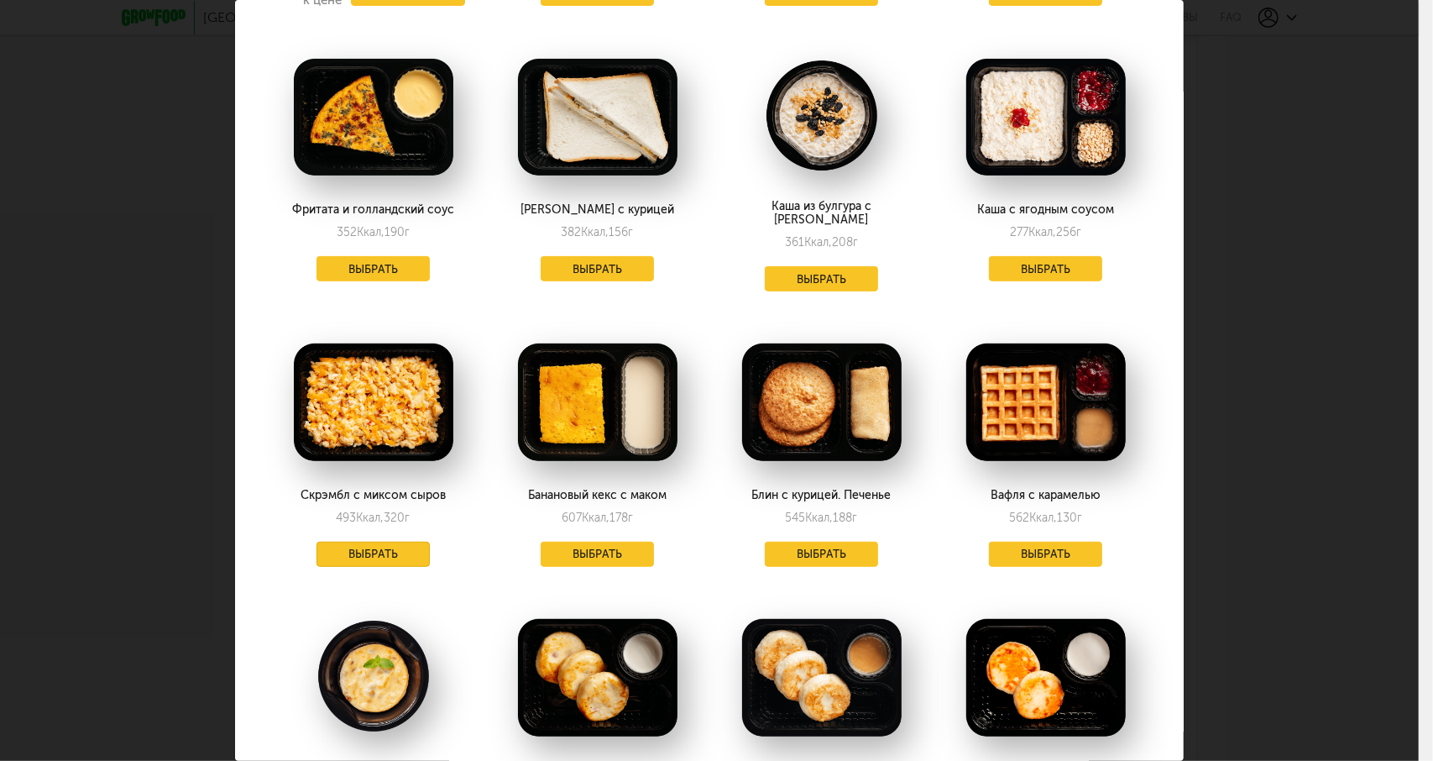
click at [401, 542] on button "Выбрать" at bounding box center [374, 554] width 114 height 25
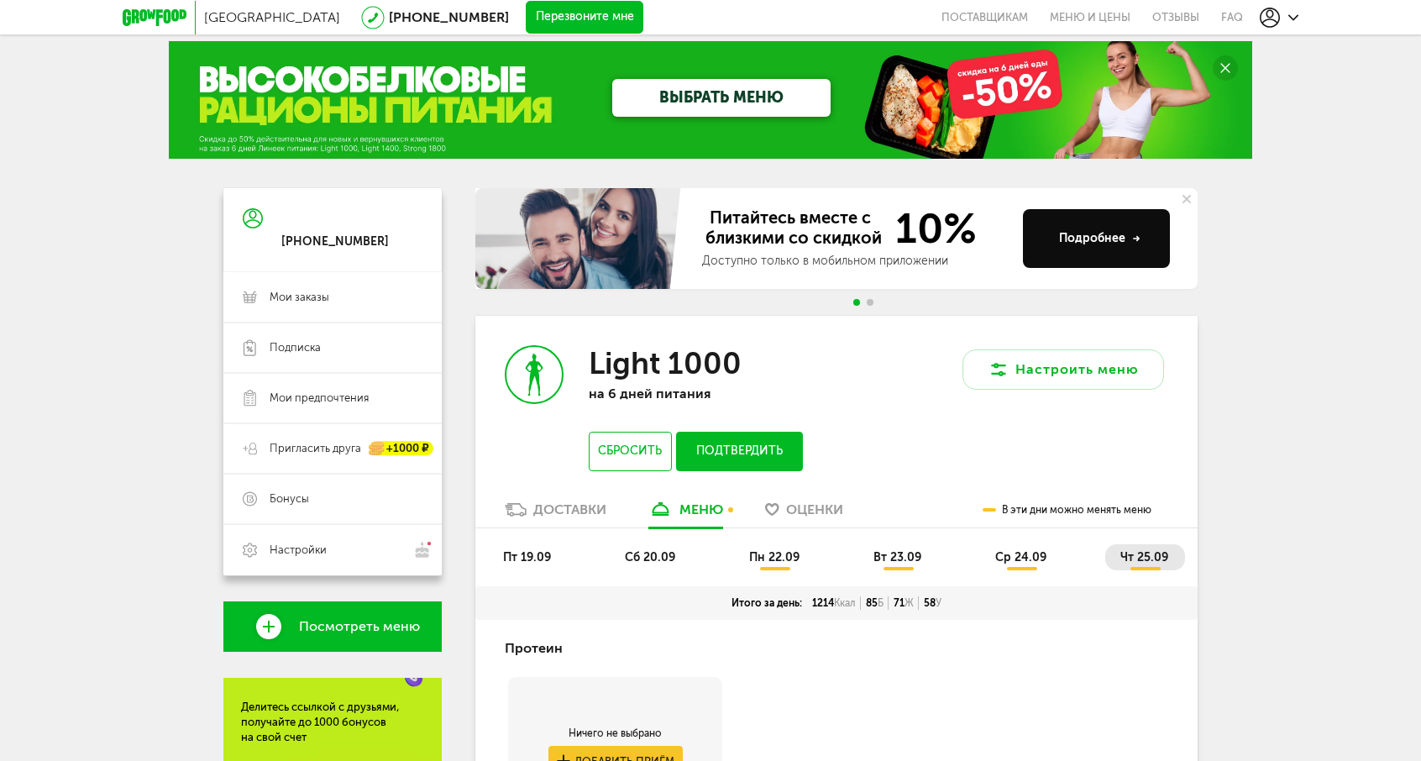
scroll to position [0, 0]
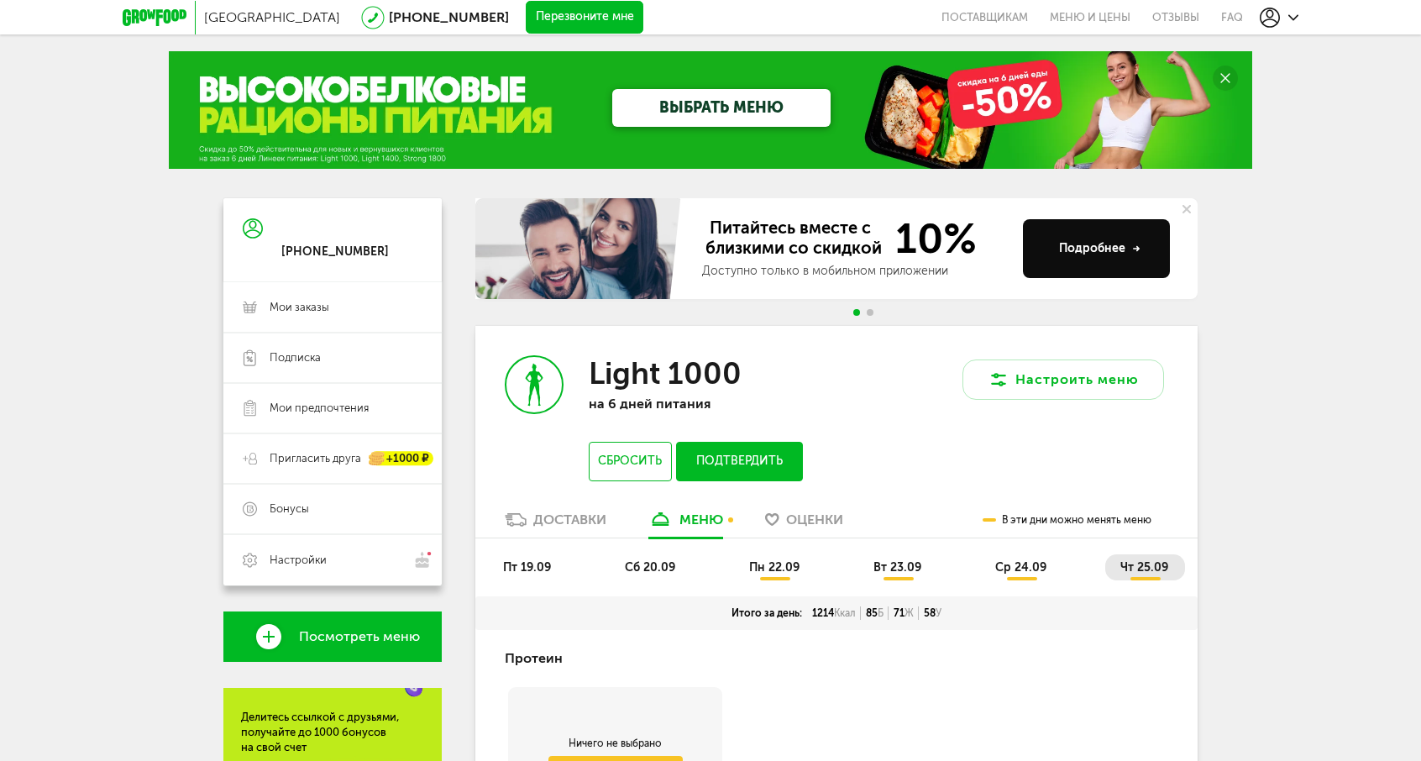
click at [1018, 563] on span "ср 24.09" at bounding box center [1020, 567] width 51 height 14
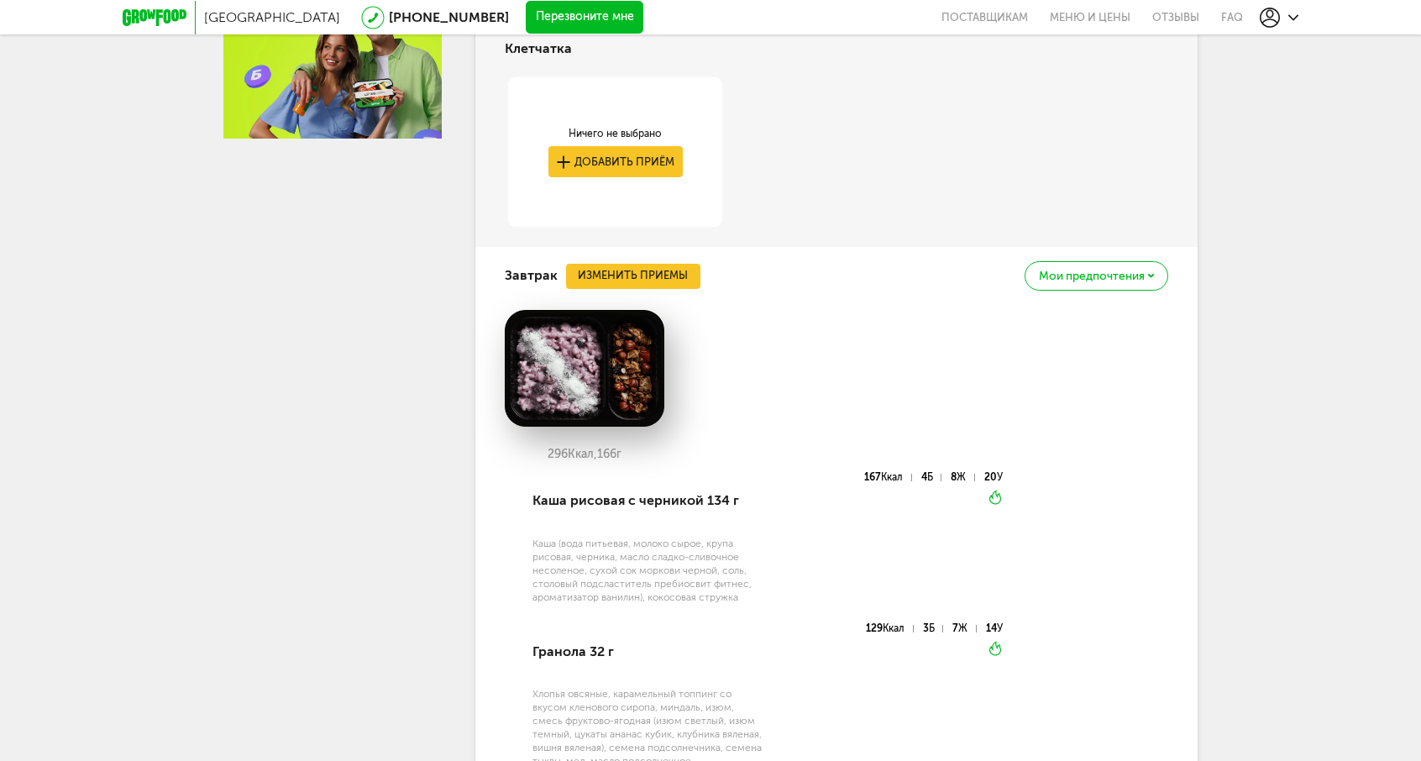
scroll to position [84, 0]
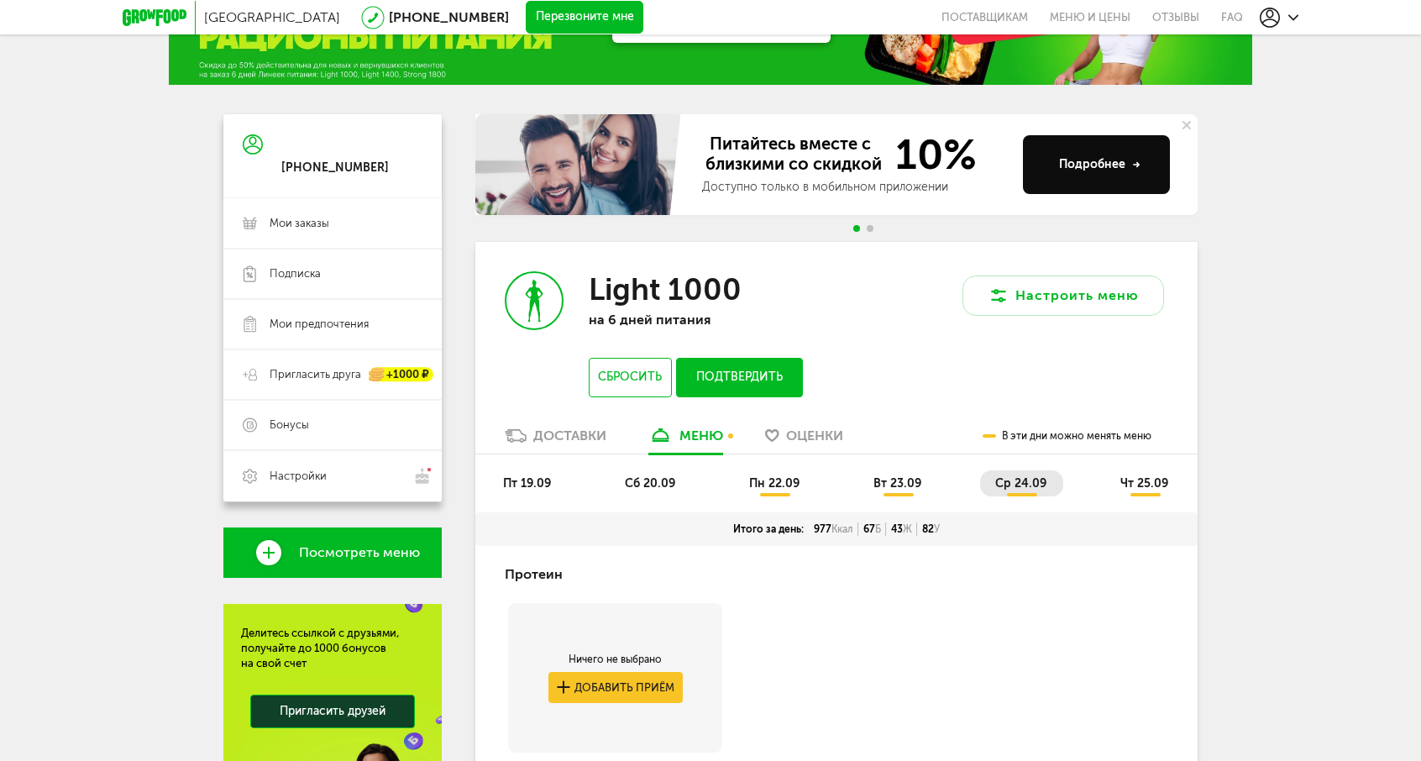
click at [881, 477] on span "вт 23.09" at bounding box center [897, 483] width 48 height 14
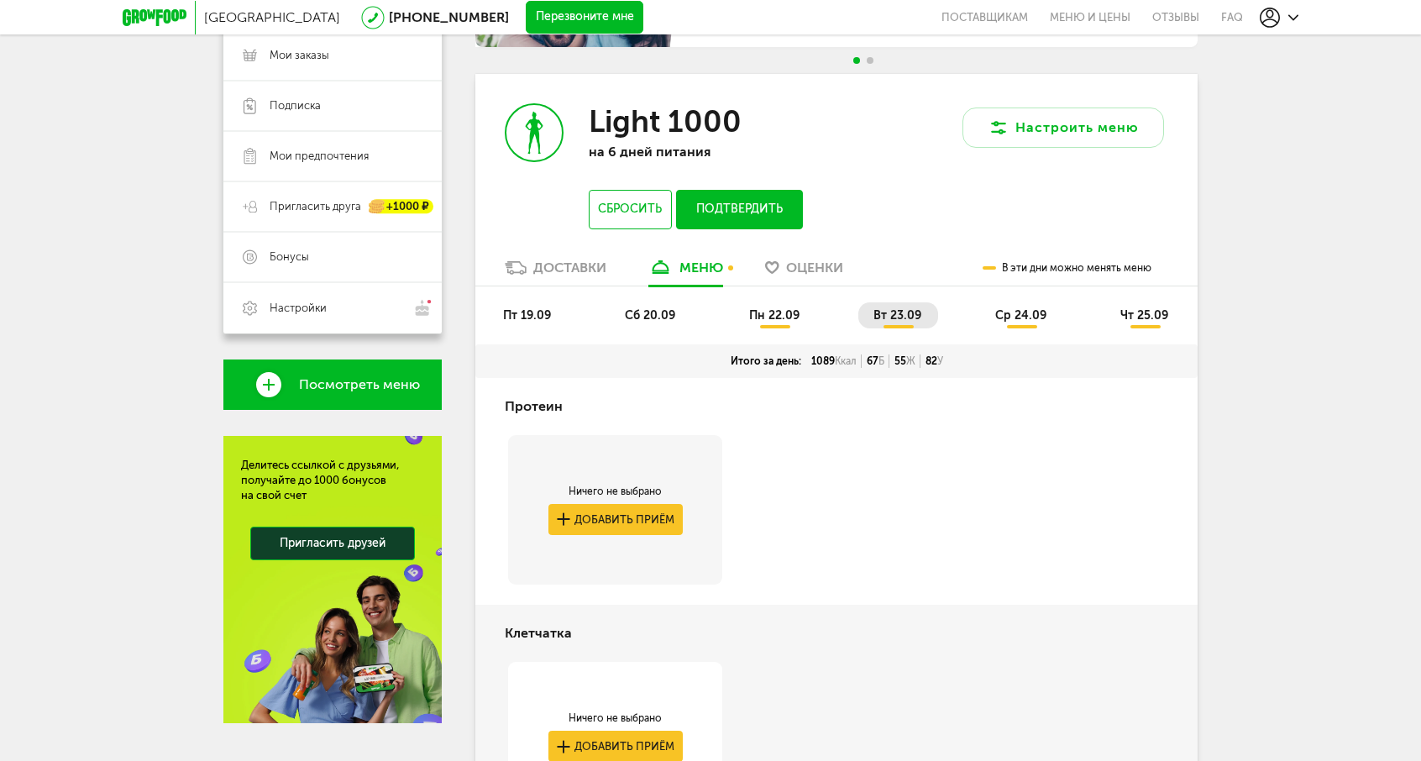
click at [777, 317] on span "пн 22.09" at bounding box center [774, 315] width 50 height 14
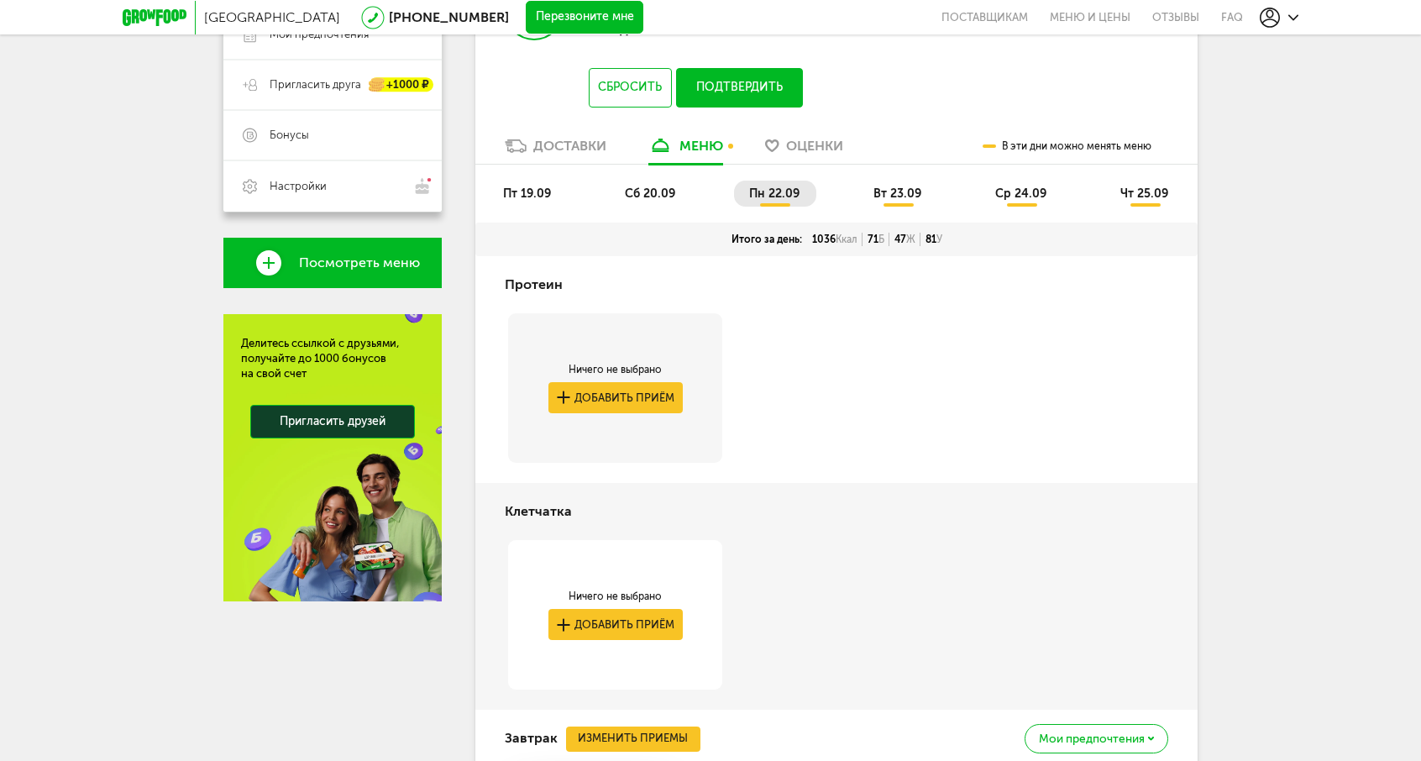
scroll to position [168, 0]
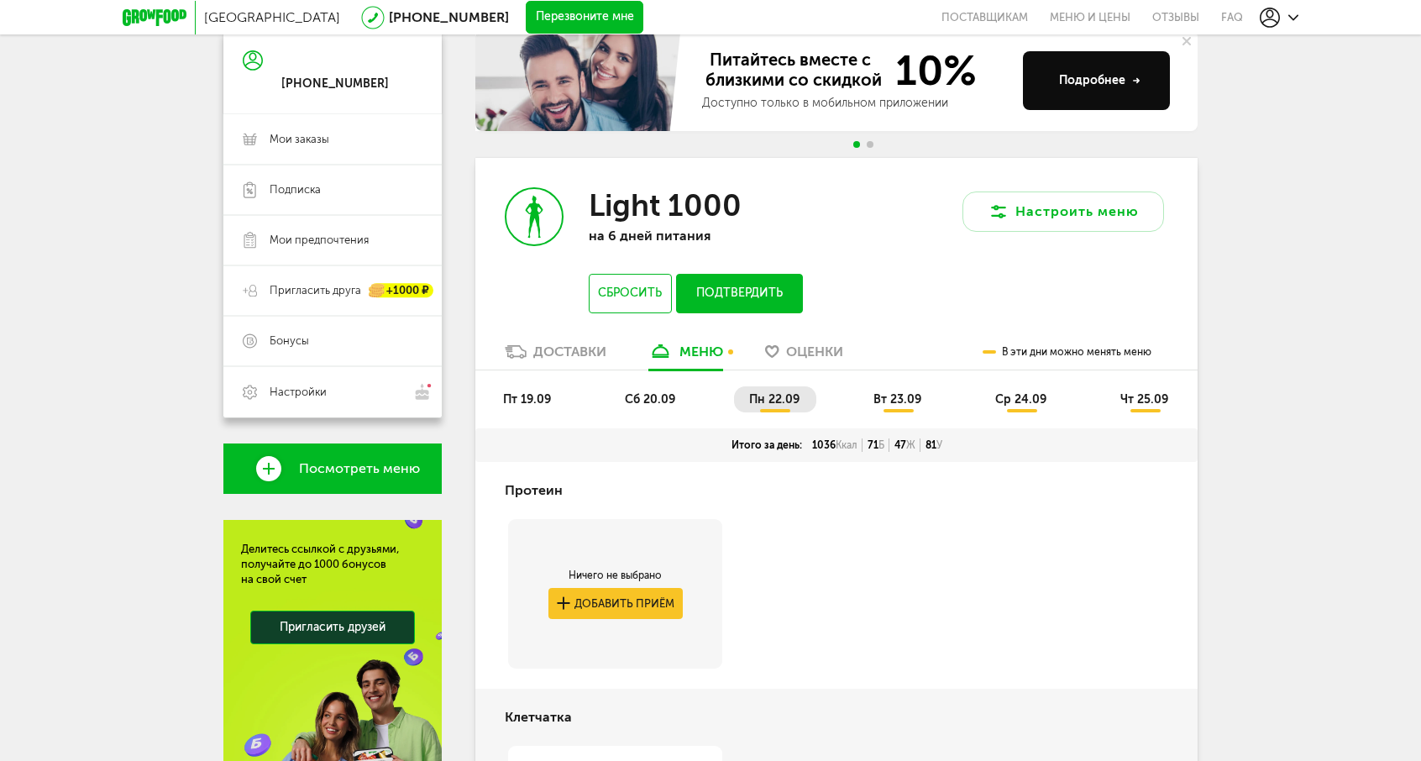
click at [672, 392] on span "сб 20.09" at bounding box center [650, 399] width 50 height 14
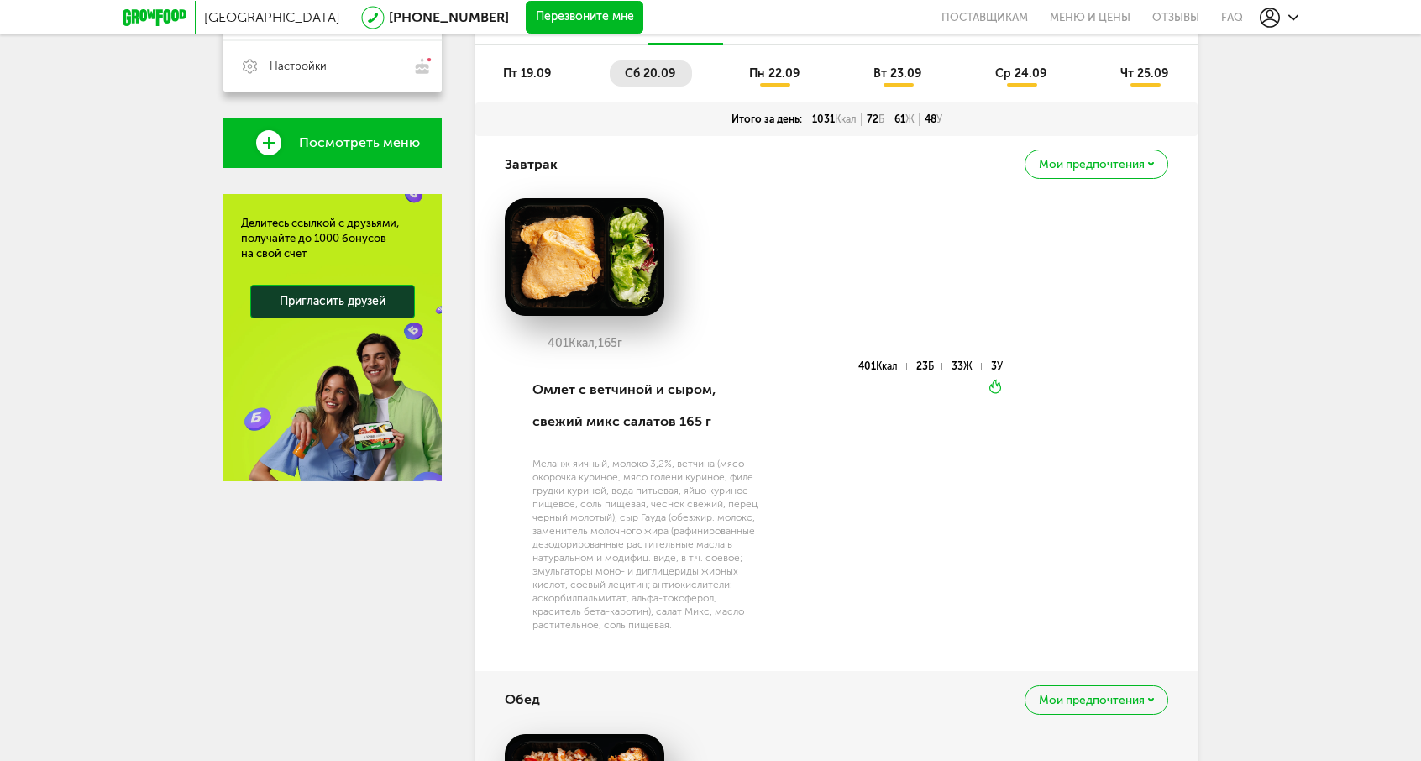
scroll to position [0, 0]
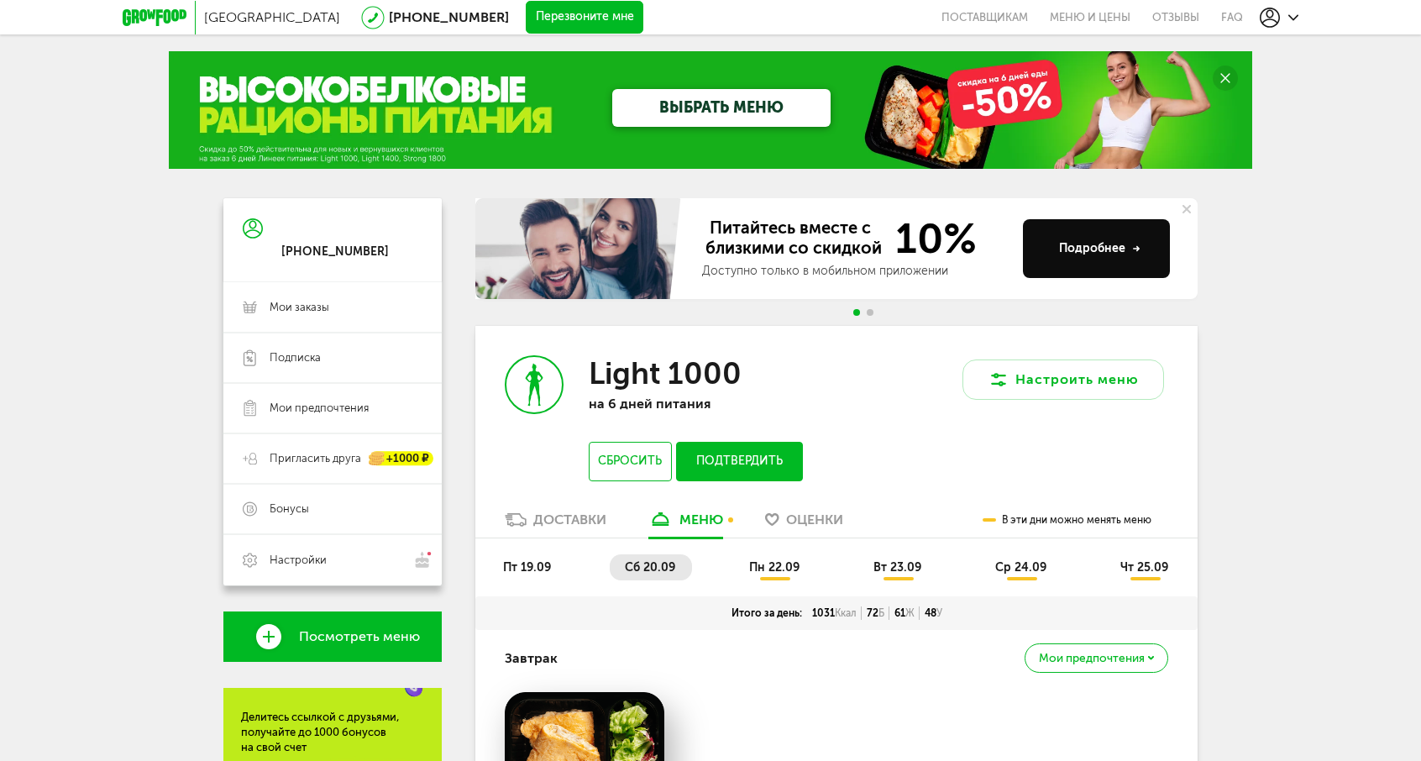
click at [546, 565] on span "пт 19.09" at bounding box center [527, 567] width 48 height 14
